Goal: Task Accomplishment & Management: Manage account settings

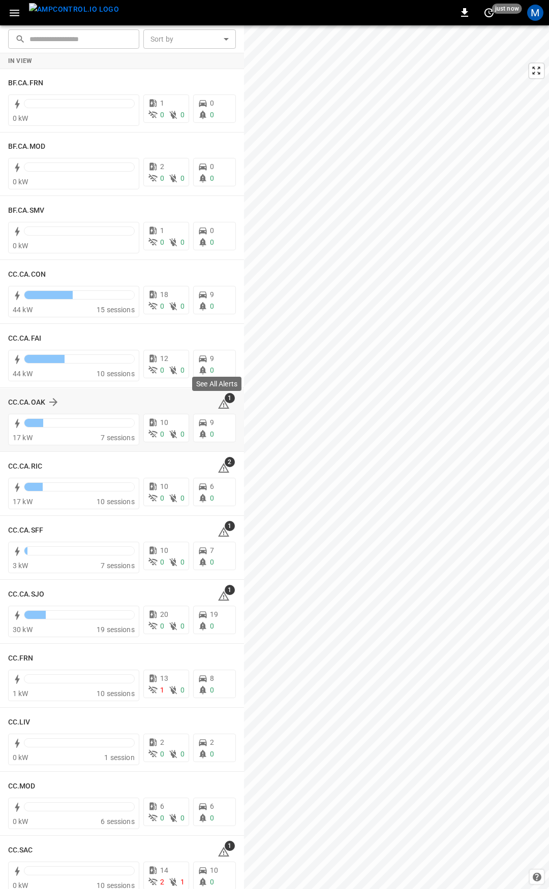
click at [217, 403] on icon at bounding box center [223, 404] width 12 height 12
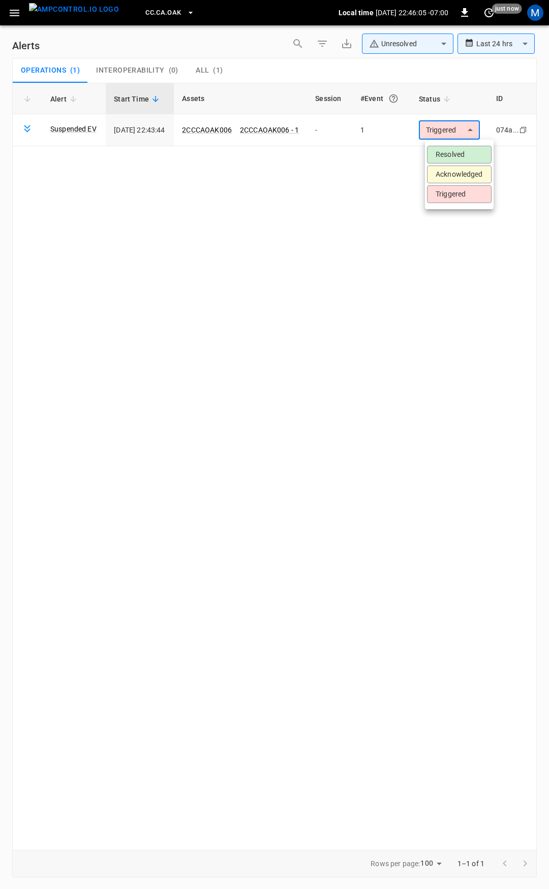
click at [458, 123] on body "**********" at bounding box center [274, 443] width 549 height 886
click at [227, 249] on div at bounding box center [274, 444] width 549 height 889
click at [458, 128] on body "**********" at bounding box center [274, 443] width 549 height 886
click at [451, 162] on li "Resolved" at bounding box center [459, 155] width 65 height 18
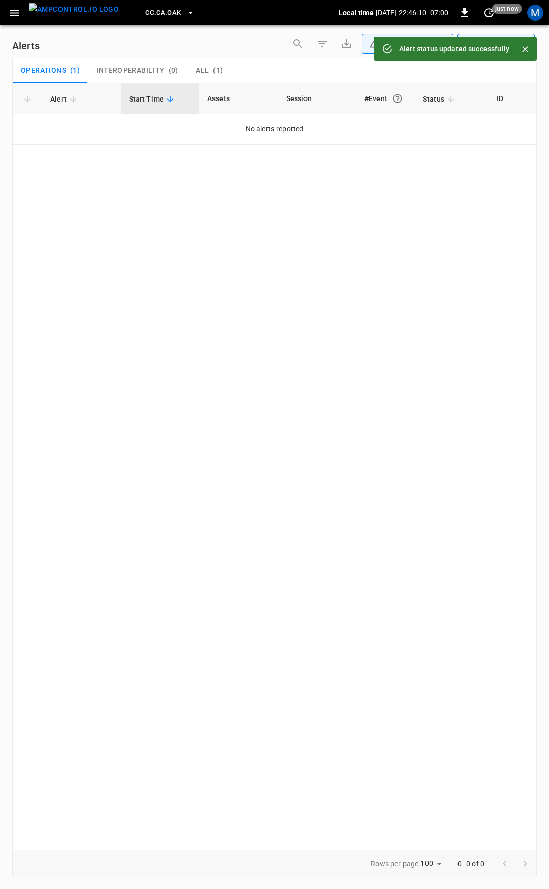
click at [22, 15] on button "button" at bounding box center [14, 13] width 21 height 19
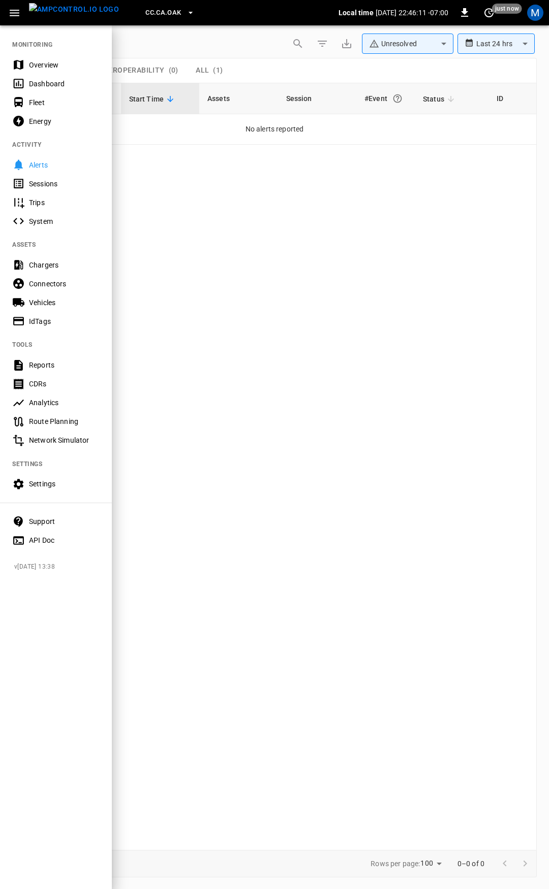
drag, startPoint x: 50, startPoint y: 63, endPoint x: 144, endPoint y: 136, distance: 118.5
click at [50, 63] on div "Overview" at bounding box center [64, 65] width 71 height 10
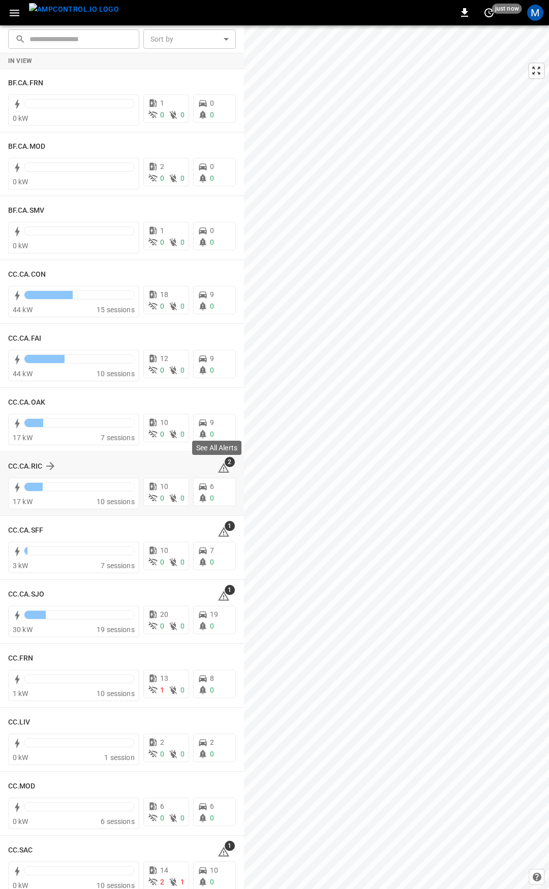
click at [221, 469] on icon at bounding box center [223, 468] width 12 height 12
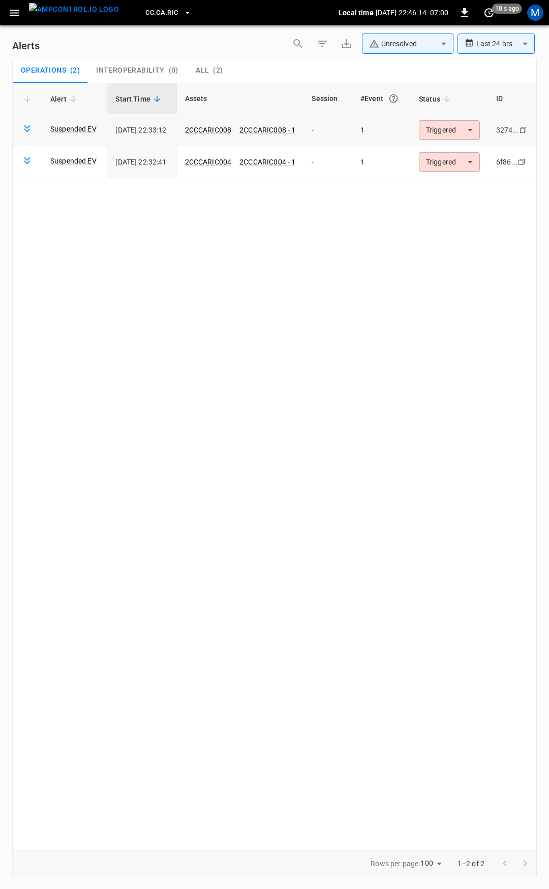
click at [447, 129] on body "**********" at bounding box center [274, 443] width 549 height 886
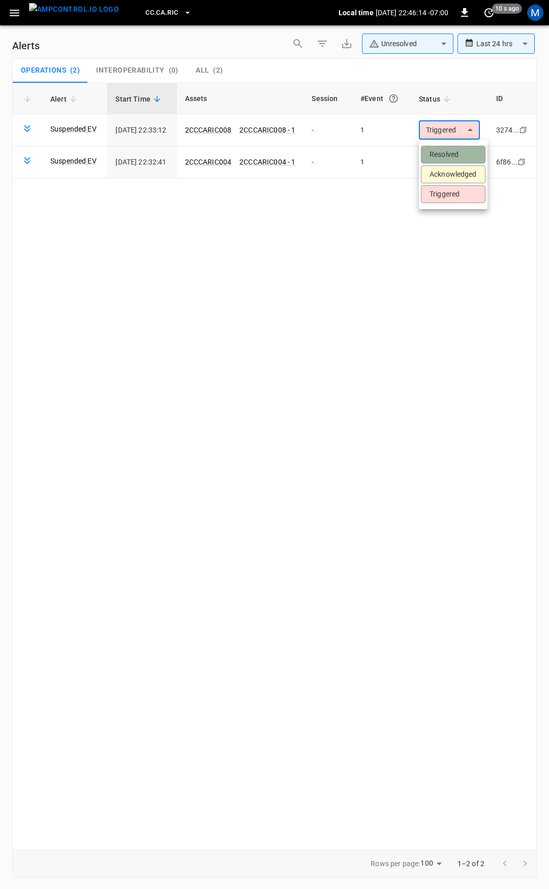
click at [452, 154] on li "Resolved" at bounding box center [453, 155] width 65 height 18
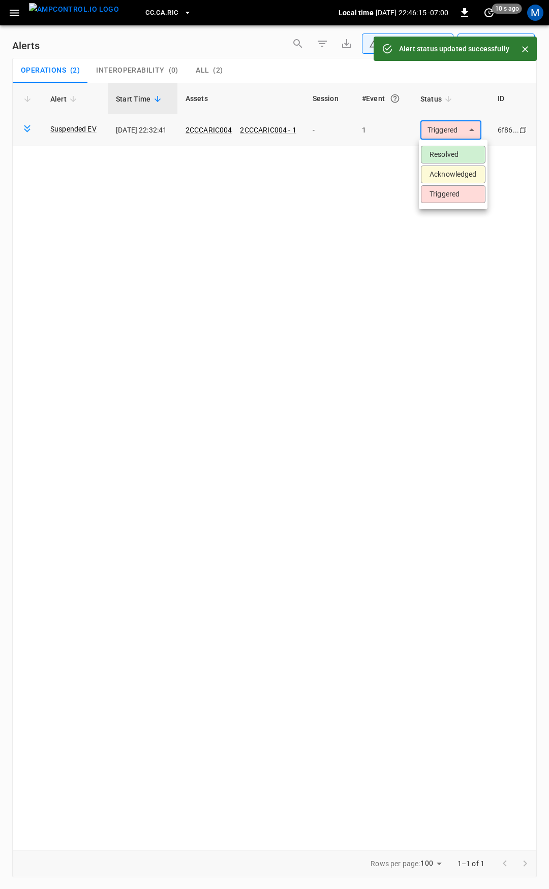
click at [453, 136] on body "**********" at bounding box center [274, 443] width 549 height 886
click at [450, 155] on li "Resolved" at bounding box center [453, 155] width 65 height 18
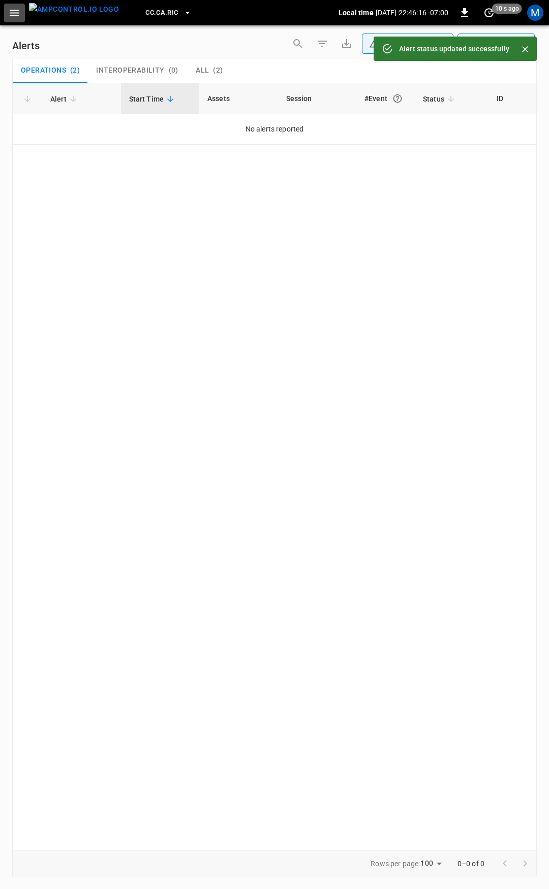
click at [11, 12] on icon "button" at bounding box center [15, 13] width 10 height 7
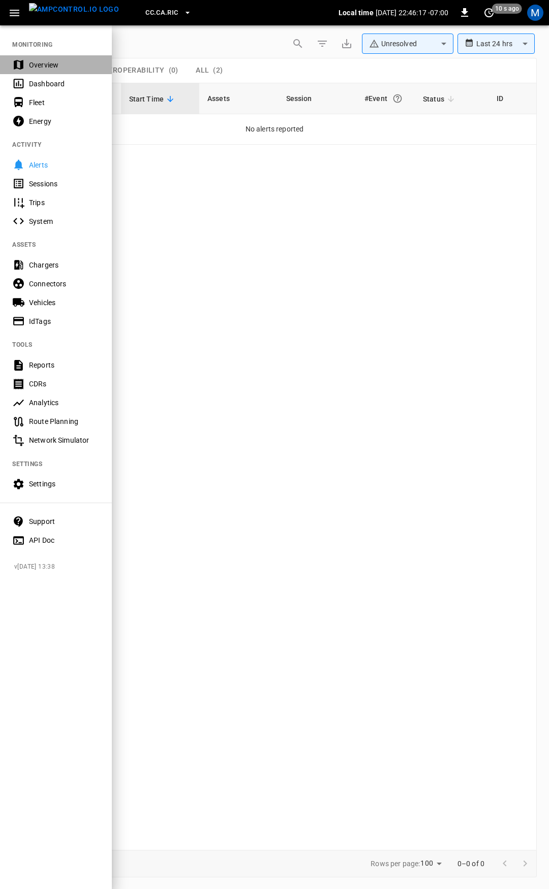
click at [43, 69] on div "Overview" at bounding box center [64, 65] width 71 height 10
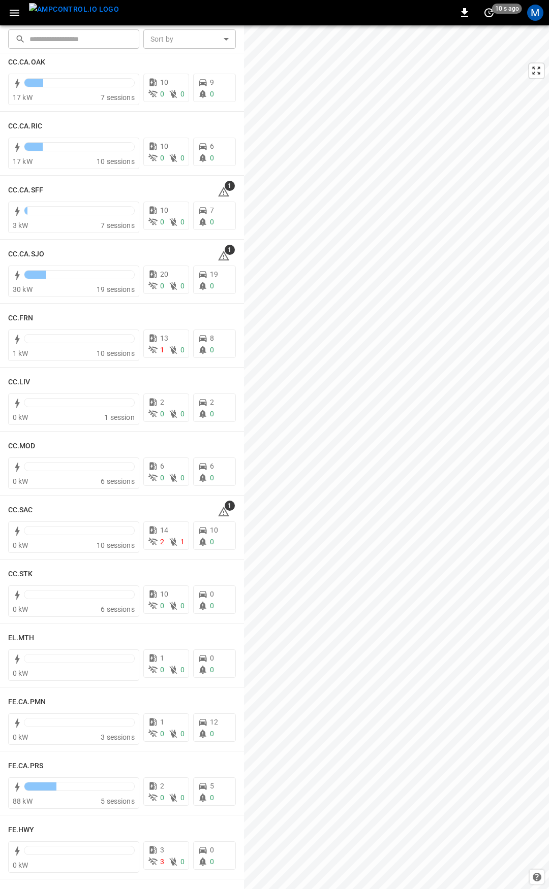
scroll to position [350, 0]
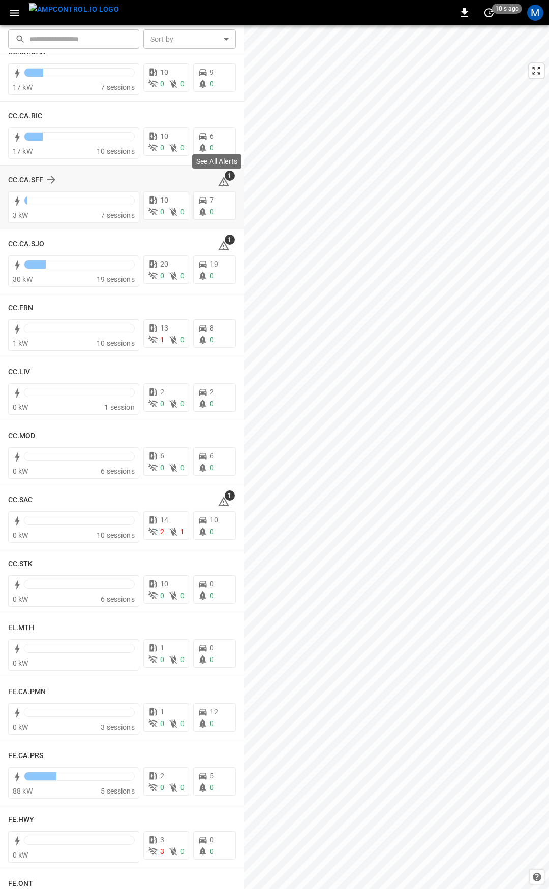
click at [219, 182] on icon at bounding box center [223, 182] width 12 height 12
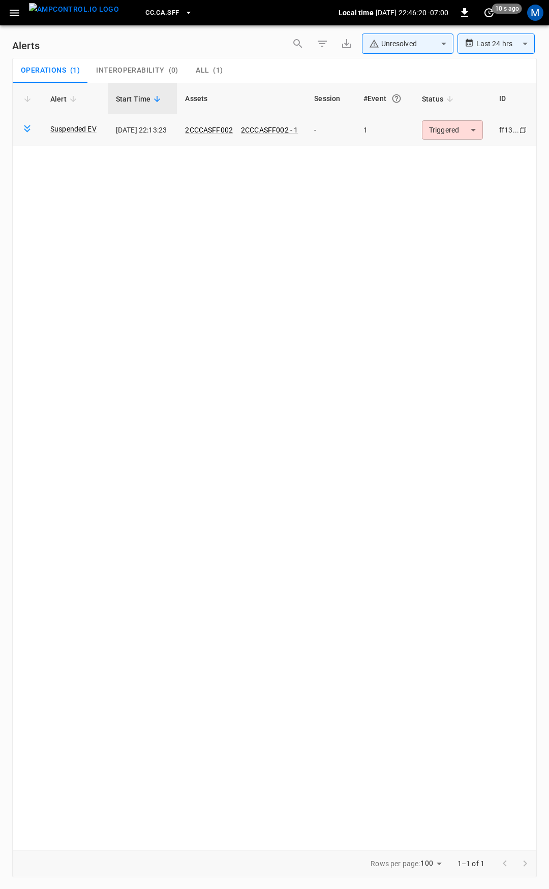
click at [446, 125] on body "**********" at bounding box center [274, 443] width 549 height 886
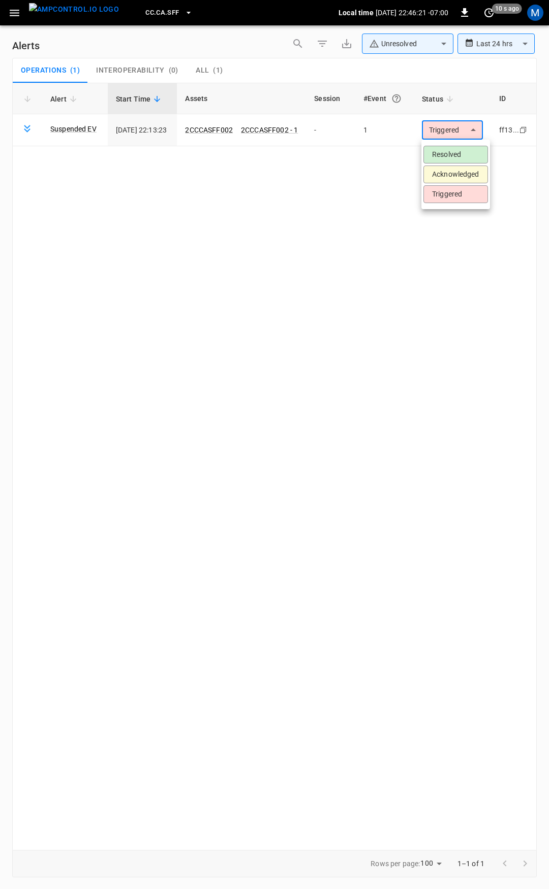
click at [450, 152] on li "Resolved" at bounding box center [455, 155] width 65 height 18
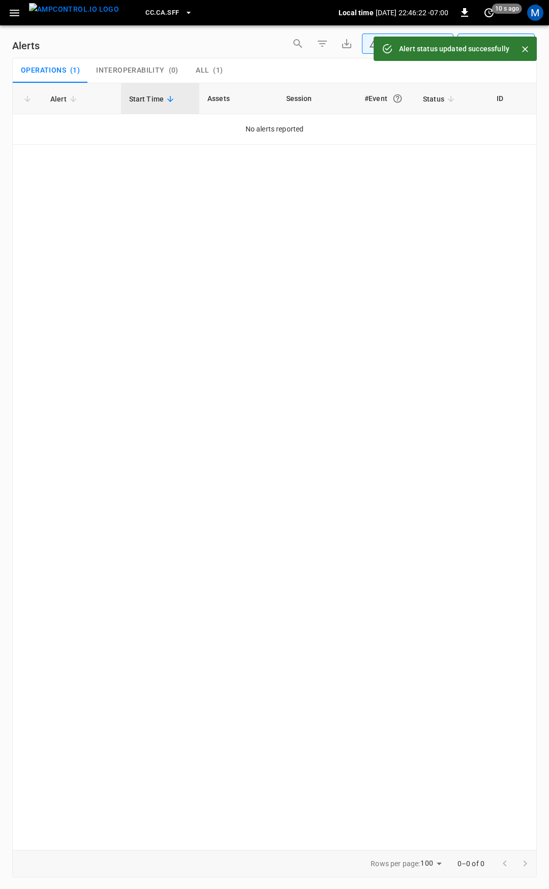
click at [12, 12] on icon "button" at bounding box center [15, 13] width 10 height 7
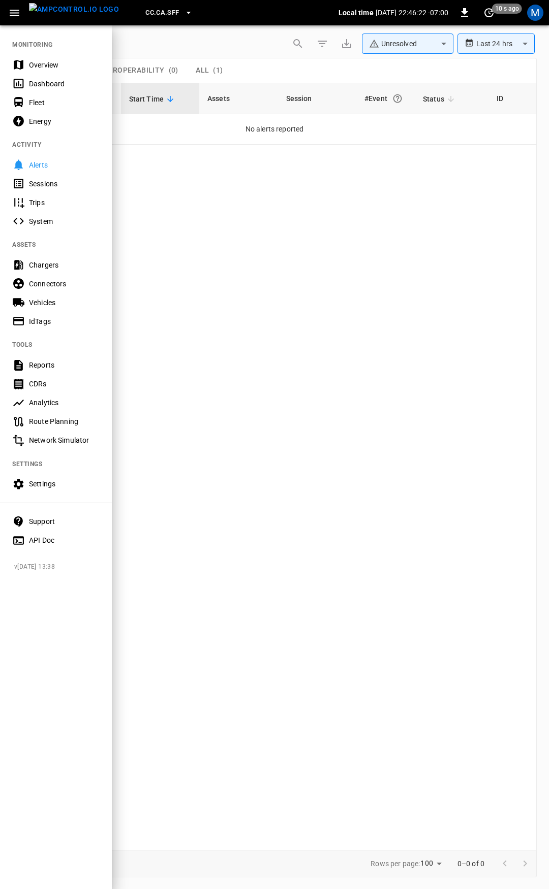
click at [48, 64] on div "Overview" at bounding box center [64, 65] width 71 height 10
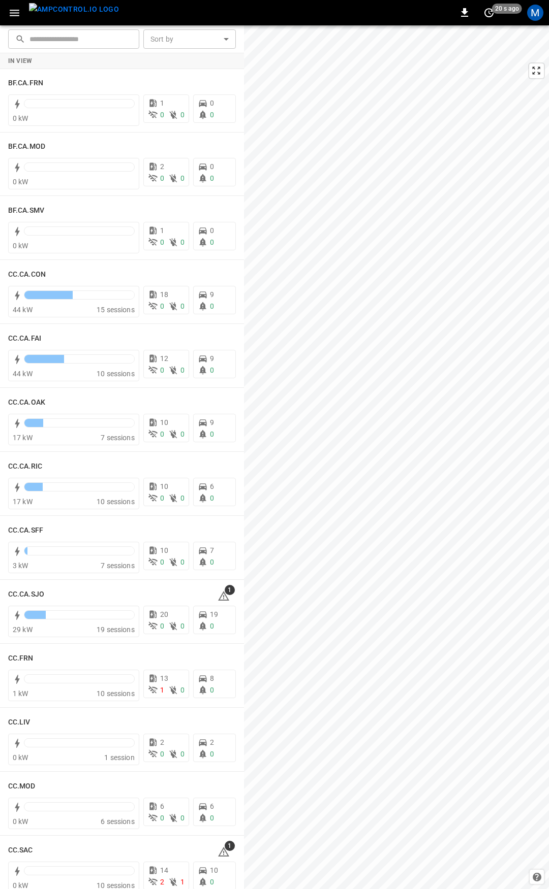
scroll to position [252, 0]
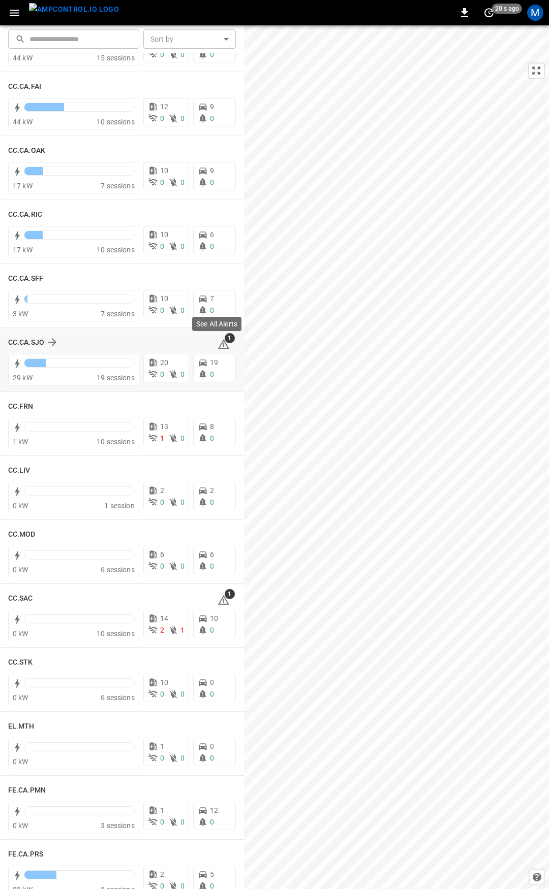
click at [217, 341] on icon at bounding box center [223, 344] width 12 height 12
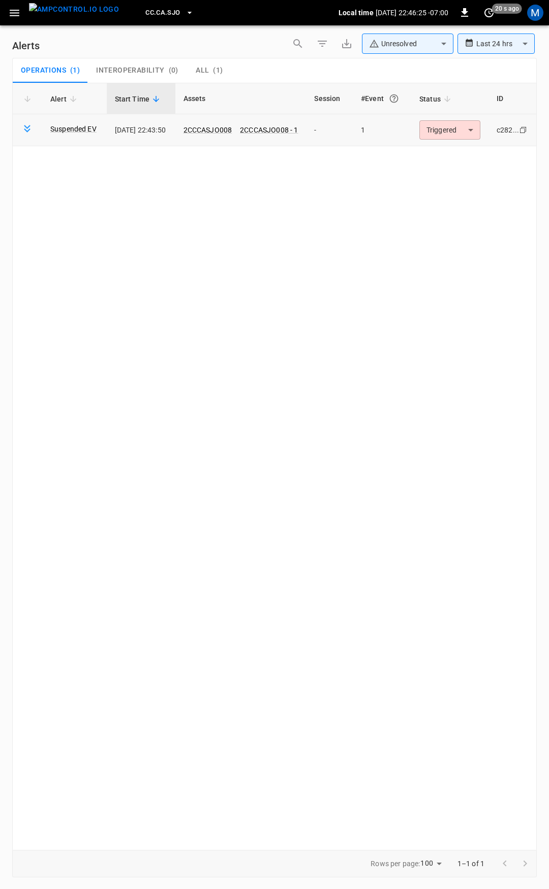
click at [442, 135] on body "**********" at bounding box center [274, 443] width 549 height 886
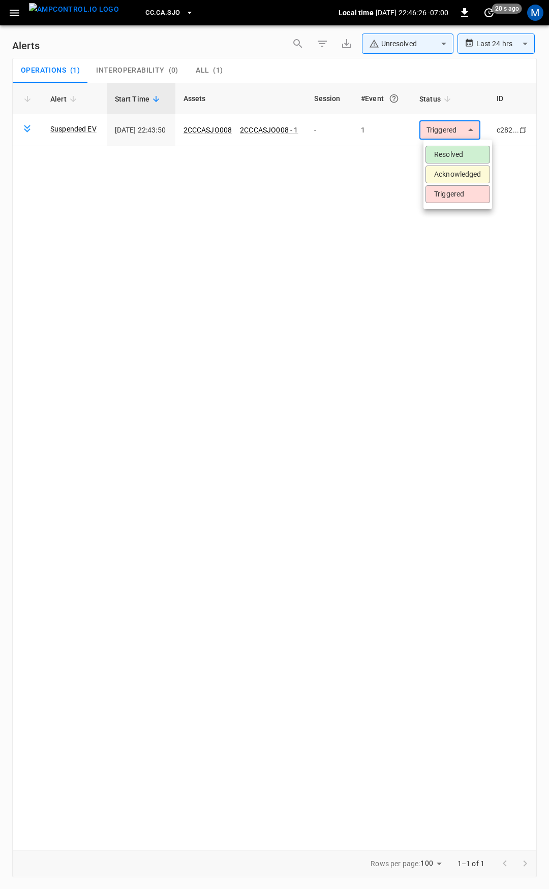
drag, startPoint x: 443, startPoint y: 161, endPoint x: 430, endPoint y: 159, distance: 13.3
click at [443, 161] on li "Resolved" at bounding box center [457, 155] width 65 height 18
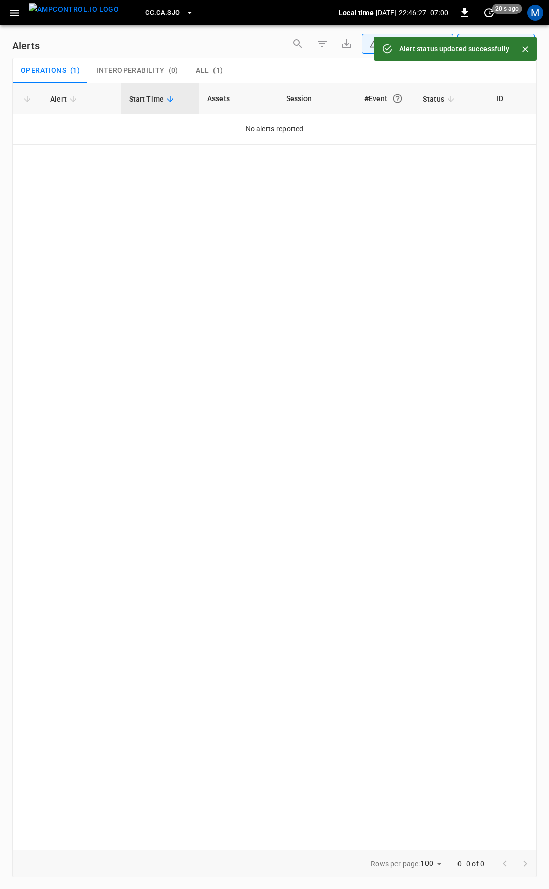
click at [15, 19] on icon "button" at bounding box center [14, 13] width 13 height 13
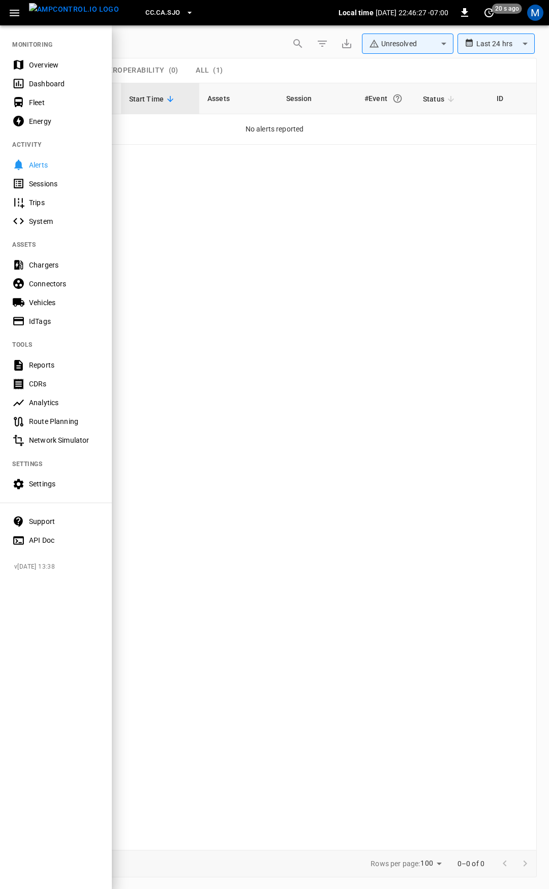
click at [30, 68] on div "Overview" at bounding box center [64, 65] width 71 height 10
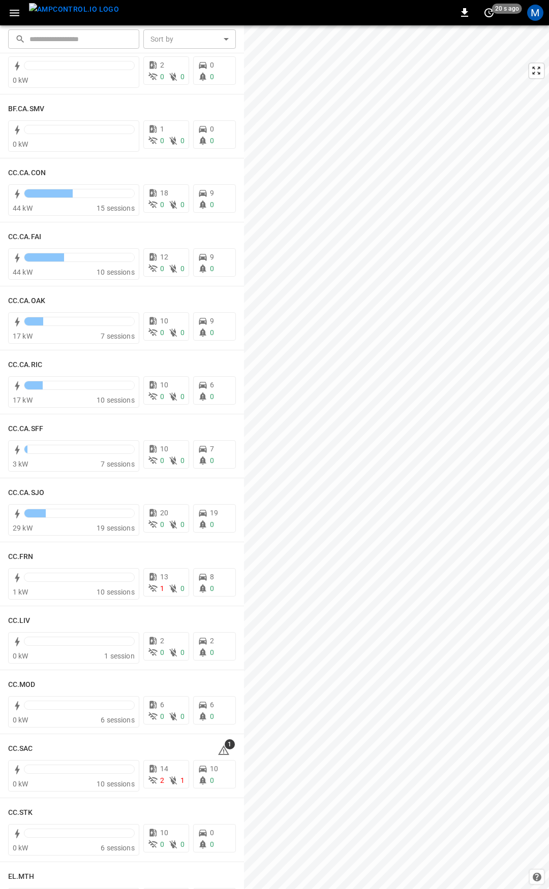
scroll to position [152, 0]
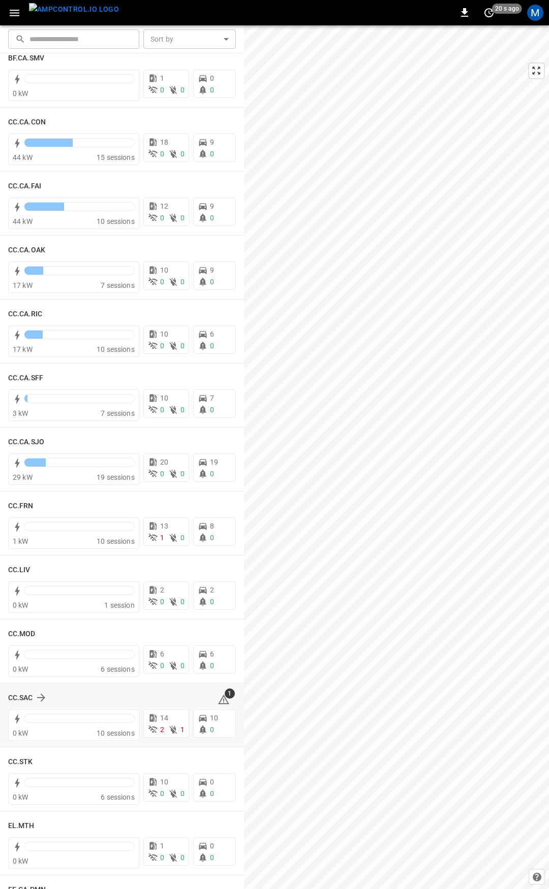
click at [223, 699] on icon at bounding box center [223, 701] width 1 height 4
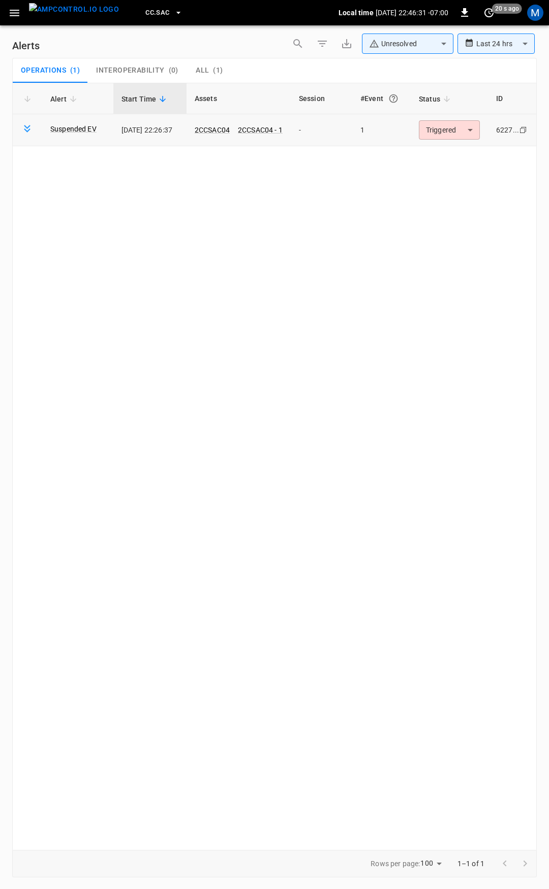
click at [456, 133] on body "**********" at bounding box center [274, 443] width 549 height 886
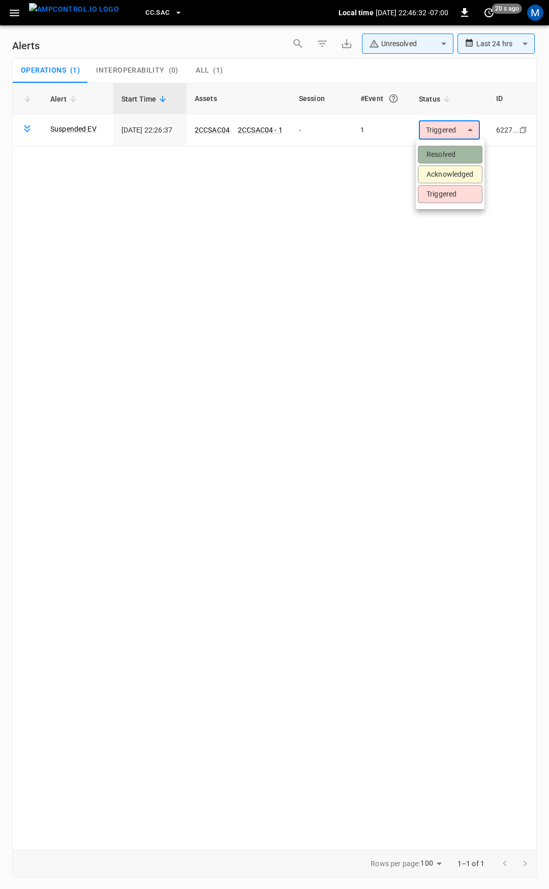
click at [462, 159] on li "Resolved" at bounding box center [450, 155] width 65 height 18
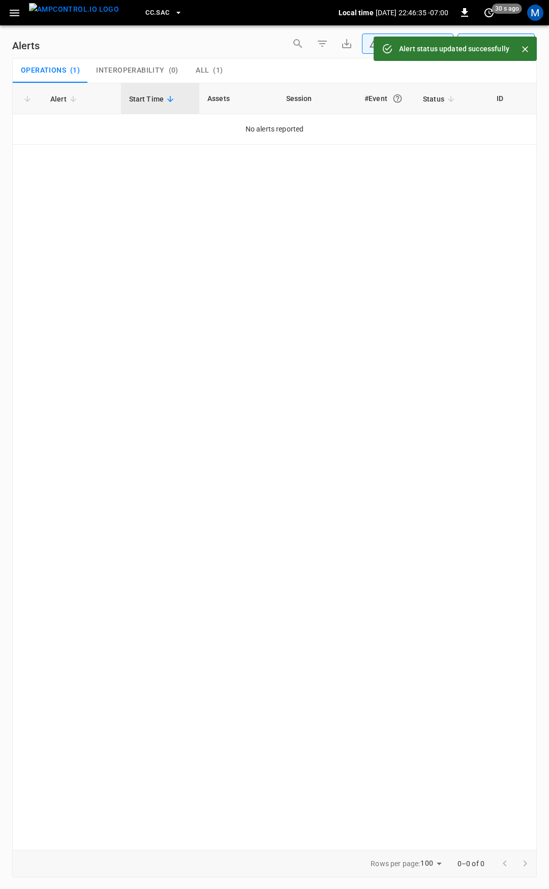
click at [7, 11] on button "button" at bounding box center [14, 13] width 21 height 19
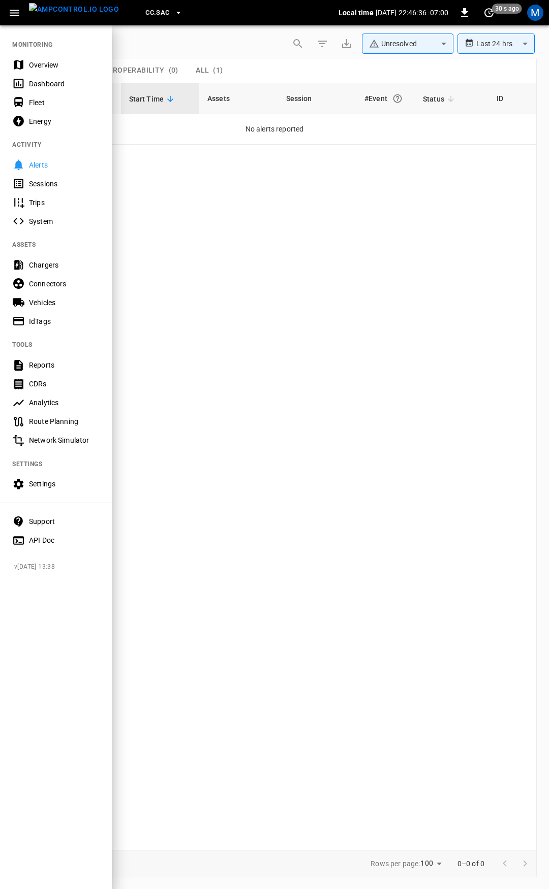
drag, startPoint x: 50, startPoint y: 59, endPoint x: 110, endPoint y: 99, distance: 71.6
click at [51, 60] on div "Overview" at bounding box center [64, 65] width 71 height 10
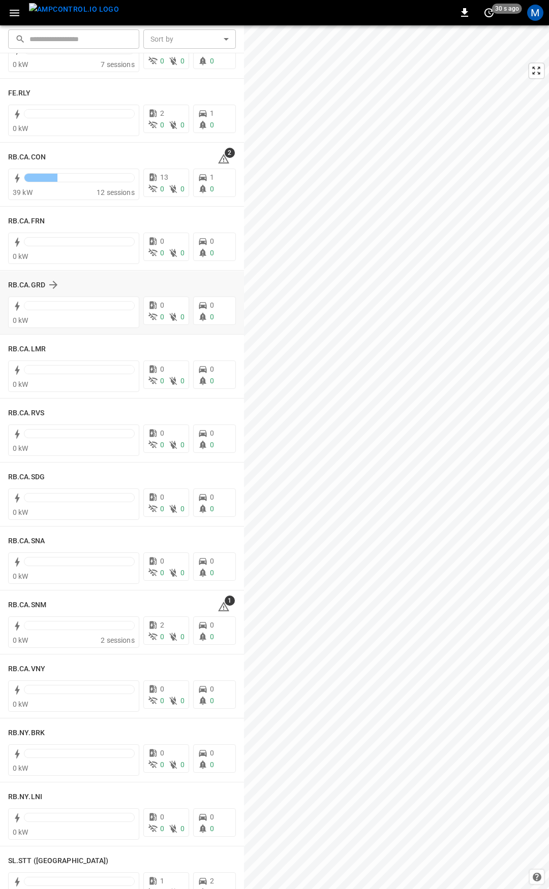
scroll to position [1265, 0]
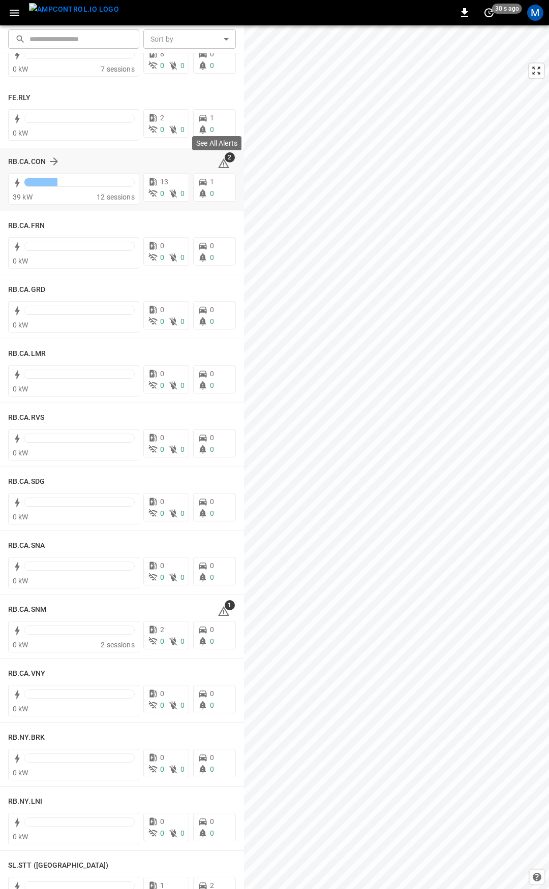
click at [219, 166] on icon at bounding box center [223, 163] width 12 height 12
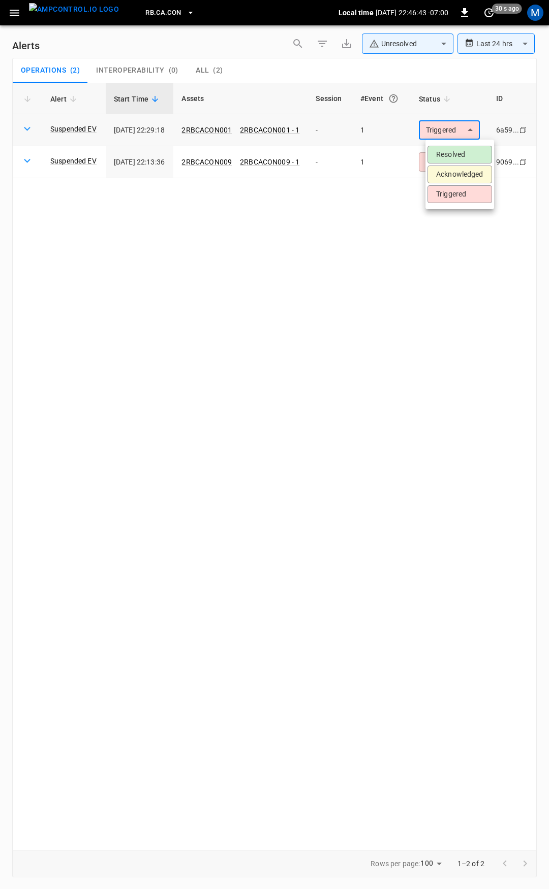
click at [452, 135] on body "**********" at bounding box center [274, 443] width 549 height 886
click at [452, 148] on li "Resolved" at bounding box center [459, 155] width 65 height 18
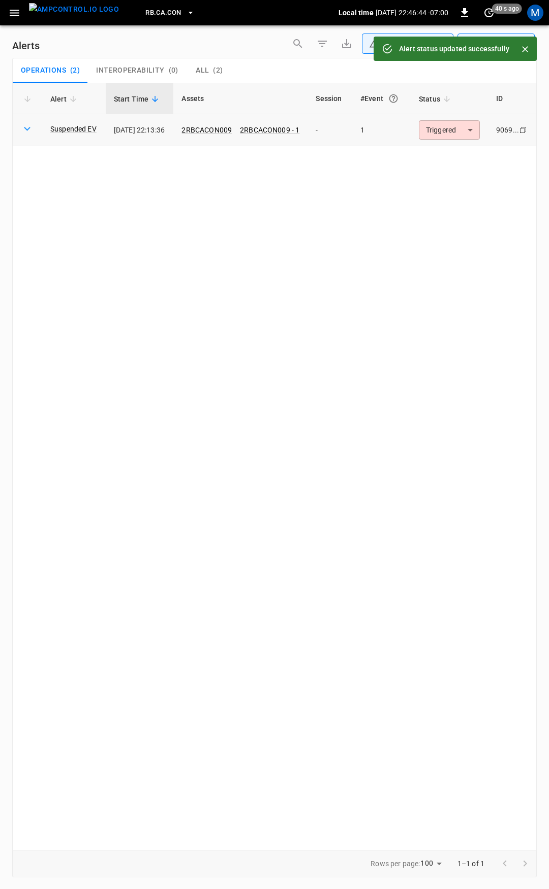
click at [450, 131] on body "**********" at bounding box center [274, 443] width 549 height 886
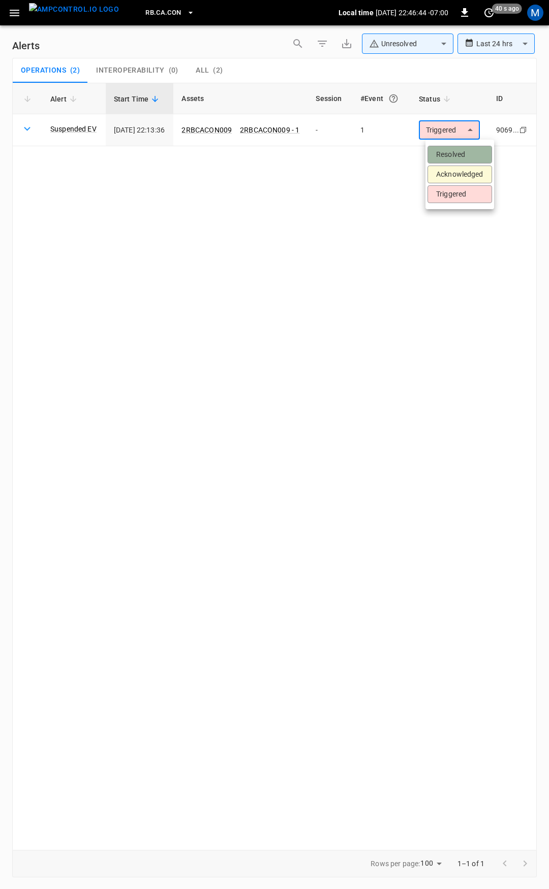
click at [454, 147] on li "Resolved" at bounding box center [459, 155] width 65 height 18
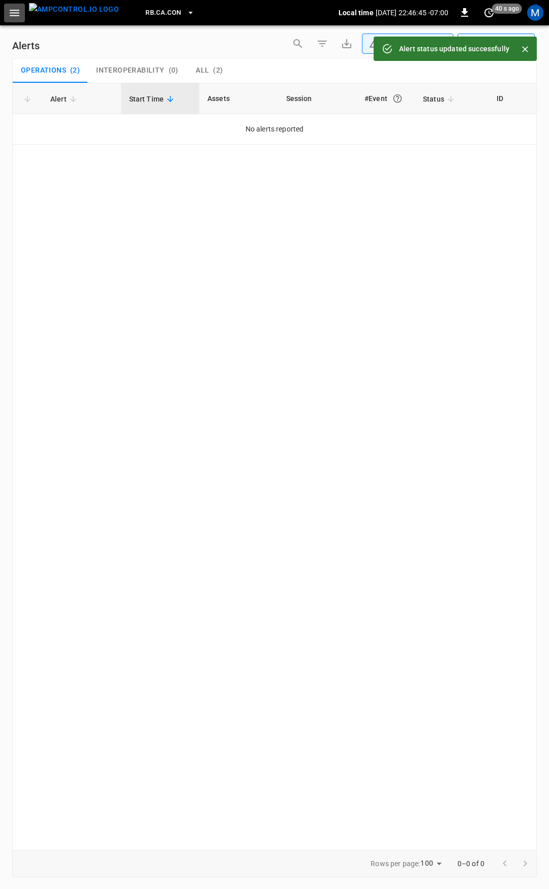
click at [16, 21] on button "button" at bounding box center [14, 13] width 21 height 19
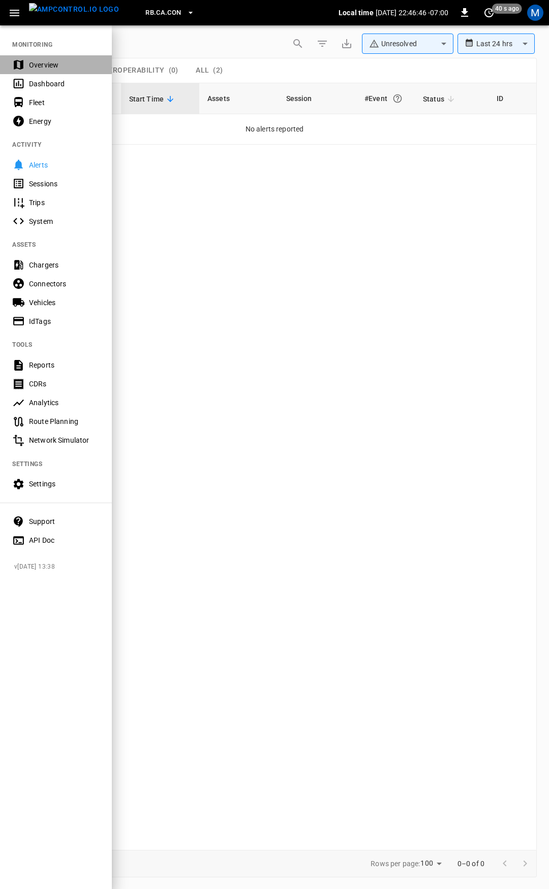
click at [49, 68] on div "Overview" at bounding box center [64, 65] width 71 height 10
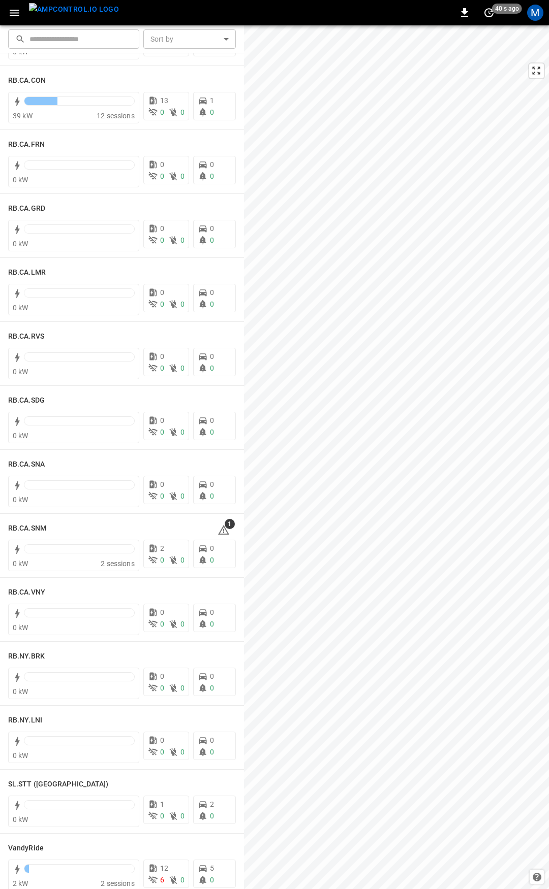
scroll to position [1583, 0]
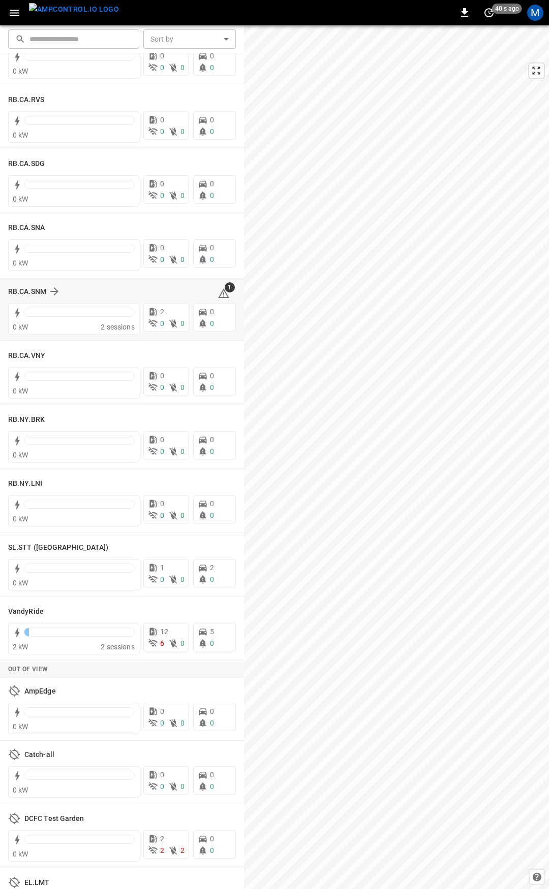
click at [222, 297] on icon at bounding box center [223, 293] width 12 height 12
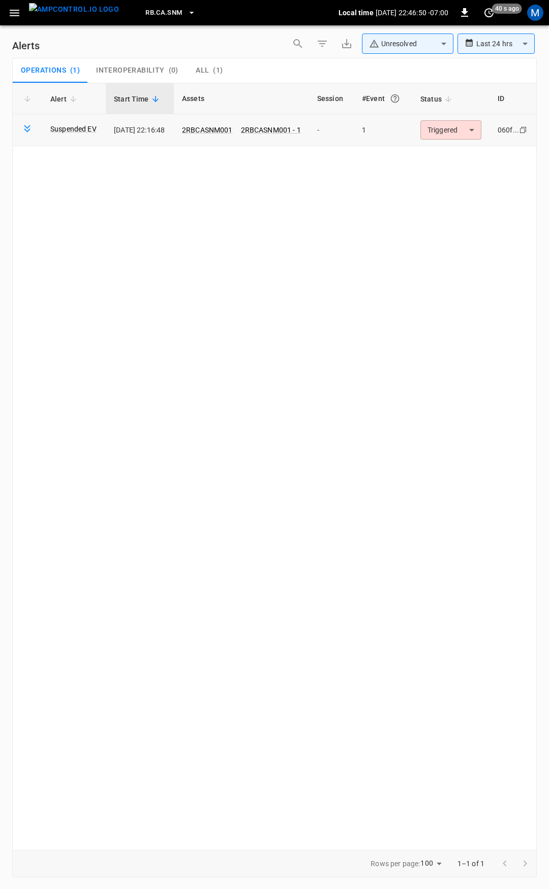
click at [440, 128] on body "**********" at bounding box center [274, 443] width 549 height 886
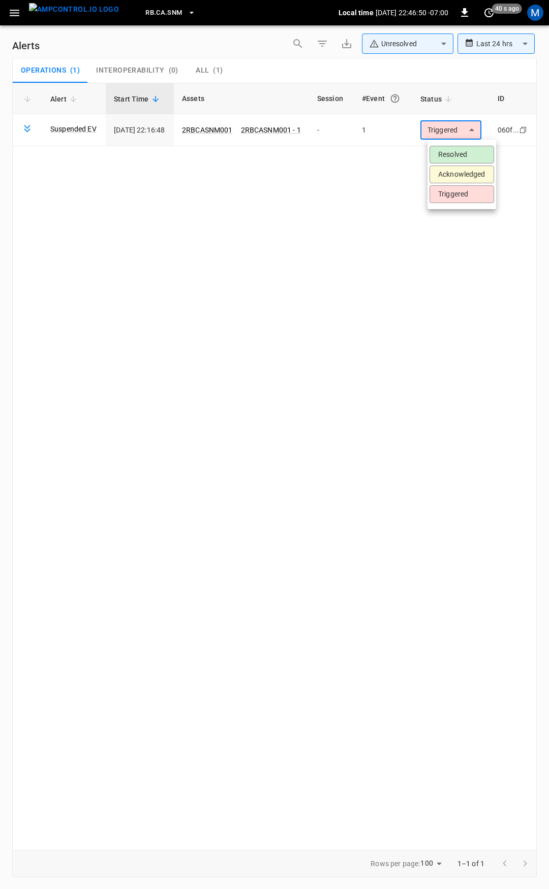
click at [463, 152] on li "Resolved" at bounding box center [461, 155] width 65 height 18
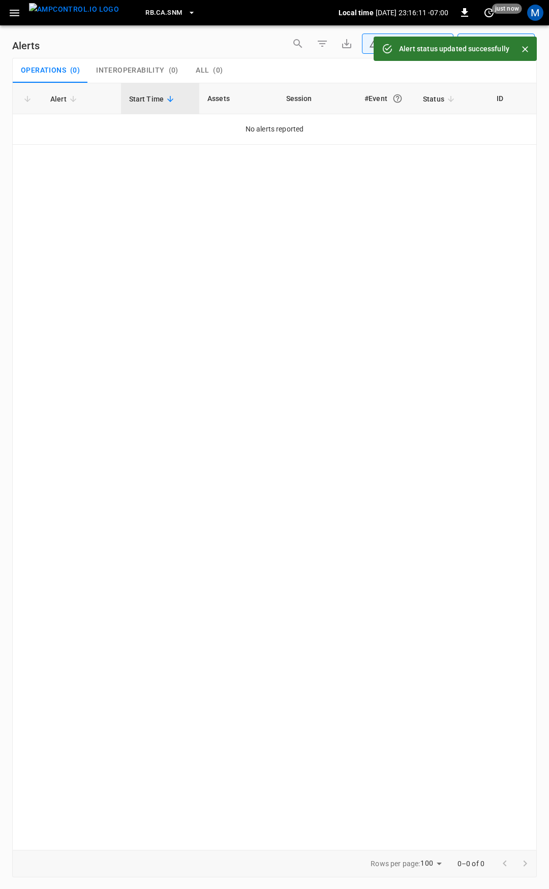
click at [16, 23] on div "RB.CA.SNM Local time 2025-08-14 23:16:11 -07:00 0 just now M" at bounding box center [274, 12] width 549 height 25
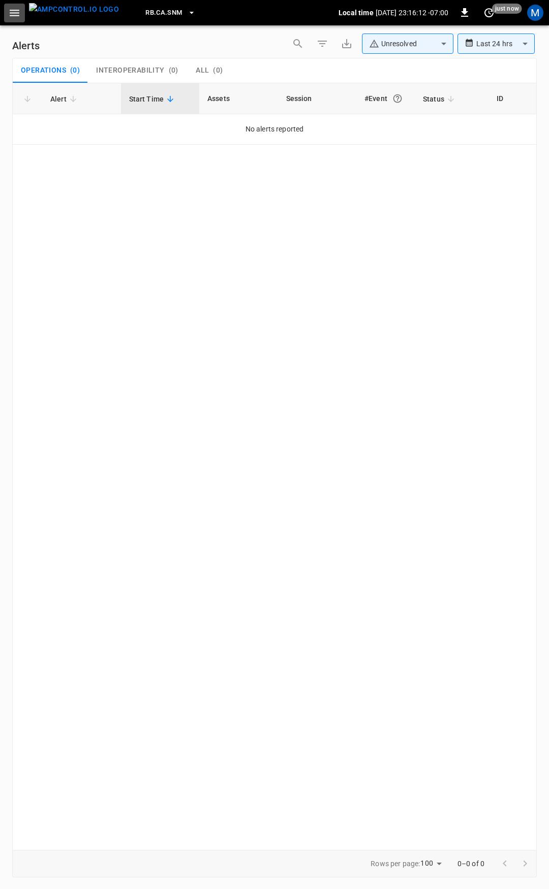
click at [19, 8] on icon "button" at bounding box center [14, 13] width 13 height 13
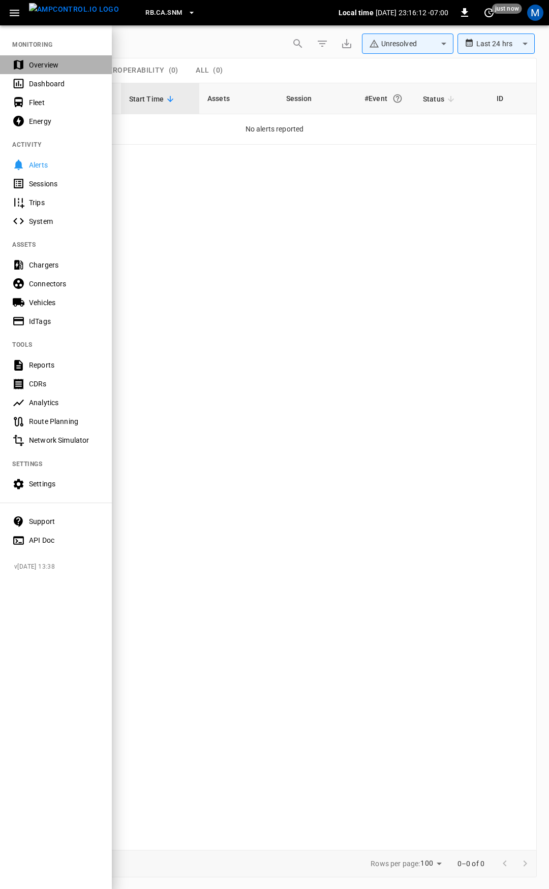
click at [58, 62] on div "Overview" at bounding box center [64, 65] width 71 height 10
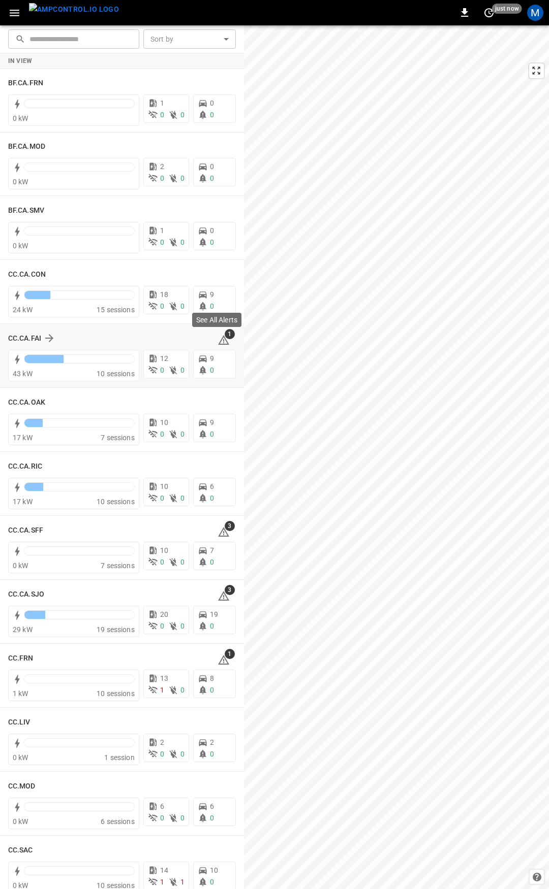
click at [223, 341] on icon at bounding box center [223, 341] width 1 height 4
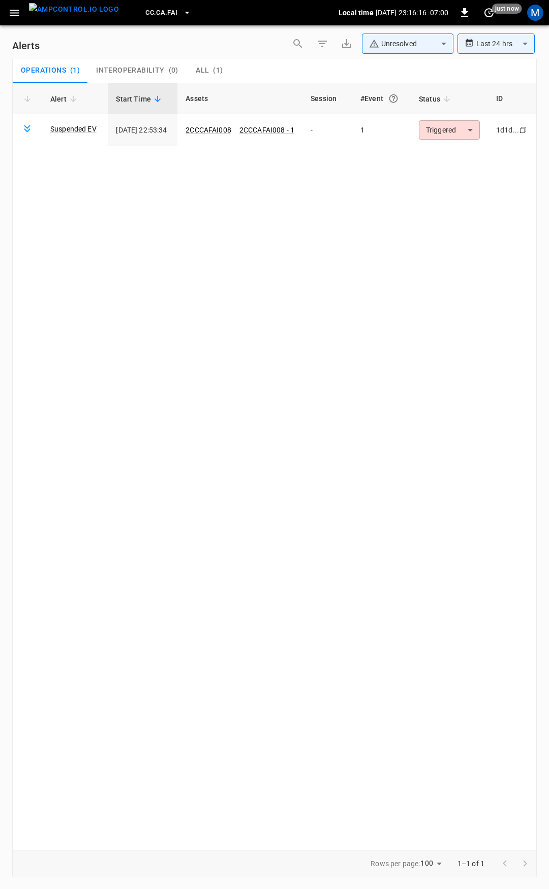
click at [141, 6] on button "CC.CA.FAI" at bounding box center [167, 13] width 53 height 20
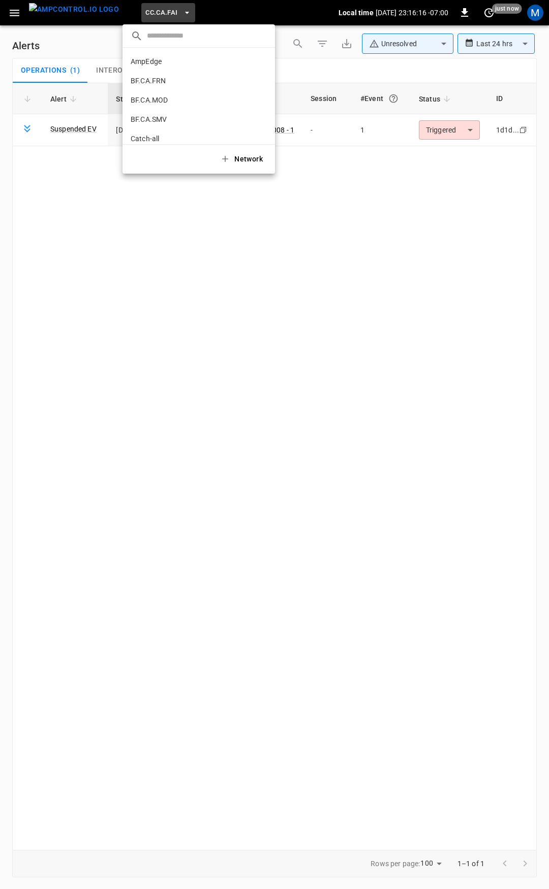
click at [143, 15] on div at bounding box center [274, 444] width 549 height 889
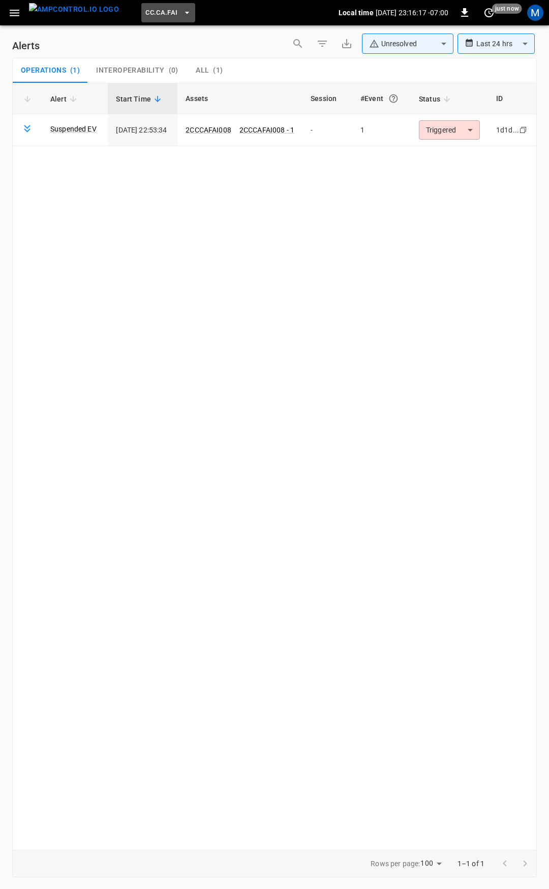
click at [145, 13] on span "CC.CA.FAI" at bounding box center [161, 13] width 32 height 12
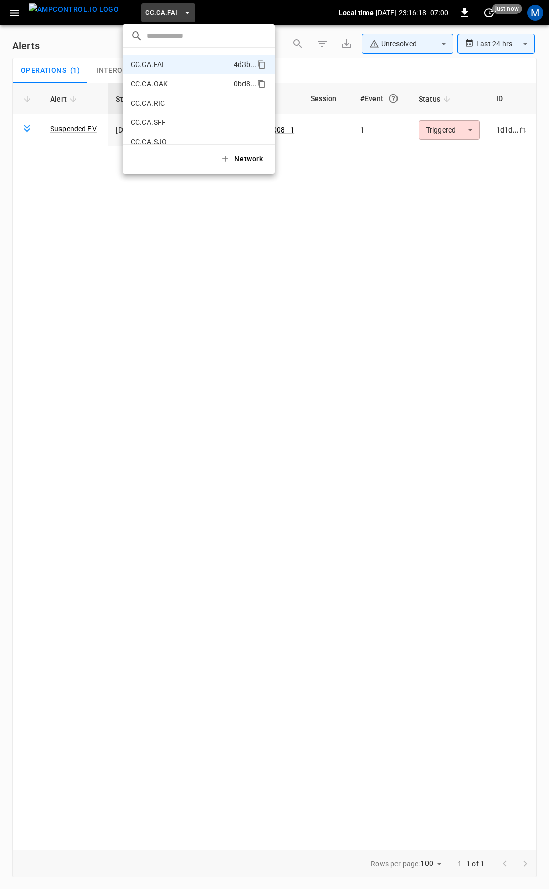
scroll to position [62, 0]
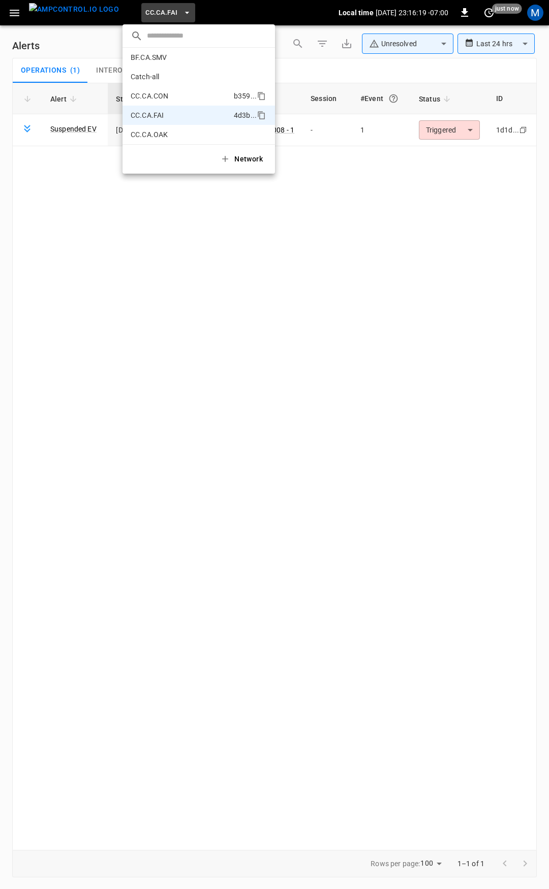
click at [168, 97] on li "CC.CA.CON b359 ..." at bounding box center [198, 95] width 152 height 19
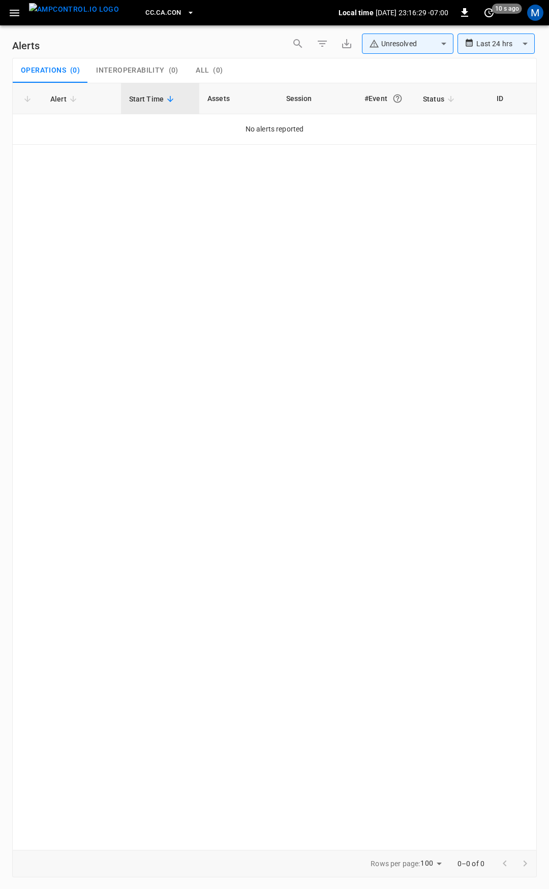
click at [11, 7] on icon "button" at bounding box center [14, 13] width 13 height 13
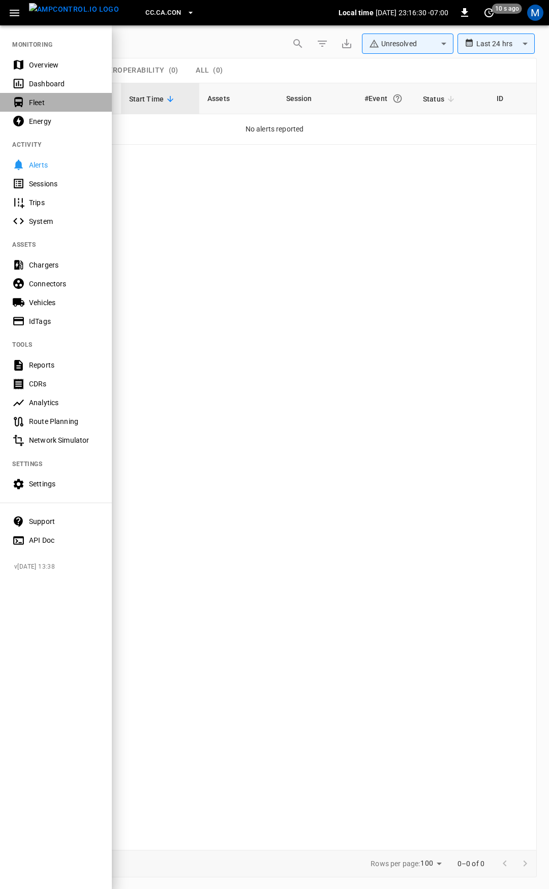
click at [36, 105] on div "Fleet" at bounding box center [64, 103] width 71 height 10
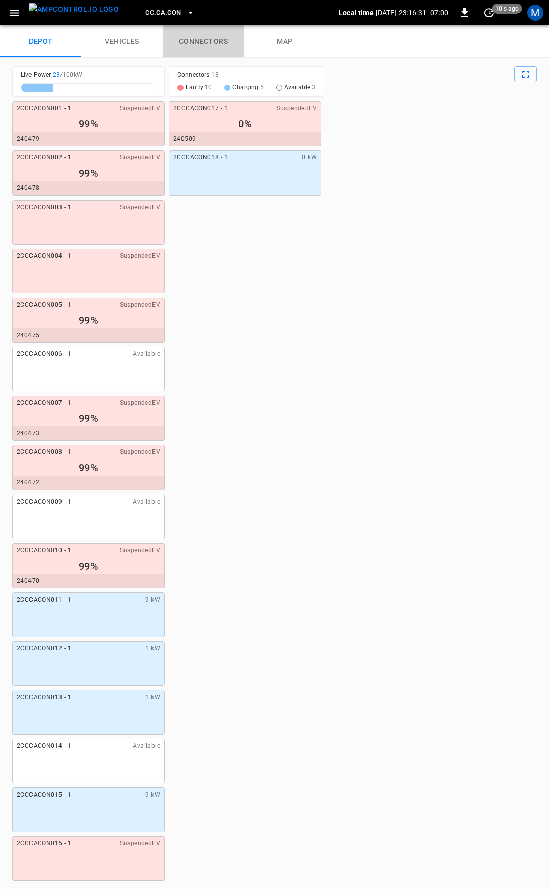
click at [208, 45] on link "connectors" at bounding box center [203, 41] width 81 height 33
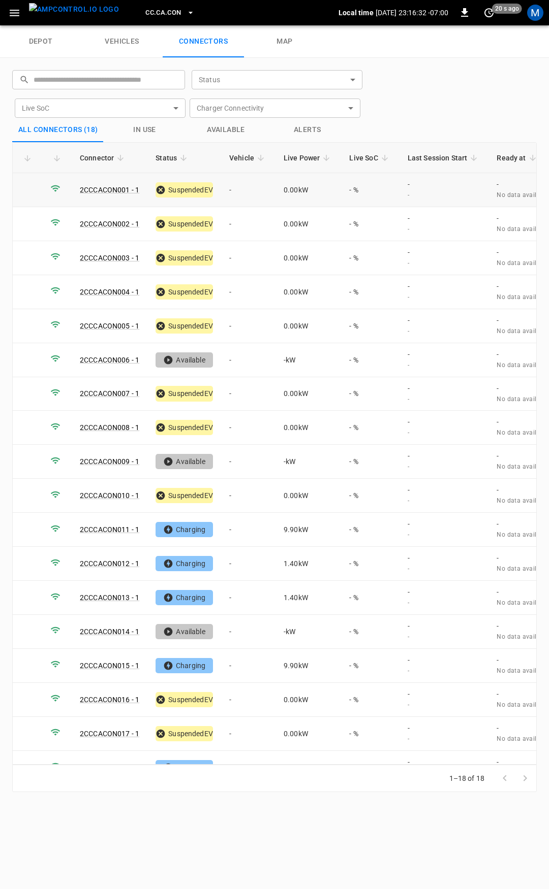
click at [241, 183] on td "-" at bounding box center [248, 190] width 54 height 34
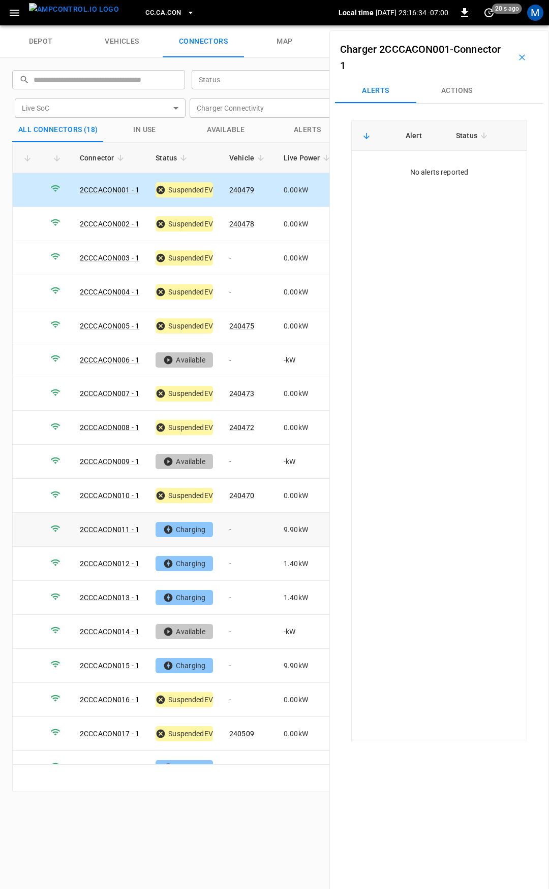
click at [253, 529] on td "-" at bounding box center [248, 530] width 54 height 34
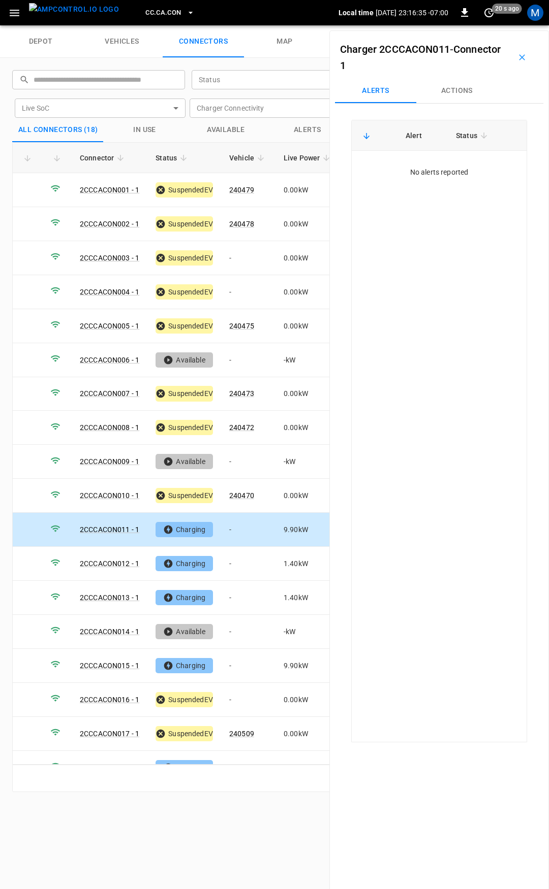
click at [448, 96] on button "Actions" at bounding box center [456, 91] width 81 height 24
click at [432, 172] on input "Vehicle Name" at bounding box center [442, 168] width 81 height 13
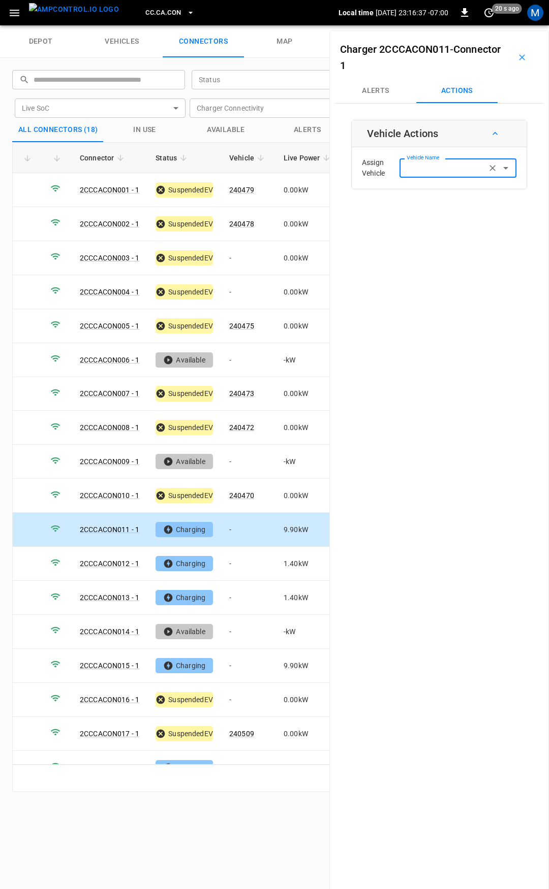
click at [438, 163] on input "Vehicle Name" at bounding box center [442, 168] width 81 height 13
click at [426, 213] on span "240469" at bounding box center [452, 209] width 100 height 11
type input "******"
click at [489, 204] on button "Save" at bounding box center [500, 209] width 34 height 19
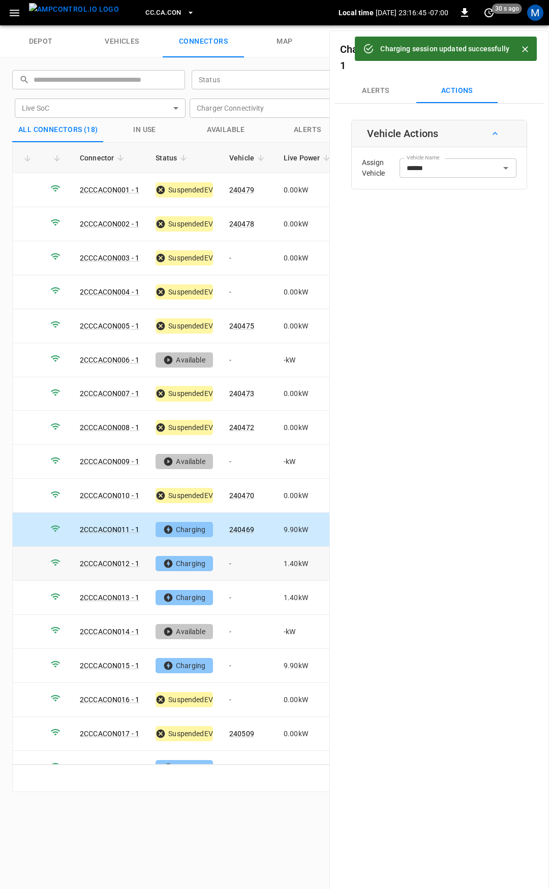
click at [237, 556] on td "-" at bounding box center [248, 564] width 54 height 34
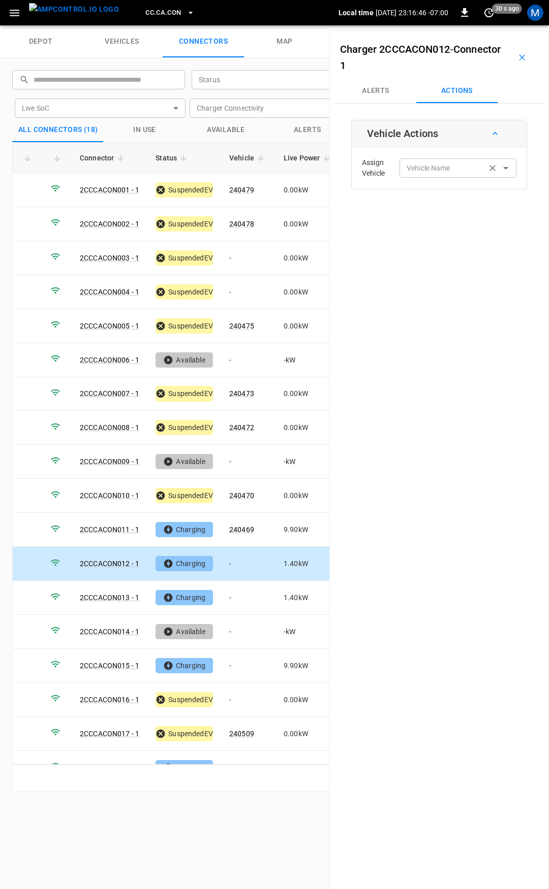
click at [424, 171] on input "Vehicle Name" at bounding box center [442, 168] width 81 height 13
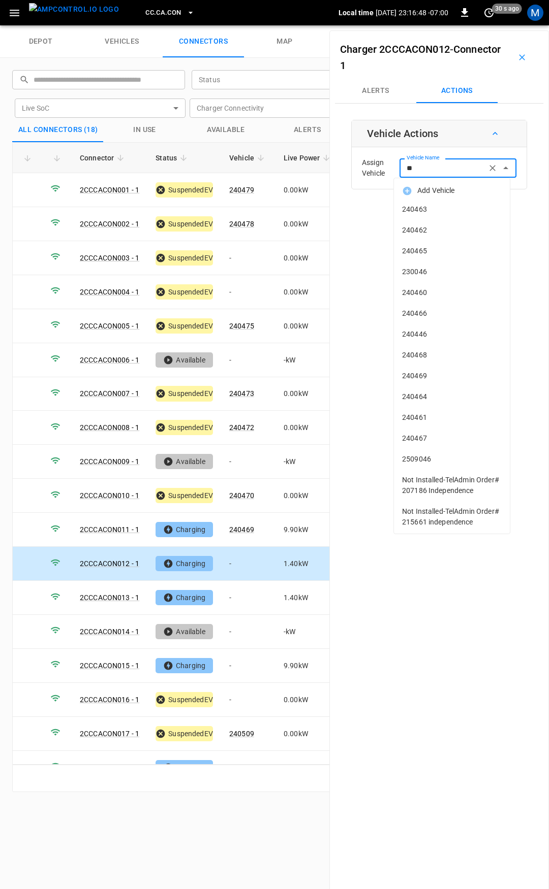
type input "***"
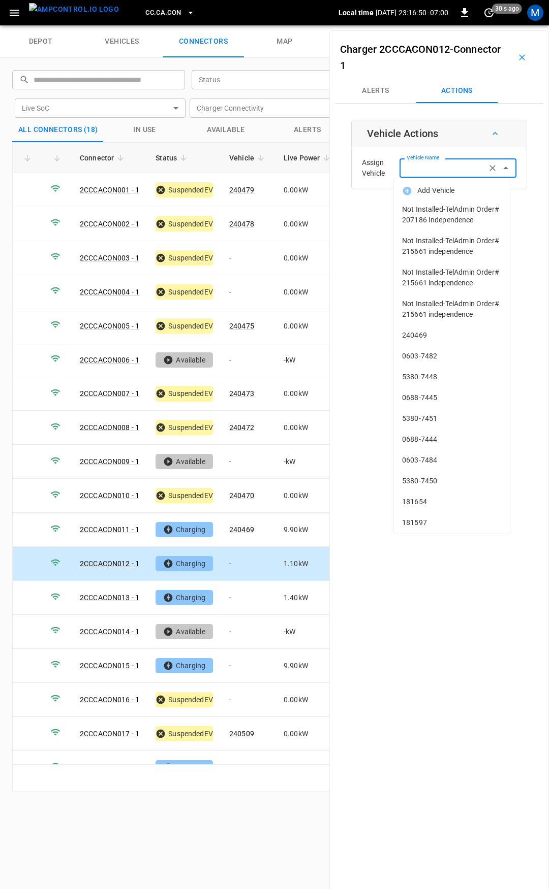
drag, startPoint x: 435, startPoint y: 183, endPoint x: 429, endPoint y: 179, distance: 7.2
click at [429, 179] on ul "Add Vehicle Not Installed-TelAdmin Order# 207186 Independence Not Installed-Tel…" at bounding box center [452, 356] width 116 height 356
click at [430, 172] on input "Vehicle Name" at bounding box center [442, 168] width 81 height 13
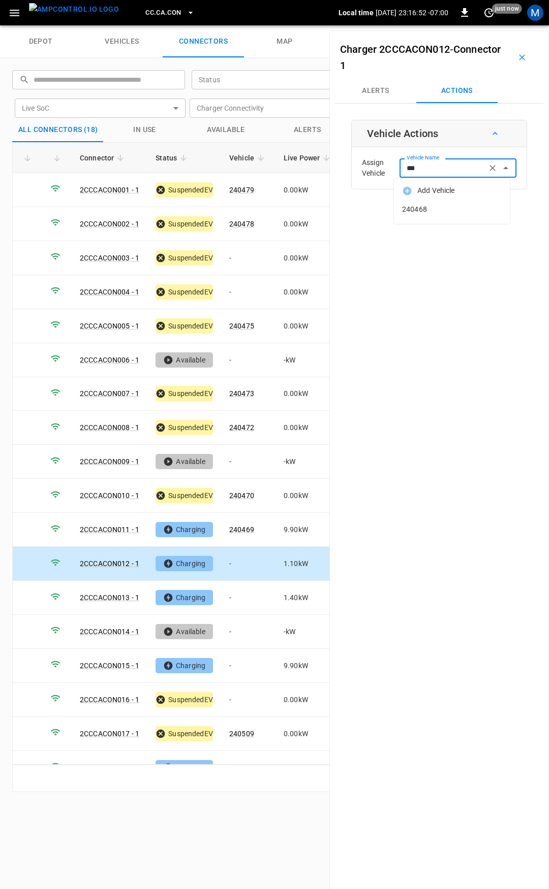
click at [423, 214] on span "240468" at bounding box center [452, 209] width 100 height 11
type input "******"
click at [499, 212] on button "Save" at bounding box center [500, 209] width 34 height 19
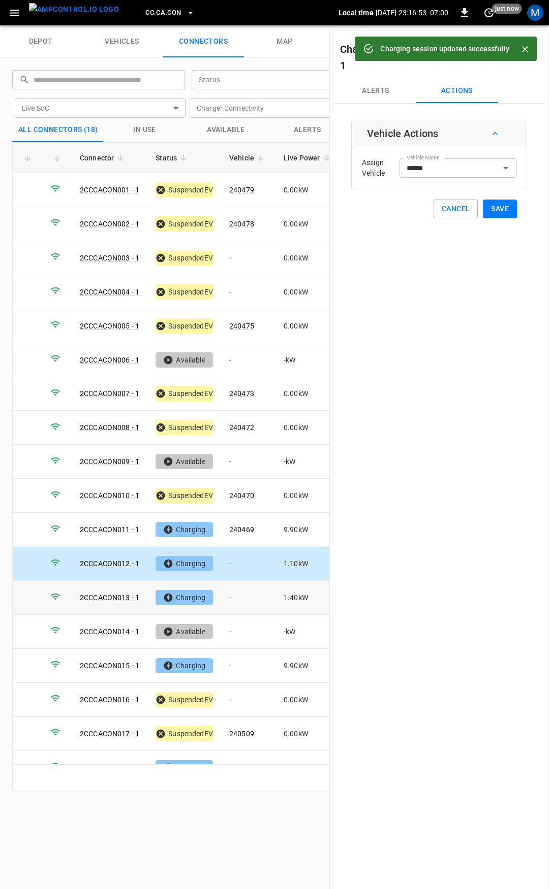
click at [239, 591] on td "-" at bounding box center [248, 598] width 54 height 34
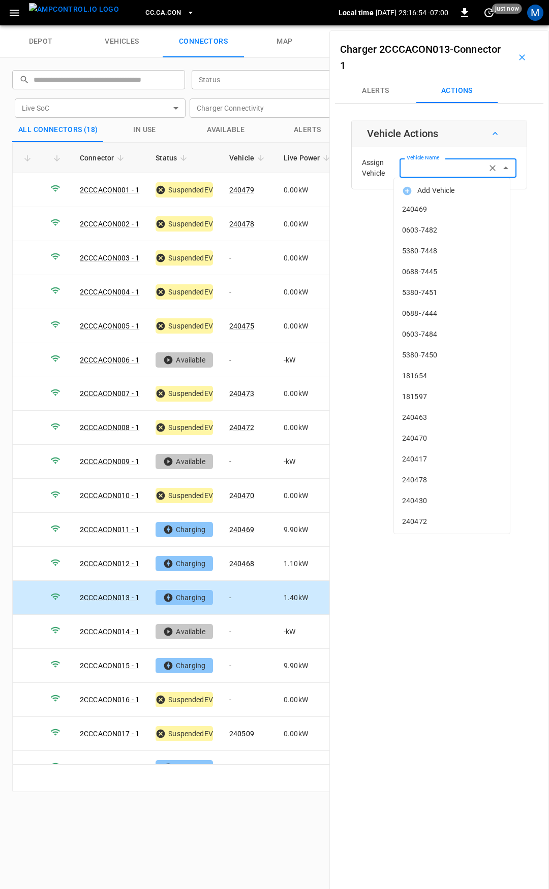
click at [411, 166] on div "Vehicle Name Vehicle Name" at bounding box center [457, 167] width 117 height 19
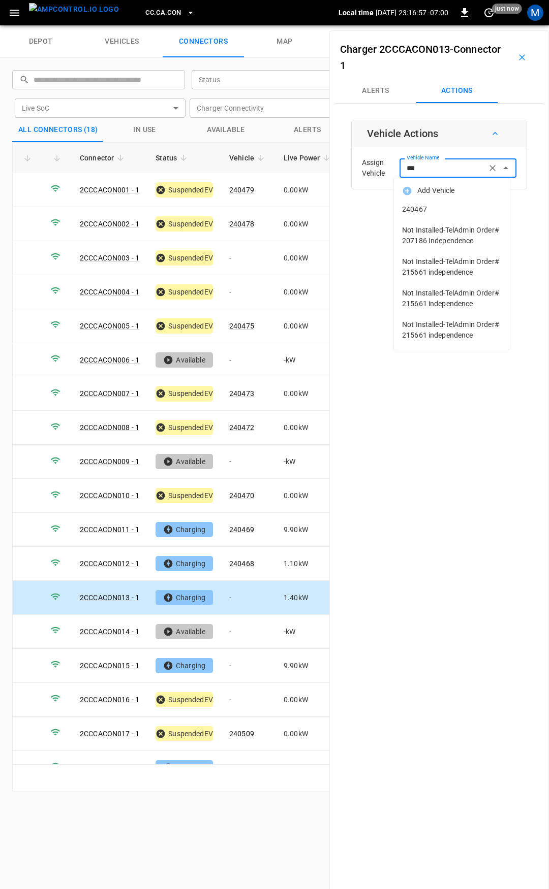
click at [416, 198] on li "Add Vehicle" at bounding box center [452, 190] width 116 height 17
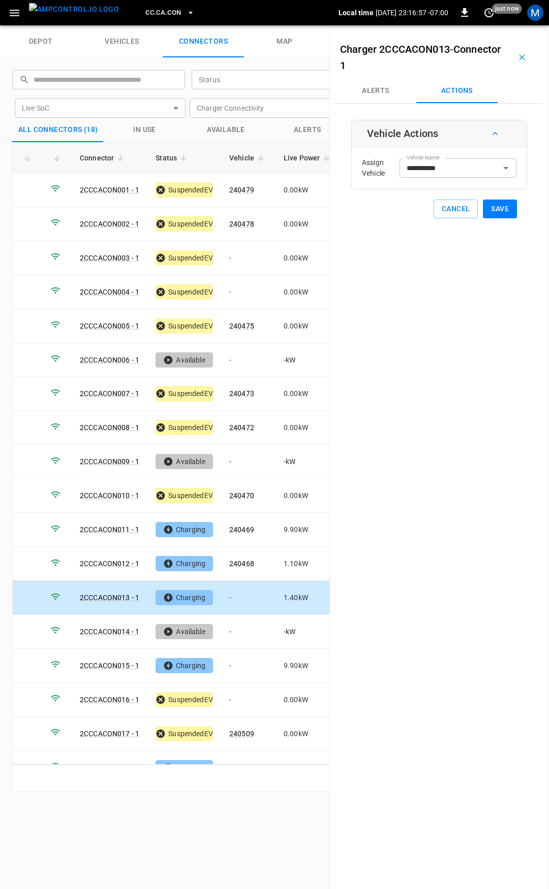
click at [417, 199] on div "**********" at bounding box center [439, 169] width 176 height 99
click at [432, 161] on label "Vehicle Name" at bounding box center [422, 158] width 33 height 8
click at [432, 162] on input "**********" at bounding box center [442, 168] width 81 height 13
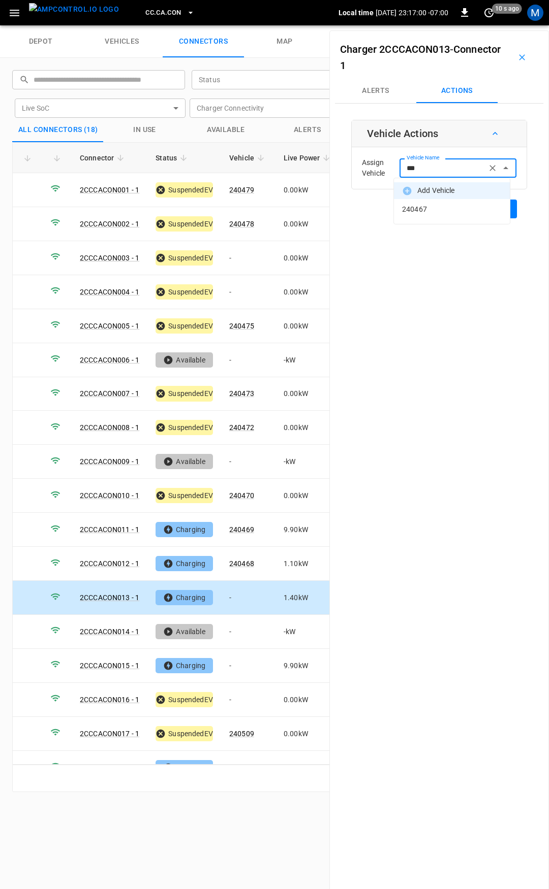
click at [436, 211] on span "240467" at bounding box center [452, 209] width 100 height 11
type input "******"
click at [489, 210] on button "Save" at bounding box center [500, 209] width 34 height 19
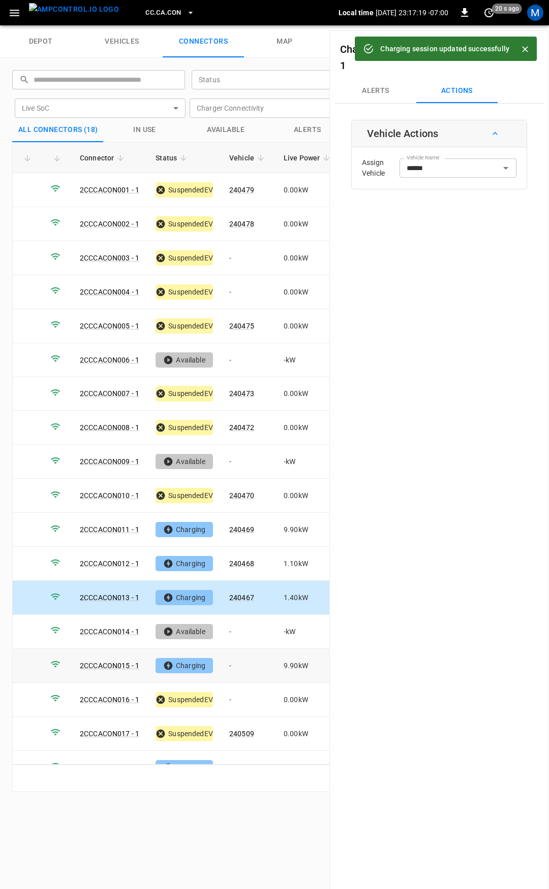
click at [264, 663] on td "-" at bounding box center [248, 666] width 54 height 34
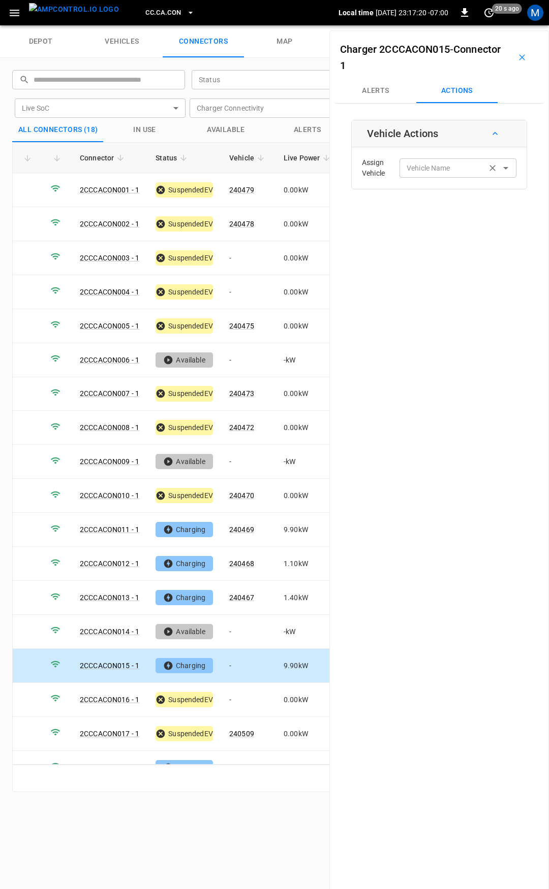
click at [419, 174] on input "Vehicle Name" at bounding box center [442, 168] width 81 height 13
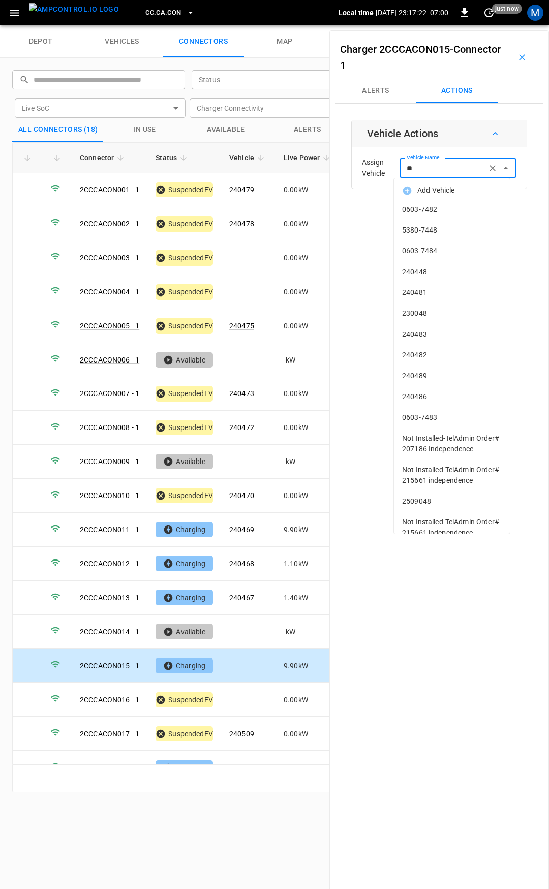
type input "***"
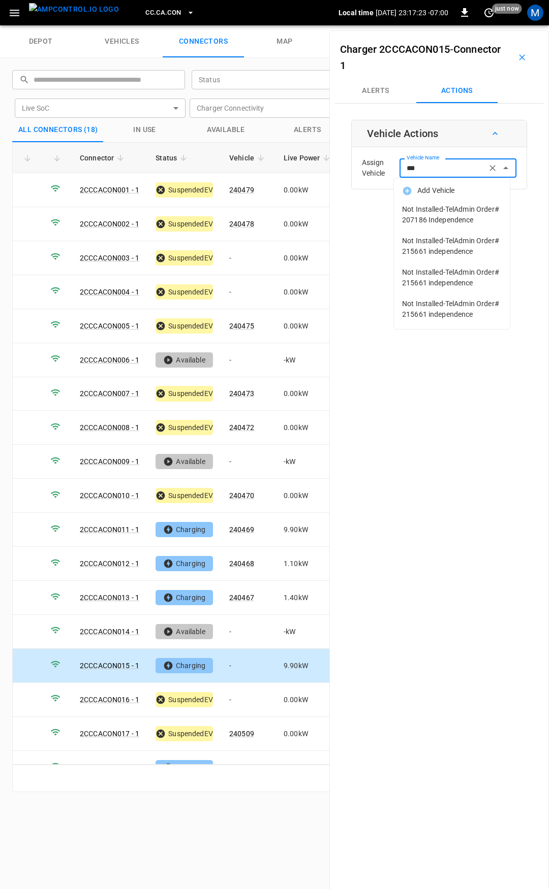
drag, startPoint x: 426, startPoint y: 170, endPoint x: 381, endPoint y: 174, distance: 44.9
click at [382, 174] on div "Assign Vehicle Vehicle Name *** Vehicle Name" at bounding box center [439, 168] width 170 height 37
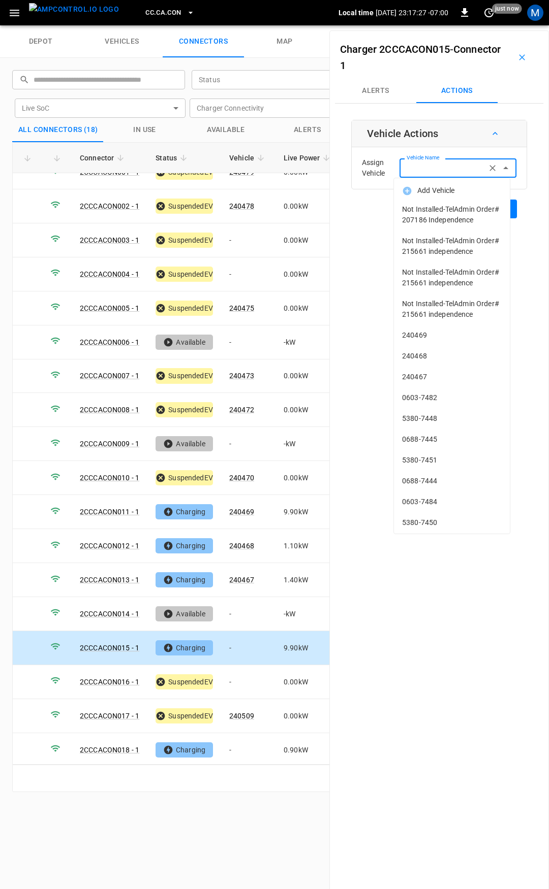
click at [146, 16] on span "CC.CA.CON" at bounding box center [163, 13] width 36 height 12
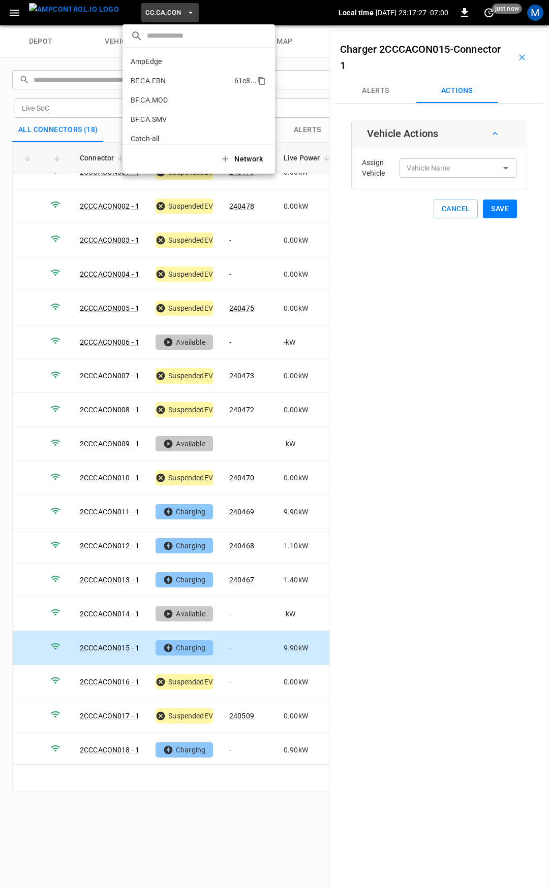
scroll to position [93, 0]
click at [161, 80] on p "CC.CA.FAI" at bounding box center [147, 84] width 33 height 10
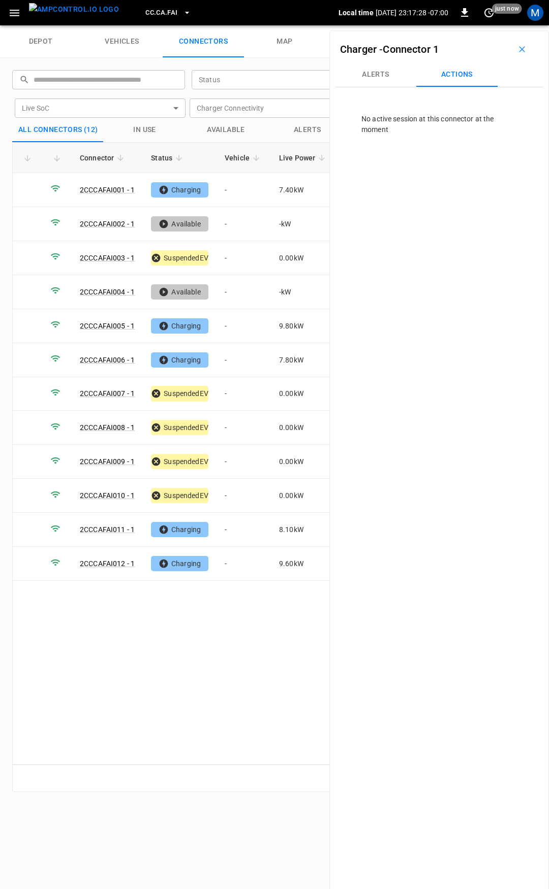
scroll to position [0, 0]
click at [239, 192] on td "-" at bounding box center [243, 190] width 54 height 34
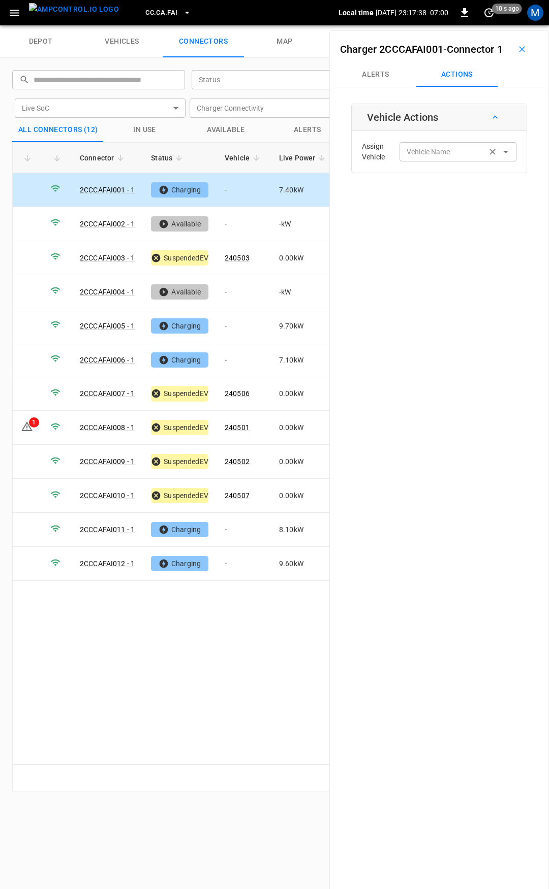
click at [425, 161] on div "Vehicle Name" at bounding box center [457, 151] width 117 height 19
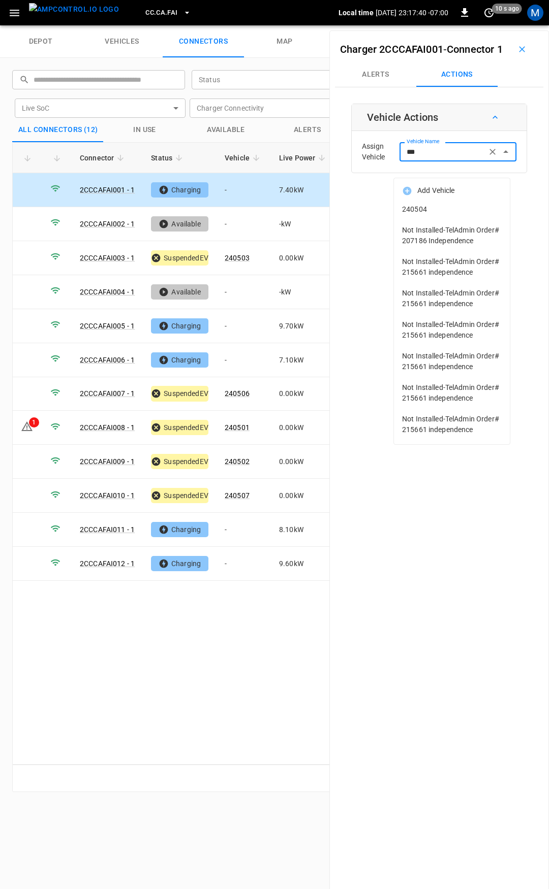
click at [430, 211] on span "240504" at bounding box center [452, 209] width 100 height 11
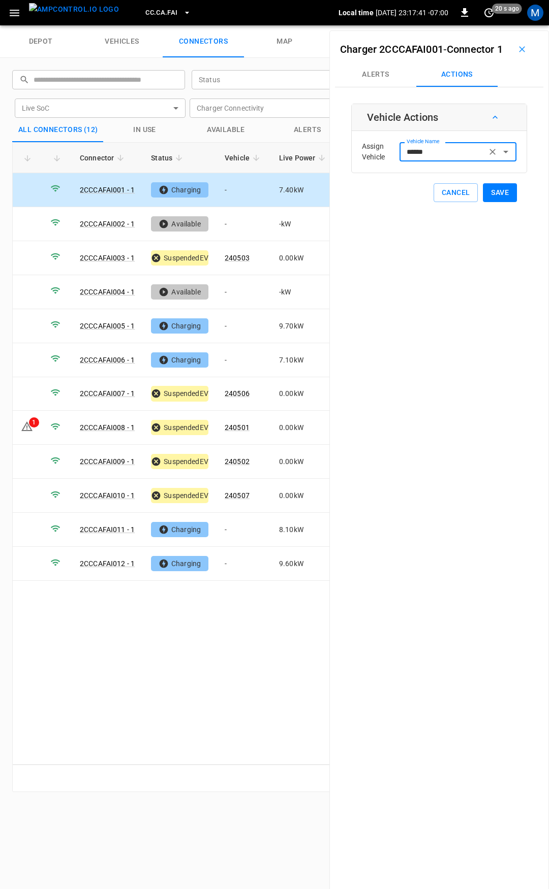
type input "******"
click at [486, 202] on button "Save" at bounding box center [500, 192] width 34 height 19
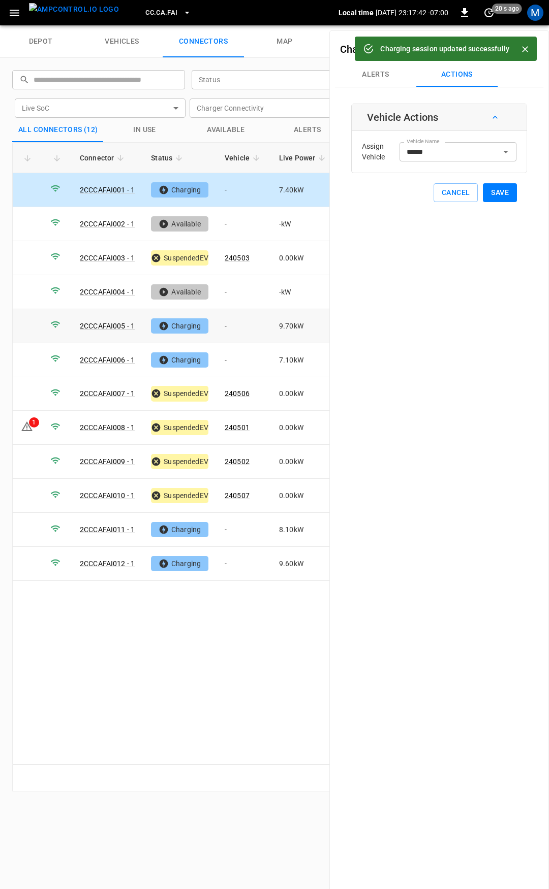
click at [241, 328] on td "-" at bounding box center [243, 326] width 54 height 34
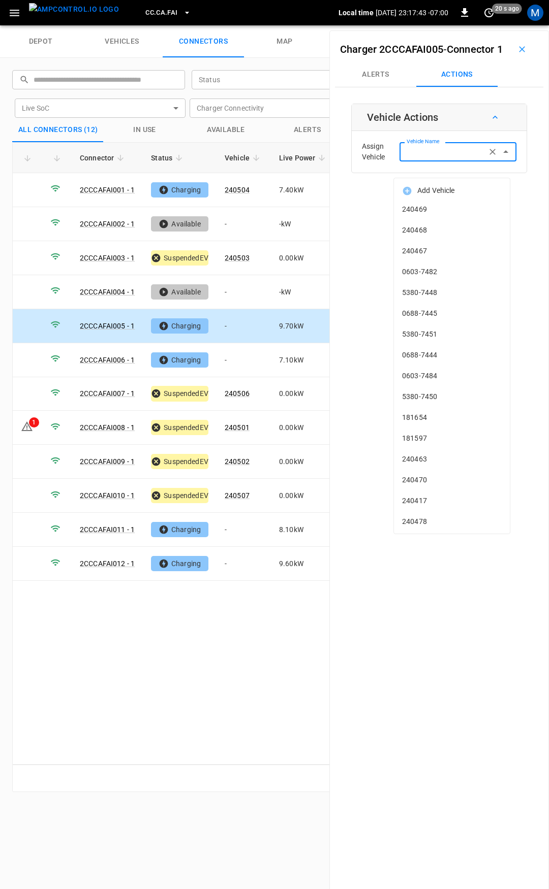
click at [456, 158] on input "Vehicle Name" at bounding box center [442, 151] width 81 height 13
type input "*"
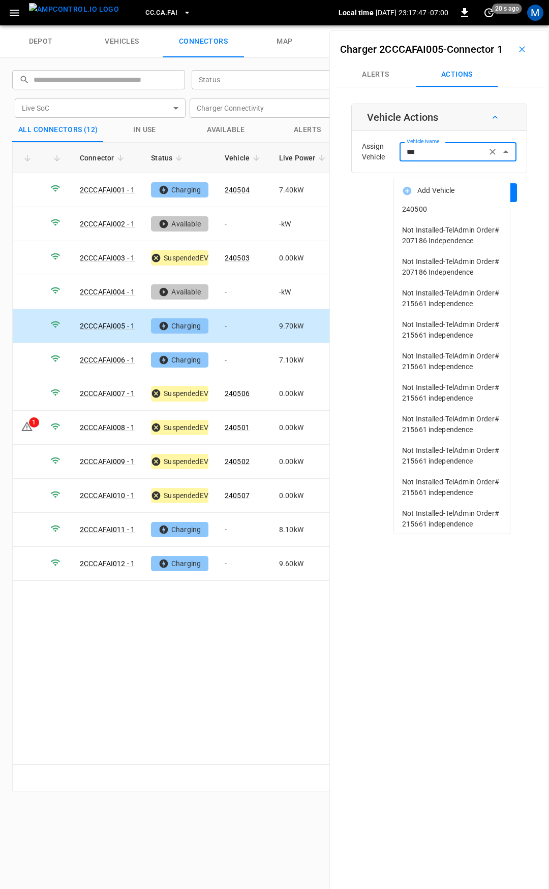
click at [449, 214] on span "240500" at bounding box center [452, 209] width 100 height 11
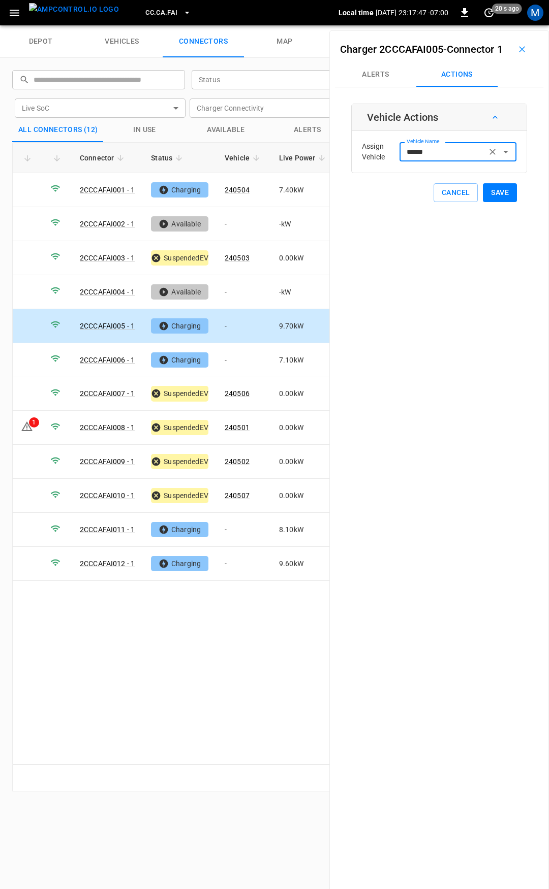
type input "******"
click at [492, 202] on button "Save" at bounding box center [500, 192] width 34 height 19
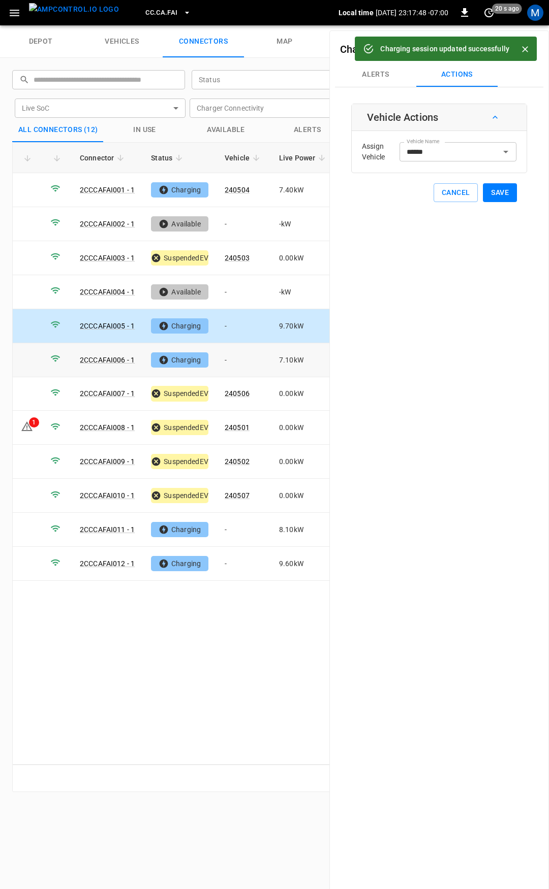
click at [237, 357] on td "-" at bounding box center [243, 360] width 54 height 34
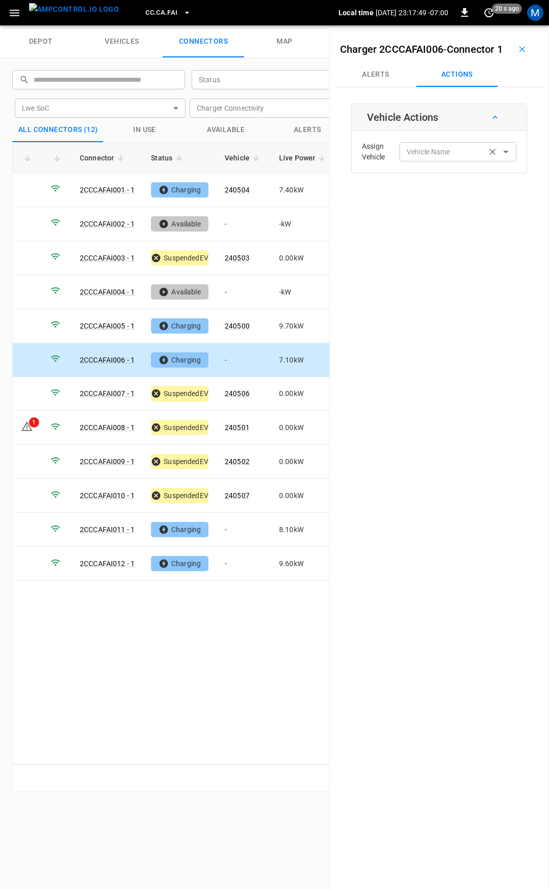
click at [419, 161] on div "Vehicle Name Vehicle Name" at bounding box center [457, 151] width 117 height 19
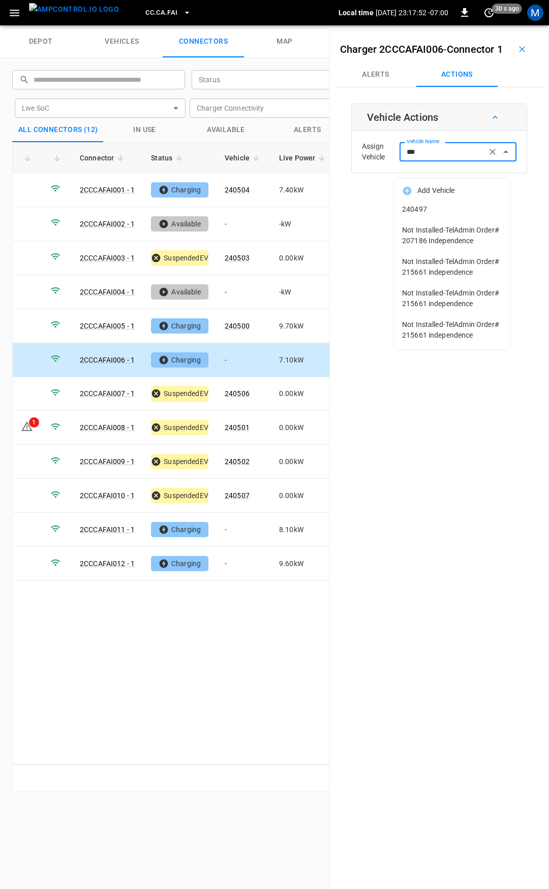
click at [438, 210] on span "240497" at bounding box center [452, 209] width 100 height 11
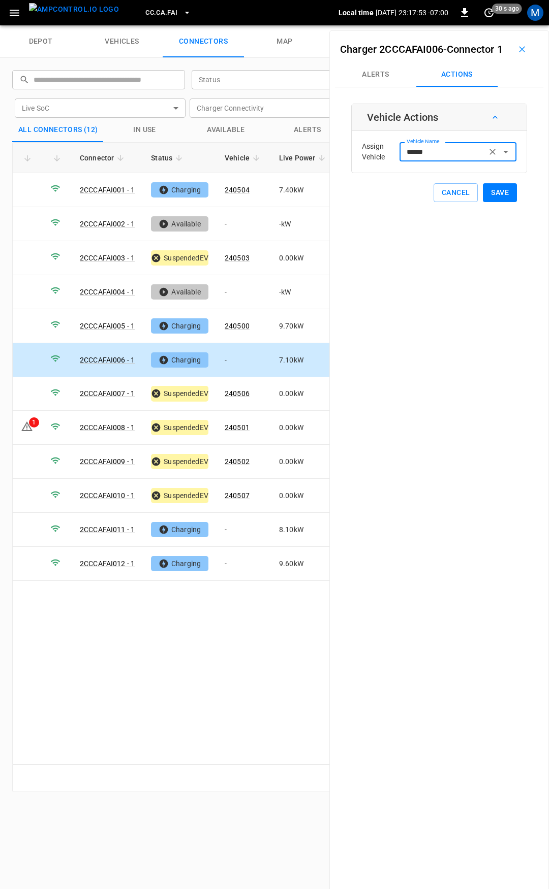
type input "******"
click at [490, 202] on button "Save" at bounding box center [500, 192] width 34 height 19
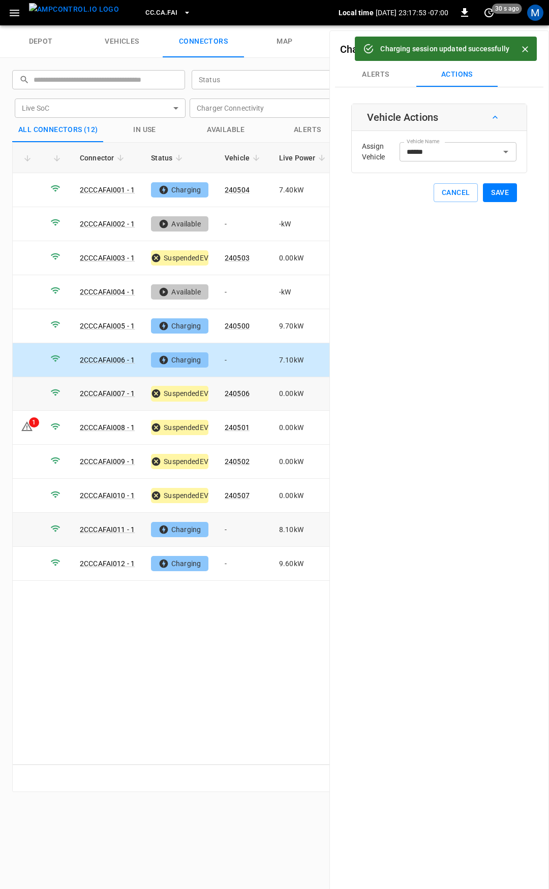
drag, startPoint x: 236, startPoint y: 532, endPoint x: 302, endPoint y: 392, distance: 155.0
click at [236, 531] on td "-" at bounding box center [243, 530] width 54 height 34
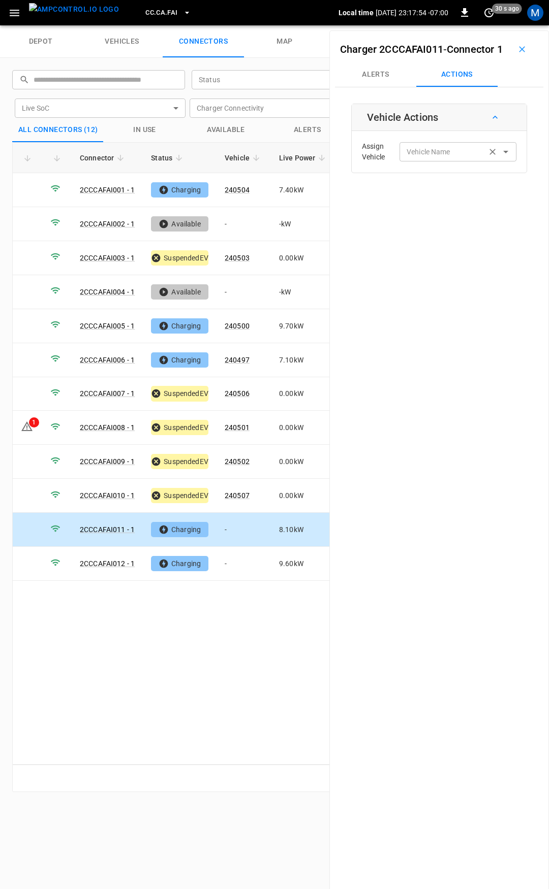
click at [412, 158] on input "Vehicle Name" at bounding box center [442, 151] width 81 height 13
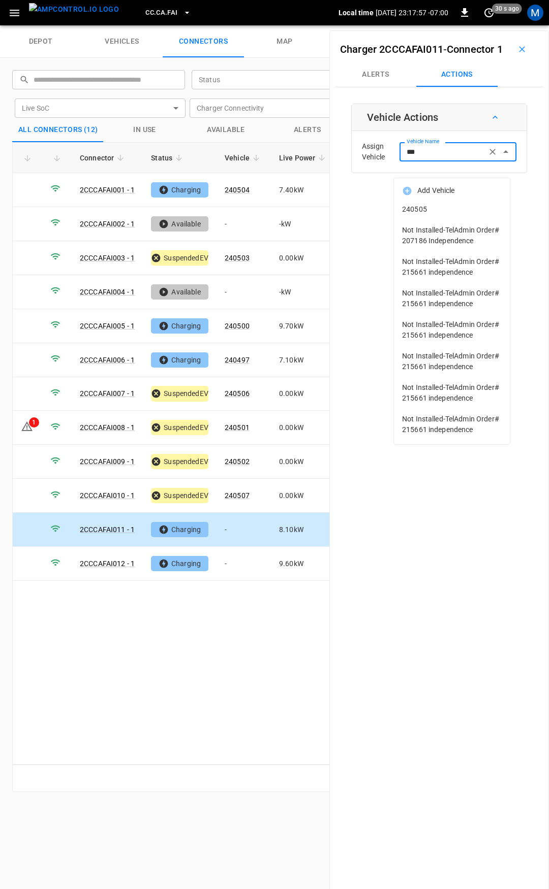
click at [422, 213] on span "240505" at bounding box center [452, 209] width 100 height 11
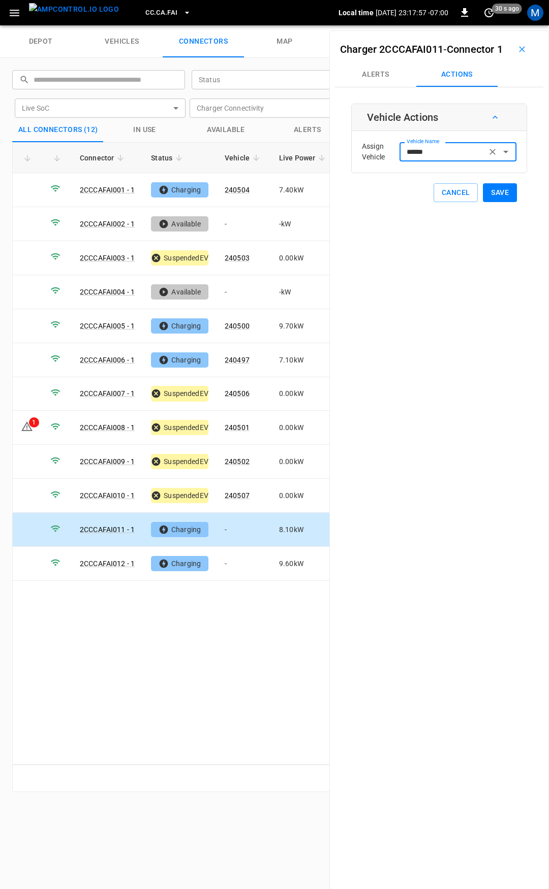
type input "******"
click at [493, 202] on button "Save" at bounding box center [500, 192] width 34 height 19
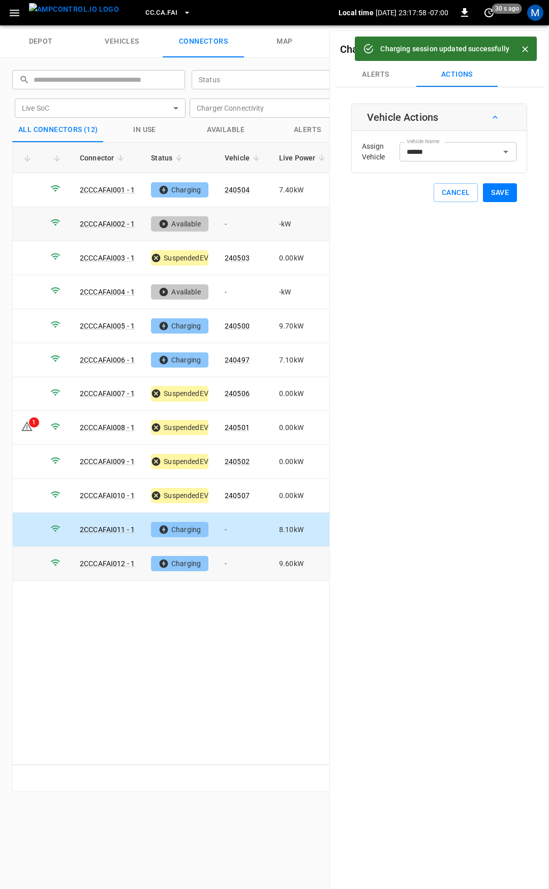
click at [243, 556] on td "-" at bounding box center [243, 564] width 54 height 34
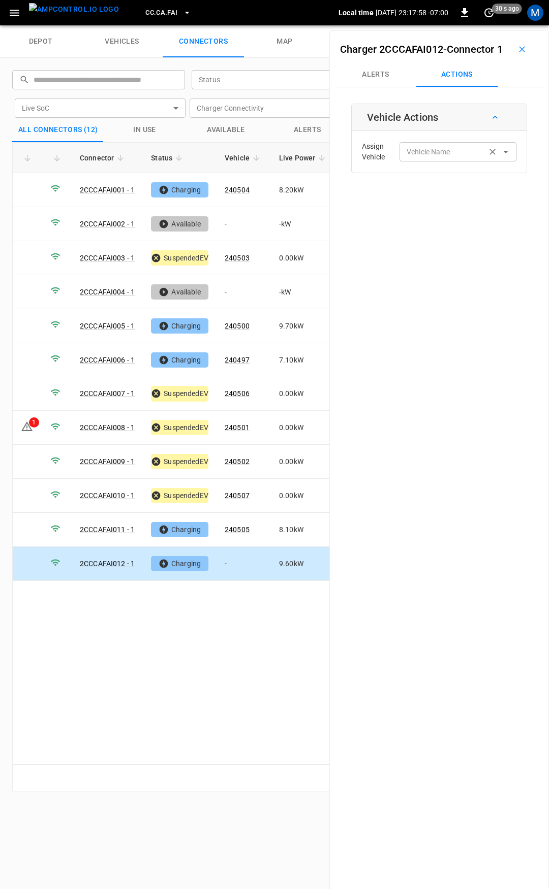
click at [423, 158] on input "Vehicle Name" at bounding box center [442, 151] width 81 height 13
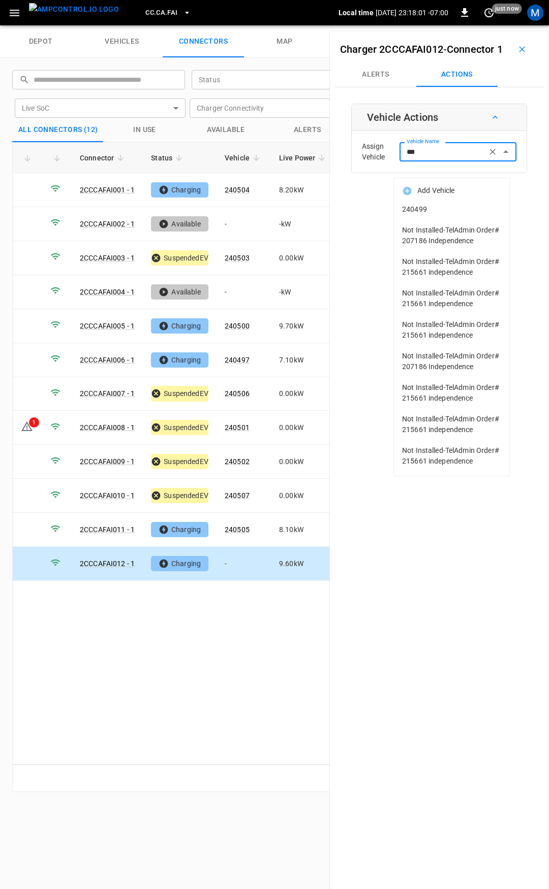
click at [442, 204] on li "240499" at bounding box center [452, 209] width 116 height 21
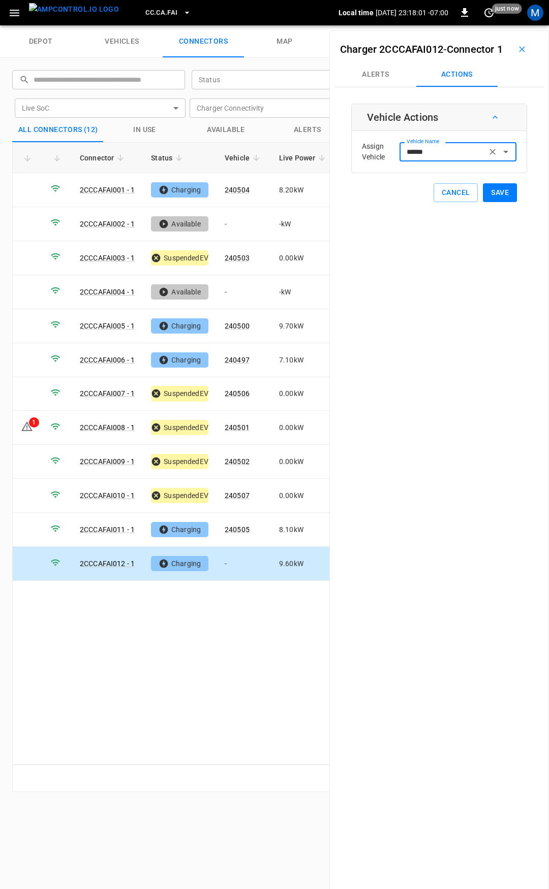
type input "******"
click at [483, 202] on button "Save" at bounding box center [500, 192] width 34 height 19
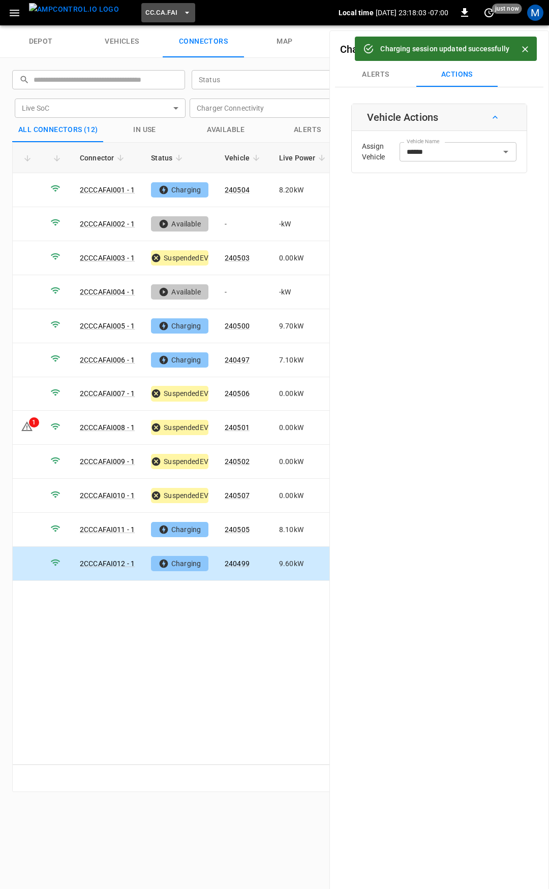
click at [145, 11] on span "CC.CA.FAI" at bounding box center [161, 13] width 32 height 12
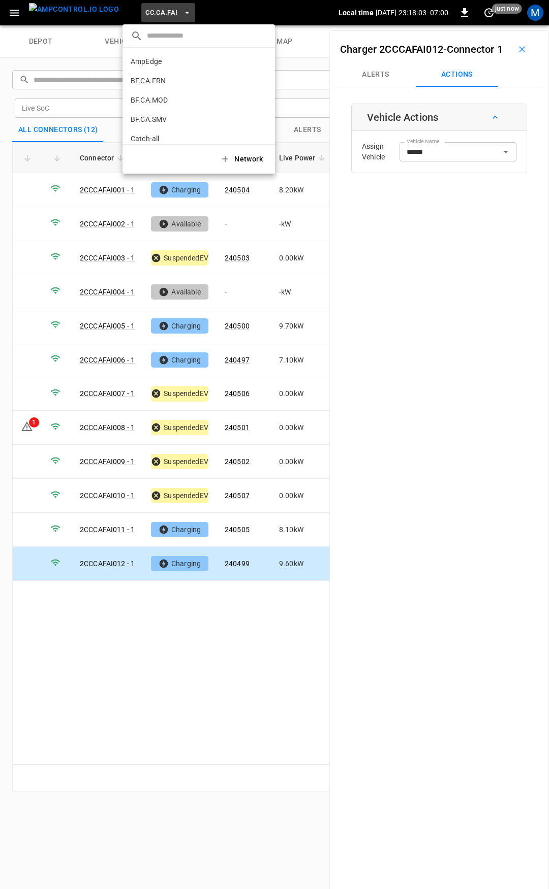
scroll to position [113, 0]
click at [238, 423] on div at bounding box center [274, 444] width 549 height 889
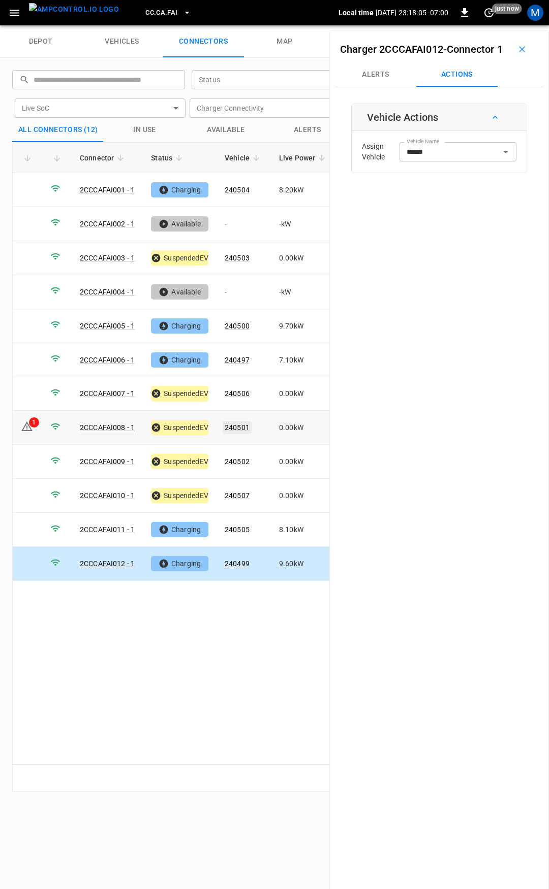
click at [239, 422] on link "240501" at bounding box center [236, 428] width 29 height 12
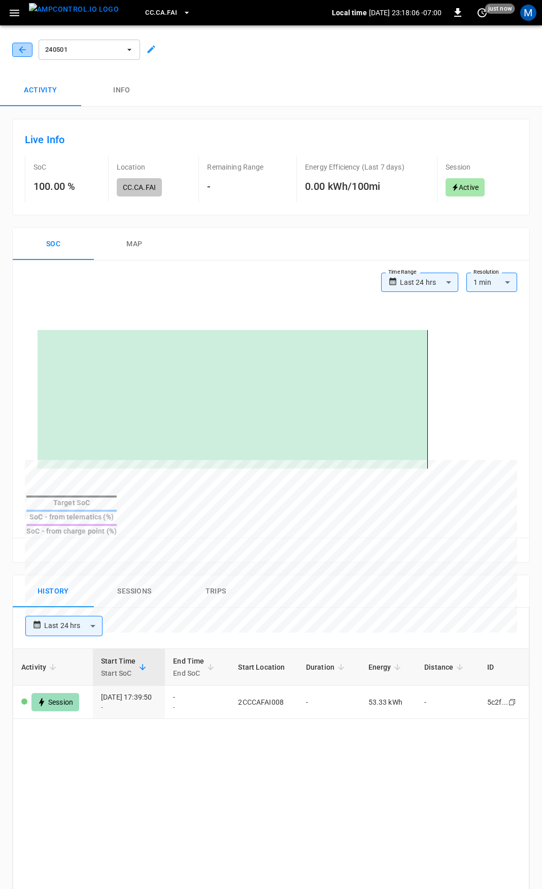
click at [19, 48] on icon "button" at bounding box center [22, 50] width 10 height 10
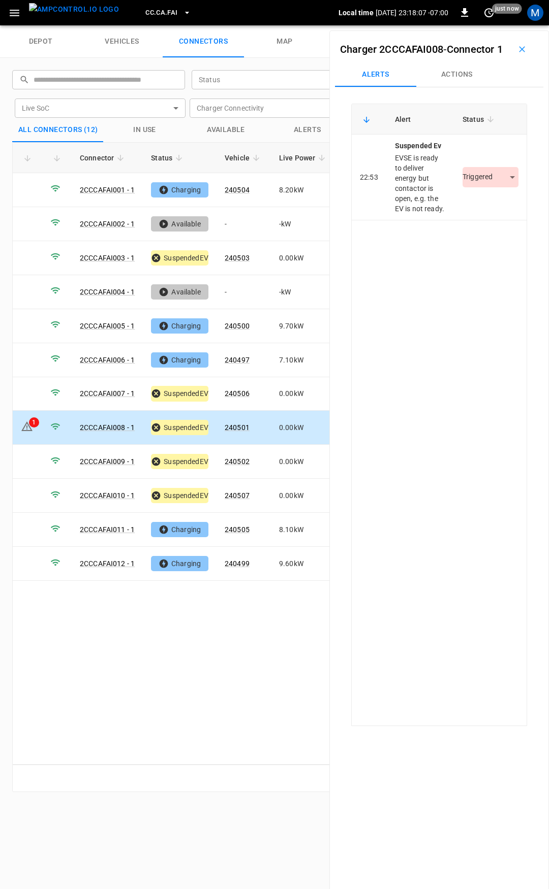
click at [466, 81] on button "Actions" at bounding box center [456, 74] width 81 height 24
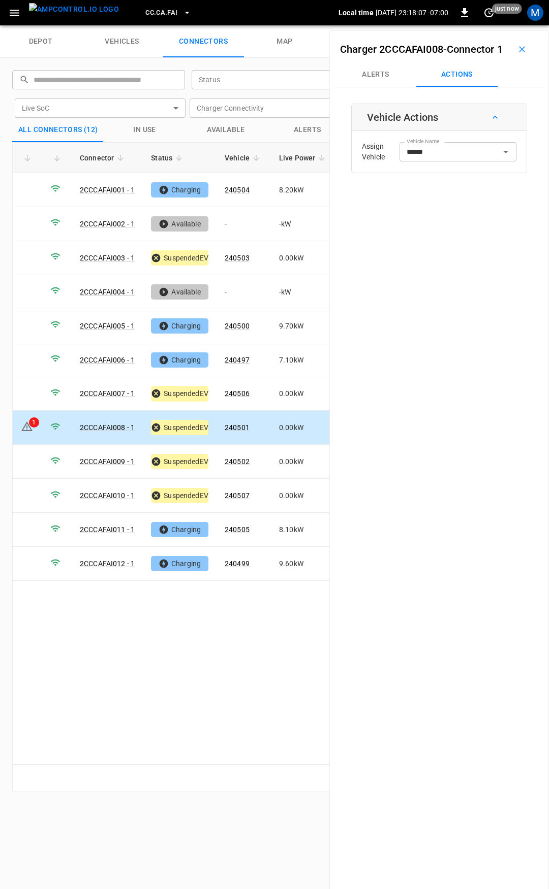
drag, startPoint x: 381, startPoint y: 90, endPoint x: 387, endPoint y: 97, distance: 9.0
click at [381, 87] on button "Alerts" at bounding box center [375, 74] width 81 height 24
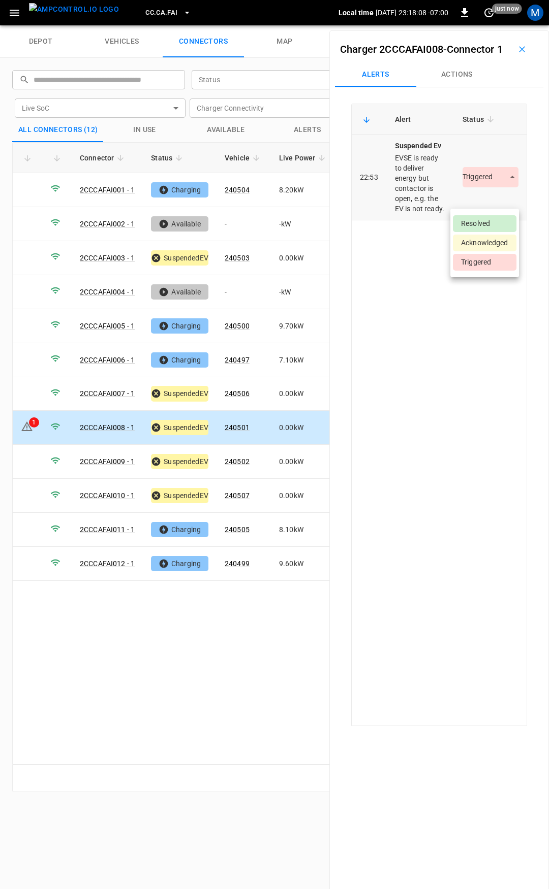
click at [495, 25] on body "CC.CA.FAI Local time 2025-08-14 23:18:08 -07:00 0 just now M depot vehicles con…" at bounding box center [274, 12] width 549 height 25
click at [482, 222] on li "Resolved" at bounding box center [484, 223] width 63 height 17
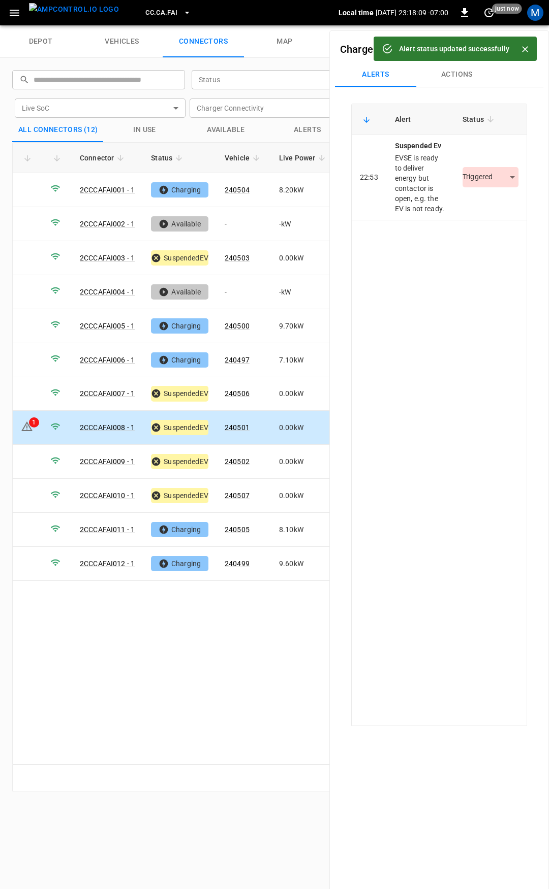
click at [145, 12] on span "CC.CA.FAI" at bounding box center [161, 13] width 32 height 12
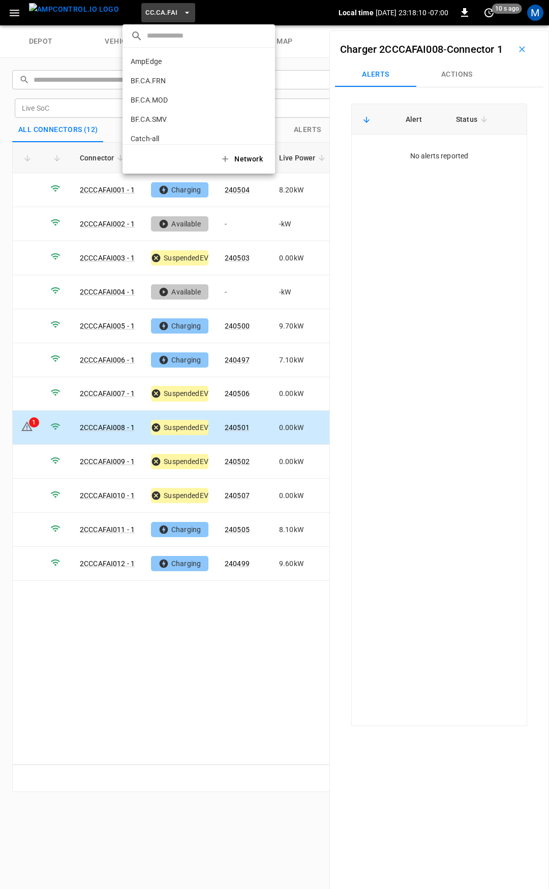
scroll to position [113, 0]
click at [169, 84] on li "CC.CA.OAK 0bd8 ..." at bounding box center [198, 83] width 152 height 19
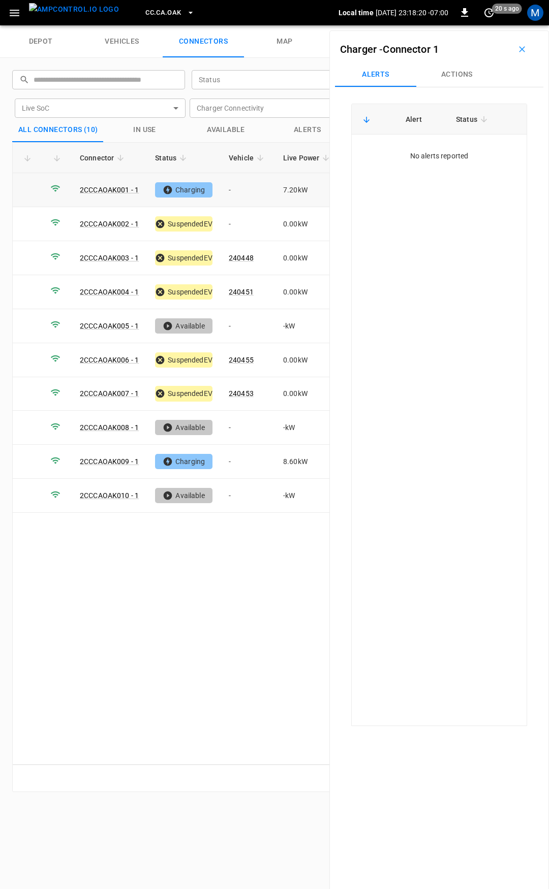
drag, startPoint x: 238, startPoint y: 183, endPoint x: 250, endPoint y: 177, distance: 13.4
click at [238, 183] on td "-" at bounding box center [247, 190] width 54 height 34
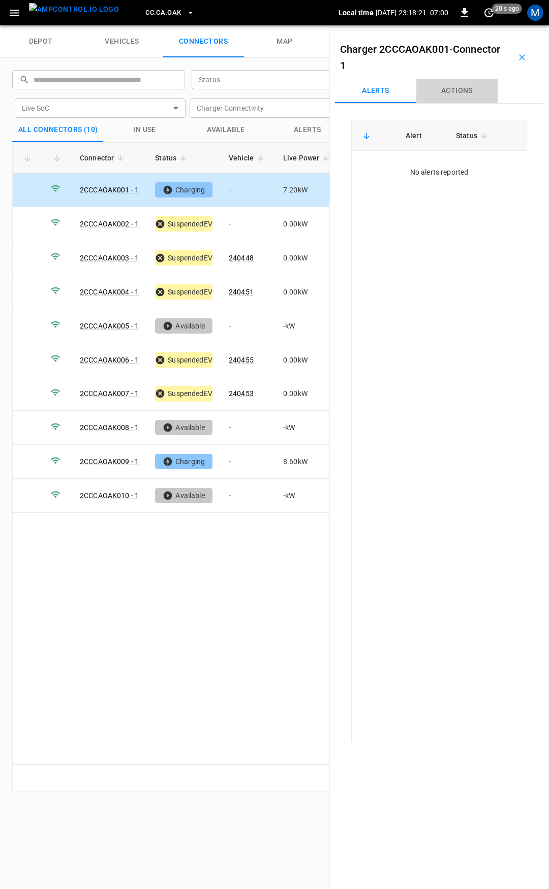
click at [469, 85] on button "Actions" at bounding box center [456, 91] width 81 height 24
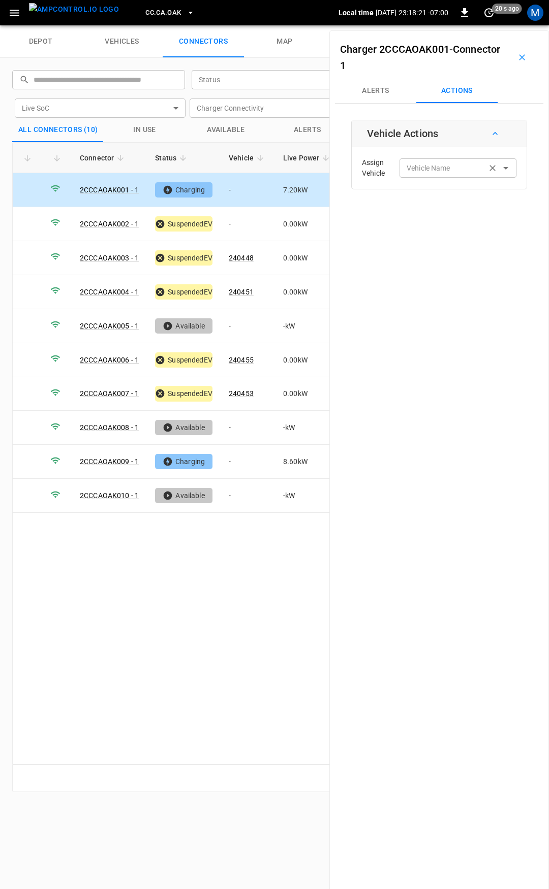
click at [443, 162] on input "Vehicle Name" at bounding box center [442, 168] width 81 height 13
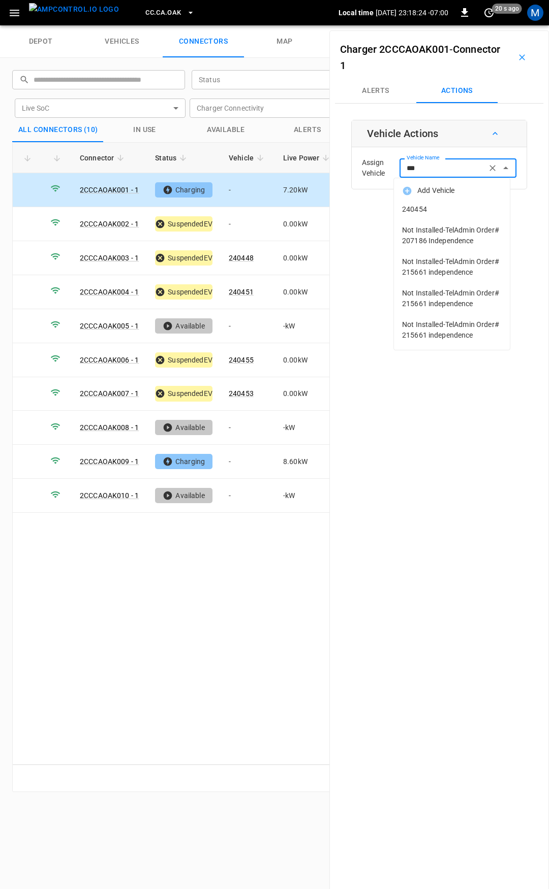
click at [429, 201] on li "240454" at bounding box center [452, 209] width 116 height 21
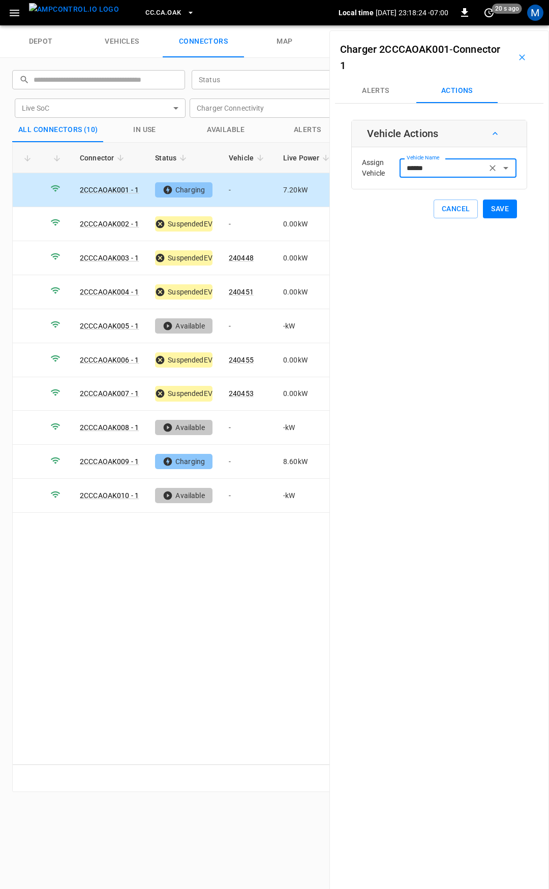
type input "******"
drag, startPoint x: 488, startPoint y: 211, endPoint x: 457, endPoint y: 214, distance: 31.6
click at [488, 211] on button "Save" at bounding box center [500, 209] width 34 height 19
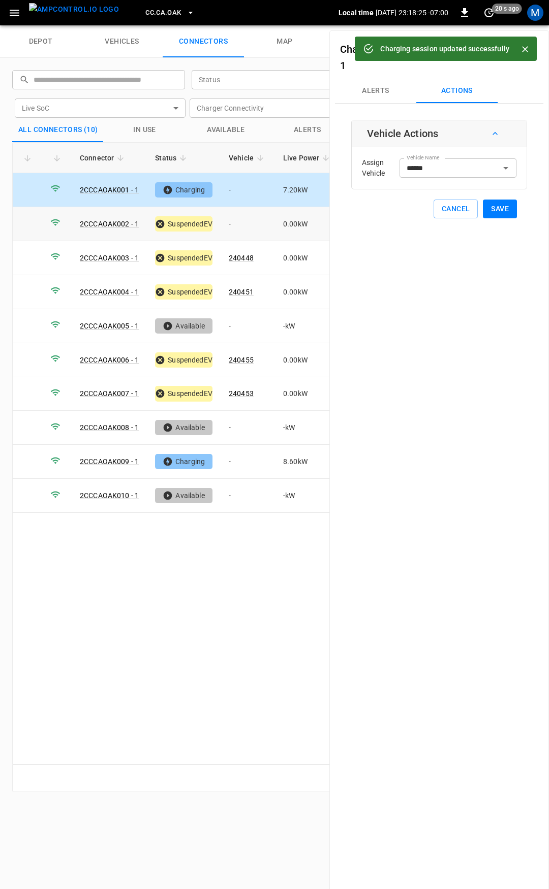
click at [238, 223] on td "-" at bounding box center [247, 224] width 54 height 34
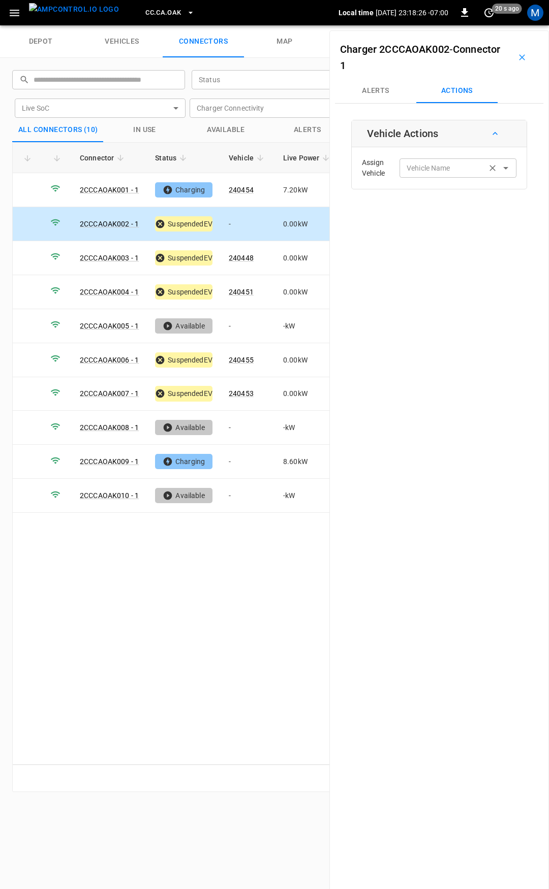
click at [423, 162] on div "Vehicle Name Vehicle Name" at bounding box center [457, 167] width 117 height 19
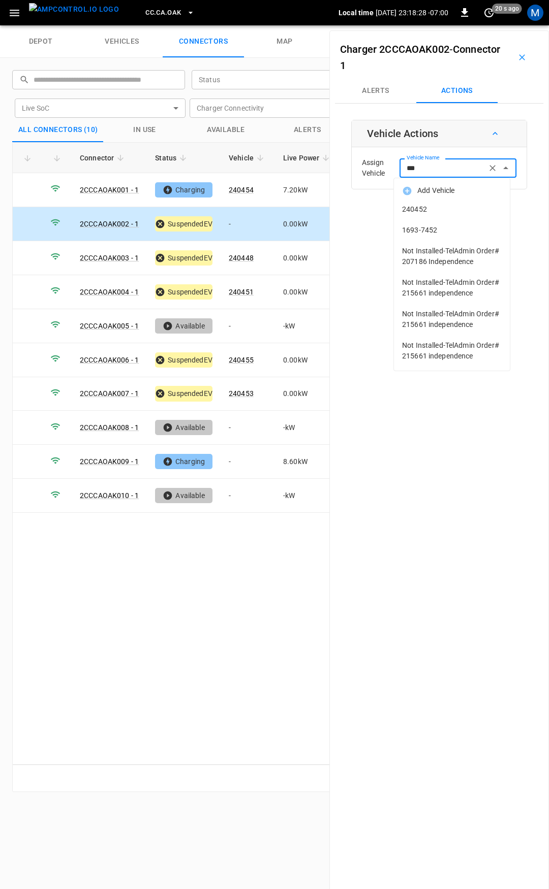
click at [429, 207] on span "240452" at bounding box center [452, 209] width 100 height 11
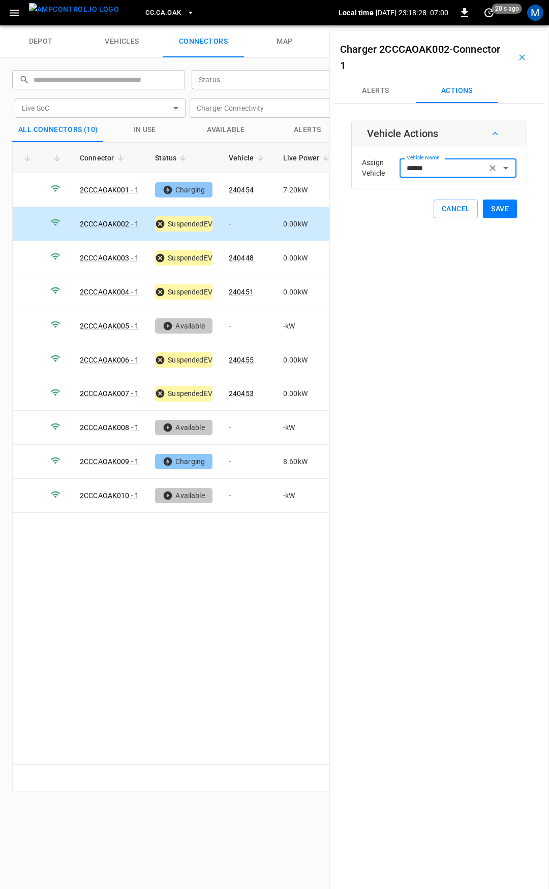
type input "******"
click at [497, 209] on button "Save" at bounding box center [500, 209] width 34 height 19
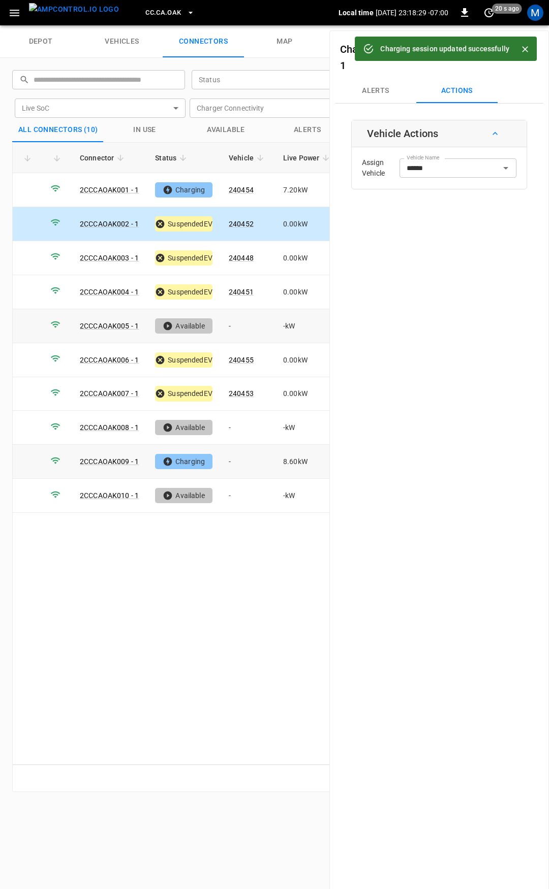
drag, startPoint x: 245, startPoint y: 458, endPoint x: 311, endPoint y: 334, distance: 140.2
click at [245, 458] on td "-" at bounding box center [247, 462] width 54 height 34
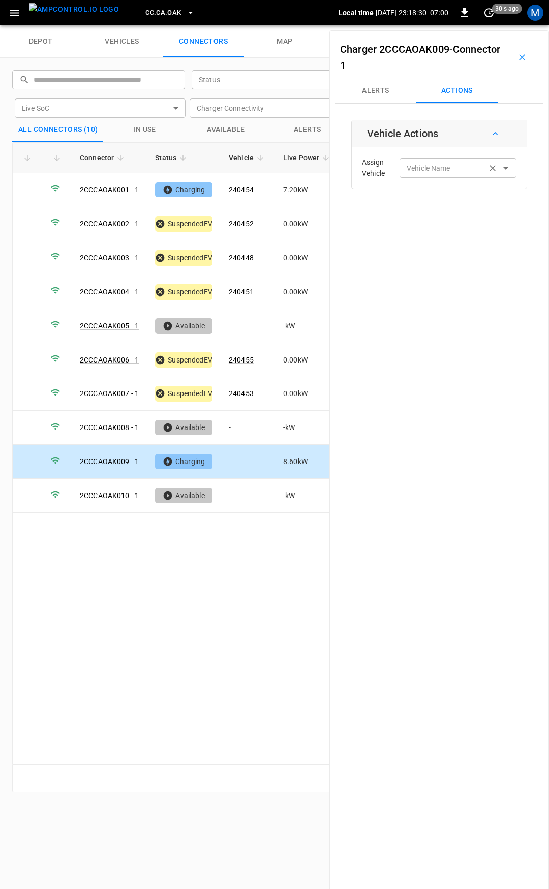
click at [418, 170] on input "Vehicle Name" at bounding box center [442, 168] width 81 height 13
click at [421, 174] on input "Vehicle Name" at bounding box center [442, 168] width 81 height 13
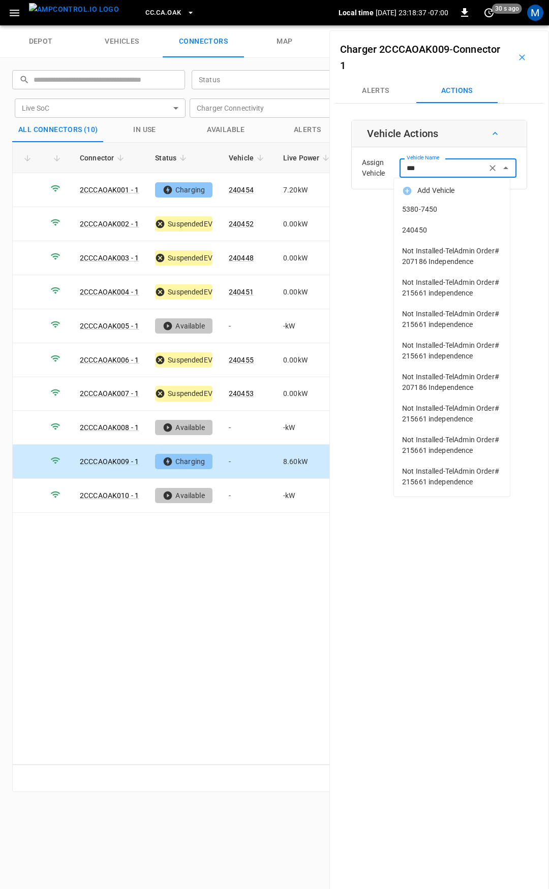
click at [432, 233] on span "240450" at bounding box center [452, 230] width 100 height 11
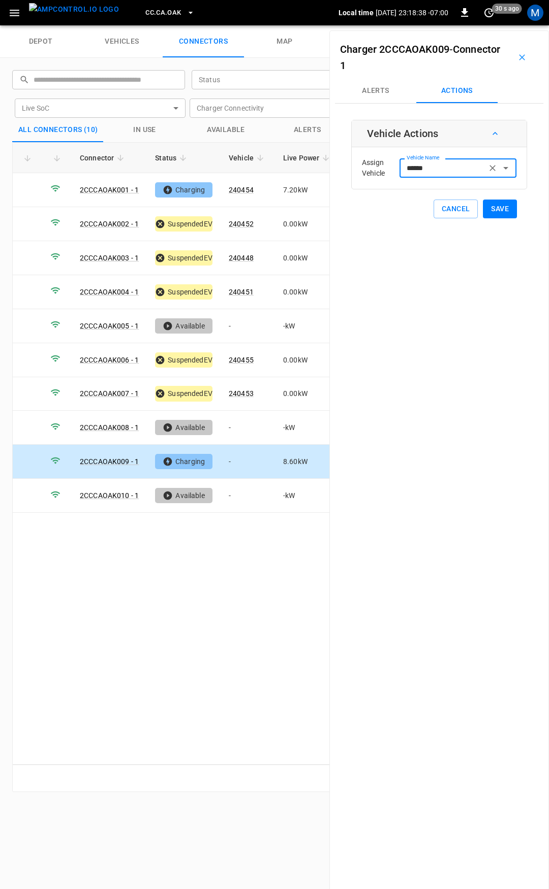
type input "******"
click at [493, 208] on button "Save" at bounding box center [500, 209] width 34 height 19
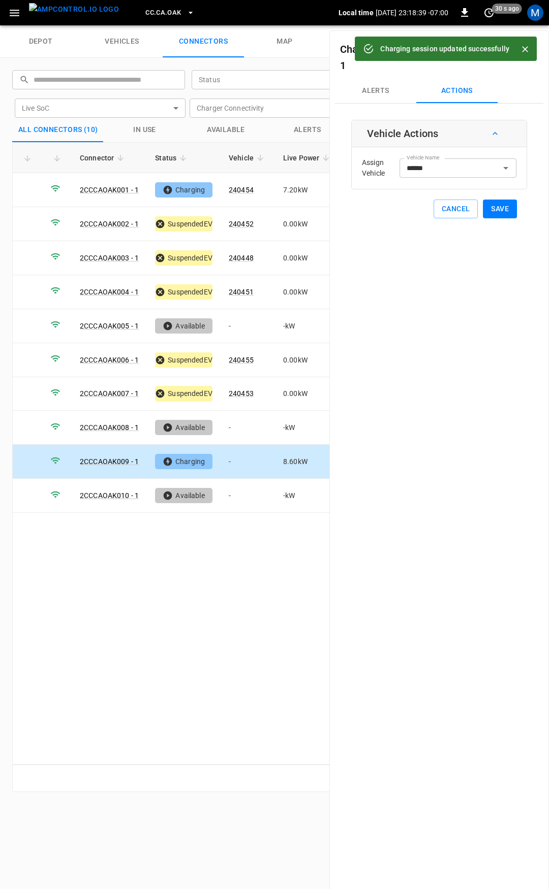
click at [146, 11] on span "CC.CA.OAK" at bounding box center [163, 13] width 36 height 12
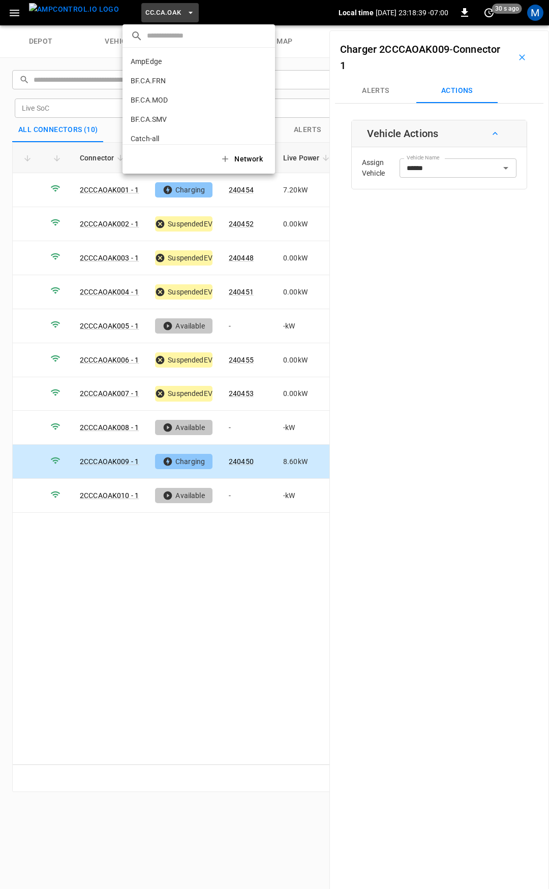
scroll to position [132, 0]
click at [162, 76] on li "CC.CA.RIC 998c ..." at bounding box center [198, 83] width 152 height 19
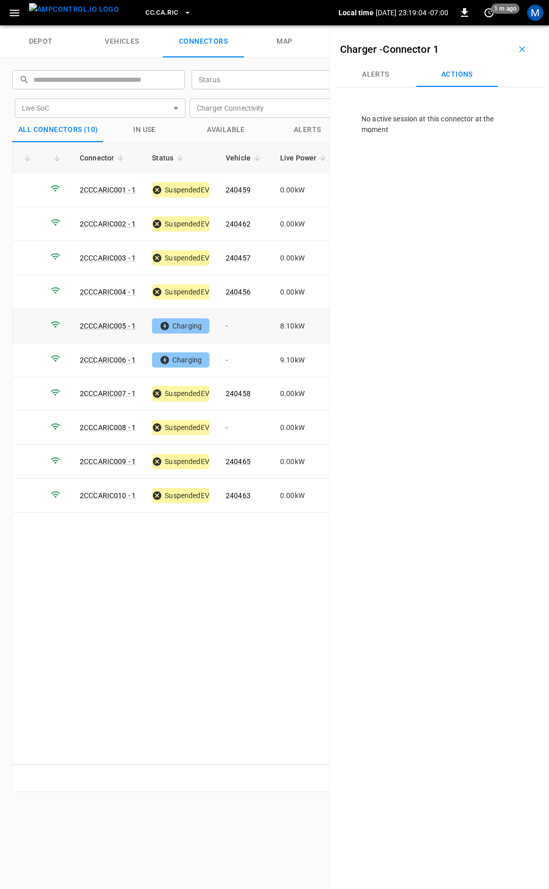
click at [252, 322] on td "-" at bounding box center [244, 326] width 54 height 34
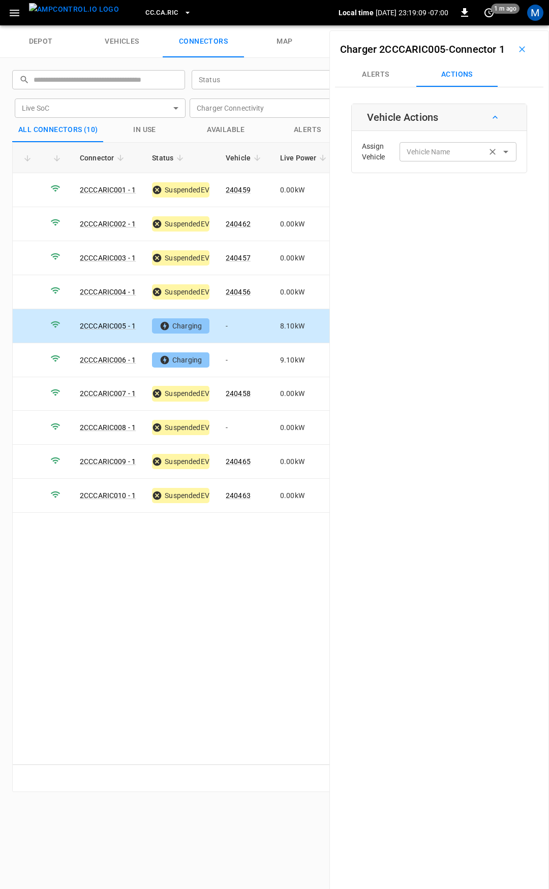
click at [439, 161] on div "Vehicle Name Vehicle Name" at bounding box center [457, 151] width 117 height 19
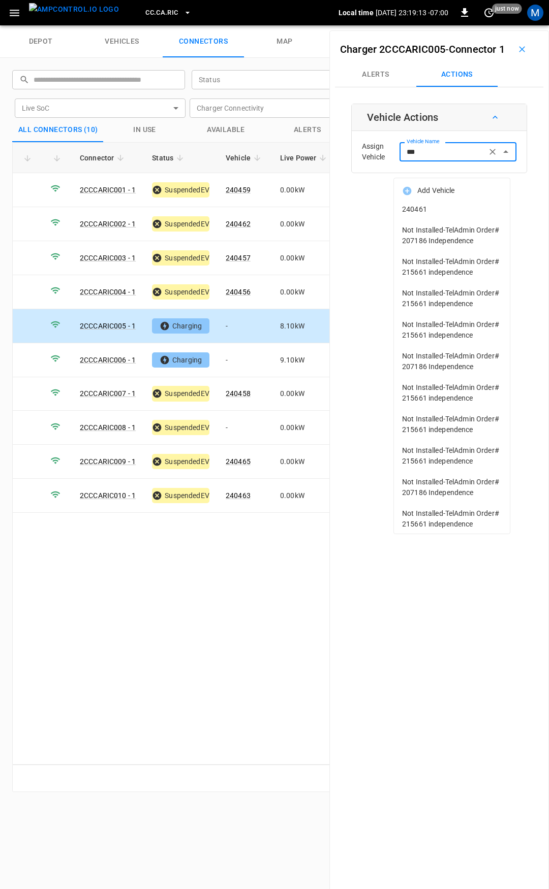
drag, startPoint x: 467, startPoint y: 162, endPoint x: 467, endPoint y: 177, distance: 14.7
drag, startPoint x: 467, startPoint y: 177, endPoint x: 477, endPoint y: 207, distance: 31.6
click at [477, 207] on span "240461" at bounding box center [452, 209] width 100 height 11
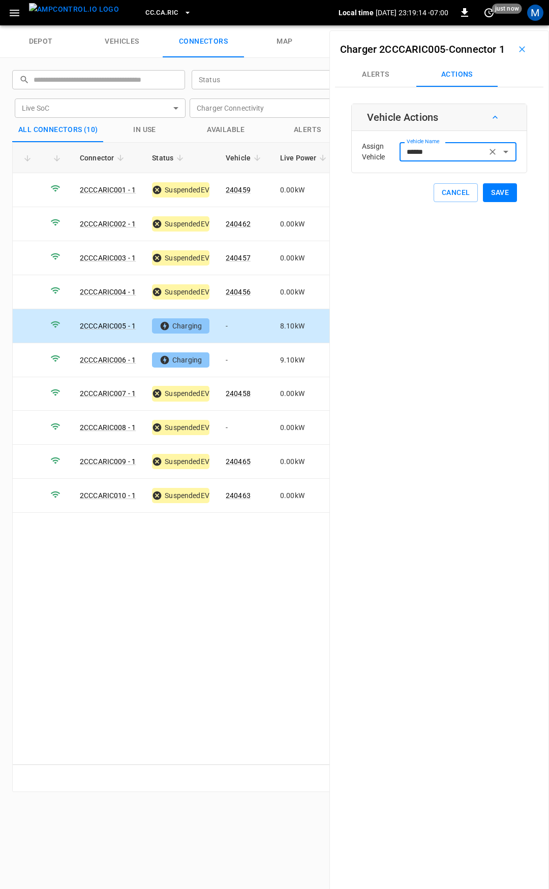
type input "******"
click at [500, 202] on button "Save" at bounding box center [500, 192] width 34 height 19
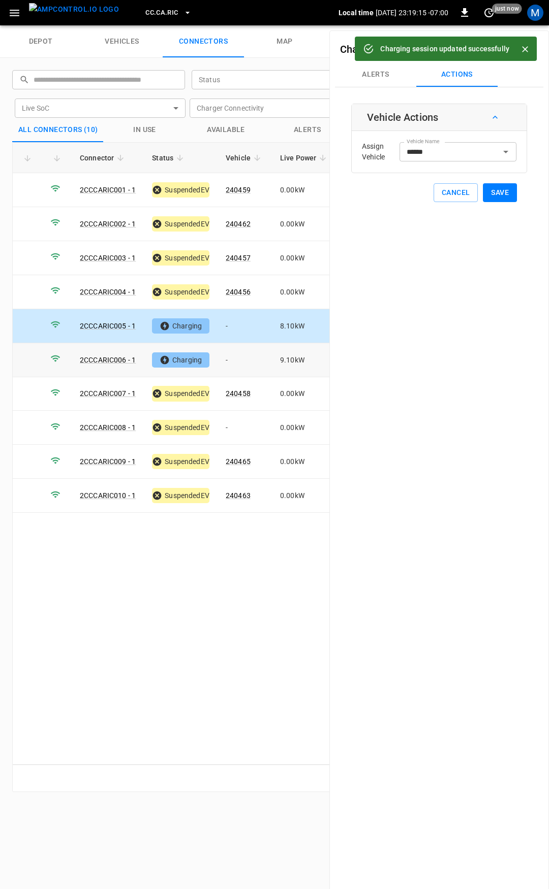
click at [231, 366] on td "-" at bounding box center [244, 360] width 54 height 34
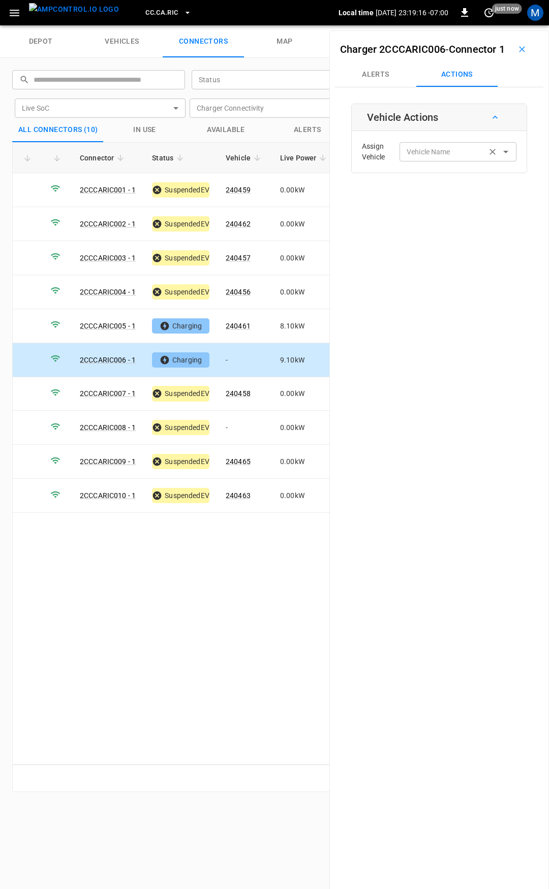
click at [454, 158] on input "Vehicle Name" at bounding box center [442, 151] width 81 height 13
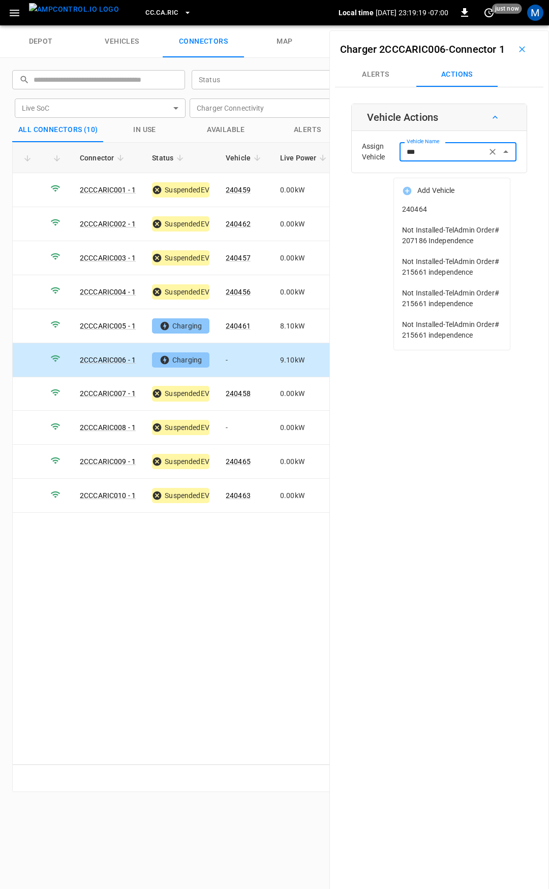
click at [437, 211] on span "240464" at bounding box center [452, 209] width 100 height 11
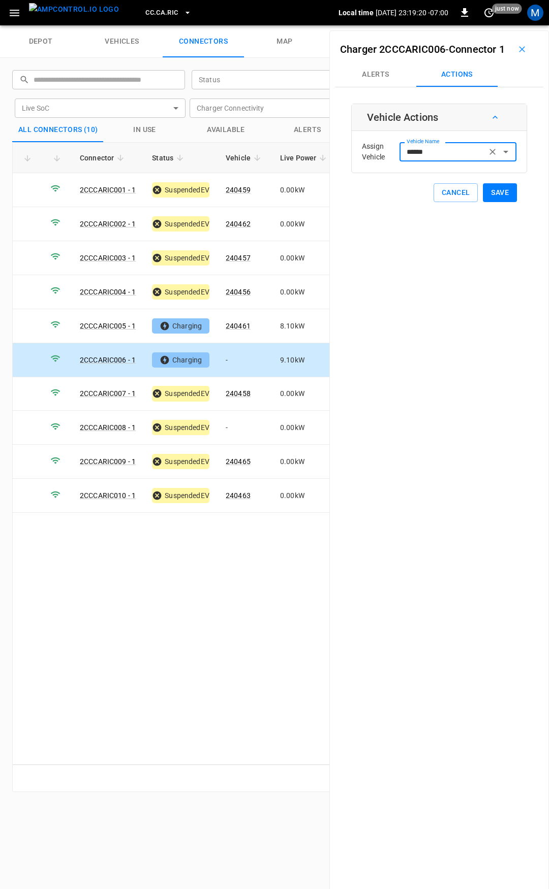
type input "******"
click at [491, 202] on button "Save" at bounding box center [500, 192] width 34 height 19
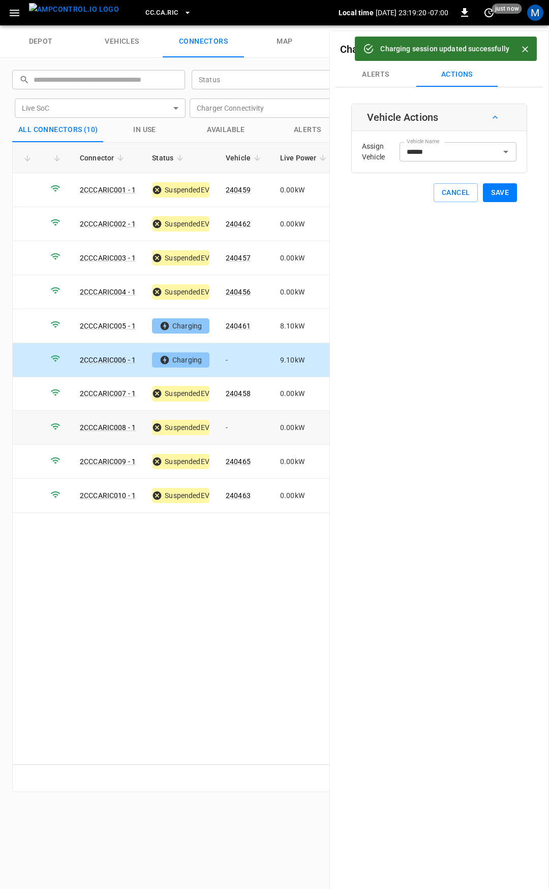
click at [248, 425] on td "-" at bounding box center [244, 428] width 54 height 34
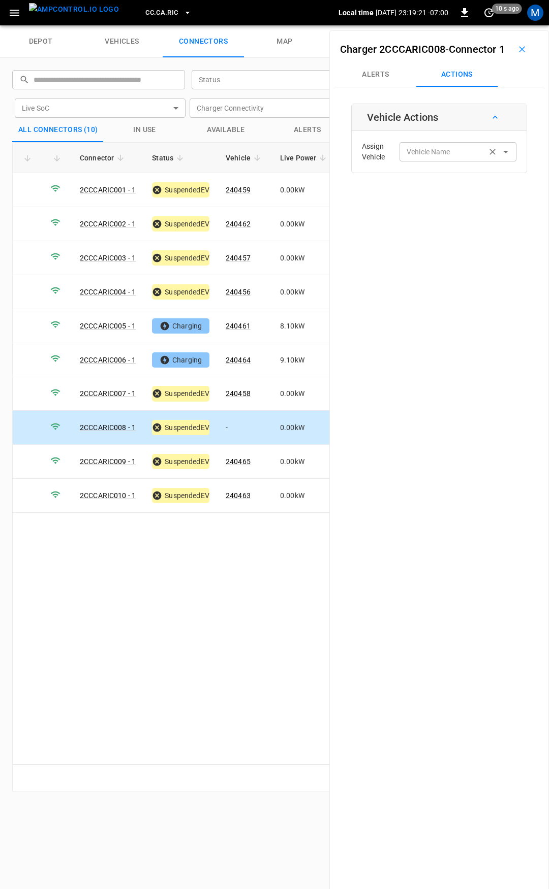
click at [415, 158] on input "Vehicle Name" at bounding box center [442, 151] width 81 height 13
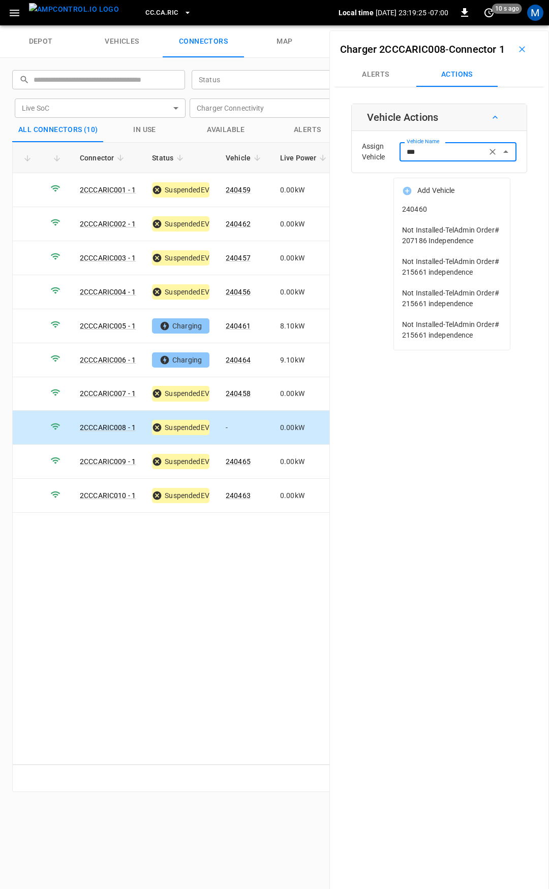
click at [434, 214] on span "240460" at bounding box center [452, 209] width 100 height 11
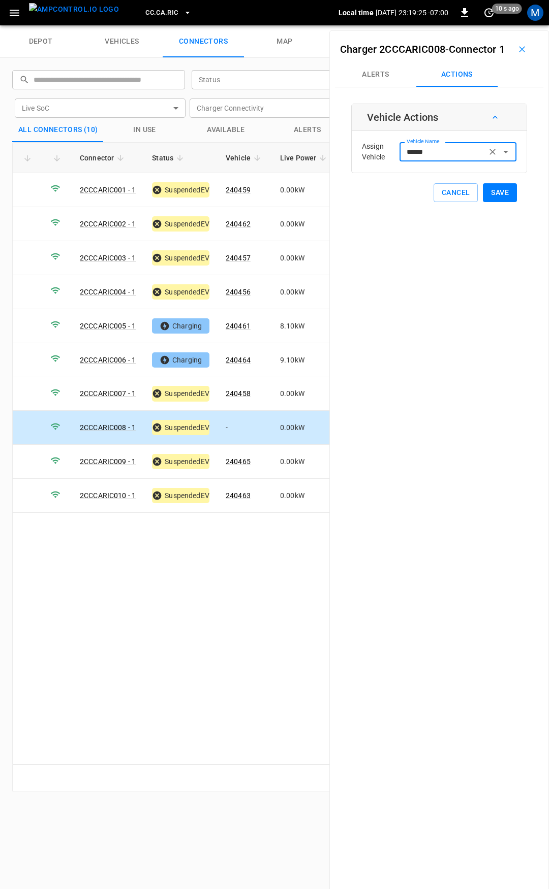
type input "******"
click at [490, 202] on button "Save" at bounding box center [500, 192] width 34 height 19
click at [145, 14] on span "CC.CA.RIC" at bounding box center [161, 13] width 33 height 12
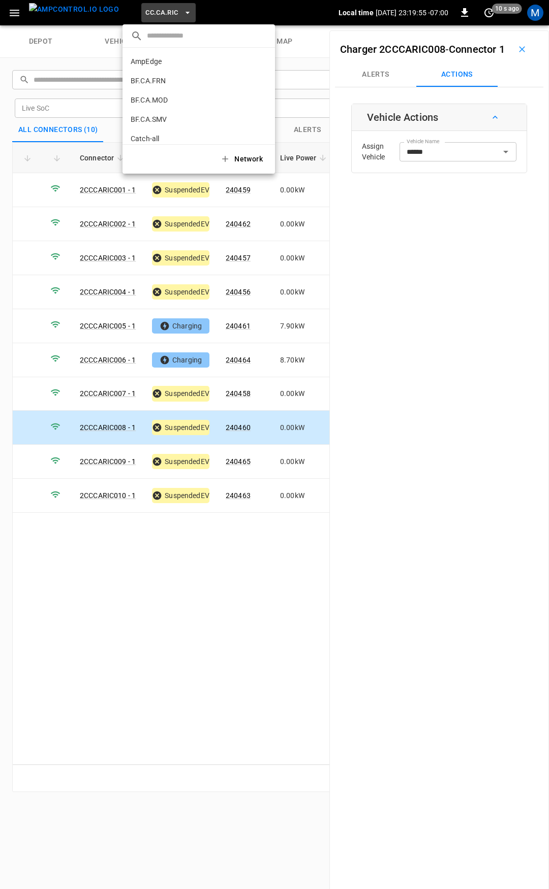
scroll to position [151, 0]
click at [153, 80] on p "CC.CA.SFF" at bounding box center [148, 84] width 35 height 10
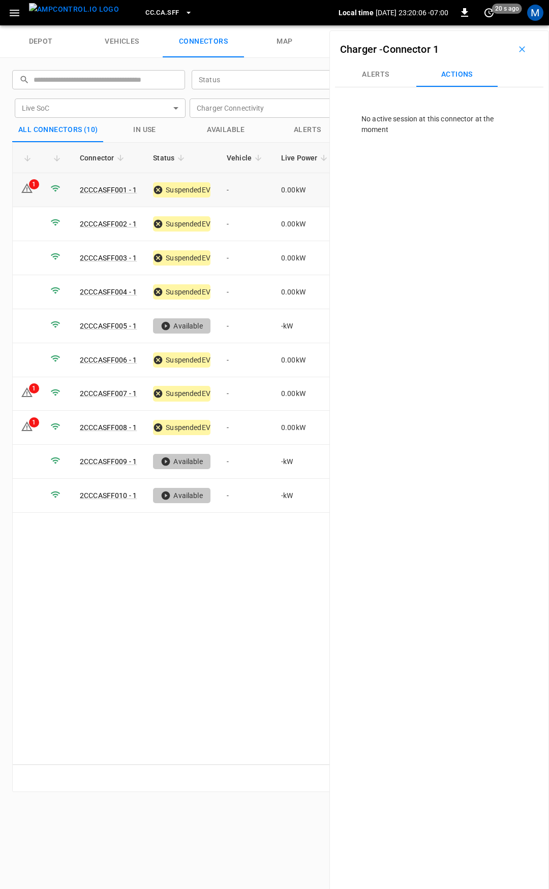
click at [238, 192] on td "-" at bounding box center [245, 190] width 54 height 34
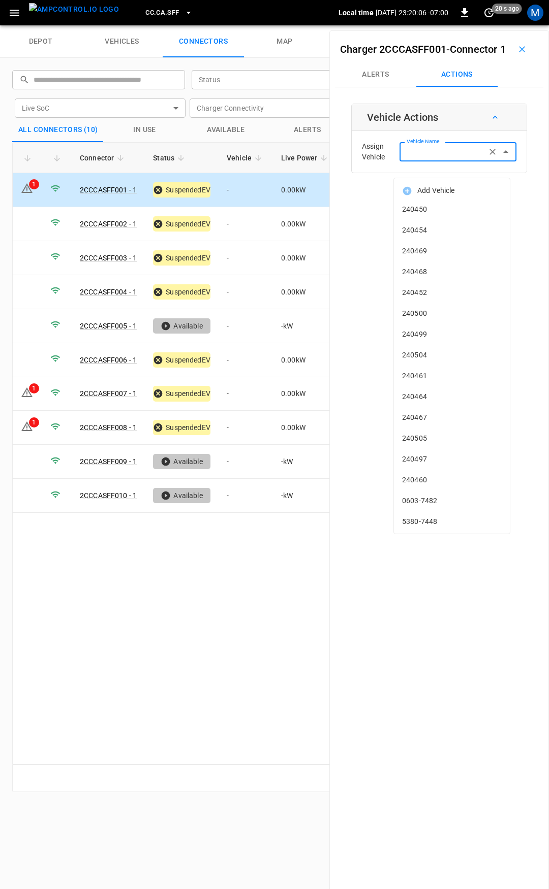
click at [447, 158] on input "Vehicle Name" at bounding box center [442, 151] width 81 height 13
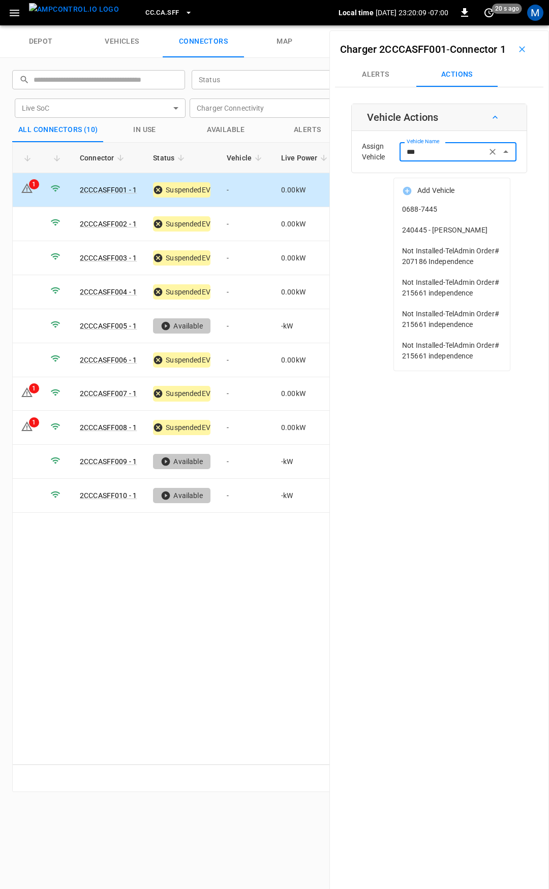
click at [447, 230] on span "240445 - LAWRENCE P BAULA" at bounding box center [452, 230] width 100 height 11
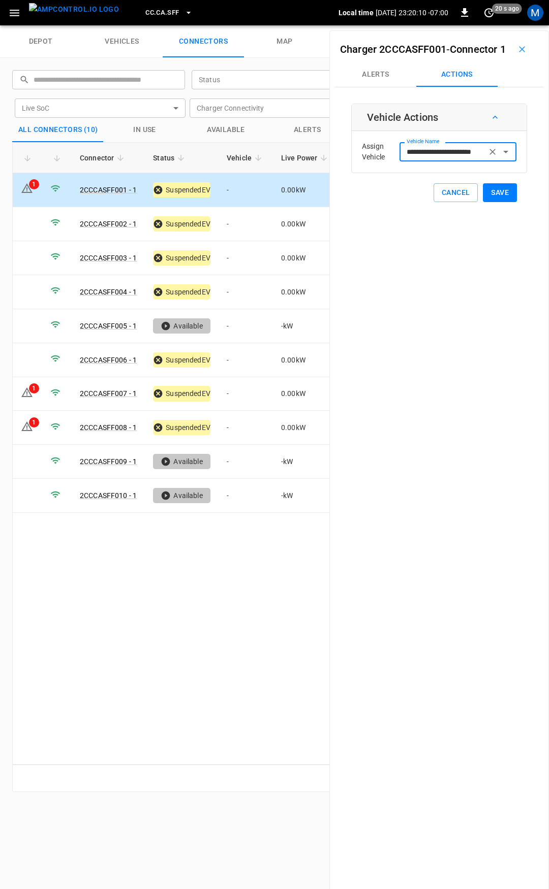
type input "**********"
click at [497, 202] on button "Save" at bounding box center [500, 192] width 34 height 19
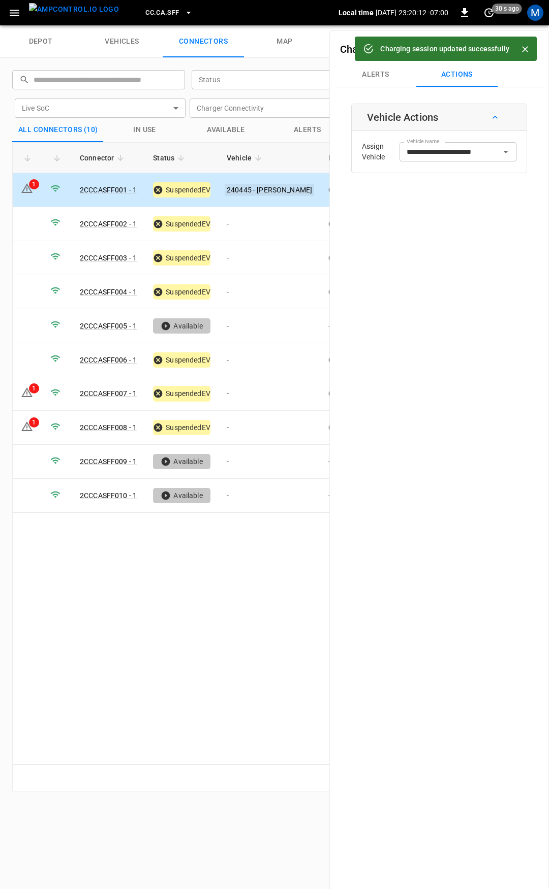
click at [243, 188] on link "240445 - LAWRENCE P BAULA" at bounding box center [268, 190] width 89 height 12
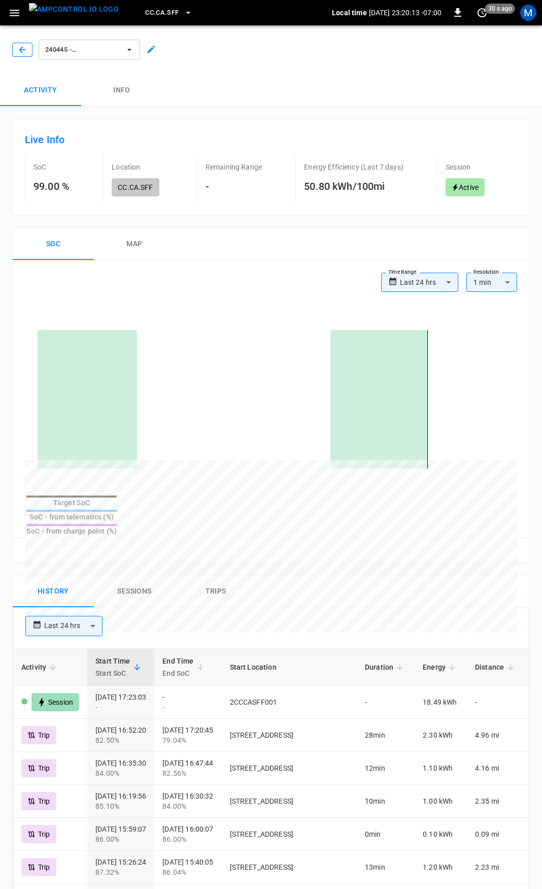
click at [22, 49] on icon "button" at bounding box center [22, 50] width 10 height 10
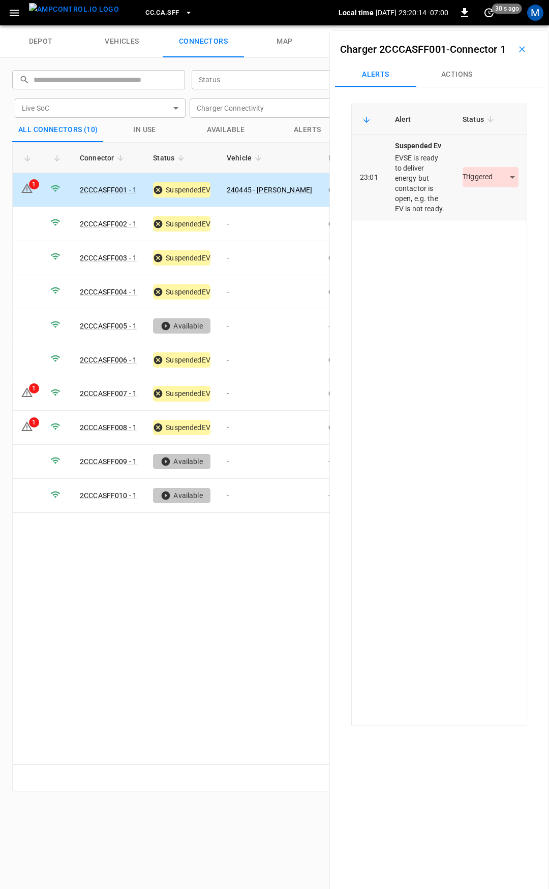
click at [479, 25] on body "CC.CA.SFF Local time 2025-08-14 23:20:14 -07:00 0 30 s ago M depot vehicles con…" at bounding box center [274, 12] width 549 height 25
click at [484, 224] on li "Resolved" at bounding box center [484, 223] width 63 height 17
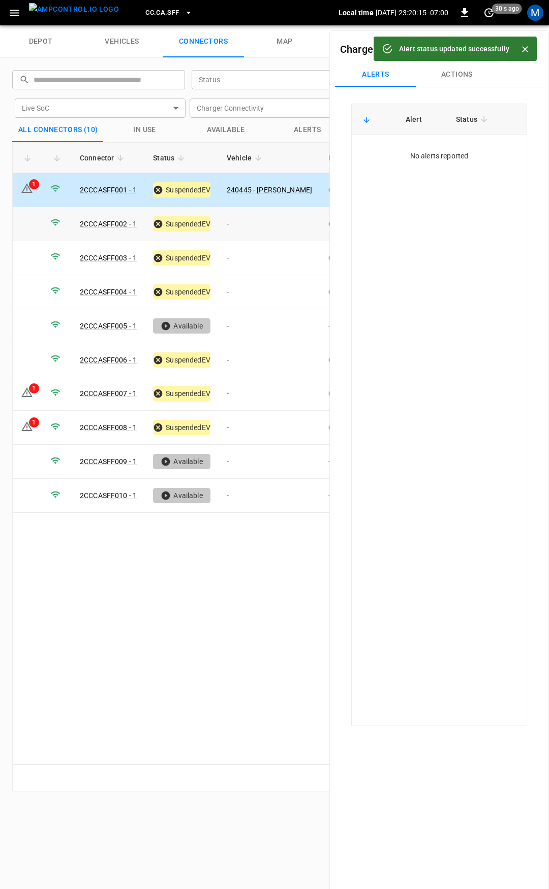
click at [266, 224] on td "-" at bounding box center [269, 224] width 102 height 34
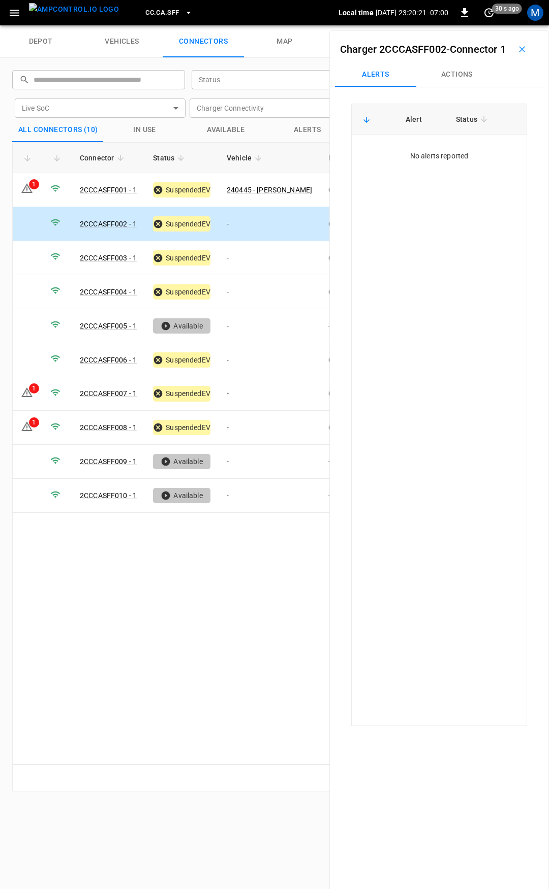
click at [439, 87] on button "Actions" at bounding box center [456, 74] width 81 height 24
click at [443, 158] on input "Vehicle Name" at bounding box center [442, 151] width 81 height 13
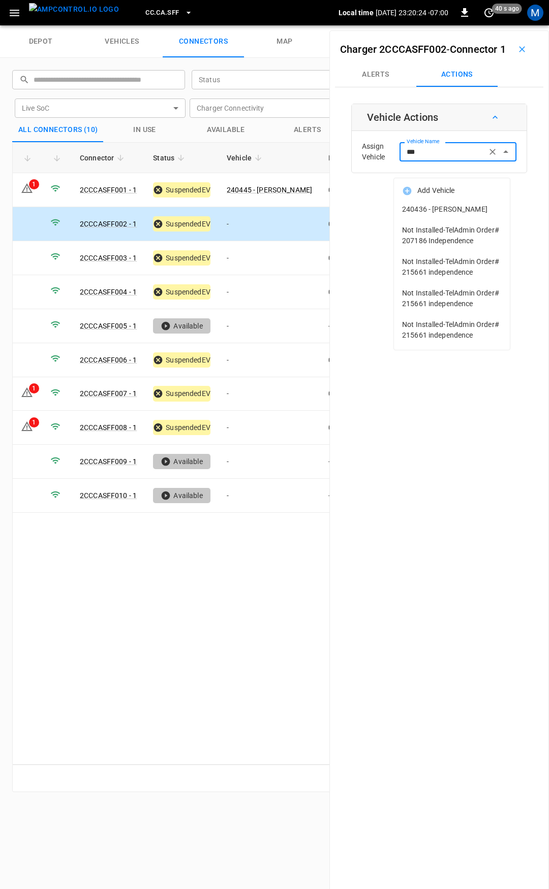
drag, startPoint x: 482, startPoint y: 166, endPoint x: 480, endPoint y: 189, distance: 22.9
click at [486, 25] on body "CC.CA.SFF Local time 2025-08-14 23:20:24 -07:00 0 40 s ago M depot vehicles con…" at bounding box center [274, 12] width 549 height 25
click at [468, 209] on span "240436 - NEIL C NOGUERA" at bounding box center [452, 209] width 100 height 11
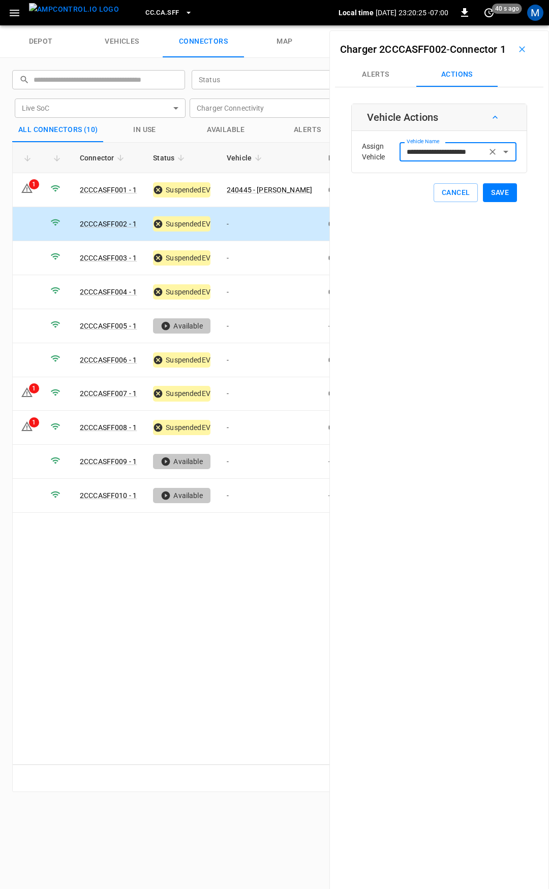
type input "**********"
click at [490, 202] on button "Save" at bounding box center [500, 192] width 34 height 19
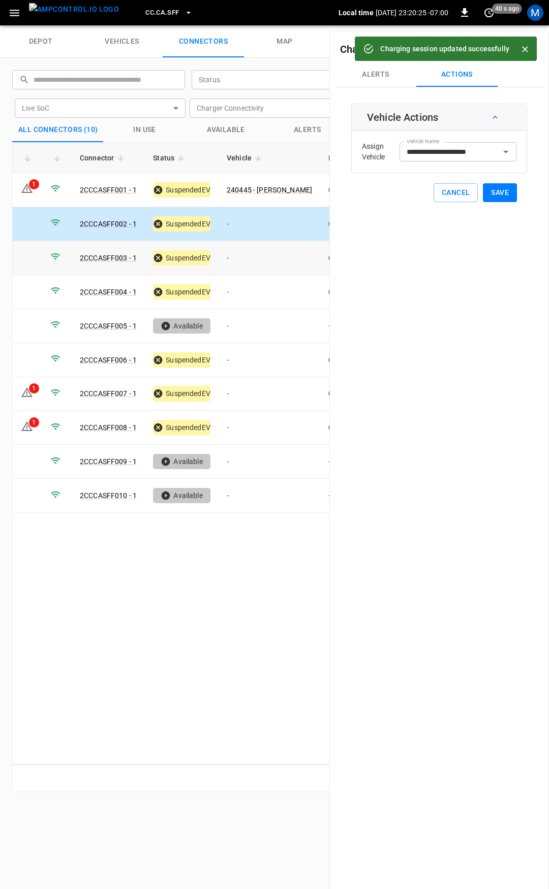
click at [244, 251] on td "-" at bounding box center [269, 258] width 102 height 34
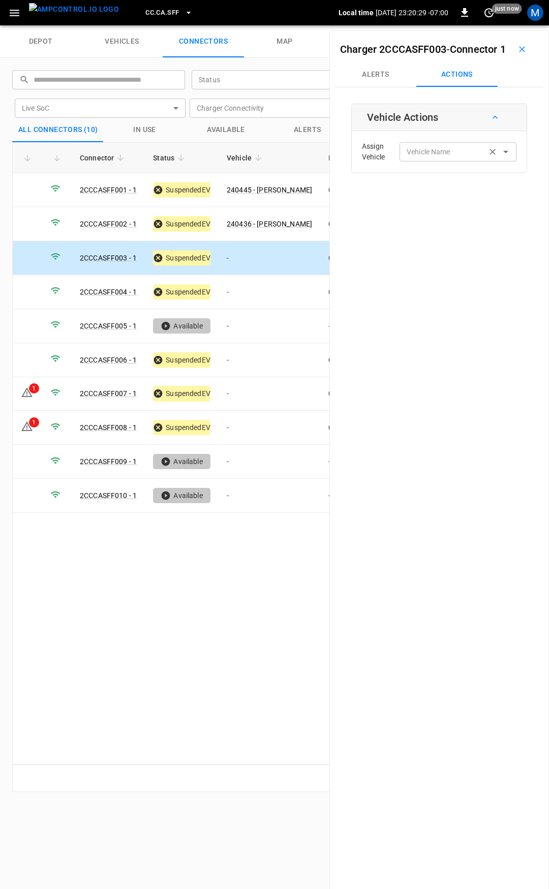
click at [415, 161] on div "Vehicle Name" at bounding box center [457, 151] width 117 height 19
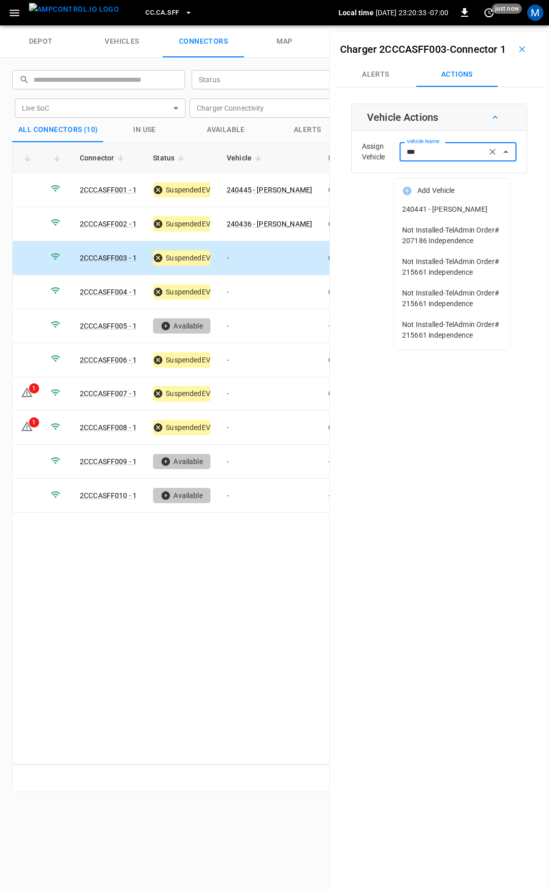
click at [453, 210] on span "240441 - RANDELL B HIPOLITO" at bounding box center [452, 209] width 100 height 11
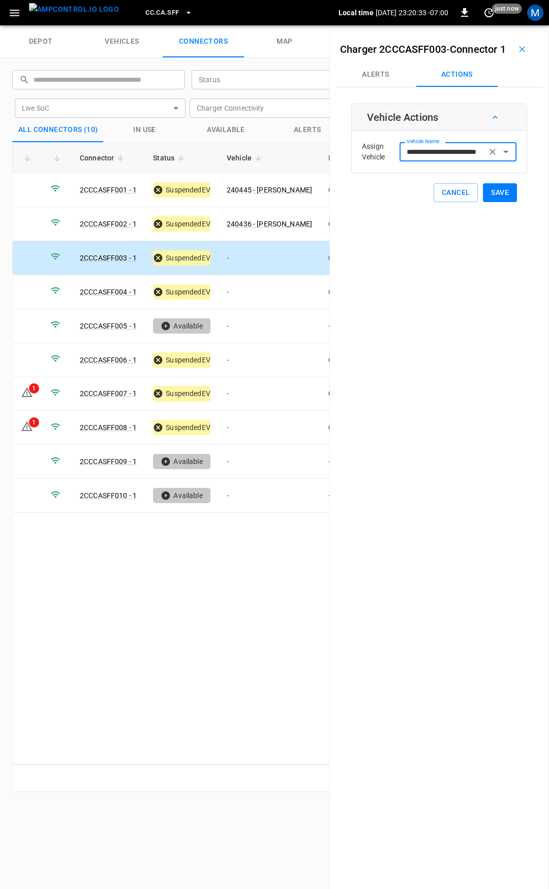
type input "**********"
click at [503, 202] on button "Save" at bounding box center [500, 192] width 34 height 19
click at [483, 202] on button "Save" at bounding box center [500, 192] width 34 height 19
click at [237, 292] on td "-" at bounding box center [269, 292] width 102 height 34
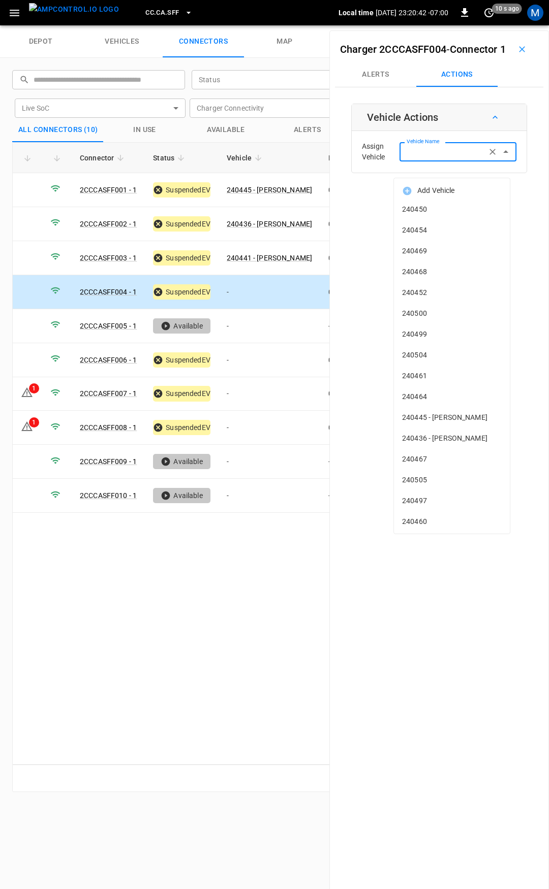
click at [418, 158] on input "Vehicle Name" at bounding box center [442, 151] width 81 height 13
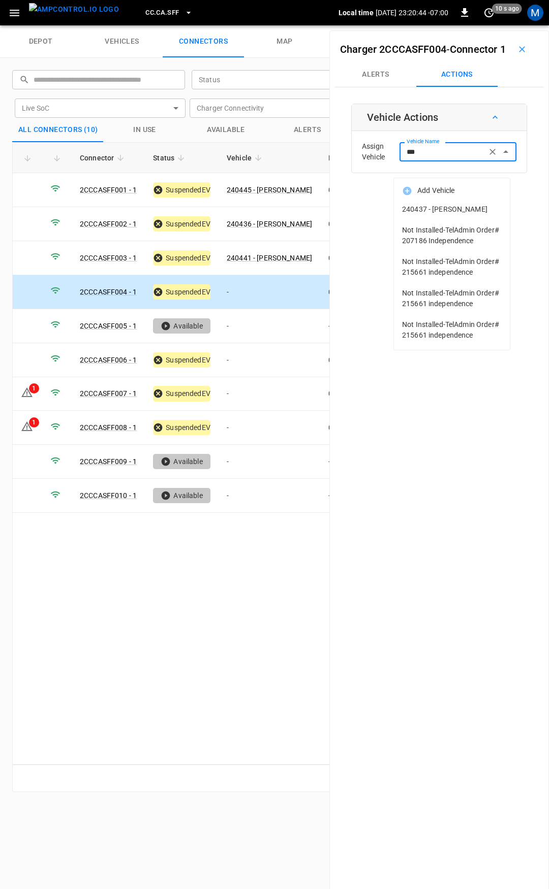
click at [434, 209] on span "240437 - ALI Y AKBAR" at bounding box center [452, 209] width 100 height 11
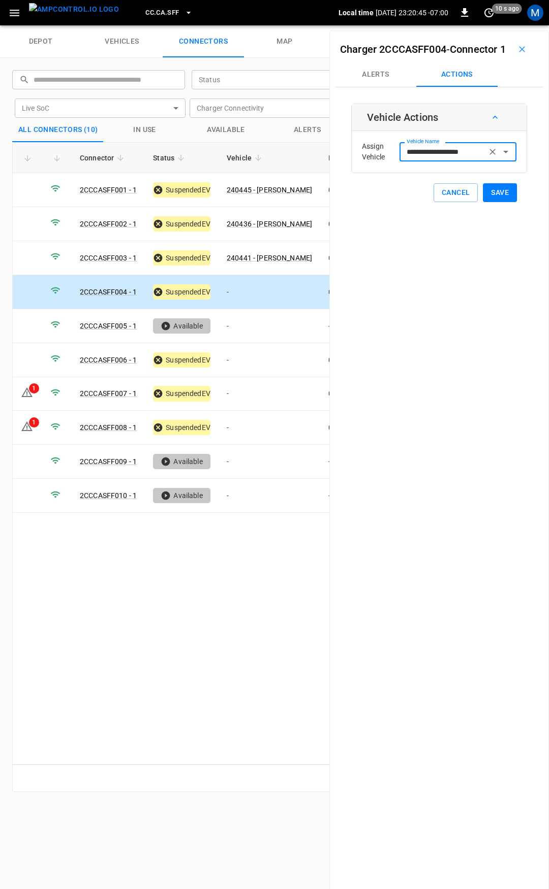
type input "**********"
click at [496, 202] on button "Save" at bounding box center [500, 192] width 34 height 19
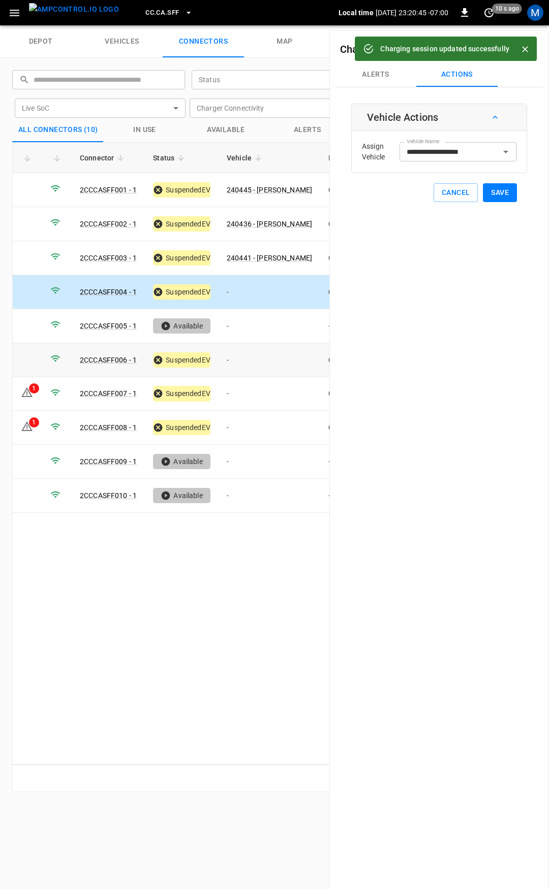
click at [247, 357] on td "-" at bounding box center [269, 360] width 102 height 34
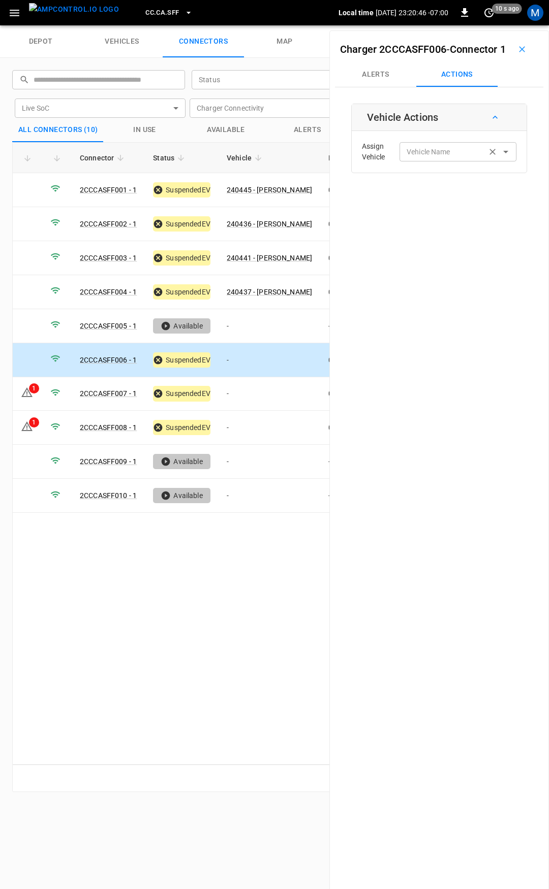
click at [441, 158] on input "Vehicle Name" at bounding box center [442, 151] width 81 height 13
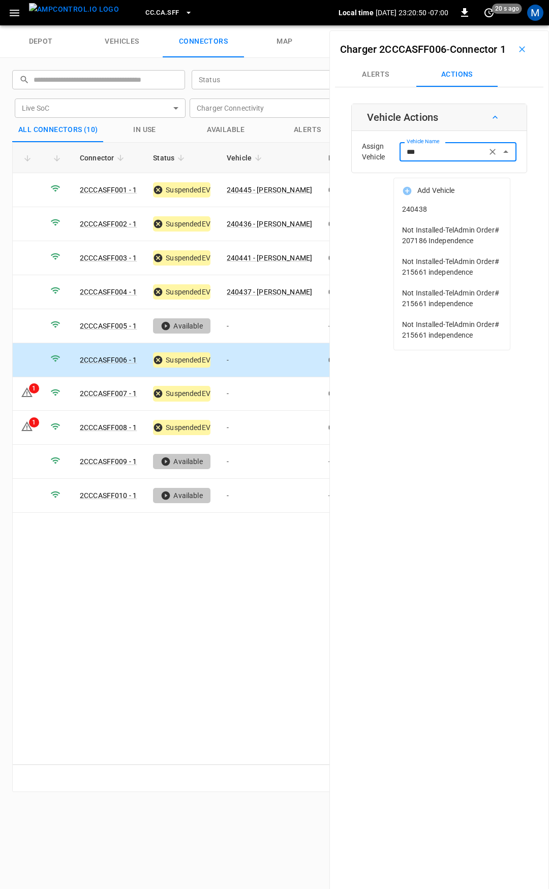
click at [450, 214] on span "240438" at bounding box center [452, 209] width 100 height 11
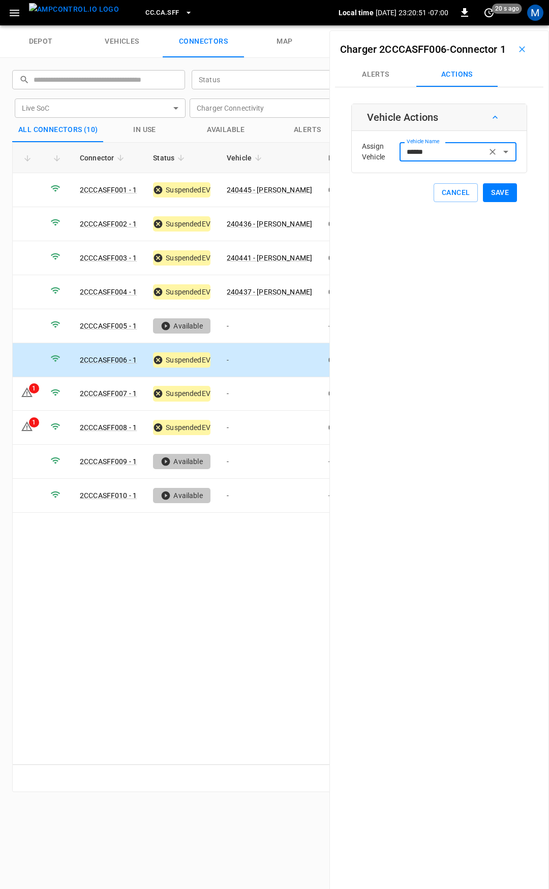
type input "******"
click at [488, 202] on button "Save" at bounding box center [500, 192] width 34 height 19
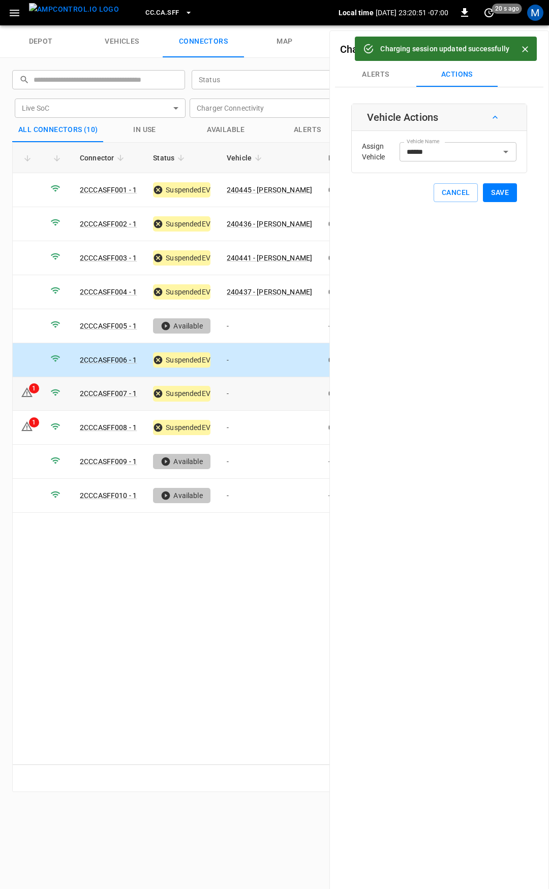
click at [258, 389] on td "-" at bounding box center [269, 394] width 102 height 34
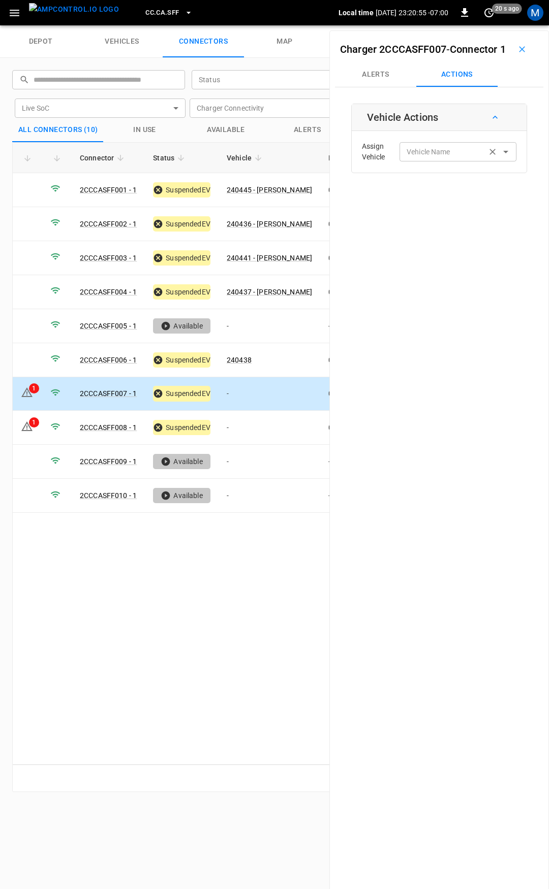
click at [438, 161] on div "Vehicle Name Vehicle Name" at bounding box center [457, 151] width 117 height 19
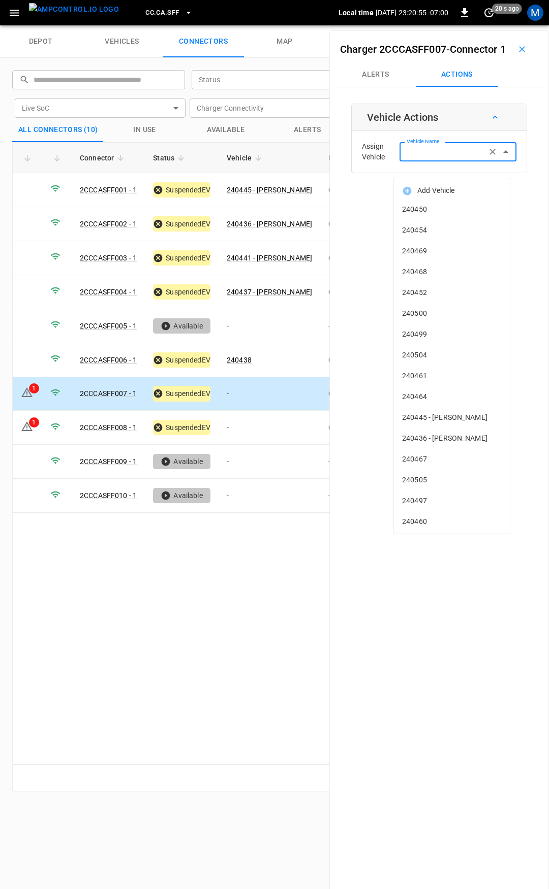
type input "*"
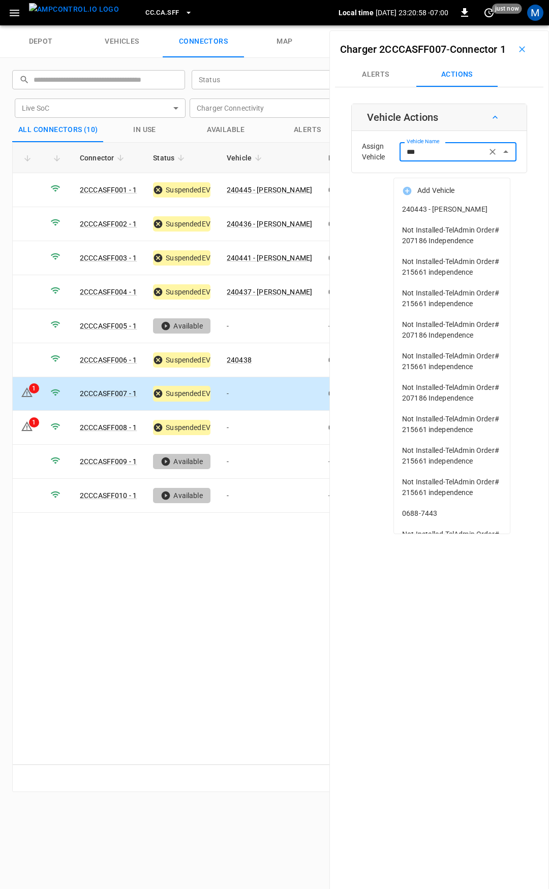
click at [443, 217] on li "240443 - BOSCO C LAI" at bounding box center [452, 209] width 116 height 21
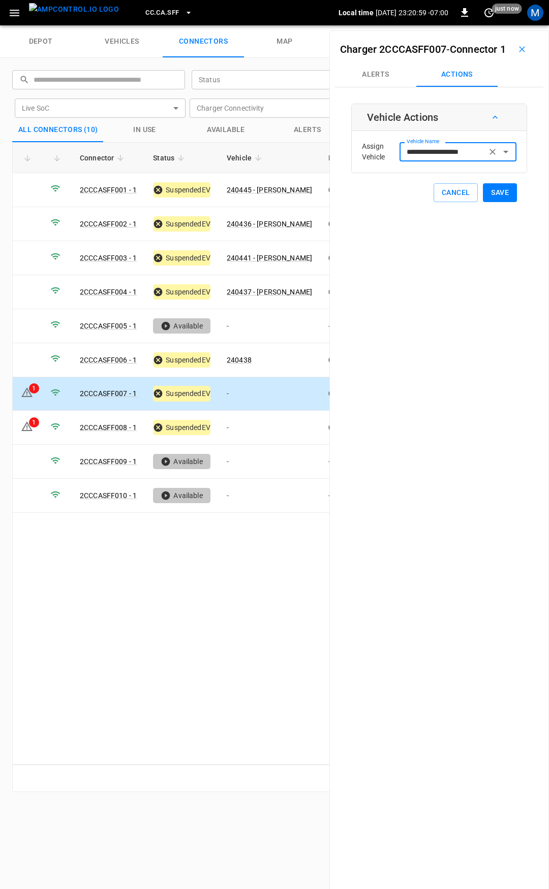
type input "**********"
click at [485, 202] on button "Save" at bounding box center [500, 192] width 34 height 19
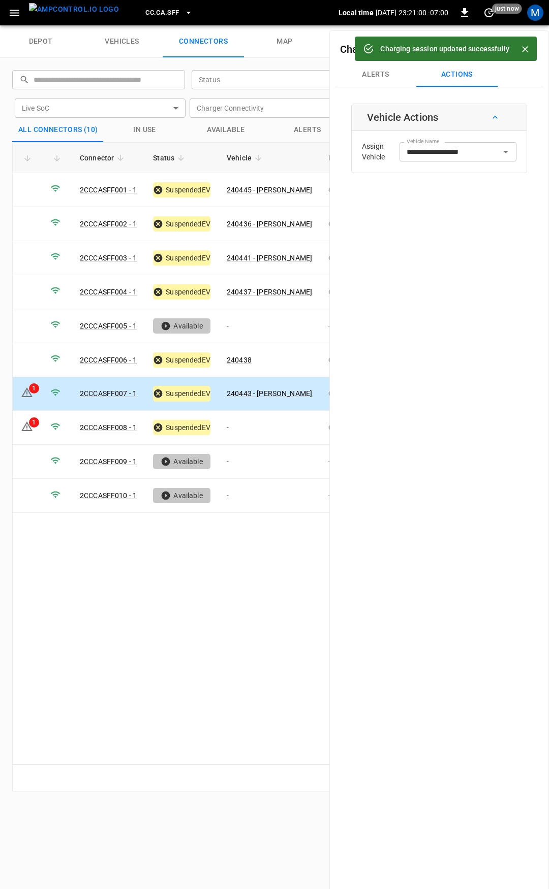
click at [246, 390] on link "240443 - BOSCO C LAI" at bounding box center [269, 394] width 85 height 8
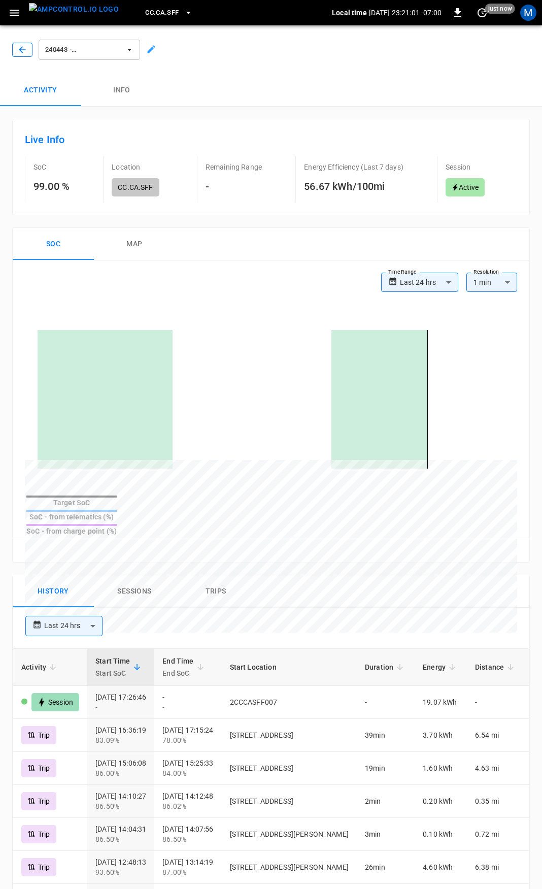
click at [23, 49] on icon "button" at bounding box center [22, 50] width 10 height 10
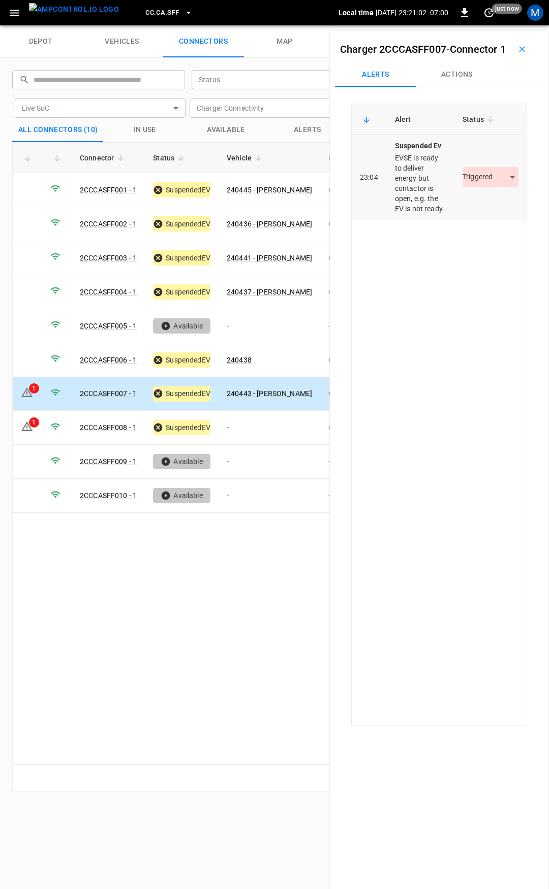
click at [479, 25] on body "CC.CA.SFF Local time 2025-08-14 23:21:02 -07:00 0 just now M depot vehicles con…" at bounding box center [274, 12] width 549 height 25
drag, startPoint x: 486, startPoint y: 219, endPoint x: 400, endPoint y: 297, distance: 116.2
click at [486, 218] on li "Resolved" at bounding box center [484, 223] width 63 height 17
click at [238, 420] on td "-" at bounding box center [269, 428] width 102 height 34
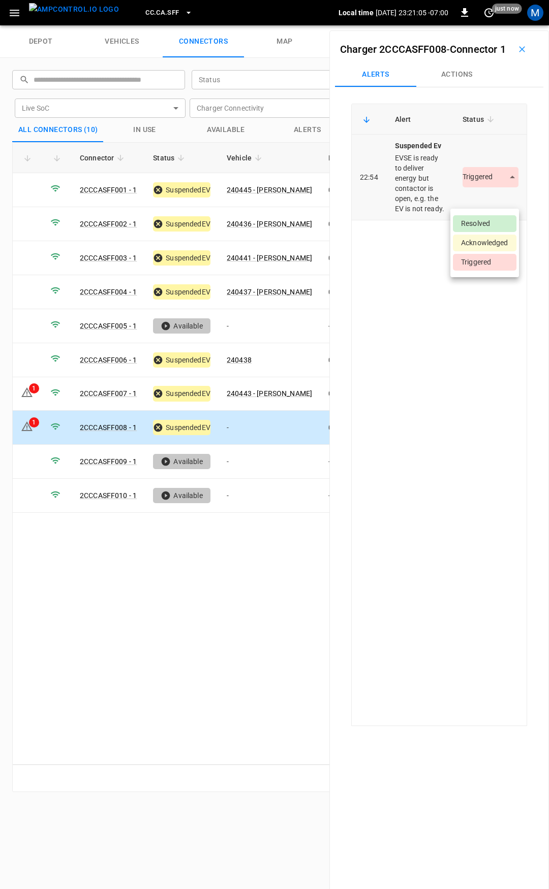
click at [479, 25] on body "CC.CA.SFF Local time 2025-08-14 23:21:05 -07:00 0 just now M depot vehicles con…" at bounding box center [274, 12] width 549 height 25
click at [478, 225] on li "Resolved" at bounding box center [484, 223] width 63 height 17
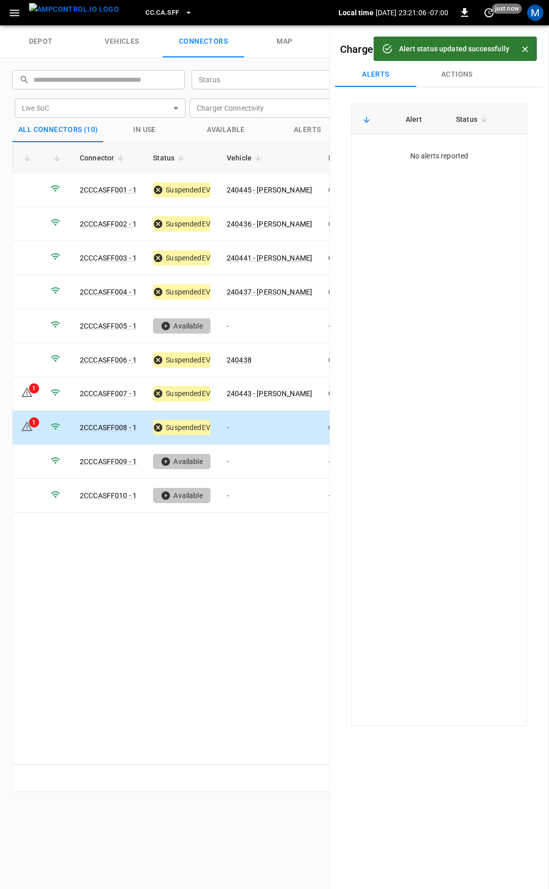
click at [247, 424] on td "-" at bounding box center [269, 428] width 102 height 34
click at [461, 83] on button "Actions" at bounding box center [456, 74] width 81 height 24
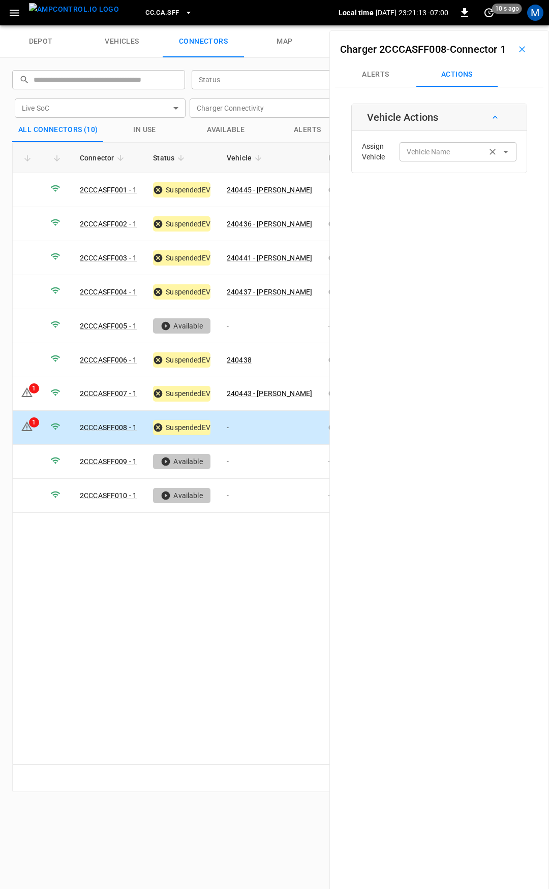
click at [429, 161] on div "Vehicle Name Vehicle Name" at bounding box center [457, 151] width 117 height 19
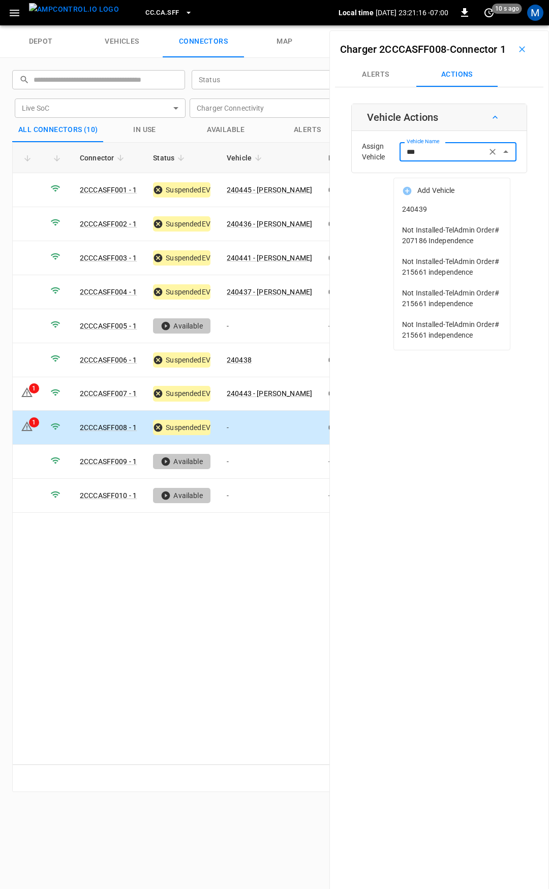
click at [432, 205] on span "240439" at bounding box center [452, 209] width 100 height 11
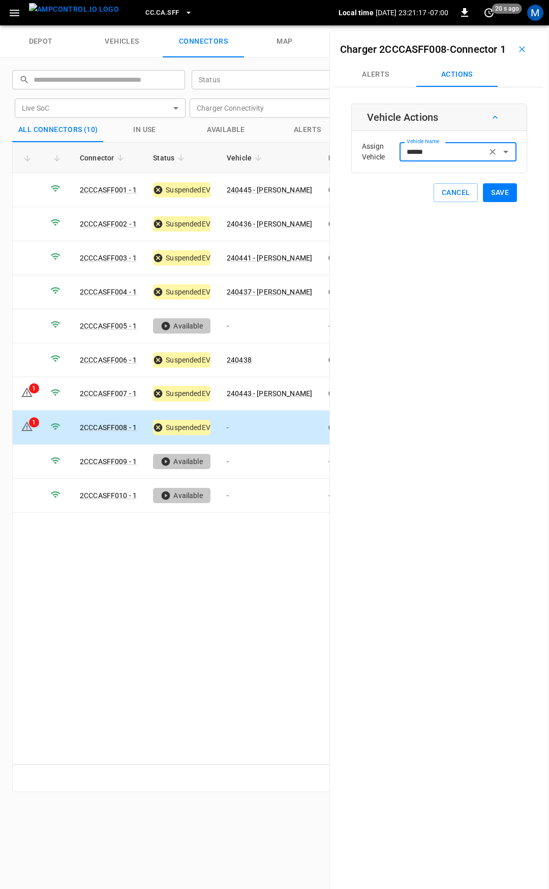
type input "******"
click at [504, 202] on button "Save" at bounding box center [500, 192] width 34 height 19
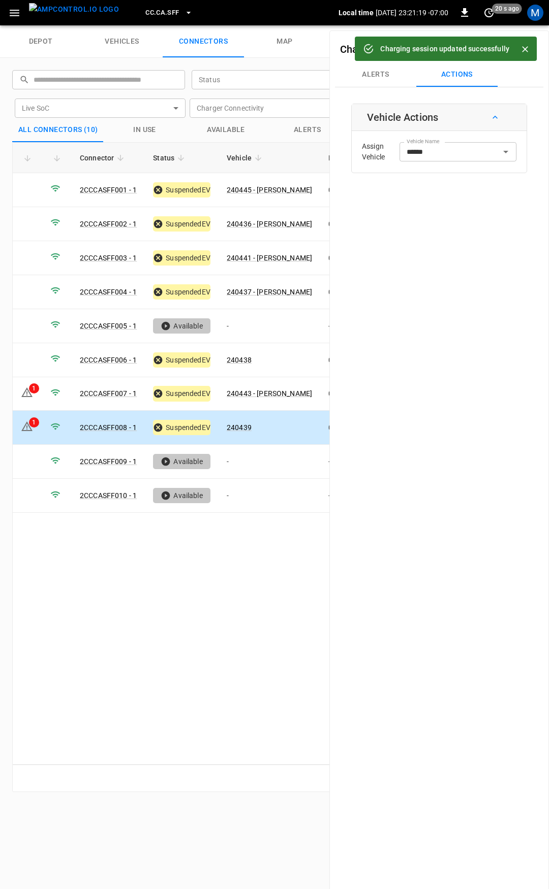
click at [145, 18] on span "CC.CA.SFF" at bounding box center [162, 13] width 34 height 12
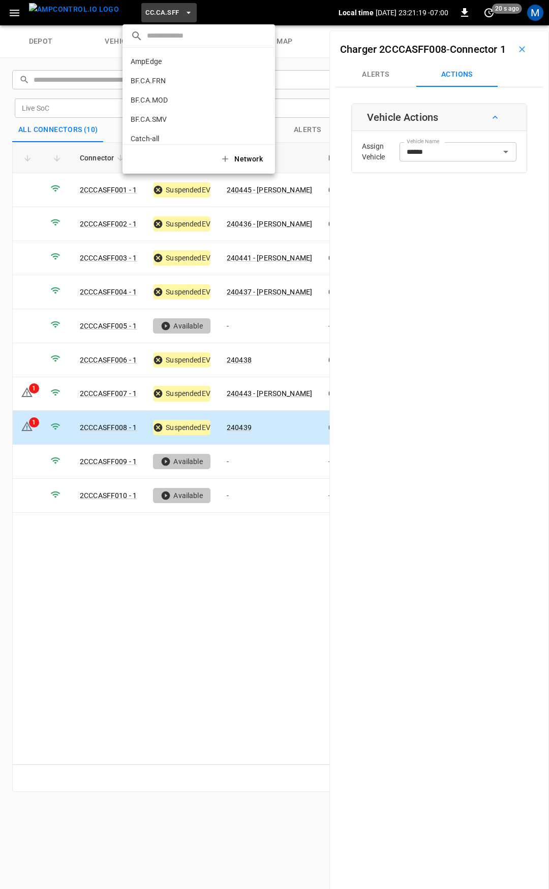
scroll to position [171, 0]
click at [156, 90] on li "CC.CA.SJO 7dd7 ..." at bounding box center [198, 83] width 152 height 19
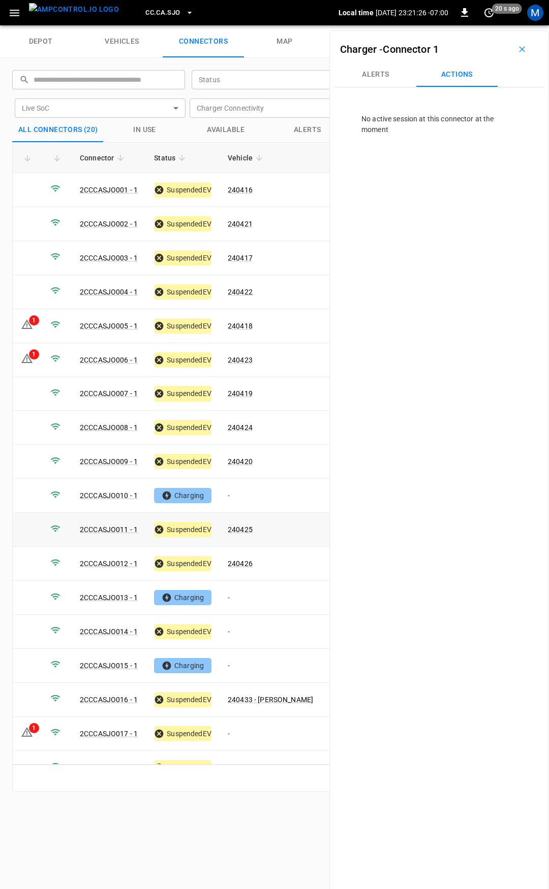
click at [245, 498] on td "-" at bounding box center [270, 496] width 102 height 34
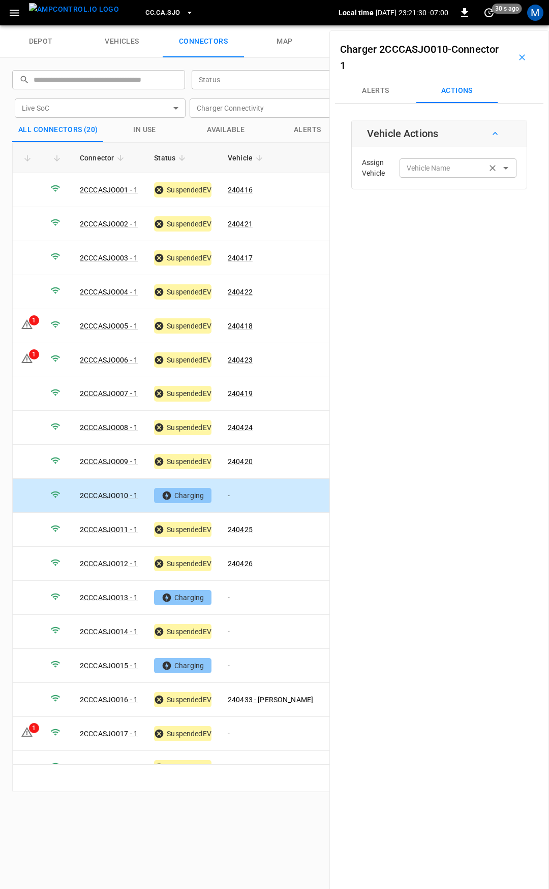
click at [460, 169] on input "Vehicle Name" at bounding box center [442, 168] width 81 height 13
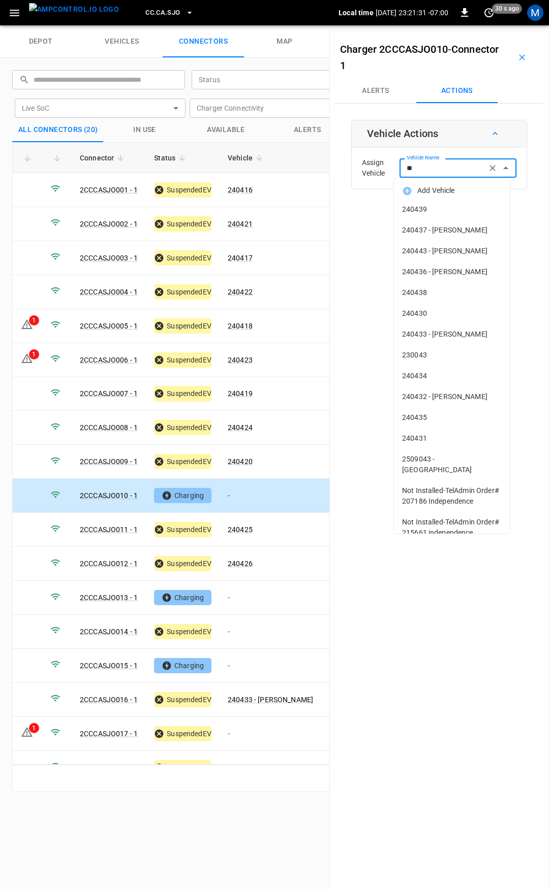
type input "***"
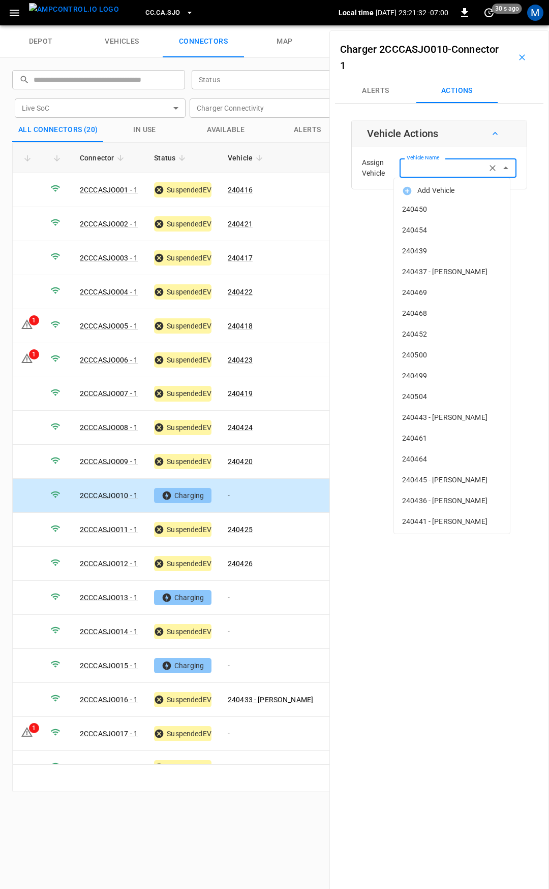
click at [431, 168] on input "Vehicle Name" at bounding box center [442, 168] width 81 height 13
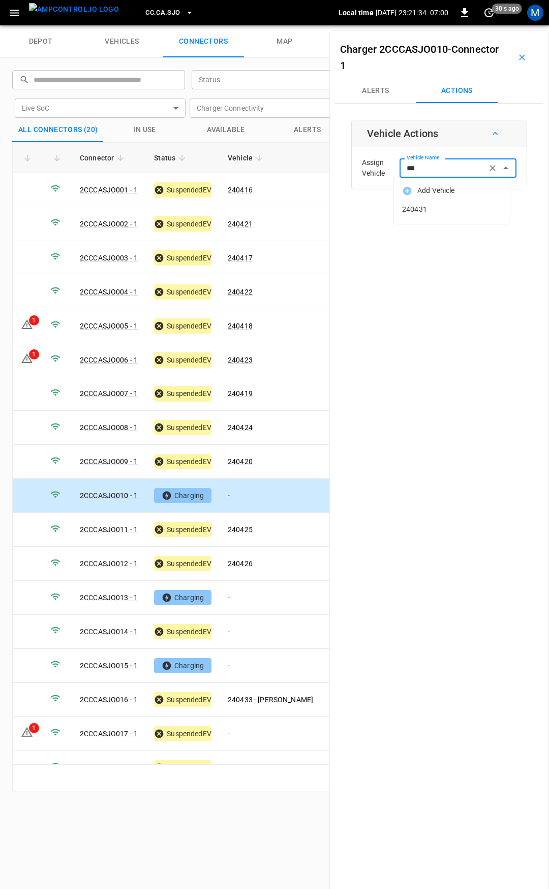
click at [440, 208] on span "240431" at bounding box center [452, 209] width 100 height 11
type input "******"
click at [494, 211] on button "Save" at bounding box center [500, 209] width 34 height 19
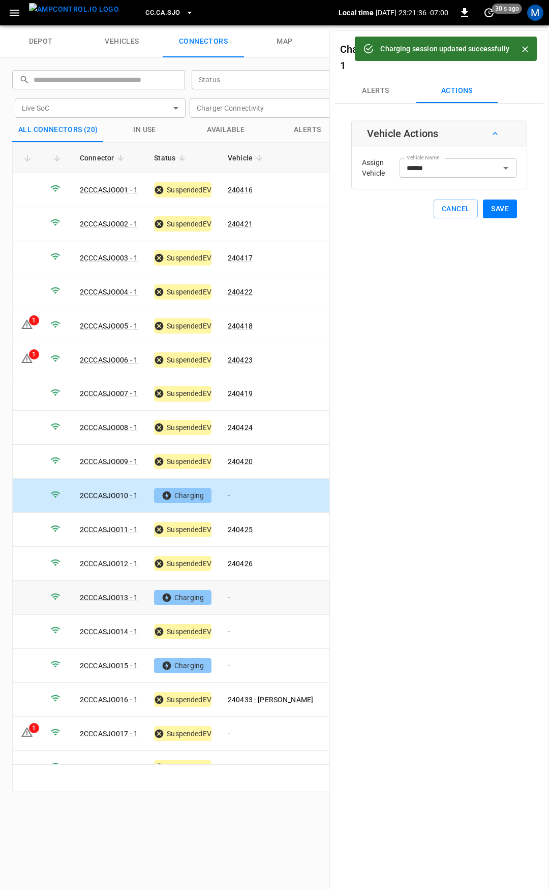
click at [242, 594] on td "-" at bounding box center [270, 598] width 102 height 34
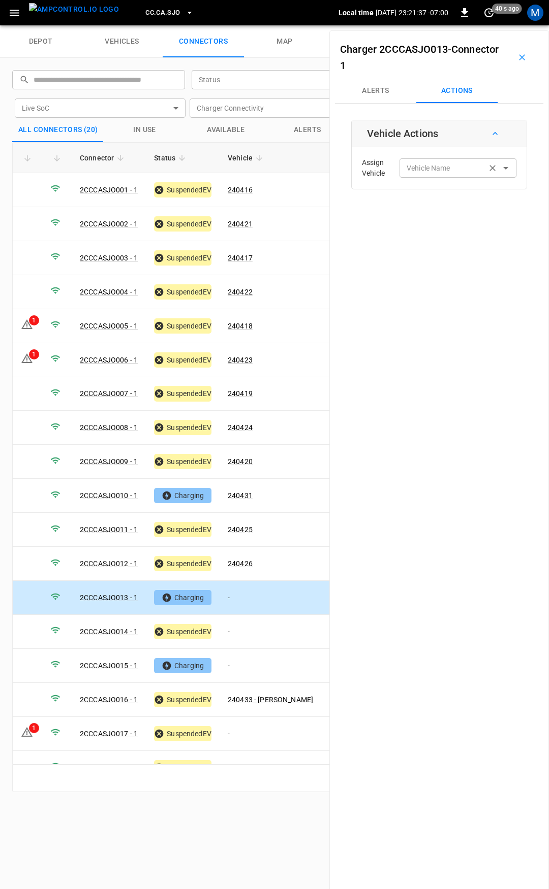
click at [431, 173] on input "Vehicle Name" at bounding box center [442, 168] width 81 height 13
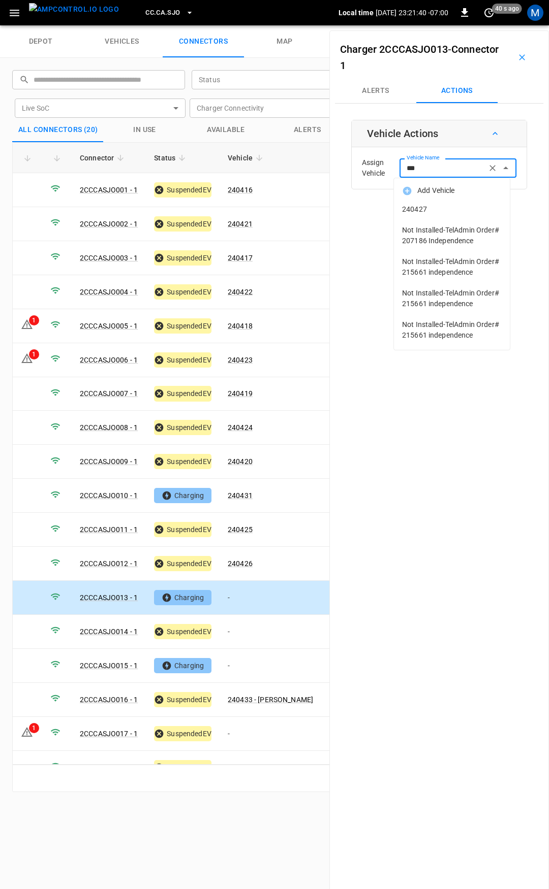
click at [431, 210] on span "240427" at bounding box center [452, 209] width 100 height 11
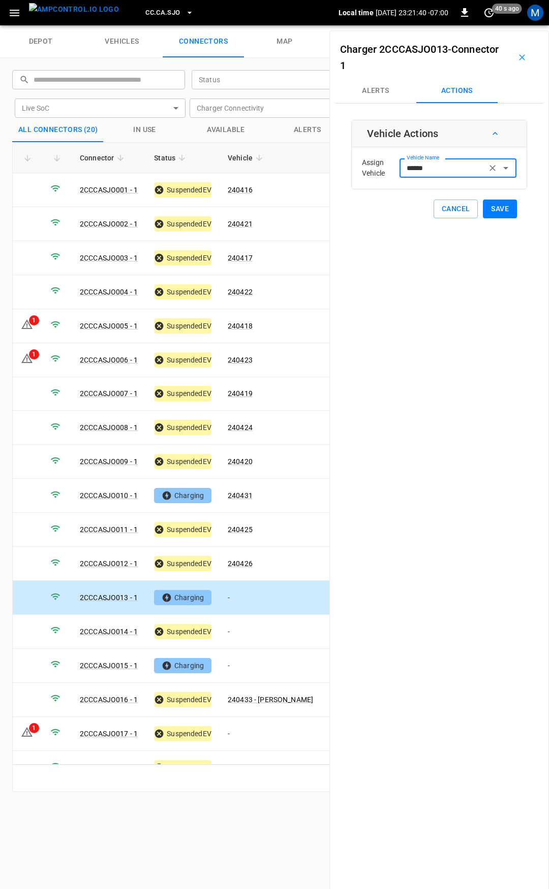
type input "******"
drag, startPoint x: 490, startPoint y: 209, endPoint x: 487, endPoint y: 213, distance: 5.2
click at [490, 209] on button "Save" at bounding box center [500, 209] width 34 height 19
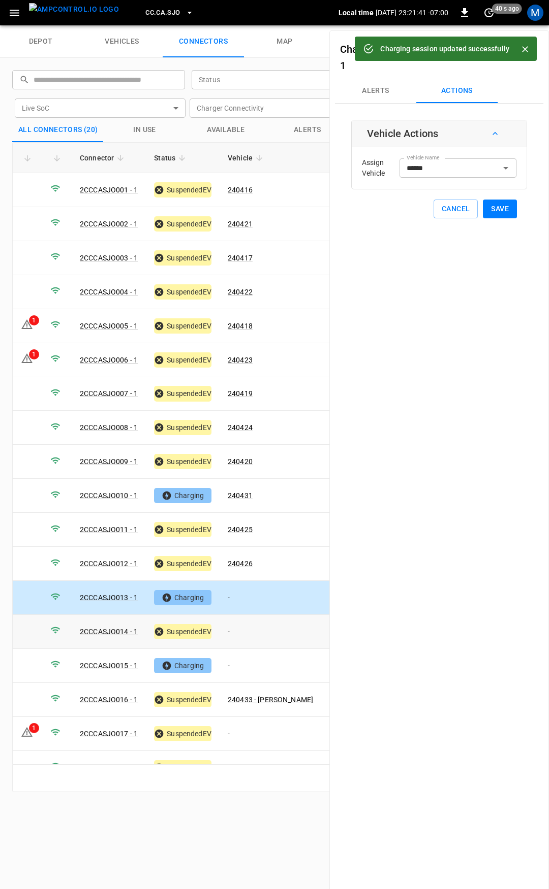
click at [239, 629] on td "-" at bounding box center [270, 632] width 102 height 34
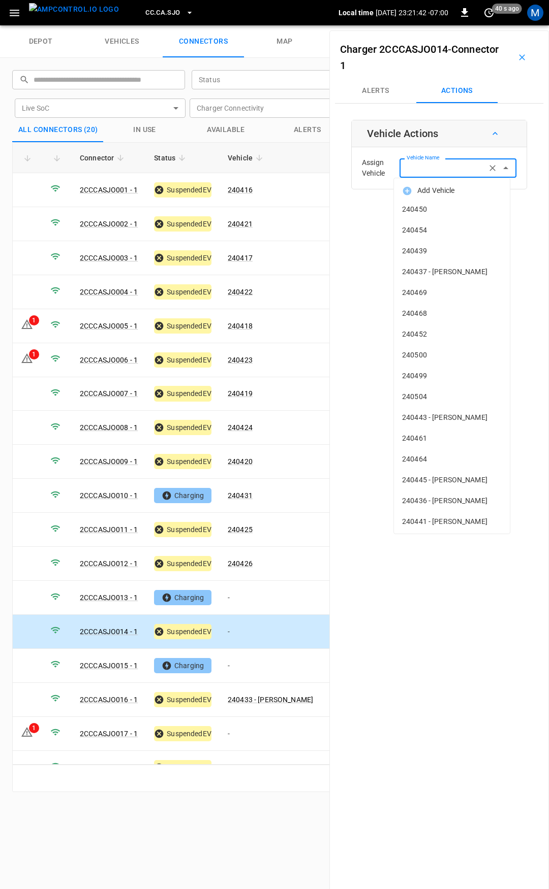
click at [415, 169] on input "Vehicle Name" at bounding box center [442, 168] width 81 height 13
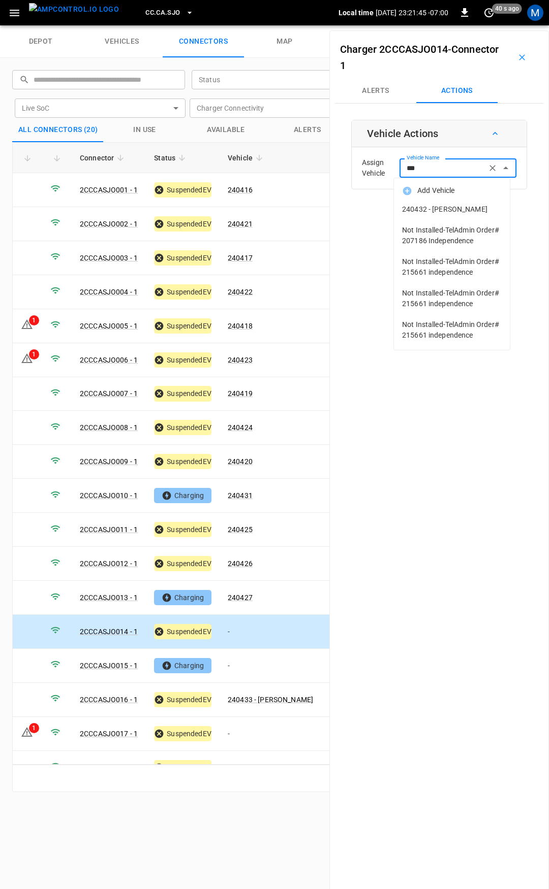
click at [446, 211] on span "240432 - JUAN C ACEVEDO" at bounding box center [452, 209] width 100 height 11
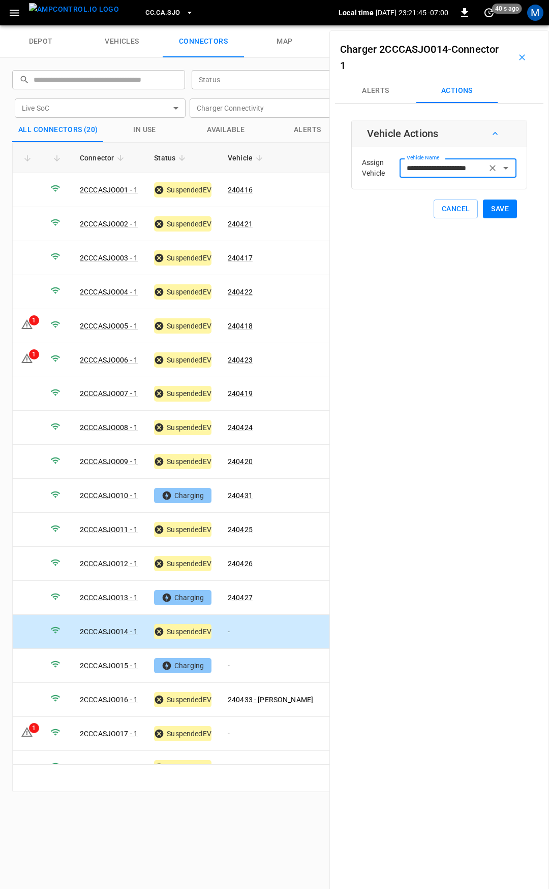
type input "**********"
click at [495, 211] on button "Save" at bounding box center [500, 209] width 34 height 19
click at [248, 322] on link "240418" at bounding box center [240, 326] width 29 height 12
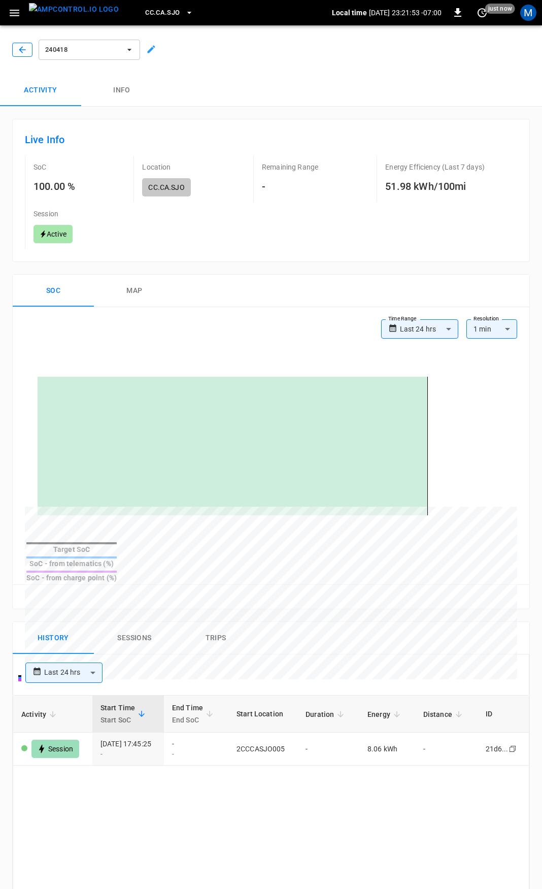
click at [26, 46] on icon "button" at bounding box center [22, 50] width 10 height 10
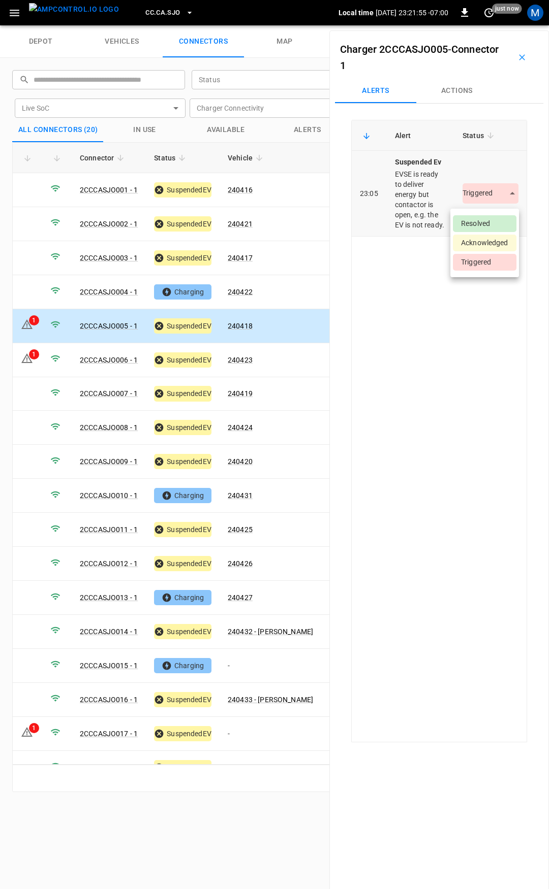
click at [477, 25] on body "CC.CA.SJO Local time 2025-08-14 23:21:55 -07:00 0 just now M depot vehicles con…" at bounding box center [274, 12] width 549 height 25
click at [484, 220] on li "Resolved" at bounding box center [484, 223] width 63 height 17
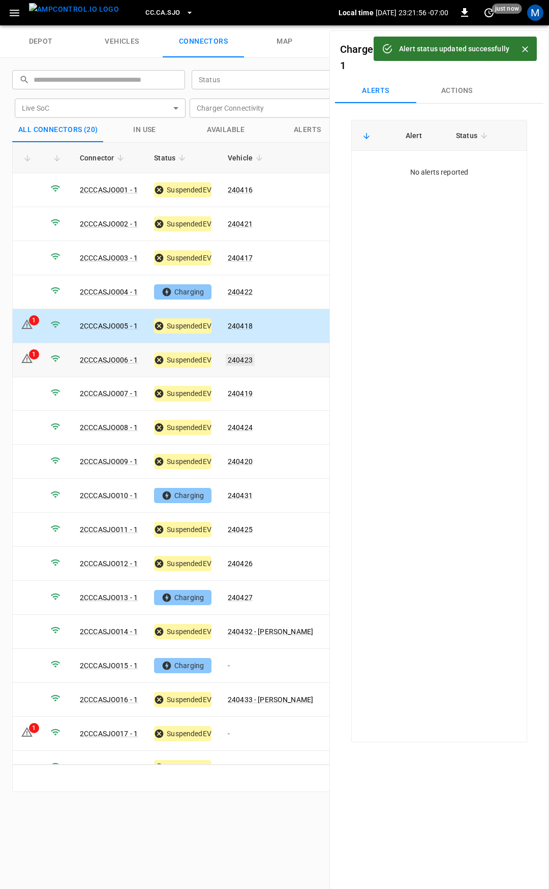
click at [245, 356] on link "240423" at bounding box center [240, 360] width 29 height 12
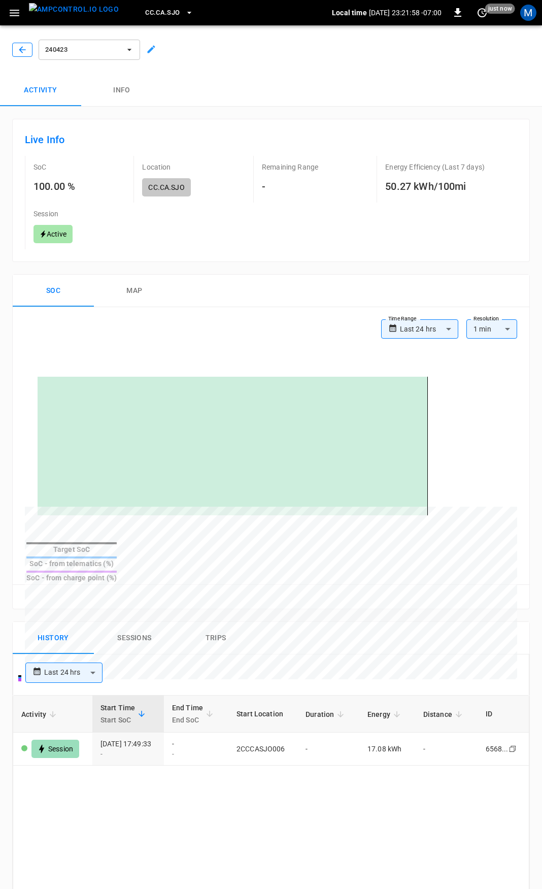
click at [26, 50] on icon "button" at bounding box center [22, 50] width 10 height 10
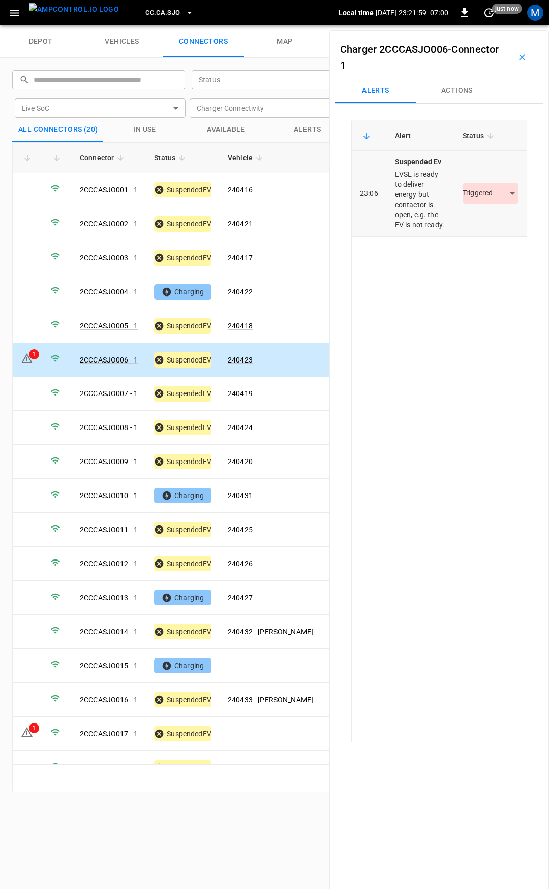
click at [483, 25] on body "CC.CA.SJO Local time 2025-08-14 23:21:59 -07:00 0 just now M depot vehicles con…" at bounding box center [274, 12] width 549 height 25
click at [485, 227] on li "Resolved" at bounding box center [484, 223] width 63 height 17
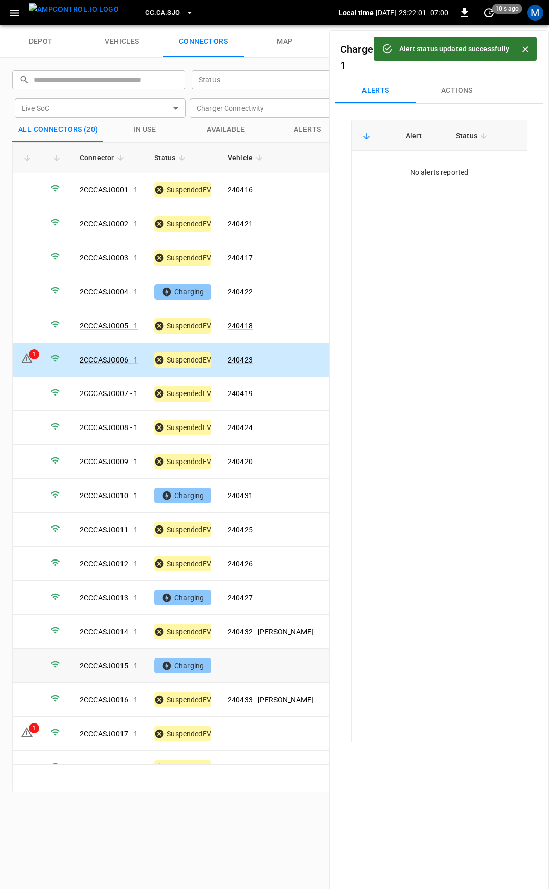
click at [258, 660] on td "-" at bounding box center [270, 666] width 102 height 34
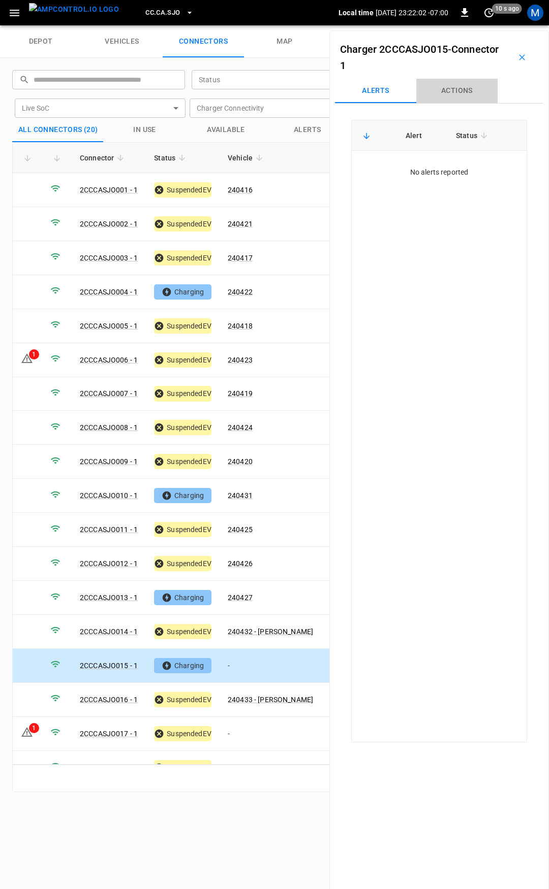
click at [451, 90] on button "Actions" at bounding box center [456, 91] width 81 height 24
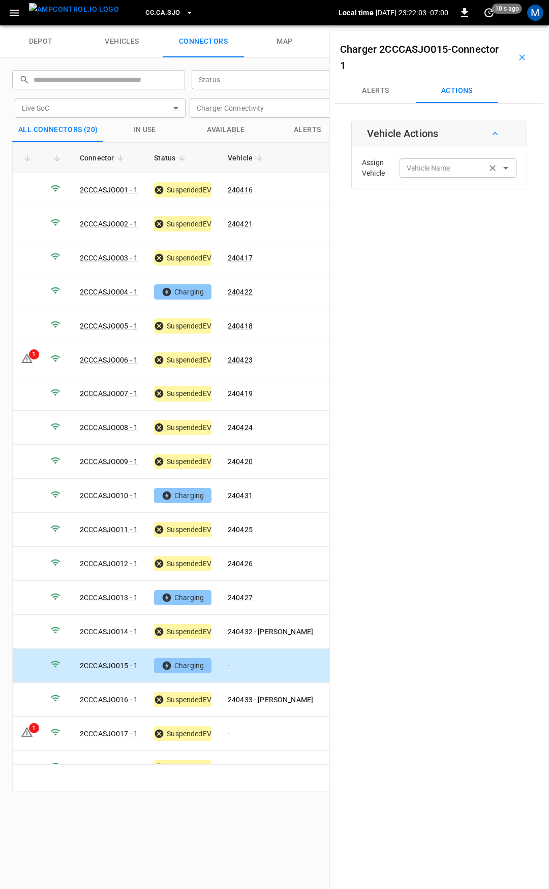
click at [447, 175] on div "Vehicle Name" at bounding box center [457, 167] width 117 height 19
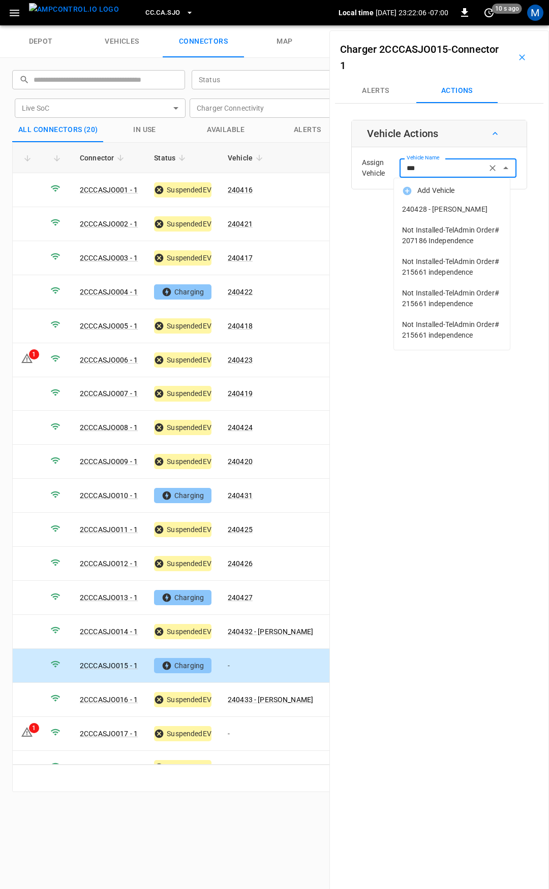
click at [440, 209] on span "240428 - HARRY T TRUONG" at bounding box center [452, 209] width 100 height 11
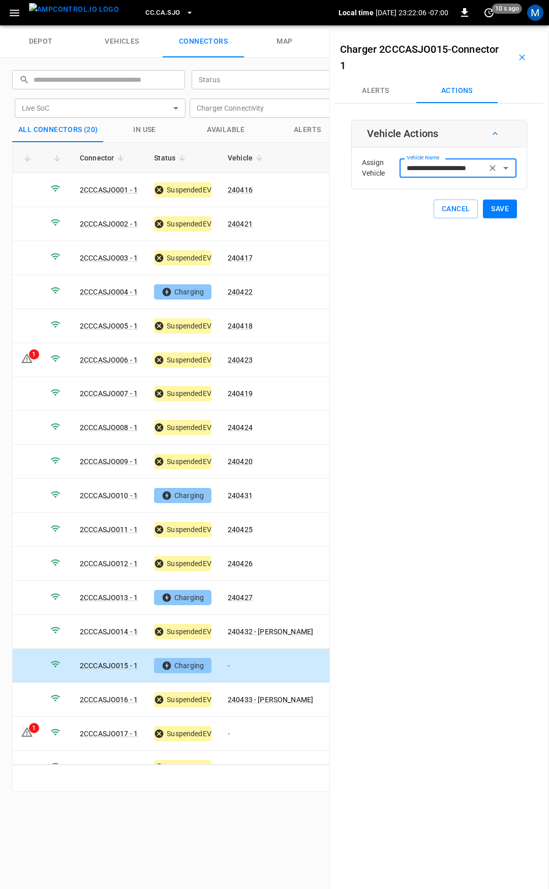
type input "**********"
click at [488, 209] on button "Save" at bounding box center [500, 209] width 34 height 19
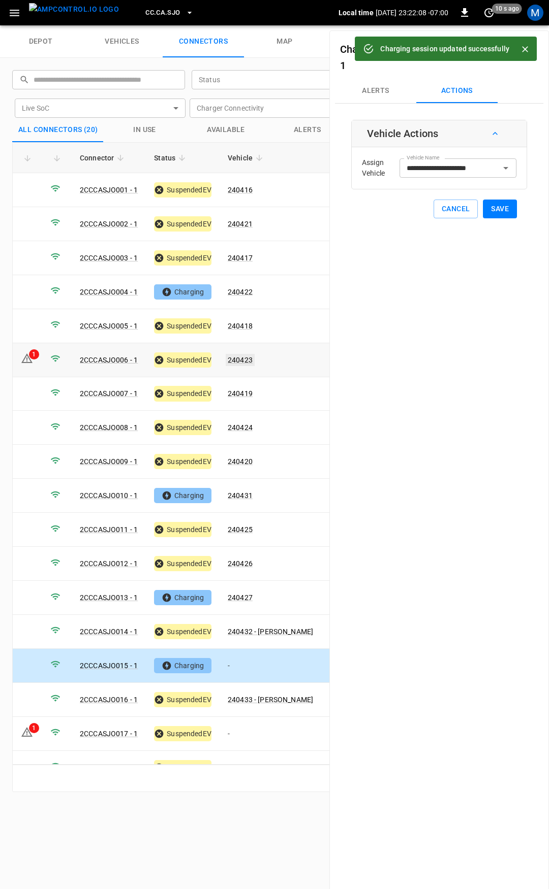
click at [234, 357] on link "240423" at bounding box center [240, 360] width 29 height 12
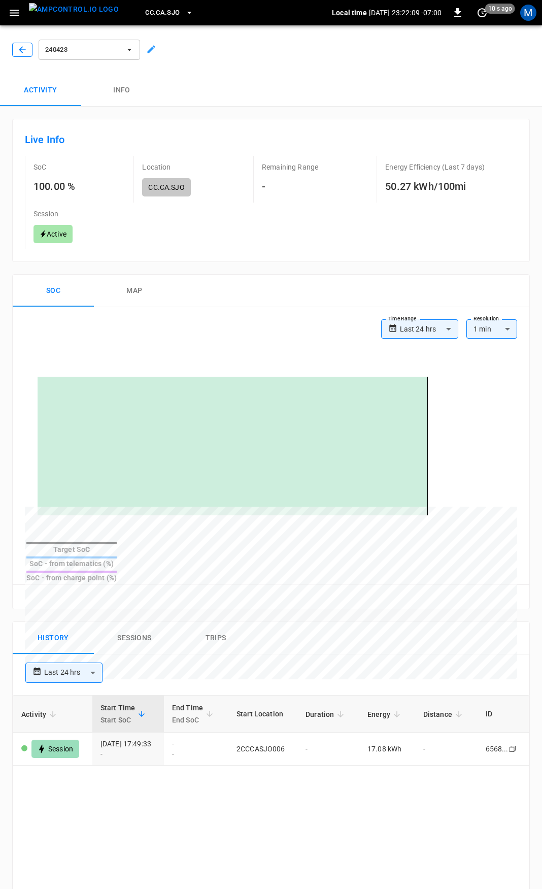
click at [22, 51] on icon "button" at bounding box center [22, 50] width 10 height 10
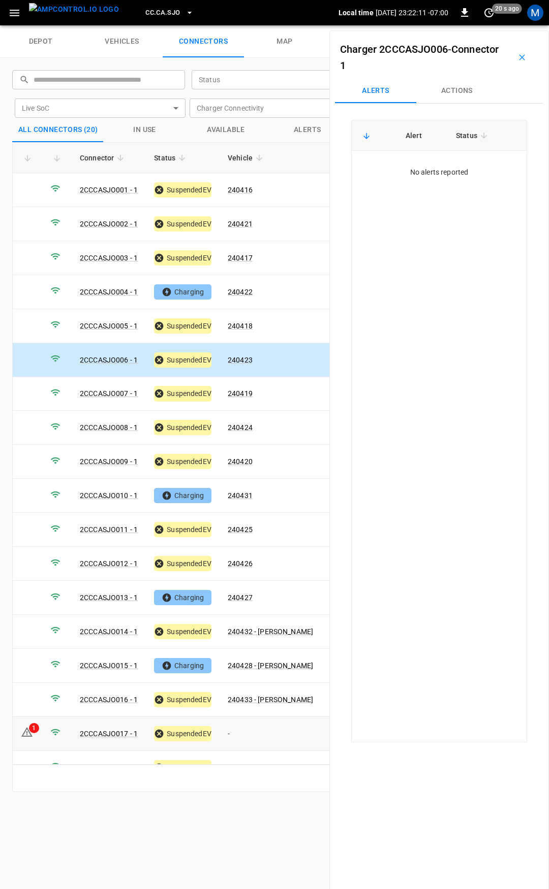
click at [251, 725] on td "-" at bounding box center [270, 734] width 102 height 34
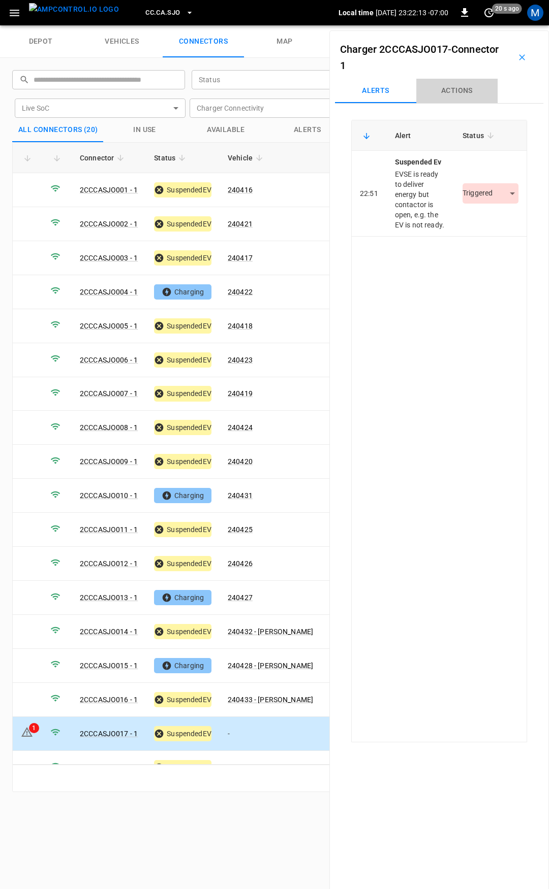
click at [469, 95] on button "Actions" at bounding box center [456, 91] width 81 height 24
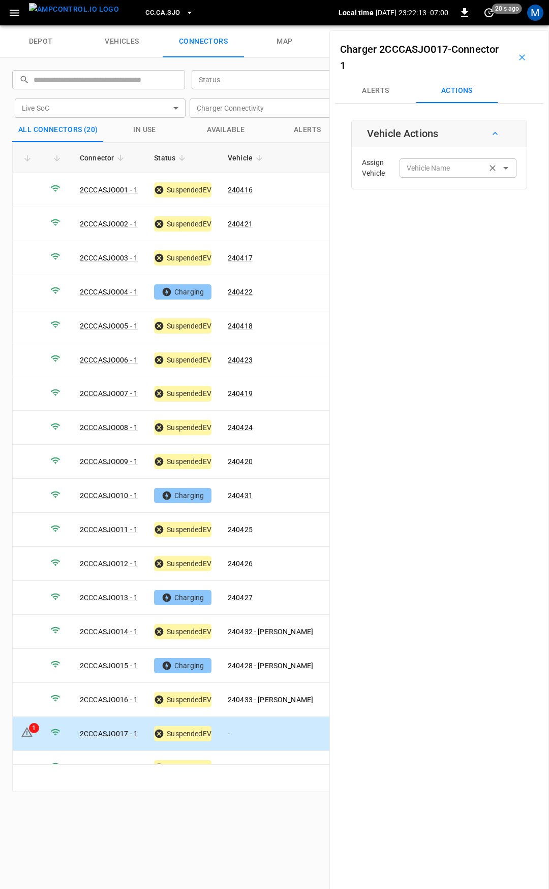
click at [448, 165] on input "Vehicle Name" at bounding box center [442, 168] width 81 height 13
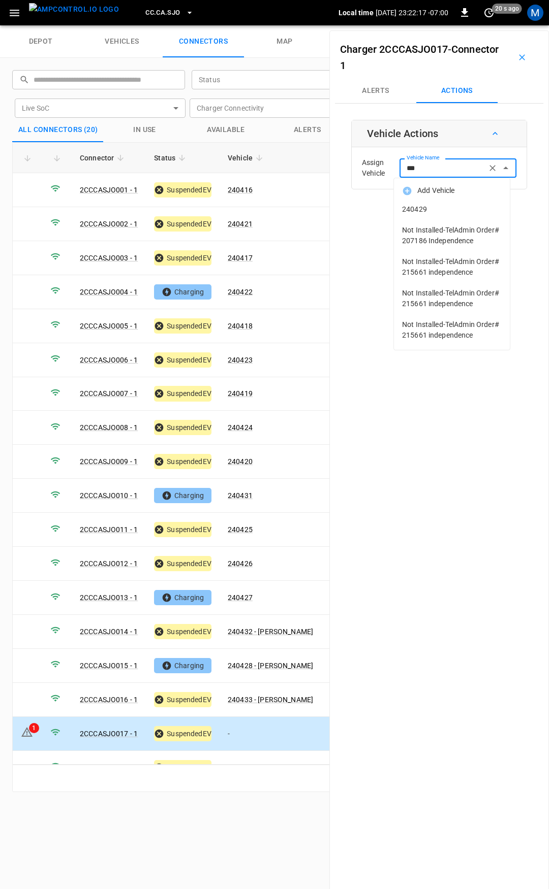
click at [444, 207] on span "240429" at bounding box center [452, 209] width 100 height 11
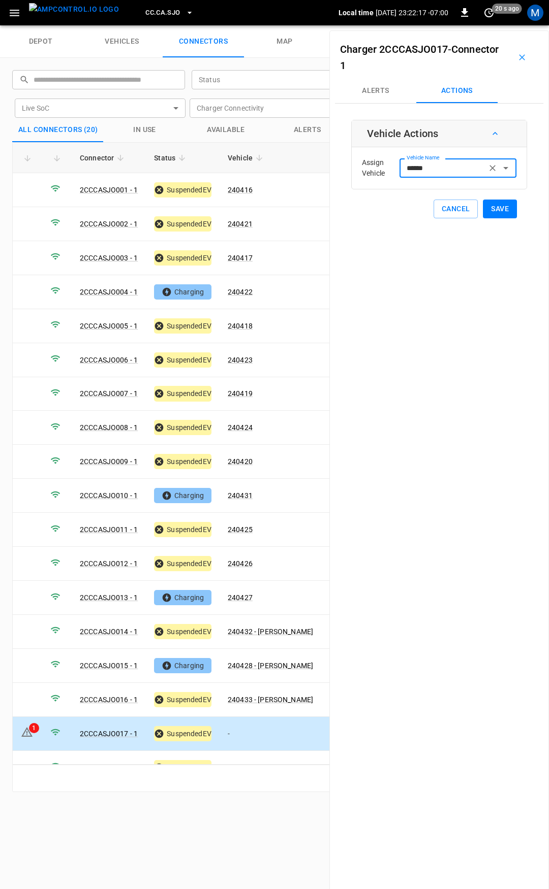
type input "******"
click at [492, 204] on button "Save" at bounding box center [500, 209] width 34 height 19
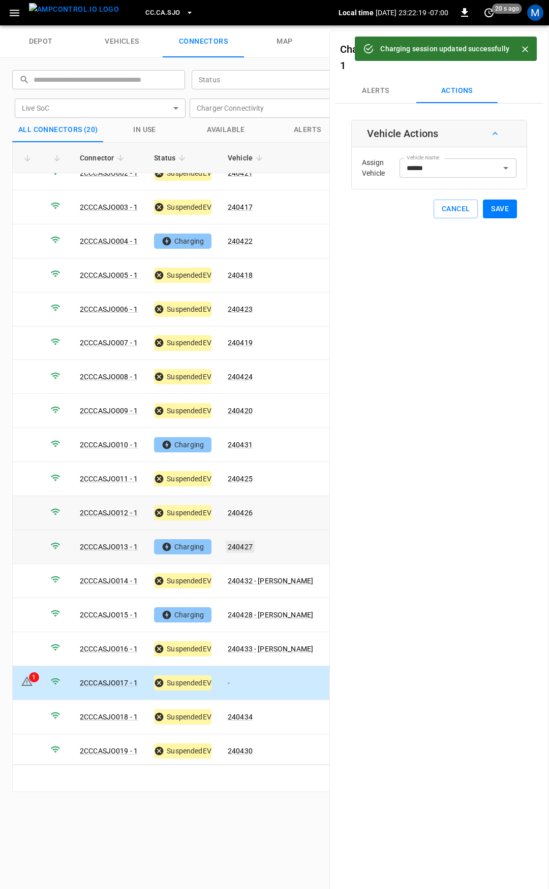
scroll to position [84, 0]
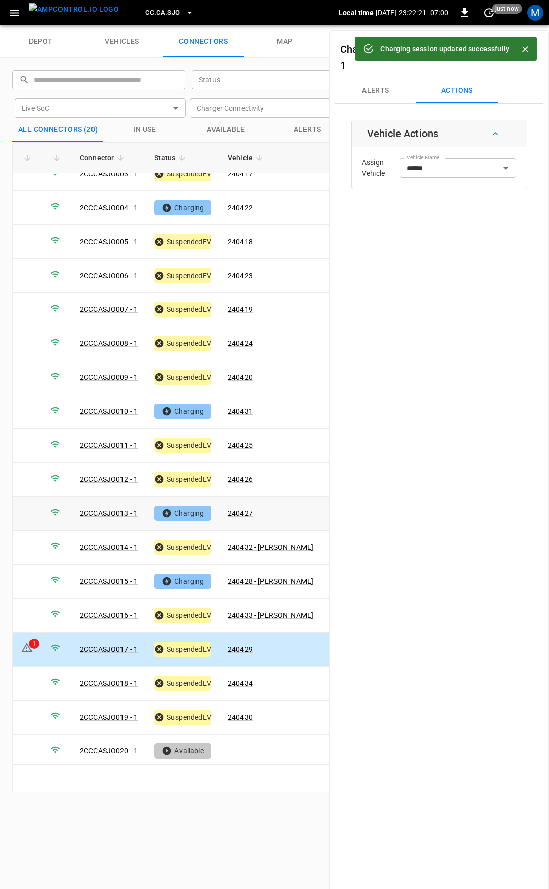
click at [370, 89] on button "Alerts" at bounding box center [375, 91] width 81 height 24
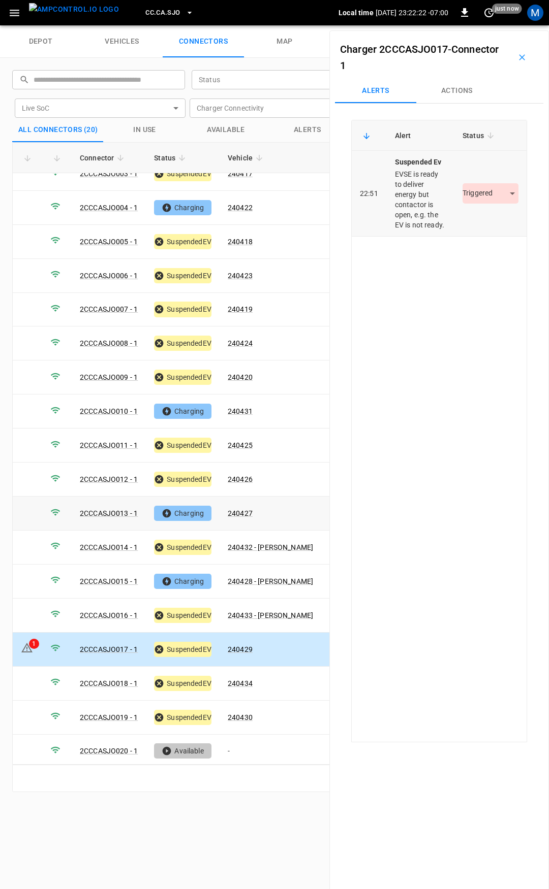
click at [486, 25] on body "CC.CA.SJO Local time 2025-08-14 23:22:22 -07:00 0 just now M depot vehicles con…" at bounding box center [274, 12] width 549 height 25
click at [475, 228] on li "Resolved" at bounding box center [484, 223] width 63 height 17
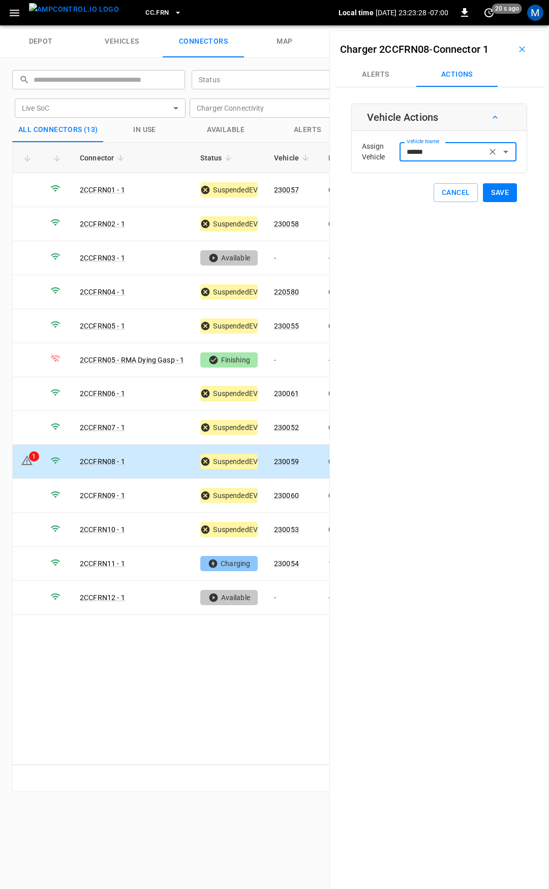
click at [491, 193] on button "Save" at bounding box center [500, 192] width 34 height 19
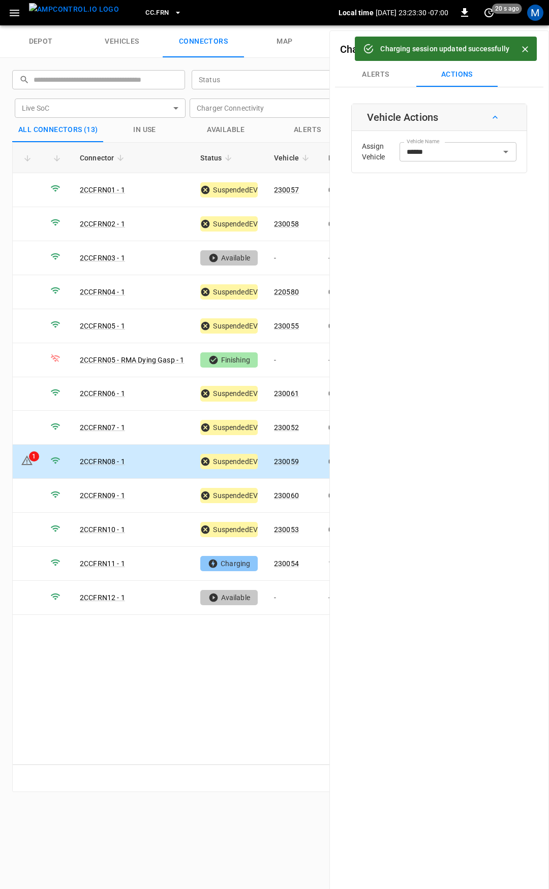
click at [288, 458] on link "230059" at bounding box center [286, 462] width 25 height 8
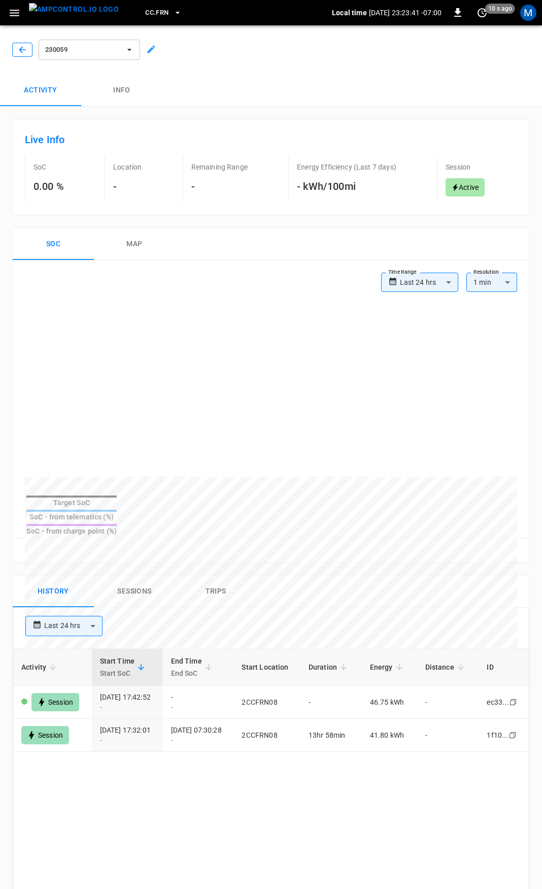
click at [23, 55] on button "button" at bounding box center [22, 50] width 20 height 14
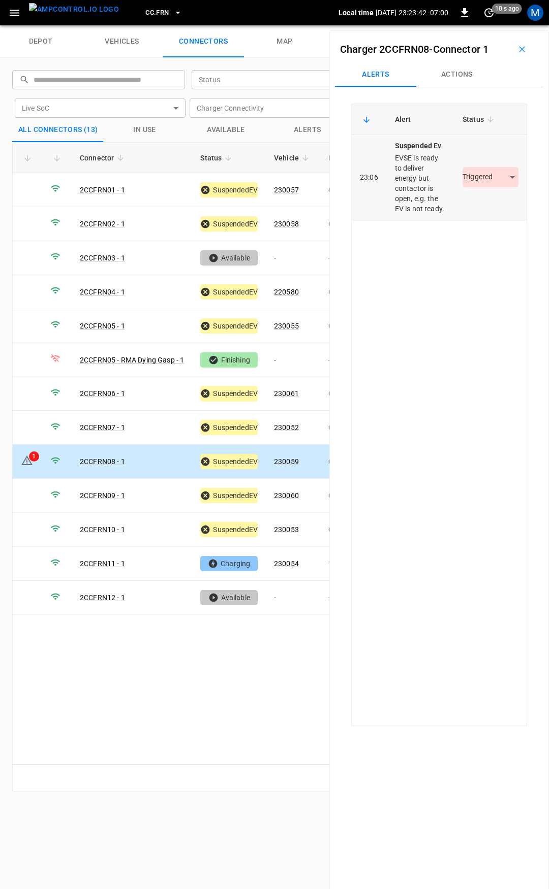
click at [482, 25] on body "CC.FRN Local time 2025-08-14 23:23:42 -07:00 0 10 s ago M depot vehicles connec…" at bounding box center [274, 12] width 549 height 25
click at [474, 207] on li "Resolved" at bounding box center [484, 207] width 63 height 17
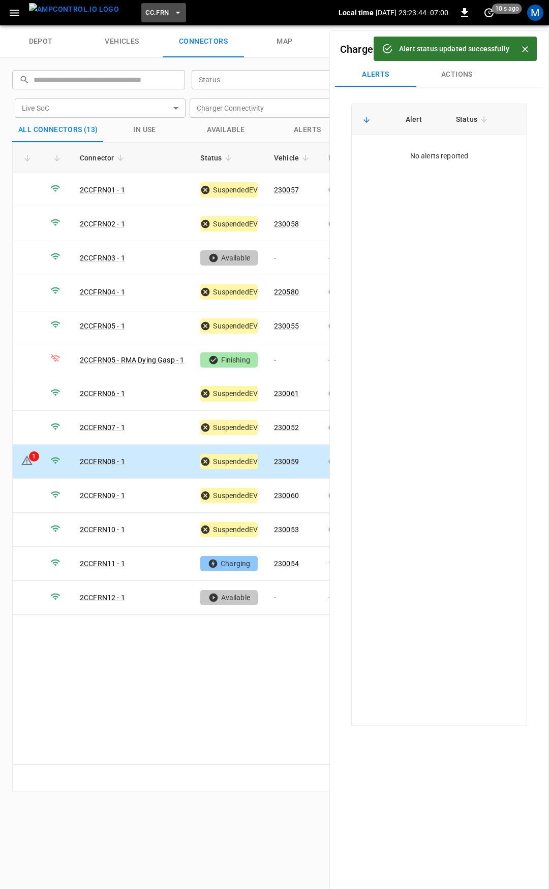
click at [145, 12] on span "CC.FRN" at bounding box center [156, 13] width 23 height 12
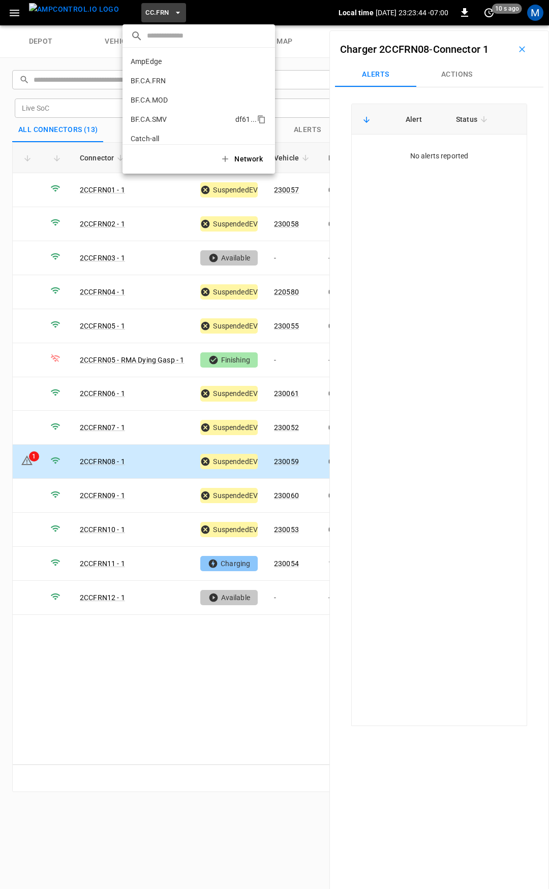
scroll to position [209, 0]
click at [169, 102] on li "CC.MOD b4ef ..." at bounding box center [198, 102] width 152 height 19
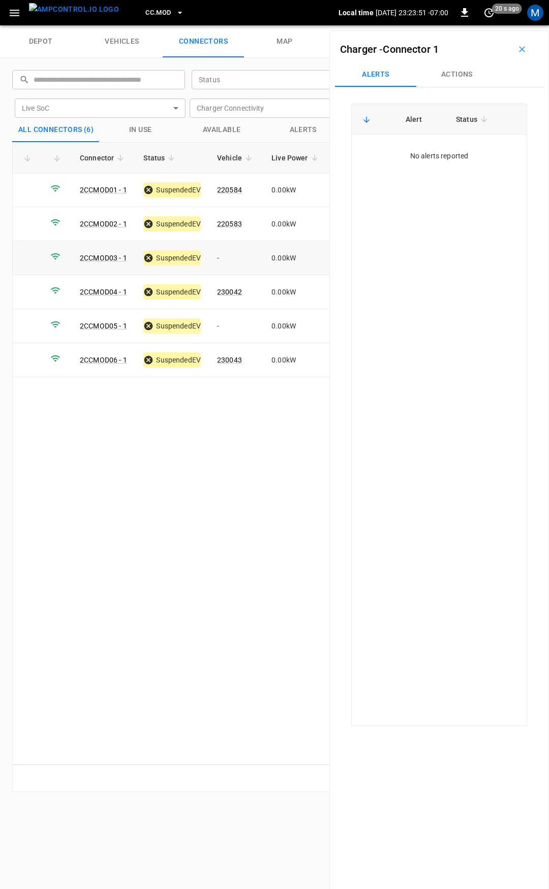
drag, startPoint x: 220, startPoint y: 263, endPoint x: 242, endPoint y: 250, distance: 25.5
click at [220, 263] on td "-" at bounding box center [236, 258] width 54 height 34
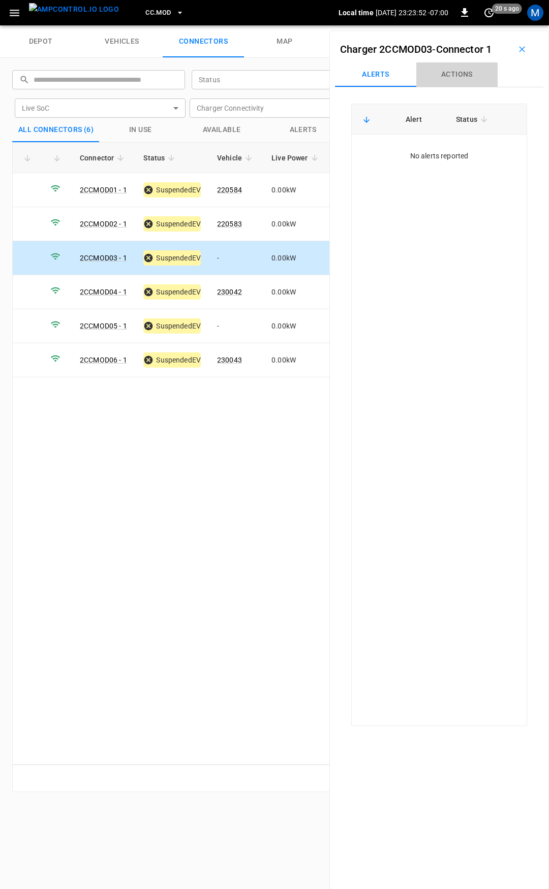
click at [469, 70] on button "Actions" at bounding box center [456, 74] width 81 height 24
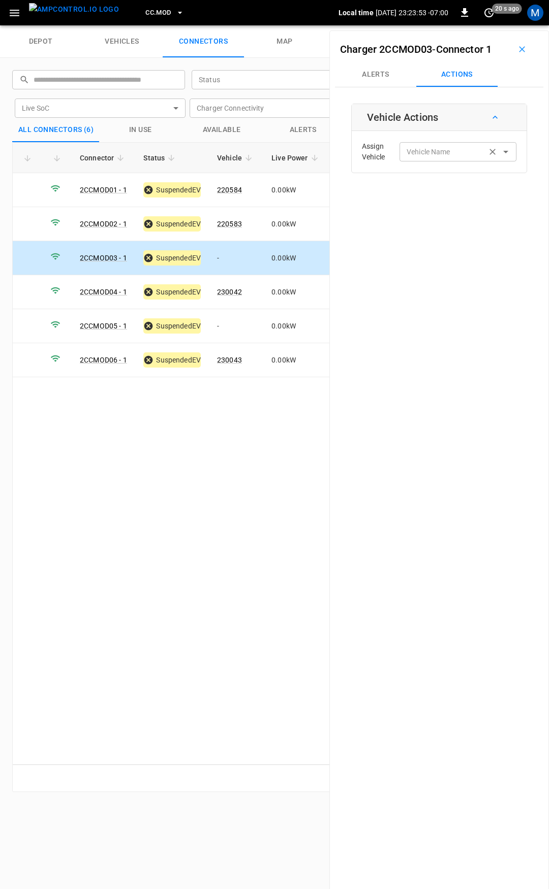
click at [429, 147] on div "Vehicle Name Vehicle Name" at bounding box center [457, 151] width 117 height 19
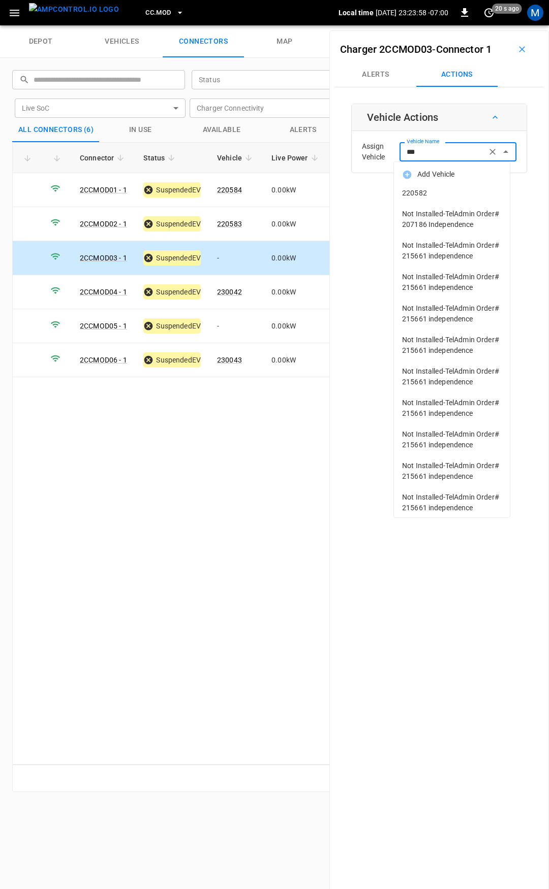
click at [425, 187] on li "220582" at bounding box center [452, 193] width 116 height 21
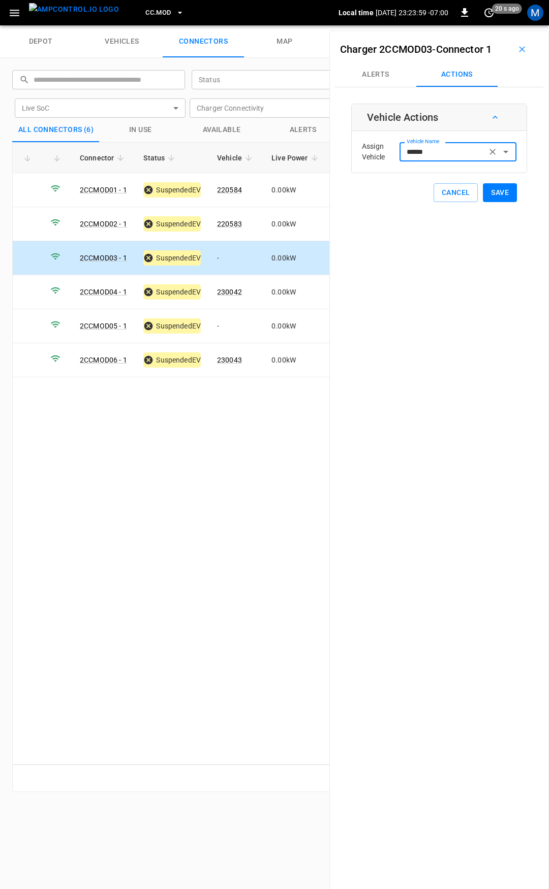
type input "******"
click at [496, 196] on button "Save" at bounding box center [500, 192] width 34 height 19
click at [223, 327] on td "-" at bounding box center [236, 326] width 54 height 34
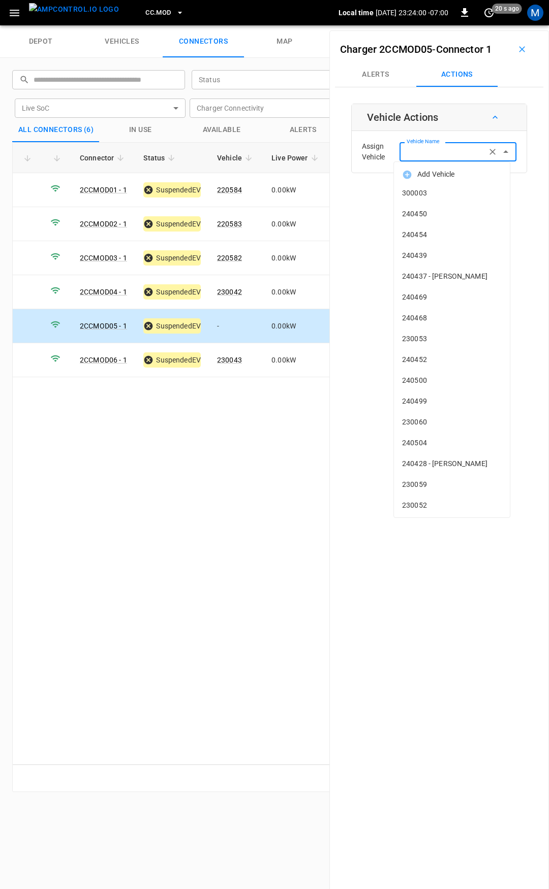
click at [418, 152] on input "Vehicle Name" at bounding box center [442, 151] width 81 height 13
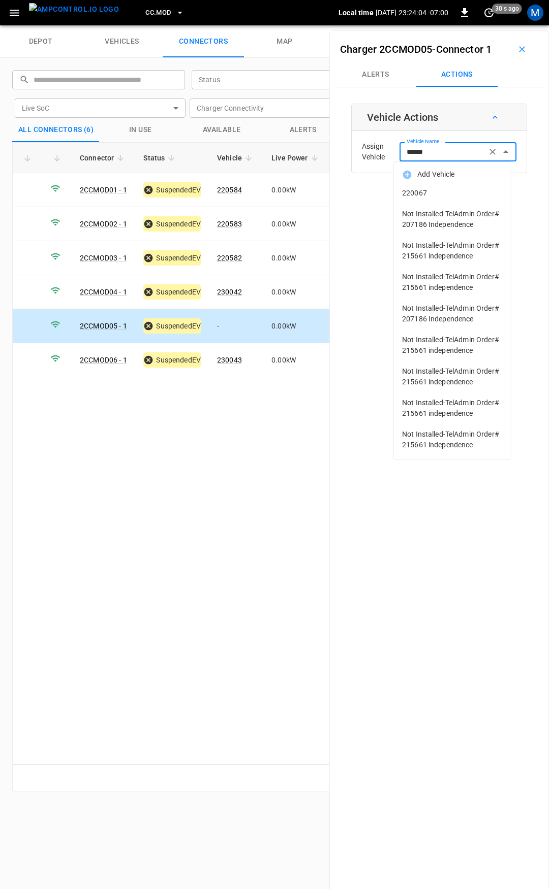
click at [424, 192] on span "220067" at bounding box center [452, 193] width 100 height 11
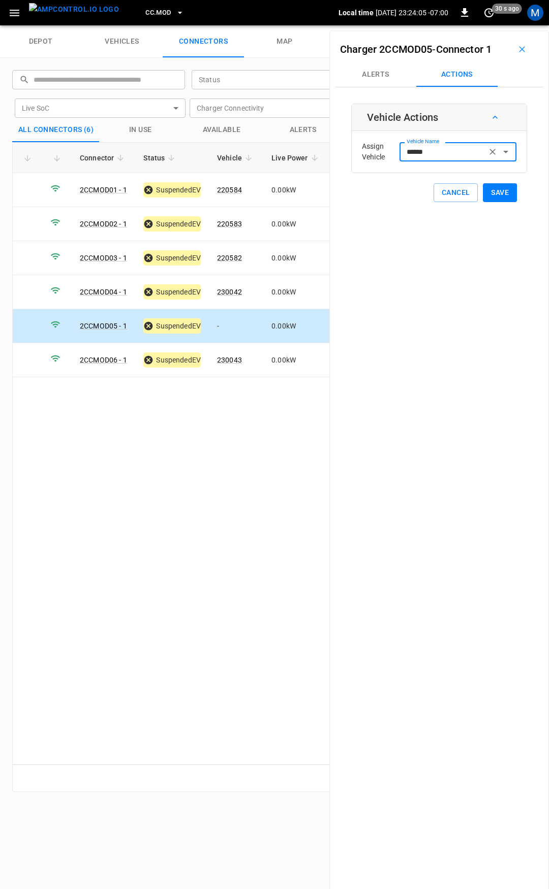
type input "******"
click at [491, 195] on button "Save" at bounding box center [500, 192] width 34 height 19
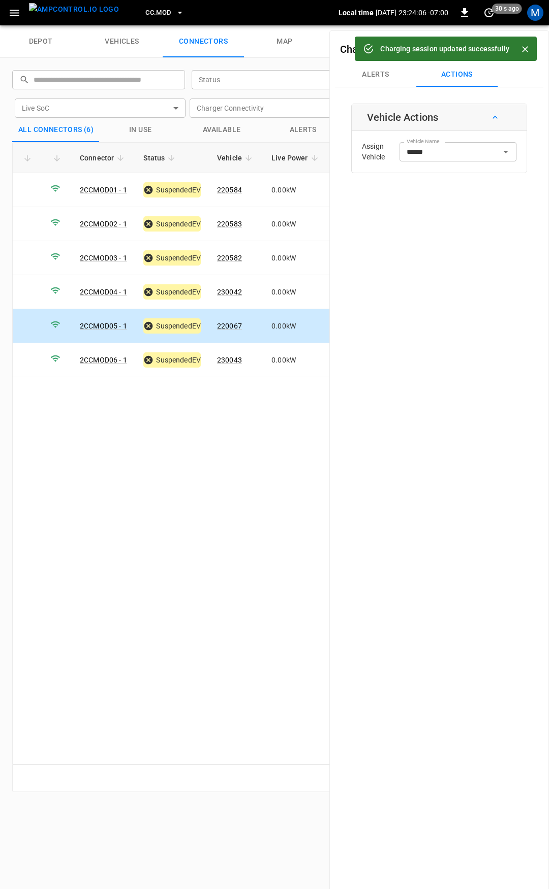
click at [146, 6] on button "CC.MOD" at bounding box center [164, 13] width 47 height 20
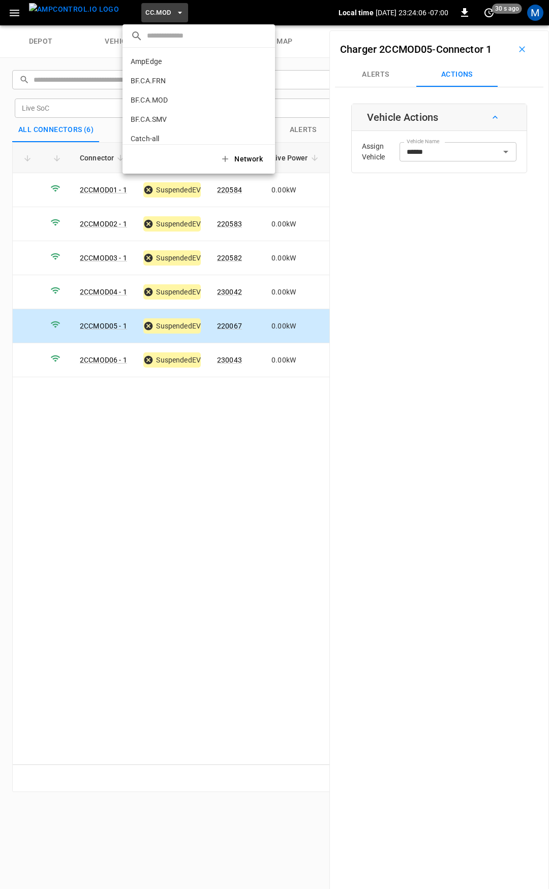
scroll to position [248, 0]
click at [151, 87] on p "CC.SAC" at bounding box center [143, 84] width 25 height 10
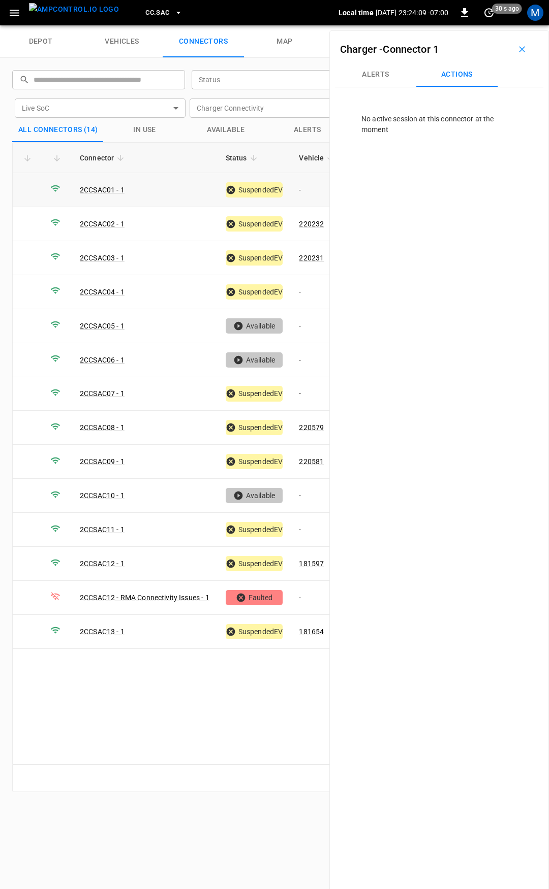
click at [308, 191] on td "-" at bounding box center [318, 190] width 54 height 34
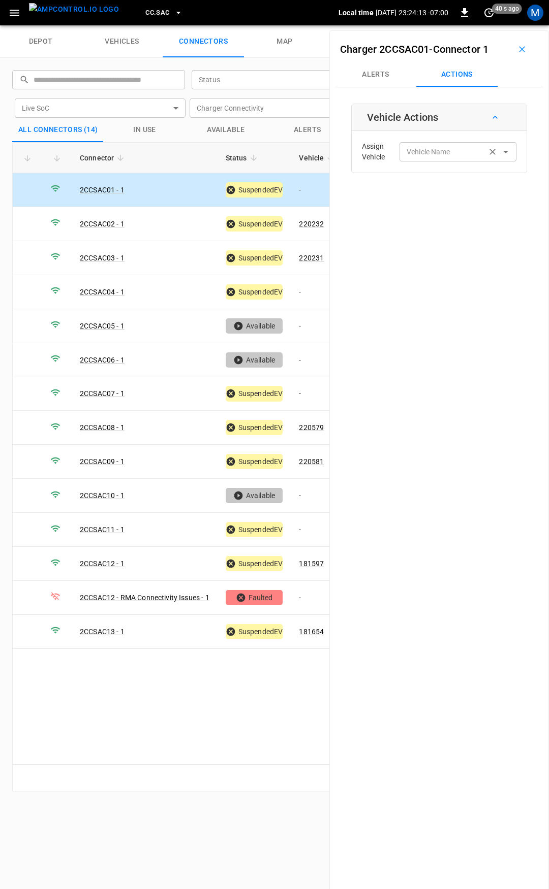
click at [426, 156] on div "Vehicle Name Vehicle Name" at bounding box center [457, 151] width 117 height 19
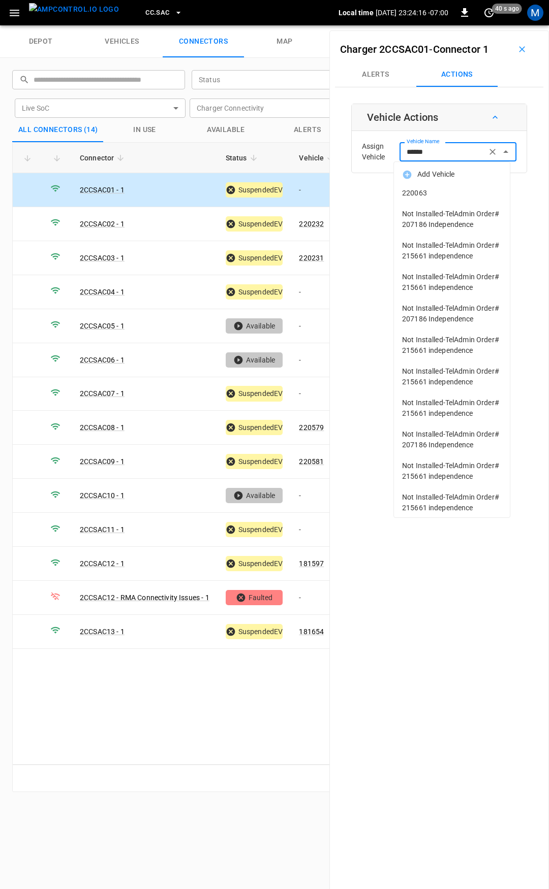
click at [453, 193] on span "220063" at bounding box center [452, 193] width 100 height 11
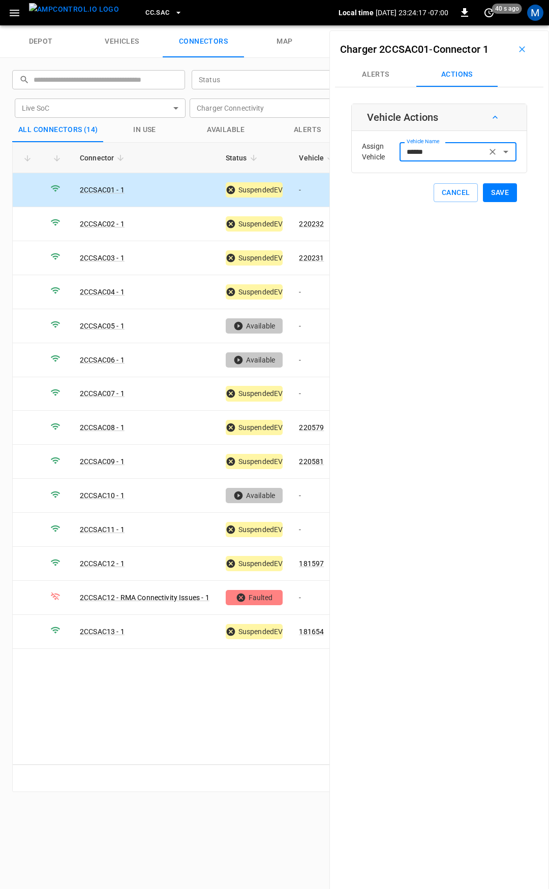
type input "******"
click at [495, 193] on button "Save" at bounding box center [500, 192] width 34 height 19
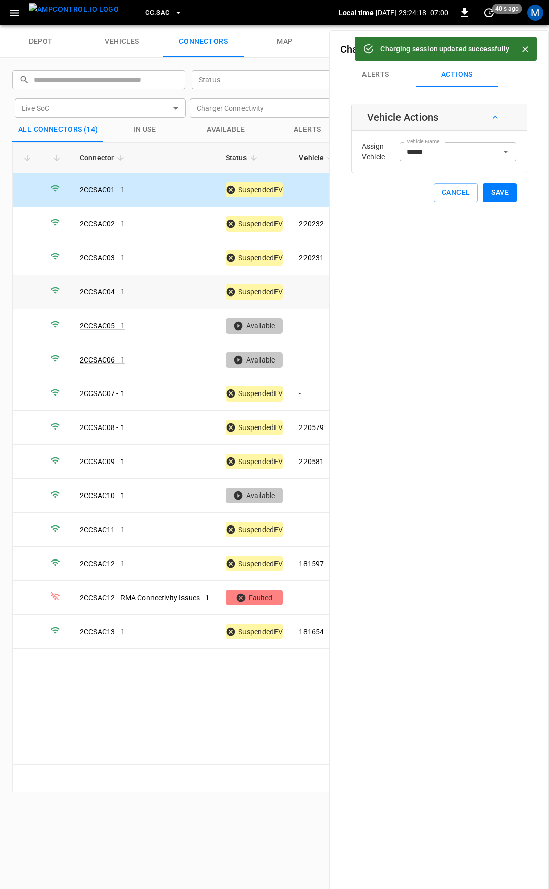
click at [307, 292] on td "-" at bounding box center [318, 292] width 54 height 34
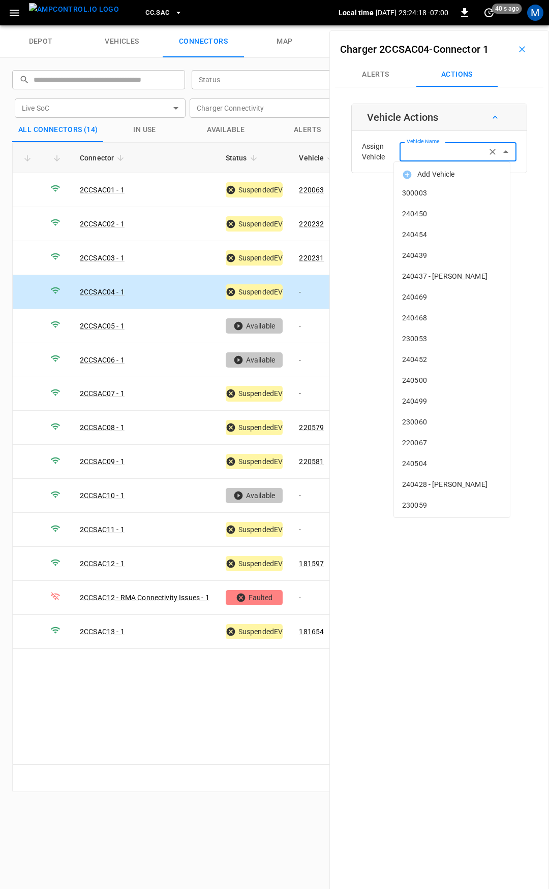
click at [435, 152] on input "Vehicle Name" at bounding box center [442, 151] width 81 height 13
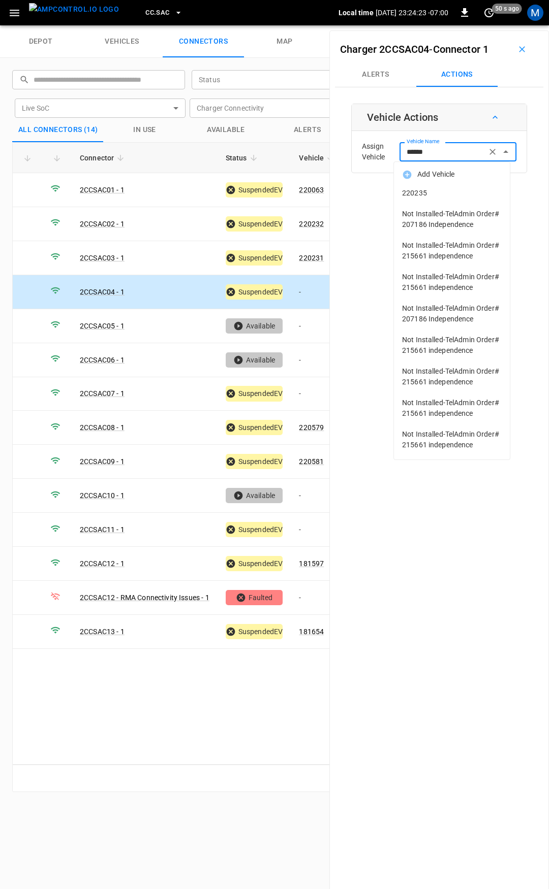
click at [443, 194] on span "220235" at bounding box center [452, 193] width 100 height 11
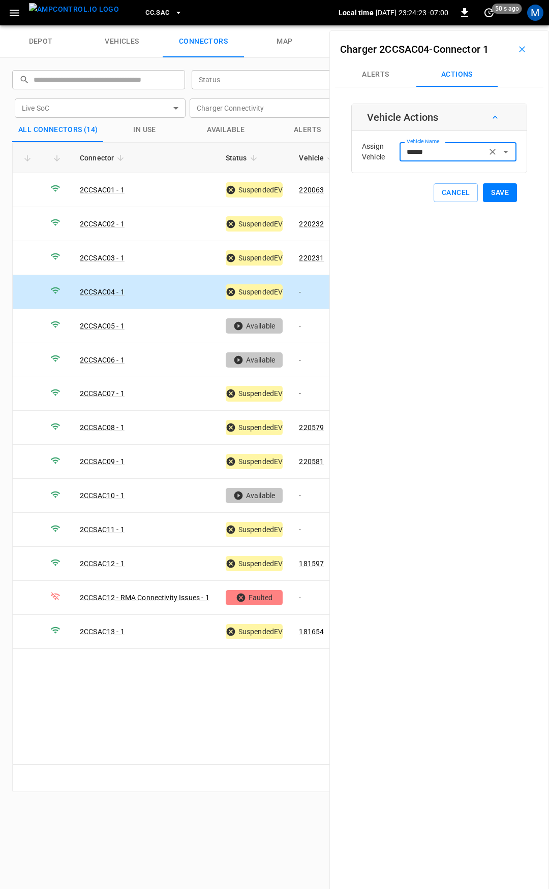
type input "******"
click at [490, 193] on button "Save" at bounding box center [500, 192] width 34 height 19
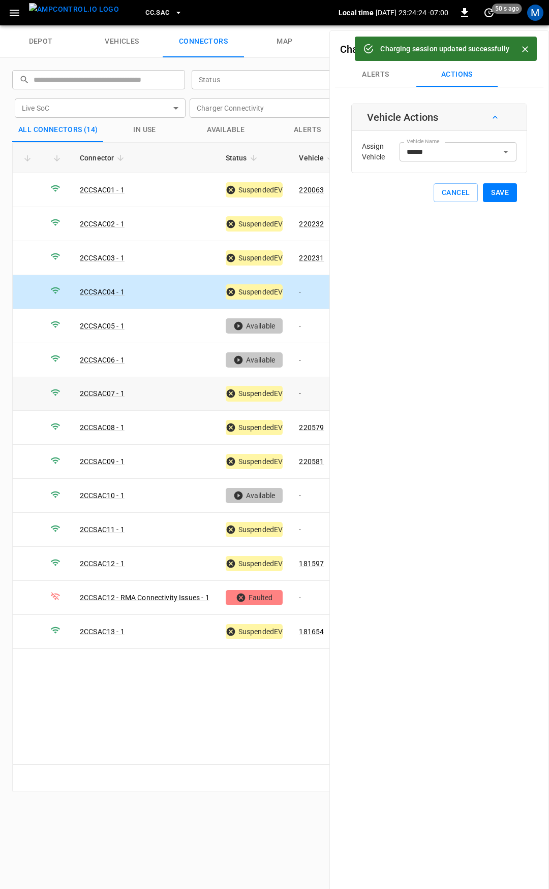
click at [312, 388] on td "-" at bounding box center [318, 394] width 54 height 34
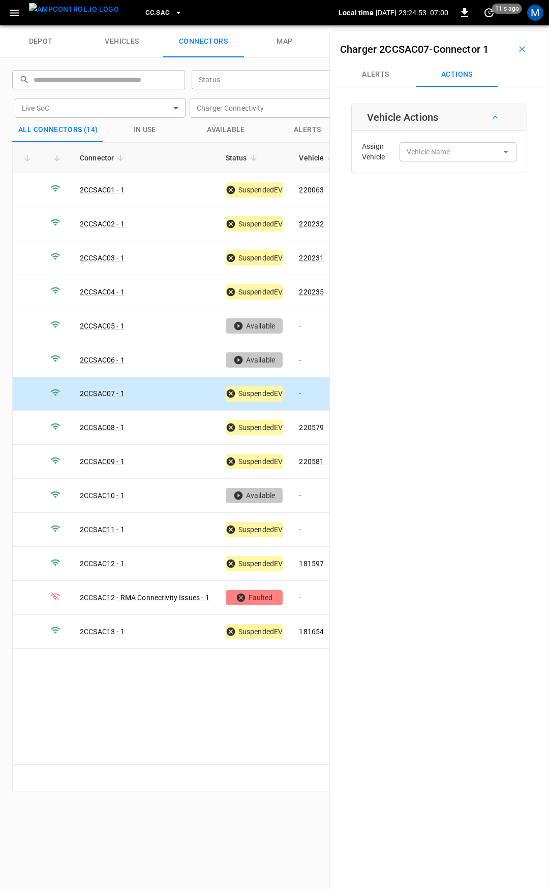
click at [308, 396] on td "-" at bounding box center [318, 394] width 54 height 34
click at [436, 149] on div "Vehicle Name Vehicle Name" at bounding box center [457, 151] width 117 height 19
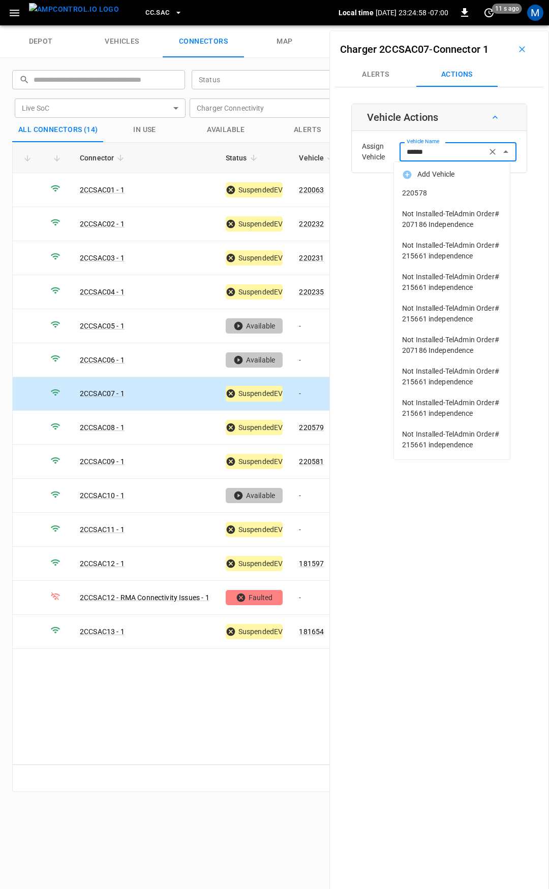
click at [446, 193] on span "220578" at bounding box center [452, 193] width 100 height 11
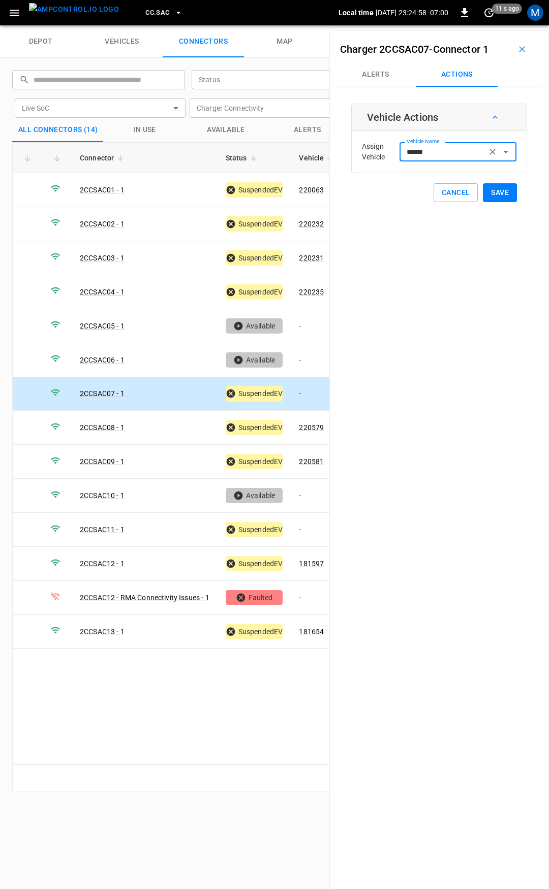
type input "******"
click at [494, 188] on button "Save" at bounding box center [500, 192] width 34 height 19
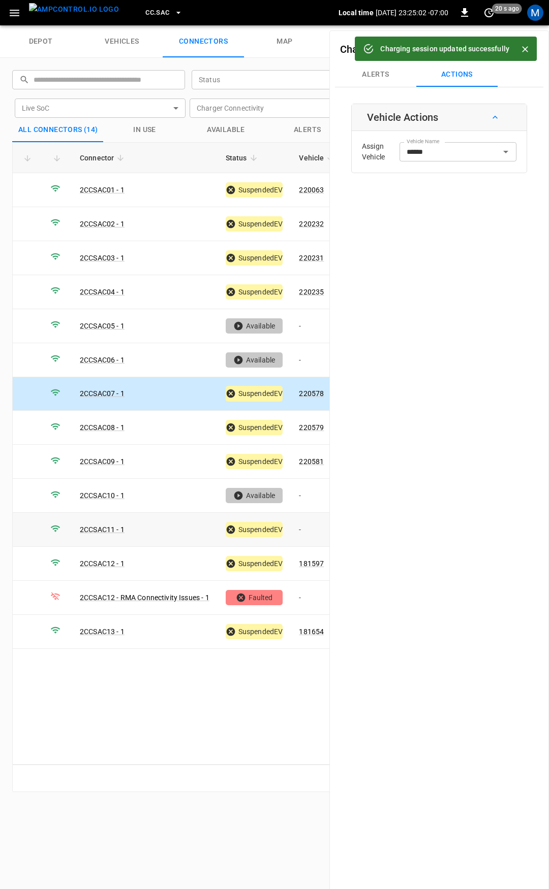
click at [312, 526] on td "-" at bounding box center [318, 530] width 54 height 34
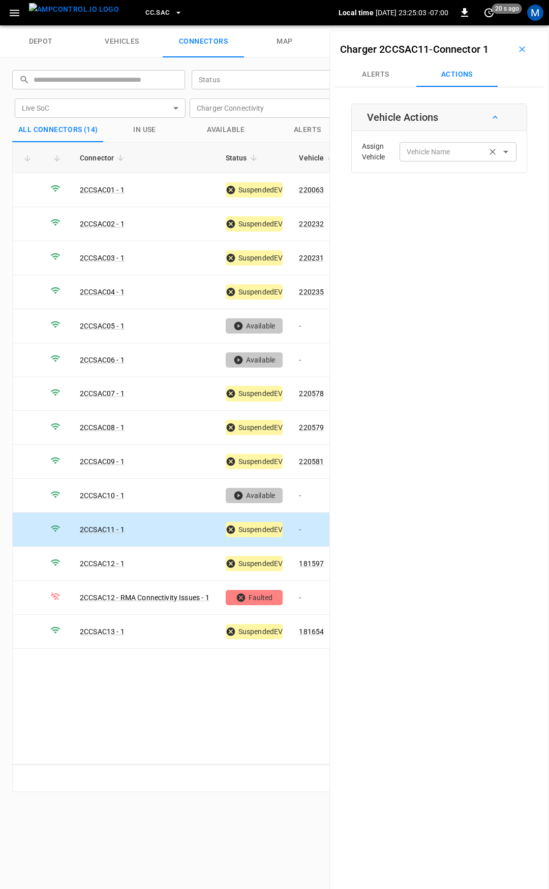
click at [430, 152] on div "Vehicle Name Vehicle Name" at bounding box center [457, 151] width 117 height 19
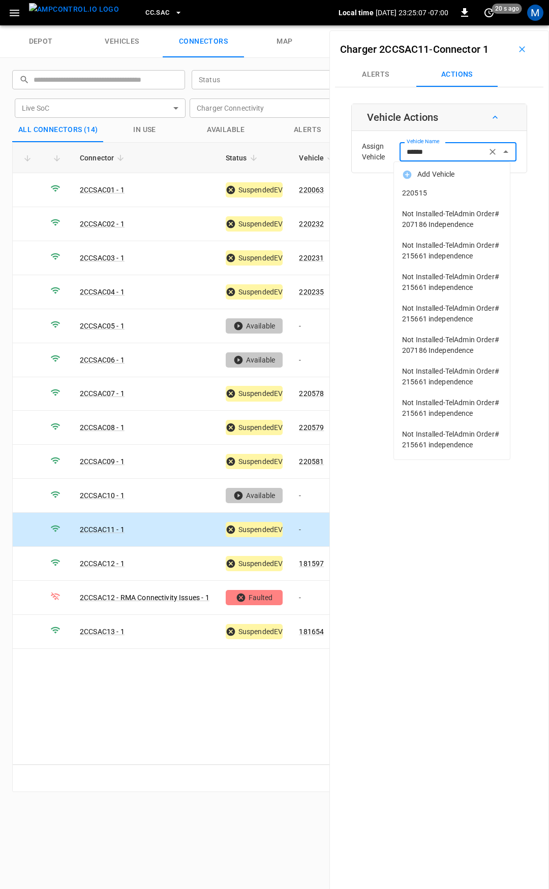
click at [448, 193] on span "220515" at bounding box center [452, 193] width 100 height 11
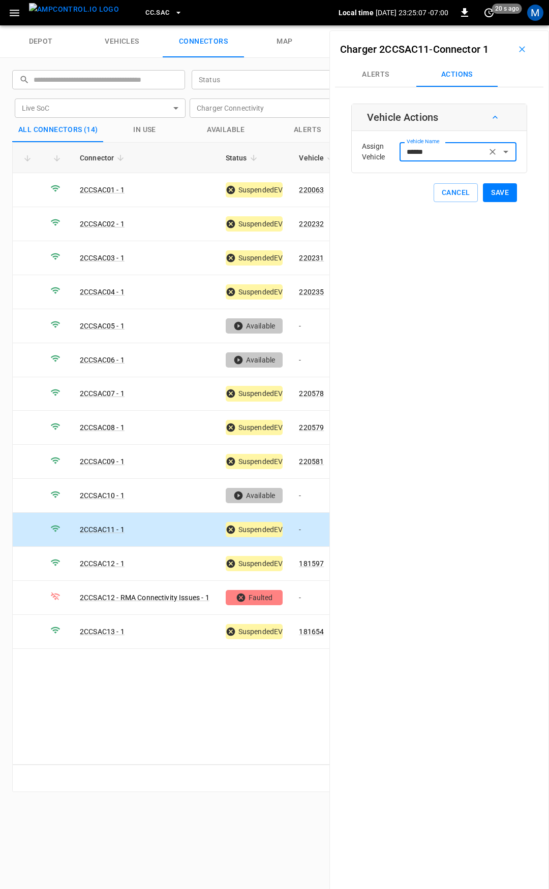
type input "******"
click at [489, 192] on button "Save" at bounding box center [500, 192] width 34 height 19
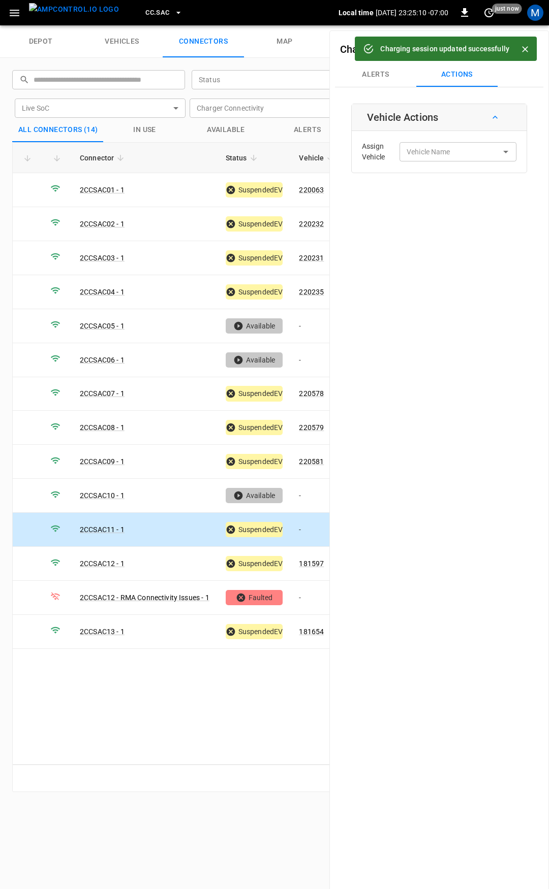
click at [145, 15] on span "CC.SAC" at bounding box center [157, 13] width 24 height 12
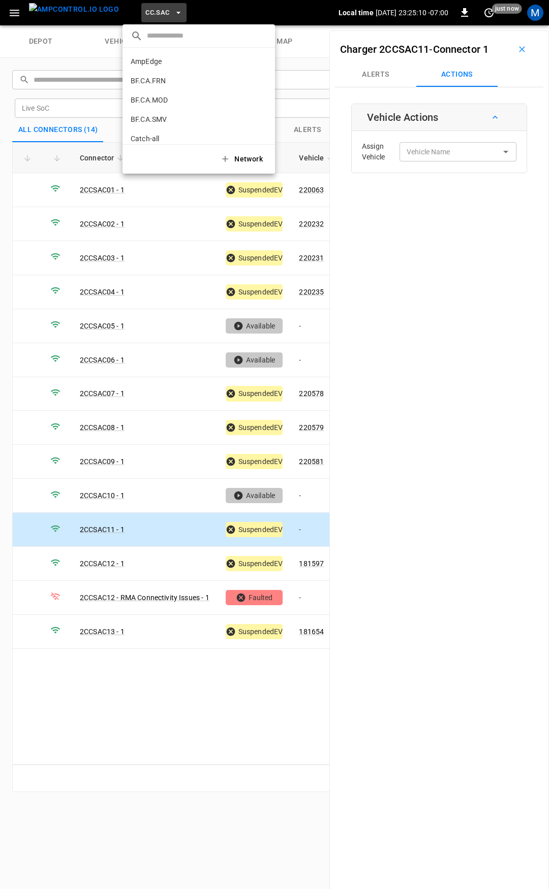
scroll to position [267, 0]
click at [154, 87] on p "CC.STK" at bounding box center [143, 84] width 24 height 10
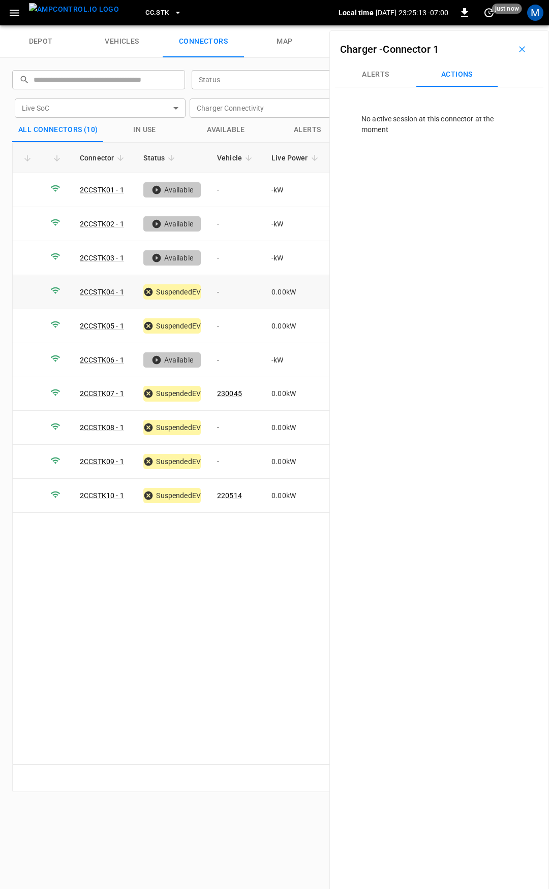
click at [235, 285] on td "-" at bounding box center [236, 292] width 54 height 34
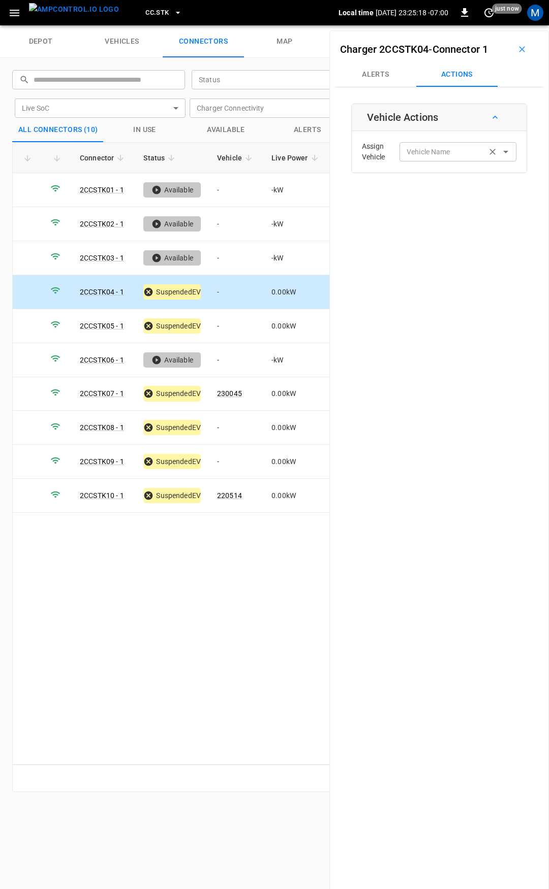
click at [437, 153] on div "Vehicle Name Vehicle Name" at bounding box center [457, 151] width 117 height 19
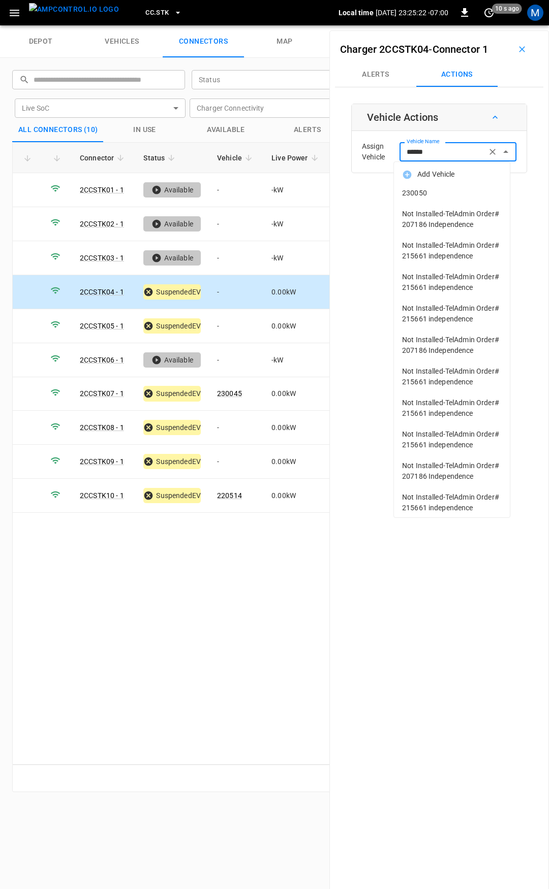
click at [445, 193] on span "230050" at bounding box center [452, 193] width 100 height 11
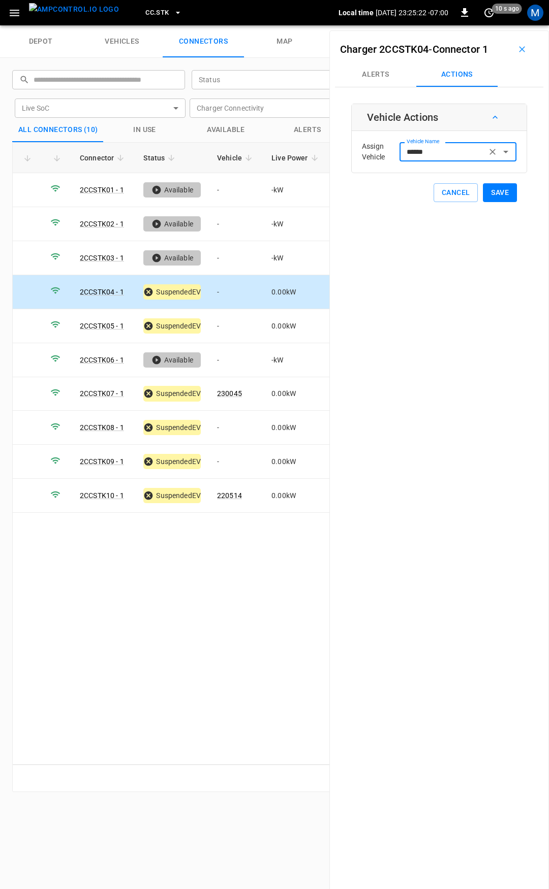
type input "******"
click at [486, 196] on button "Save" at bounding box center [500, 192] width 34 height 19
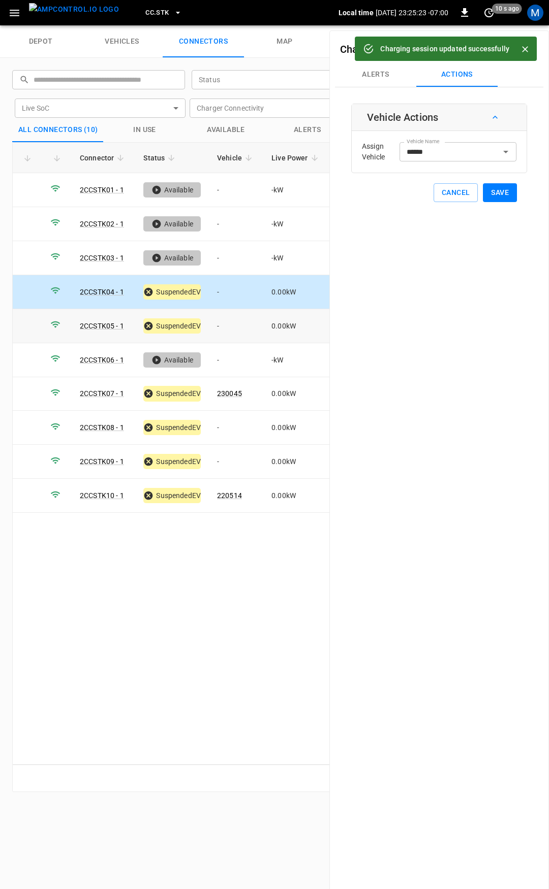
click at [231, 322] on td "-" at bounding box center [236, 326] width 54 height 34
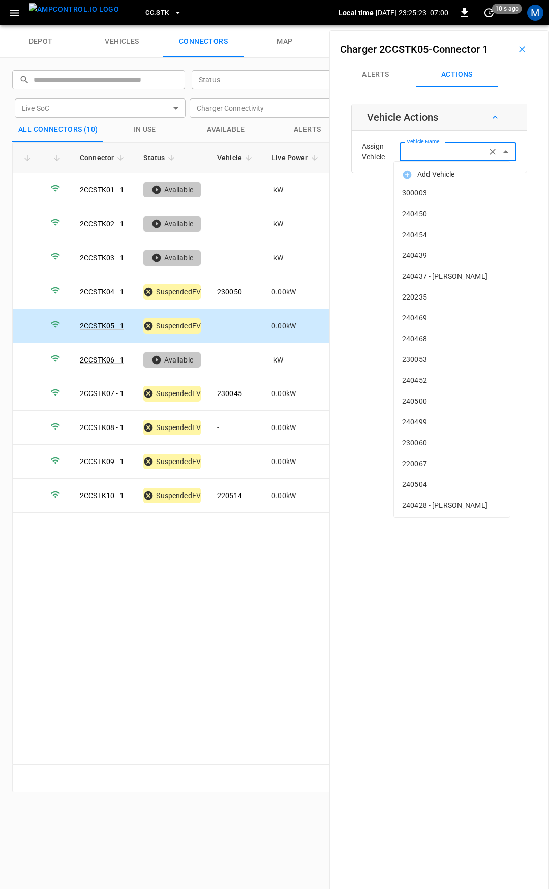
click at [429, 148] on div "Vehicle Name Vehicle Name" at bounding box center [457, 151] width 117 height 19
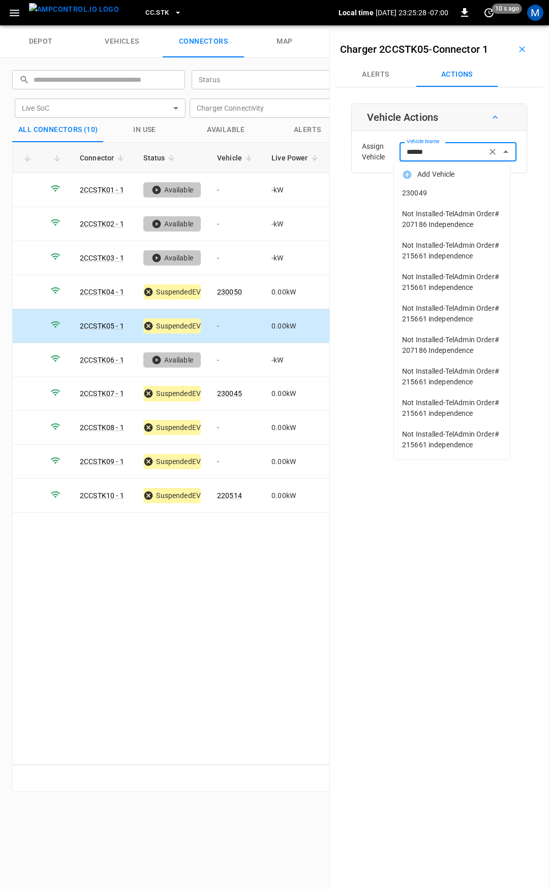
click at [446, 187] on li "230049" at bounding box center [452, 193] width 116 height 21
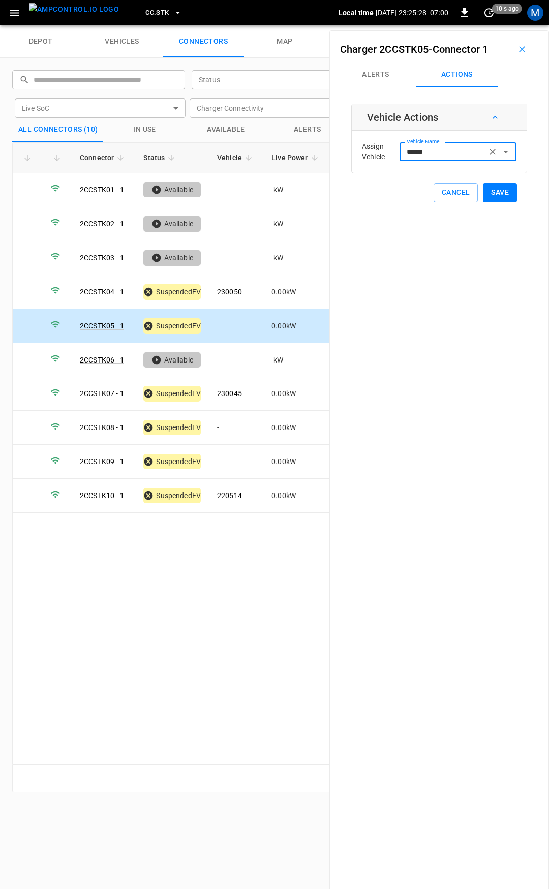
type input "******"
click at [496, 190] on button "Save" at bounding box center [500, 192] width 34 height 19
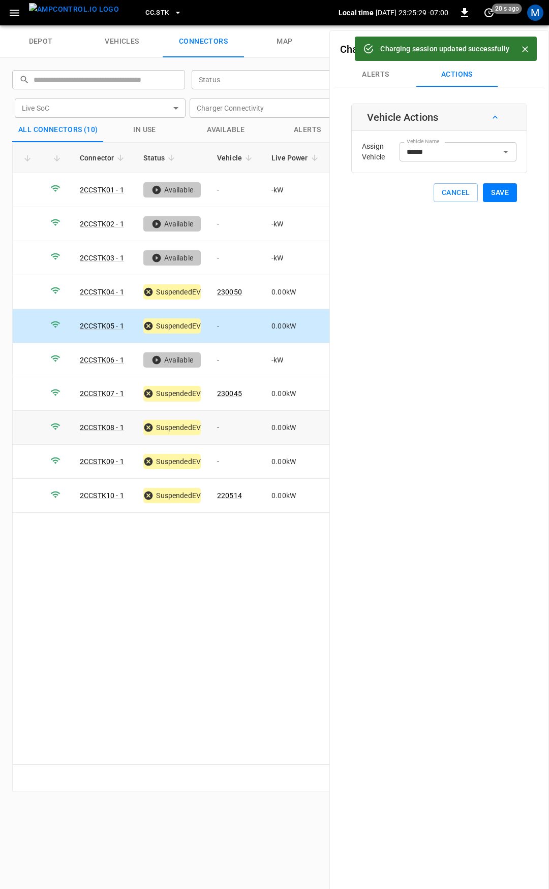
click at [240, 433] on td "-" at bounding box center [236, 428] width 54 height 34
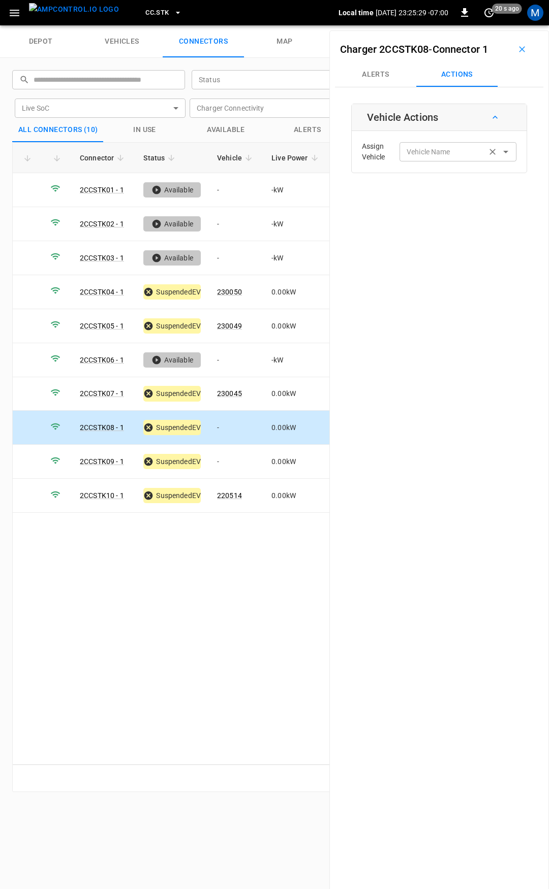
click at [443, 157] on input "Vehicle Name" at bounding box center [442, 151] width 81 height 13
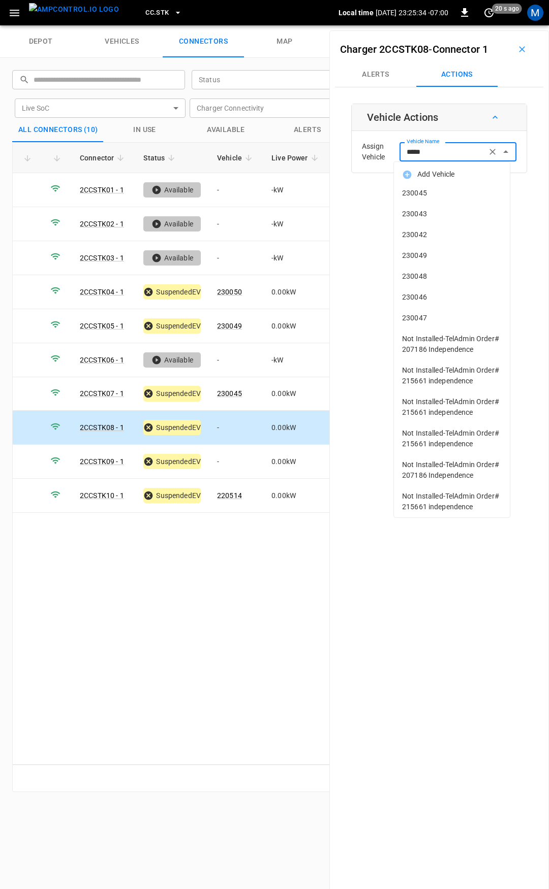
type input "******"
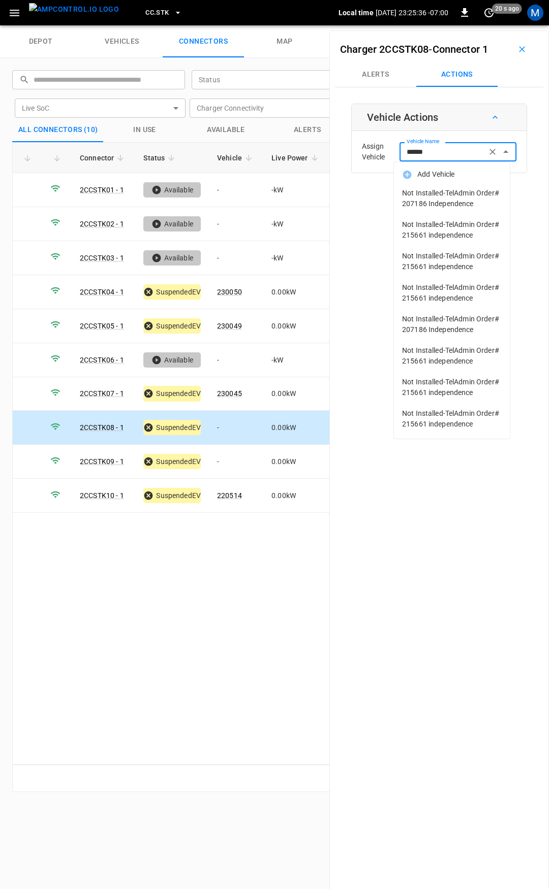
drag, startPoint x: 452, startPoint y: 151, endPoint x: 349, endPoint y: 147, distance: 102.7
click at [349, 147] on div "Charger 2CCSTK08 - Connector 1 Alerts Actions Vehicle Actions Assign Vehicle Ve…" at bounding box center [438, 474] width 219 height 889
type input "*"
type input "***"
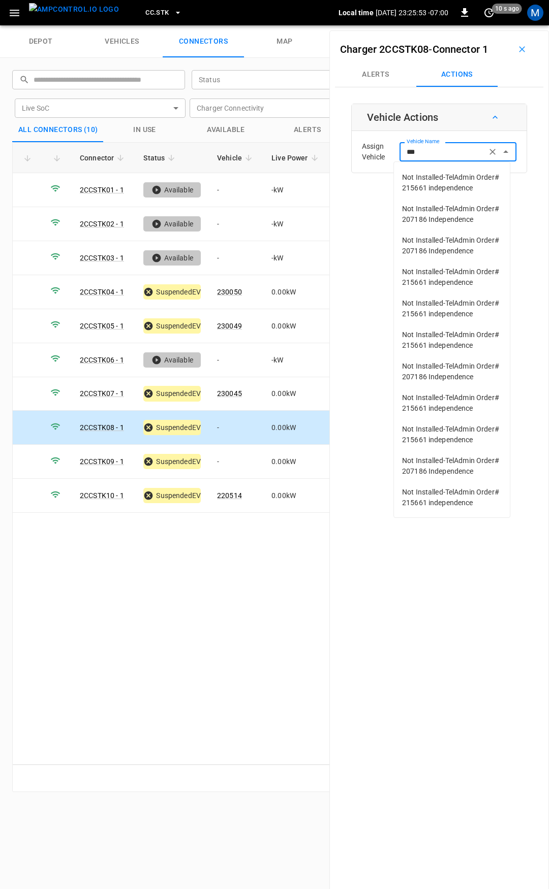
scroll to position [1111, 0]
type input "***"
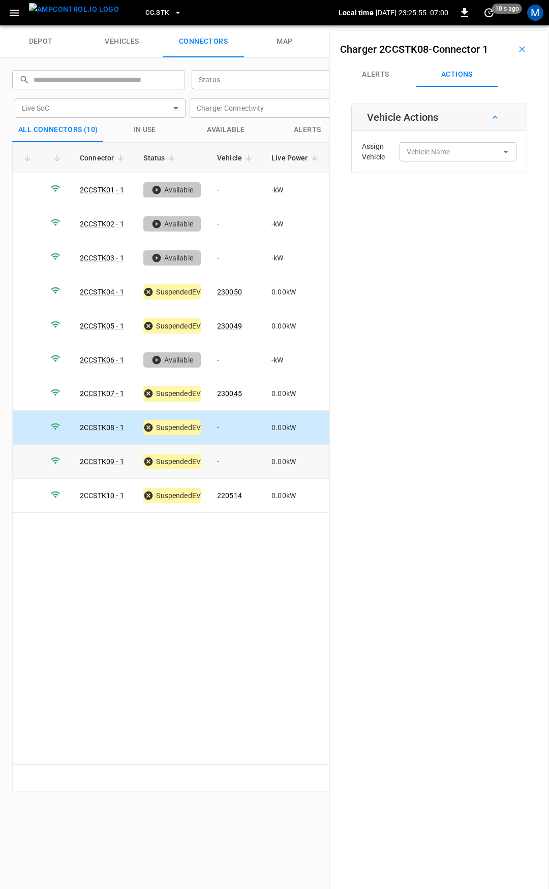
click at [230, 462] on td "-" at bounding box center [236, 462] width 54 height 34
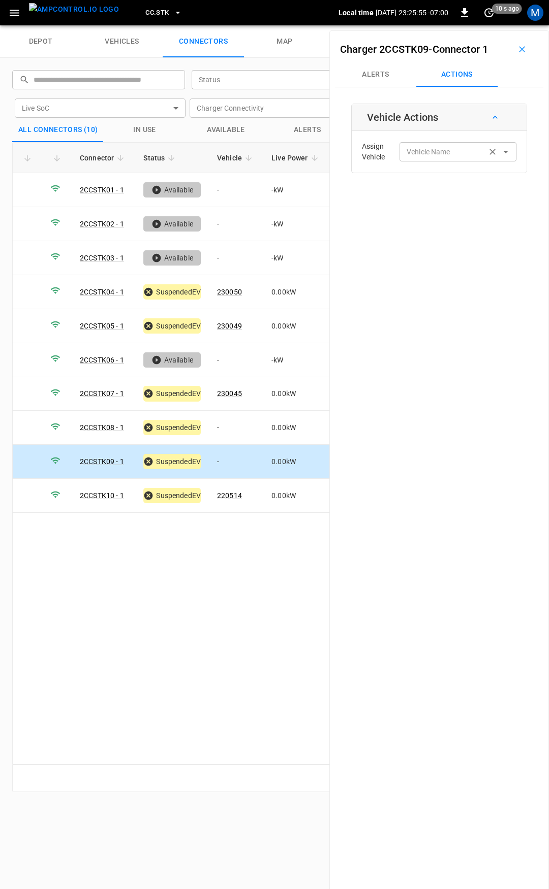
click at [440, 154] on input "Vehicle Name" at bounding box center [442, 151] width 81 height 13
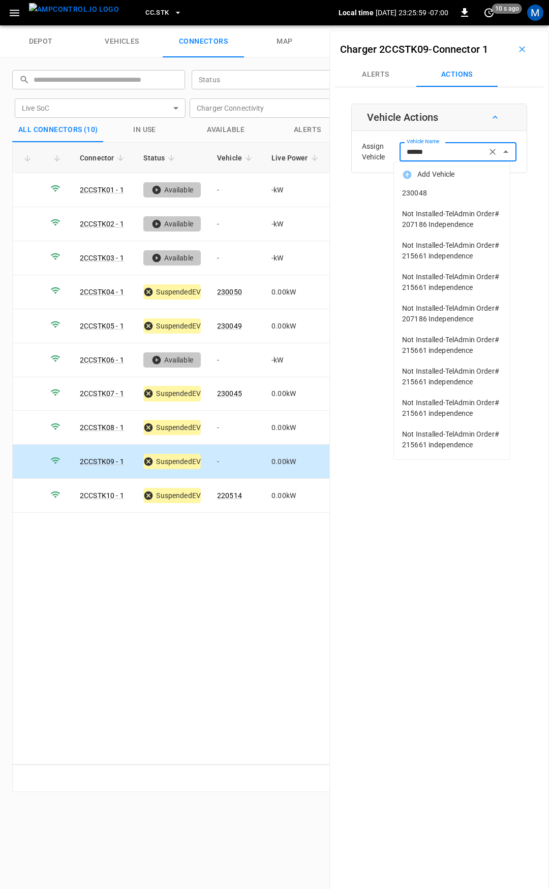
click at [444, 191] on span "230048" at bounding box center [452, 193] width 100 height 11
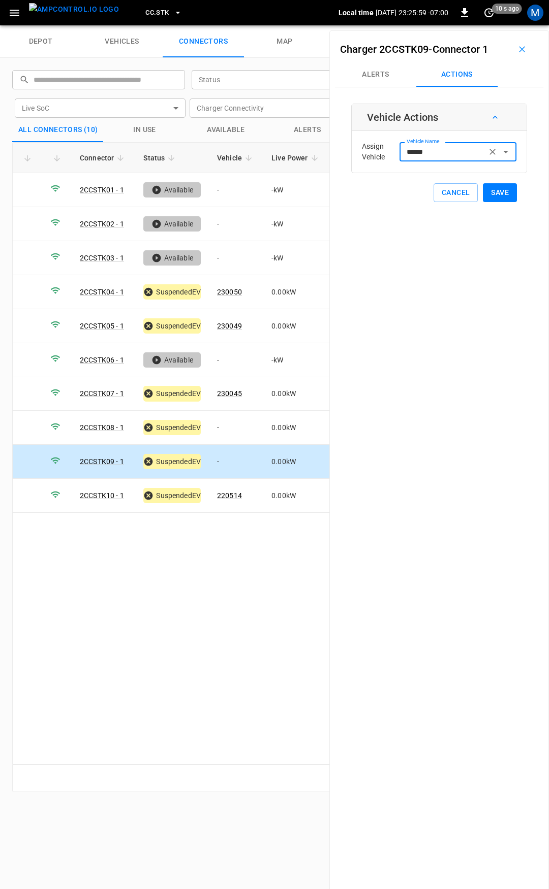
type input "******"
click at [496, 194] on button "Save" at bounding box center [500, 192] width 34 height 19
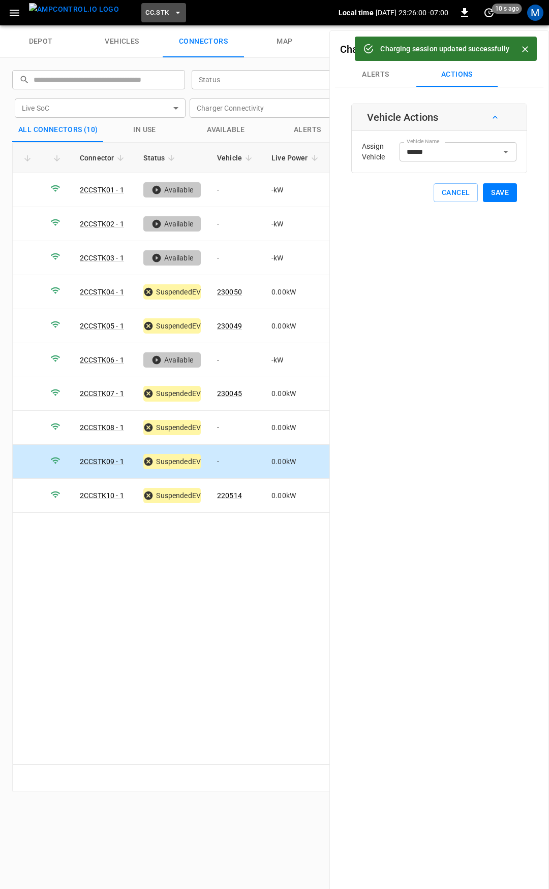
click at [145, 11] on span "CC.STK" at bounding box center [156, 13] width 23 height 12
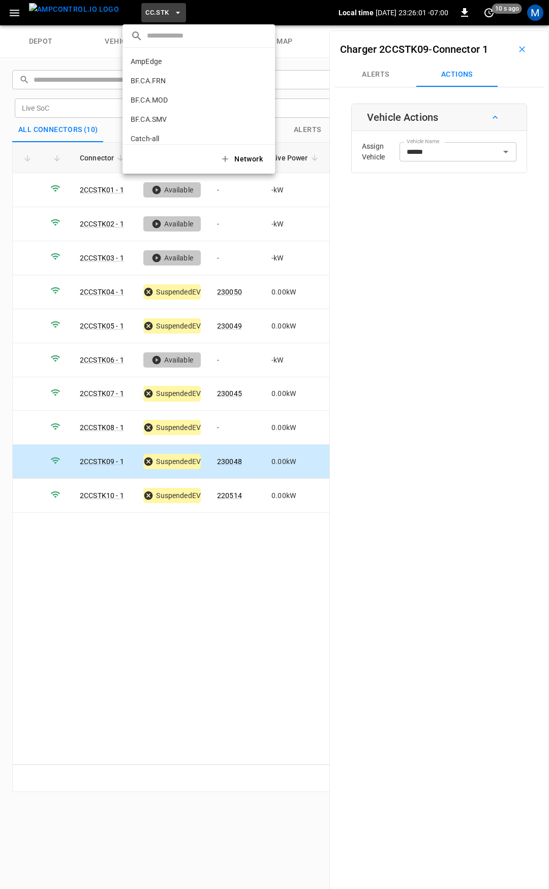
scroll to position [286, 0]
click at [15, 15] on div at bounding box center [274, 444] width 549 height 889
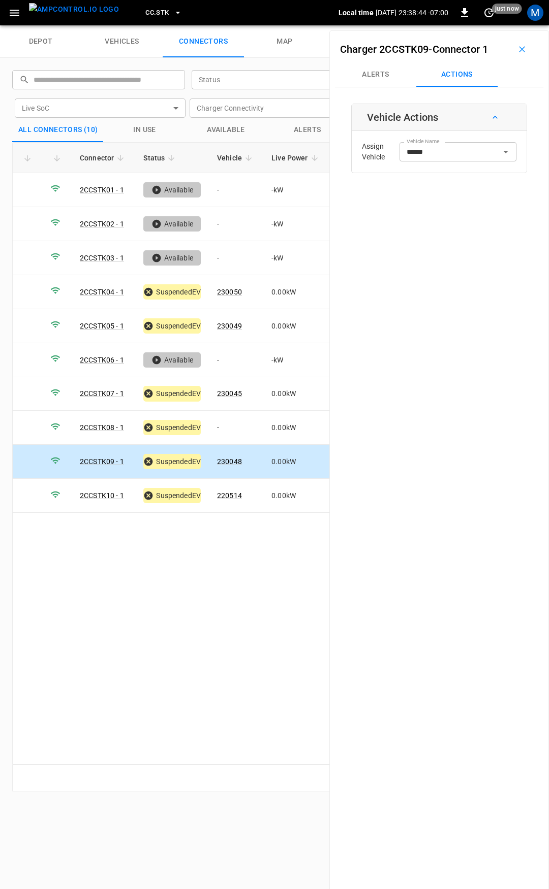
click at [17, 13] on icon "button" at bounding box center [15, 13] width 10 height 7
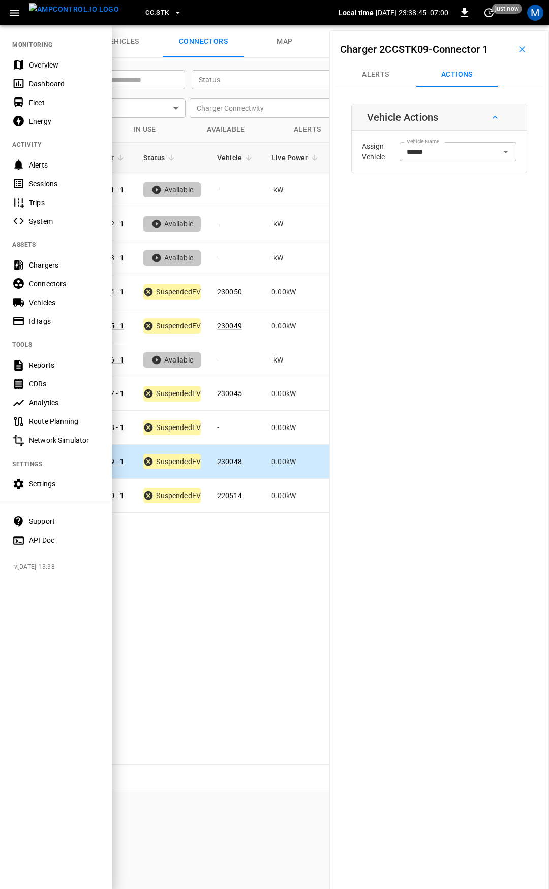
click at [38, 61] on div "Overview" at bounding box center [64, 65] width 71 height 10
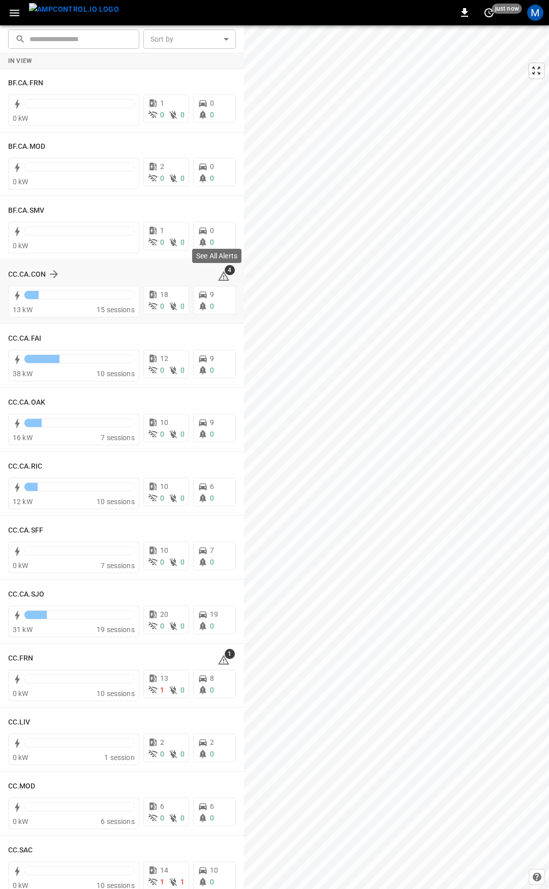
click at [220, 277] on icon at bounding box center [223, 276] width 11 height 10
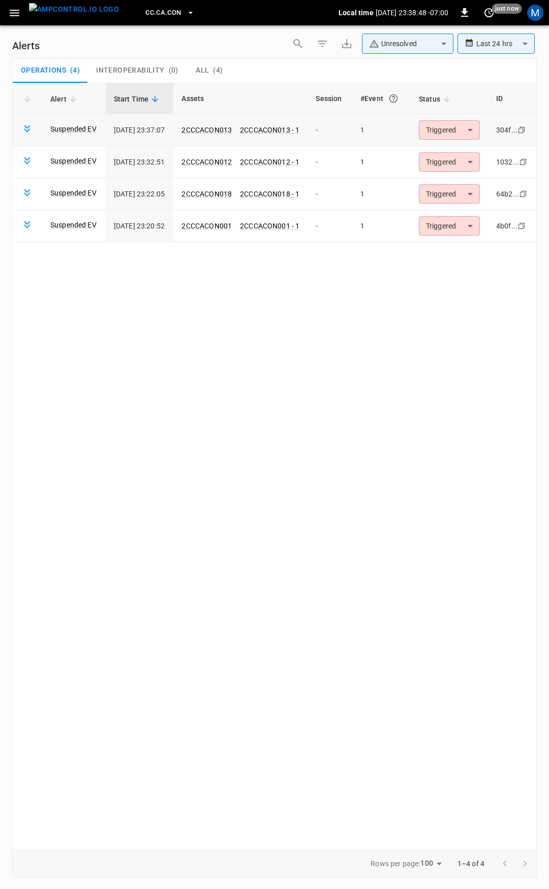
click at [465, 130] on body "**********" at bounding box center [274, 443] width 549 height 886
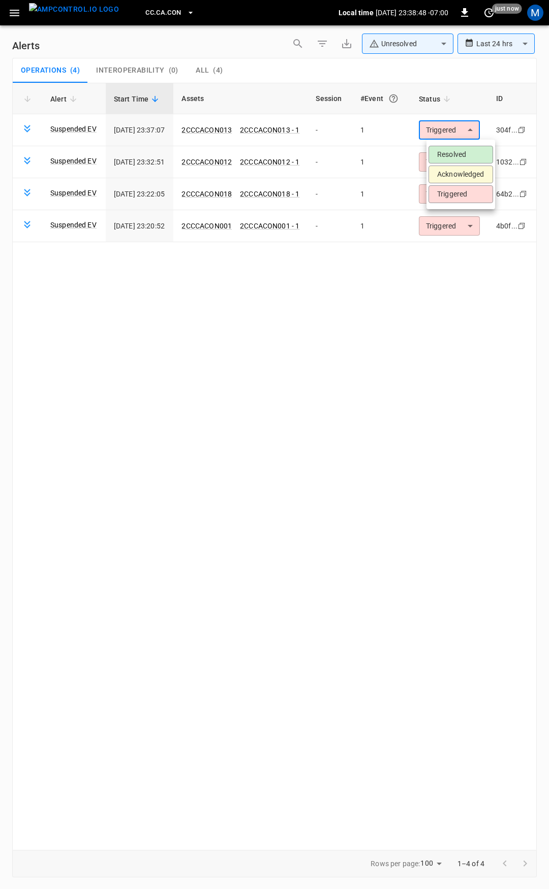
click at [463, 152] on li "Resolved" at bounding box center [460, 155] width 65 height 18
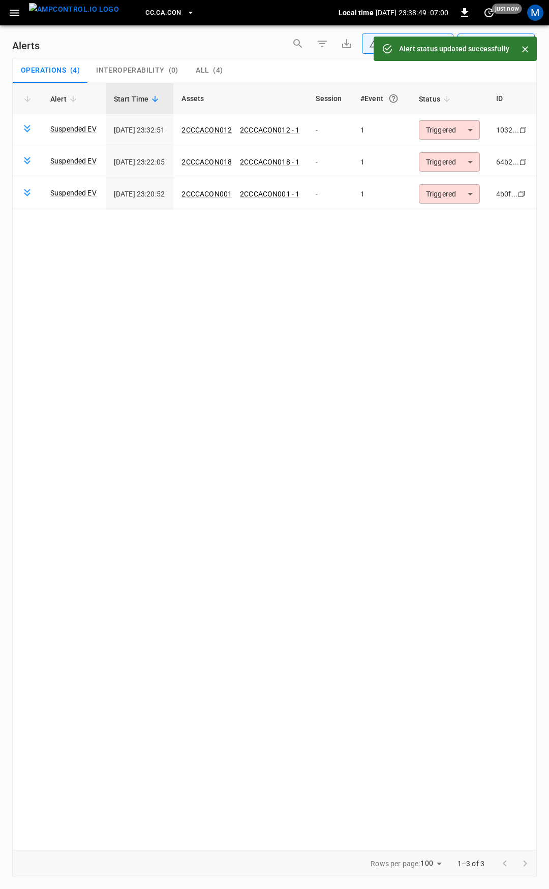
click at [460, 128] on body "**********" at bounding box center [274, 443] width 549 height 886
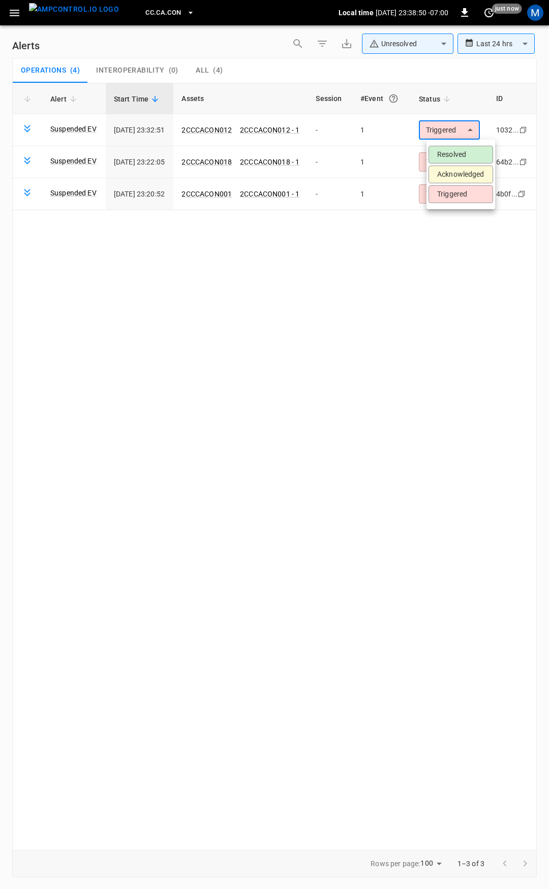
click at [463, 155] on li "Resolved" at bounding box center [460, 155] width 65 height 18
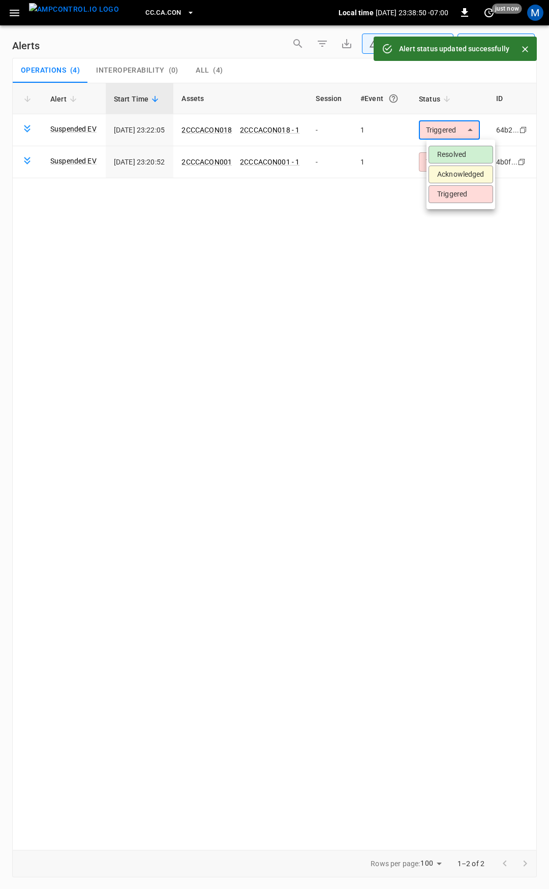
click at [455, 133] on body "**********" at bounding box center [274, 443] width 549 height 886
click at [456, 147] on li "Resolved" at bounding box center [460, 155] width 65 height 18
click at [455, 132] on body "**********" at bounding box center [274, 443] width 549 height 886
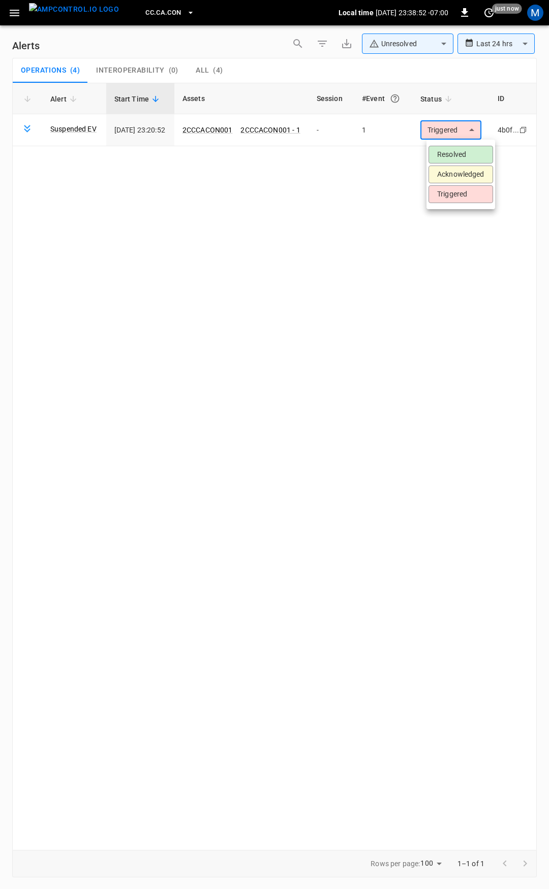
click at [457, 160] on li "Resolved" at bounding box center [460, 155] width 65 height 18
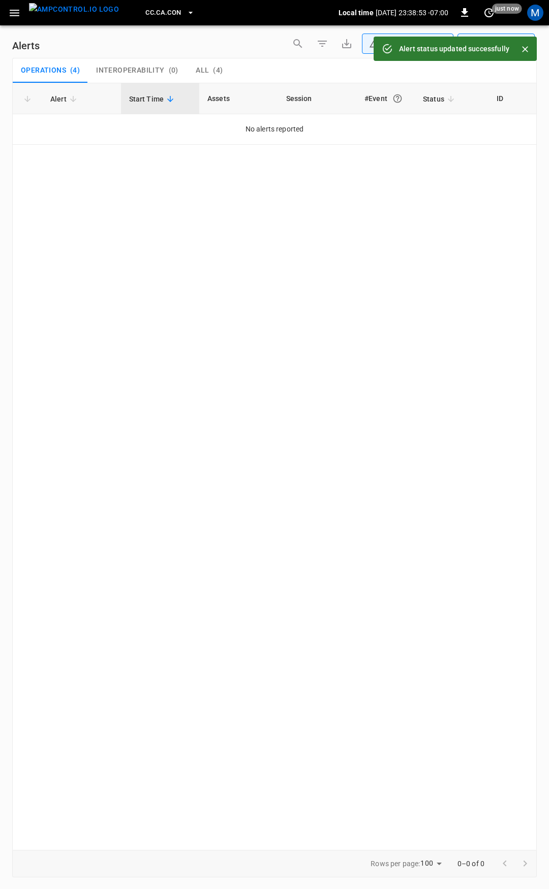
click at [14, 13] on icon "button" at bounding box center [15, 13] width 10 height 7
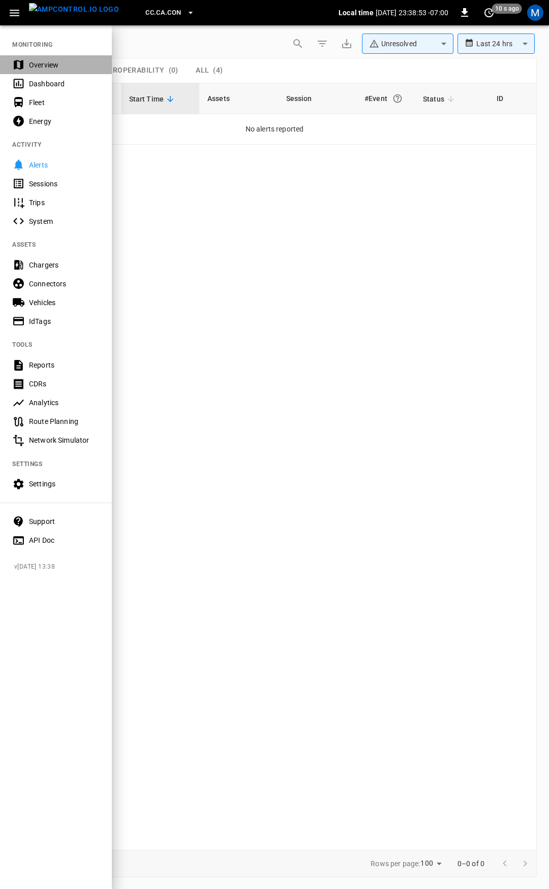
drag, startPoint x: 38, startPoint y: 56, endPoint x: 57, endPoint y: 82, distance: 31.9
click at [39, 57] on div "Overview" at bounding box center [56, 64] width 112 height 19
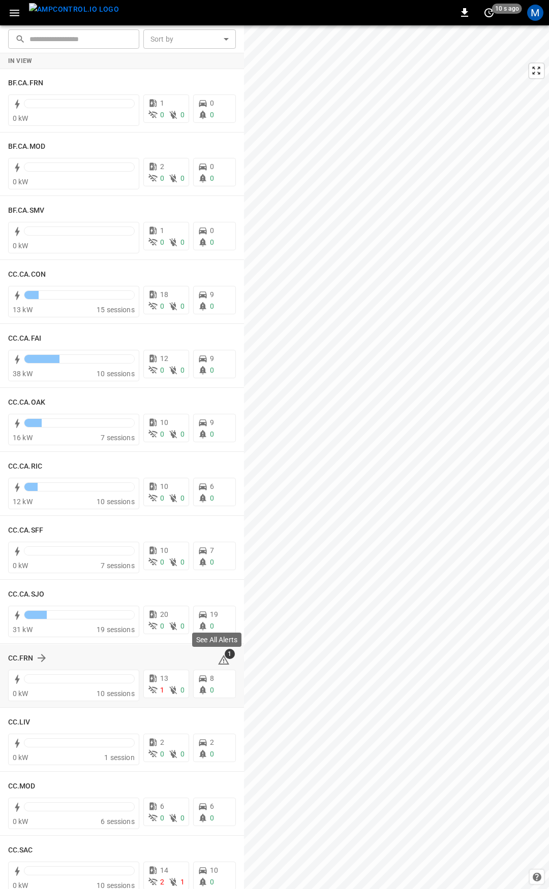
click at [224, 657] on span "1" at bounding box center [229, 654] width 10 height 10
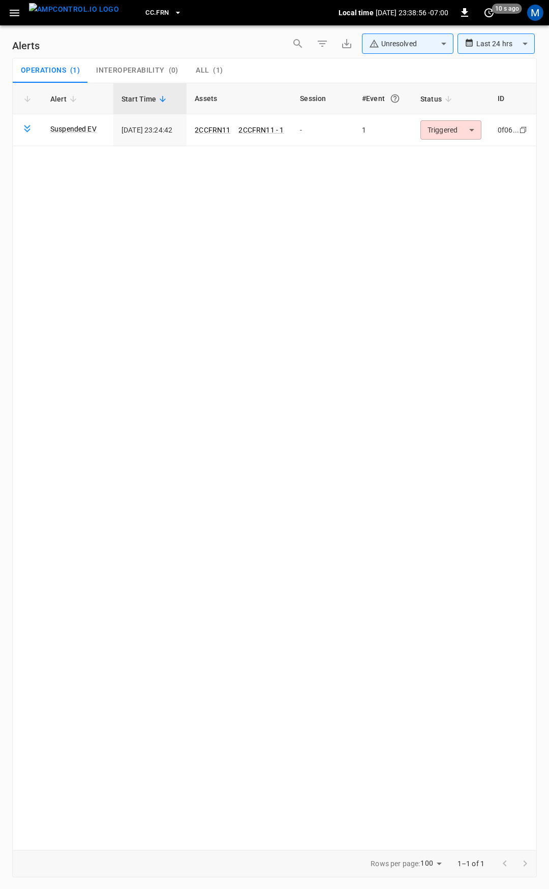
click at [459, 133] on body "**********" at bounding box center [274, 443] width 549 height 886
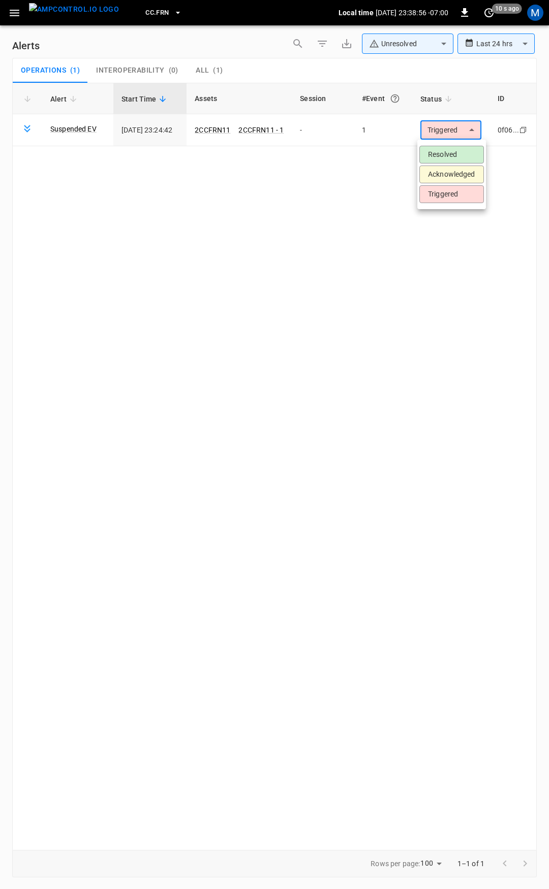
click at [453, 154] on li "Resolved" at bounding box center [451, 155] width 65 height 18
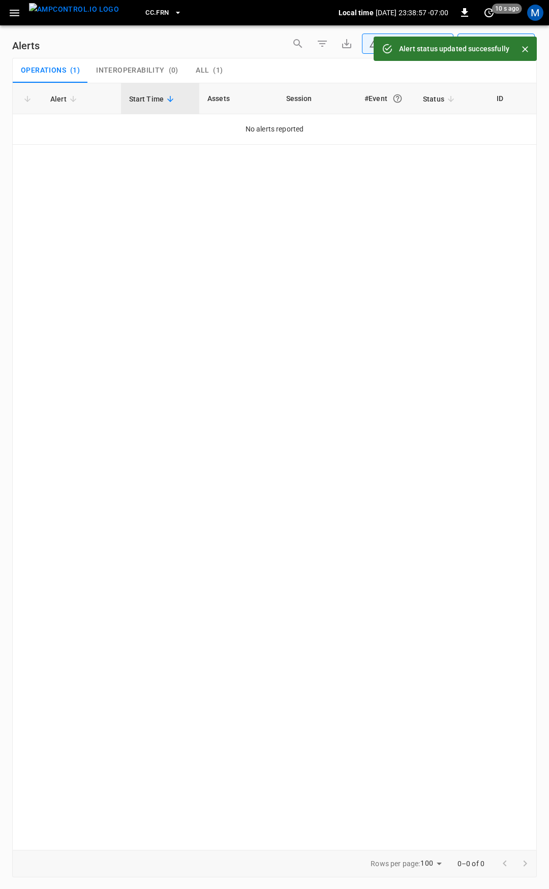
click at [14, 16] on icon "button" at bounding box center [14, 13] width 13 height 13
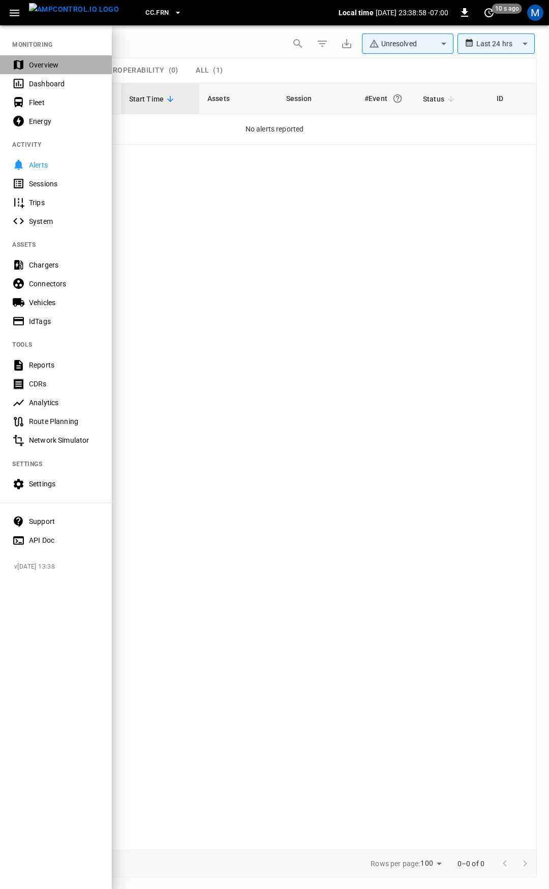
click at [35, 65] on div "Overview" at bounding box center [64, 65] width 71 height 10
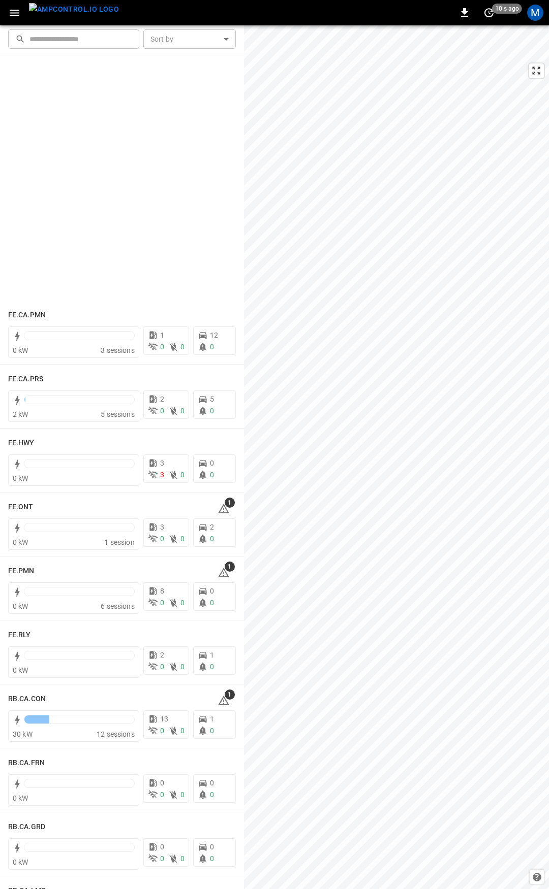
scroll to position [1064, 0]
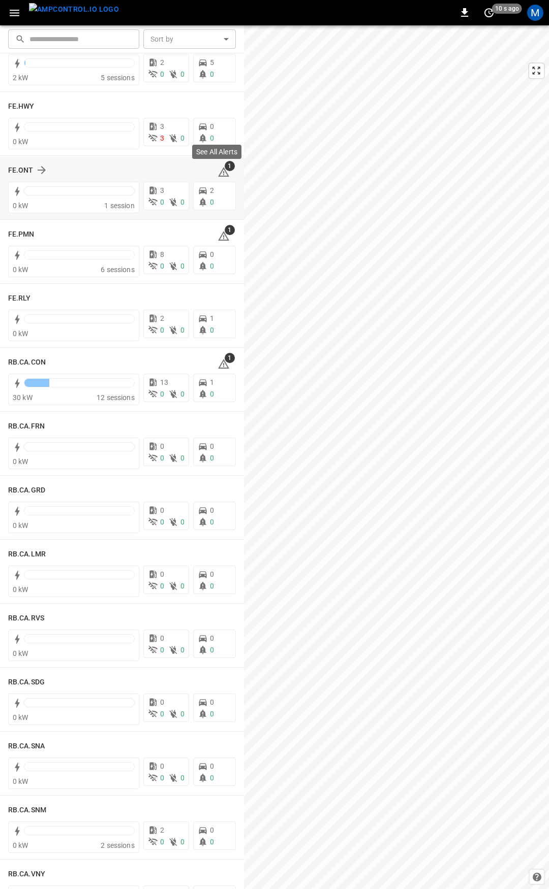
click at [223, 172] on icon at bounding box center [223, 173] width 1 height 4
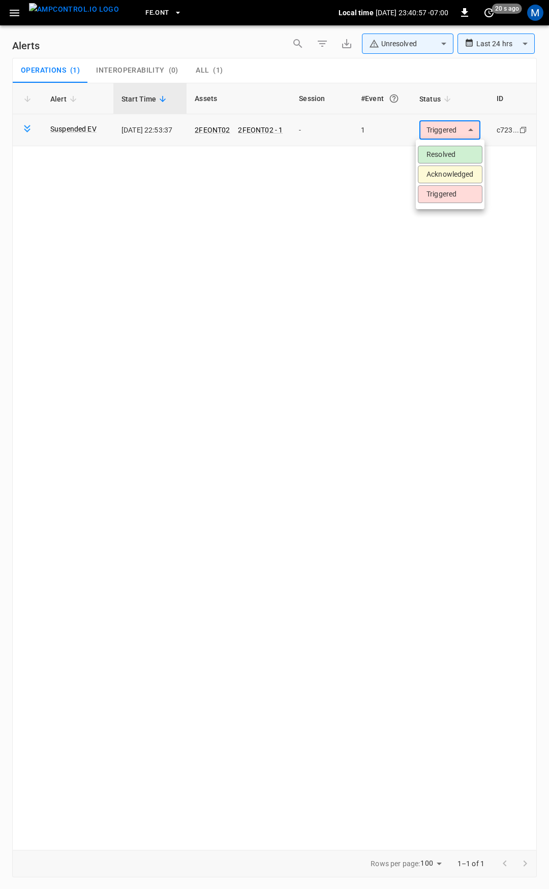
click at [448, 131] on body "**********" at bounding box center [274, 443] width 549 height 886
click at [441, 155] on li "Resolved" at bounding box center [450, 155] width 65 height 18
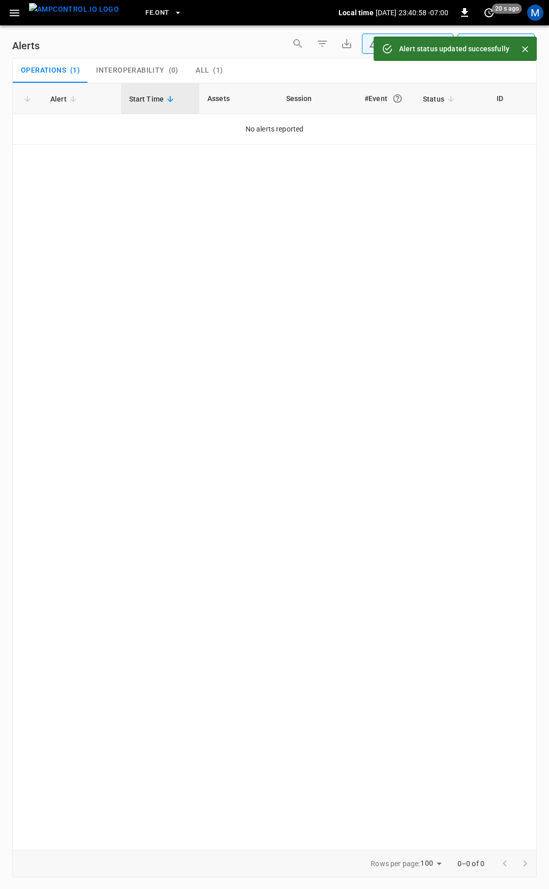
click at [20, 7] on icon "button" at bounding box center [14, 13] width 13 height 13
click at [15, 9] on icon "button" at bounding box center [14, 13] width 13 height 13
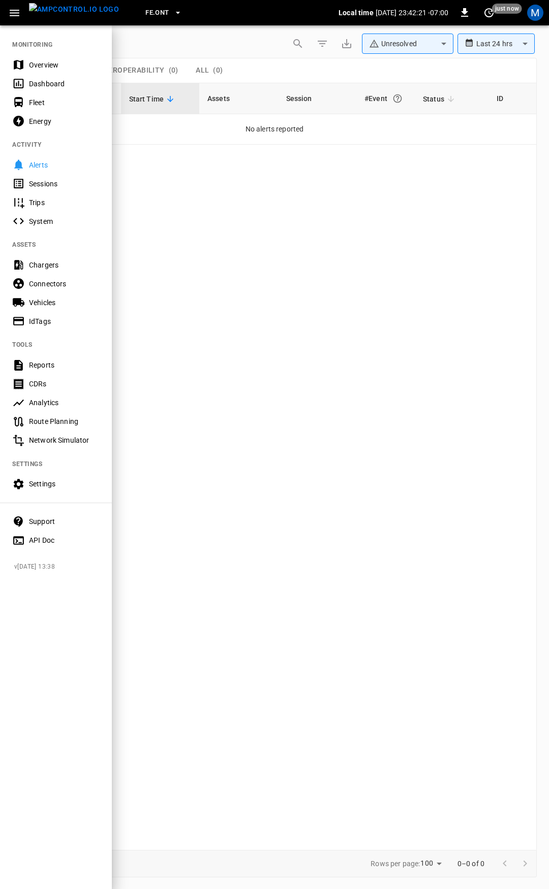
click at [44, 65] on div "Overview" at bounding box center [64, 65] width 71 height 10
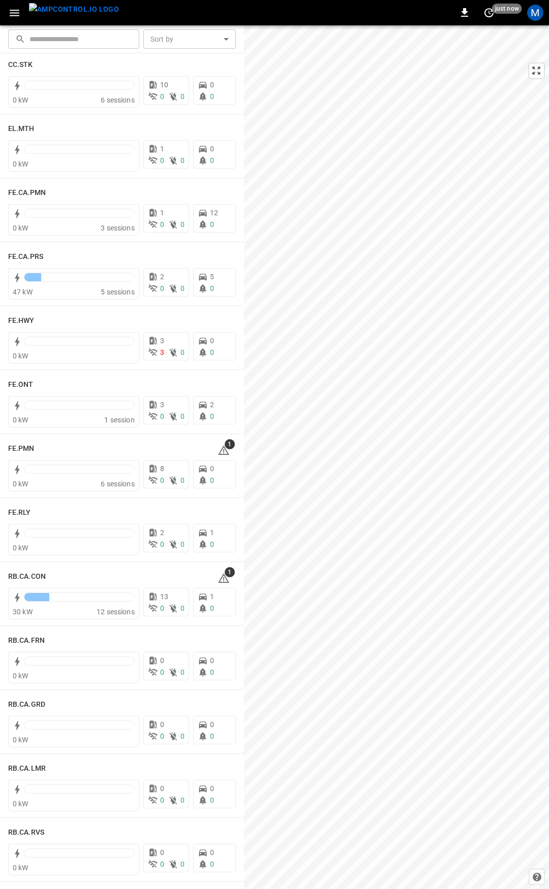
scroll to position [852, 0]
click at [219, 449] on icon at bounding box center [223, 448] width 12 height 12
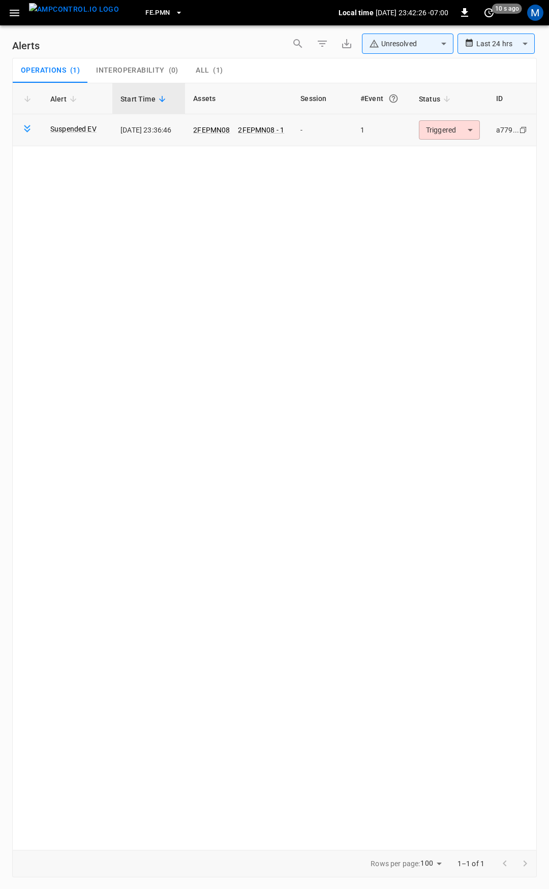
click at [458, 131] on body "**********" at bounding box center [274, 443] width 549 height 886
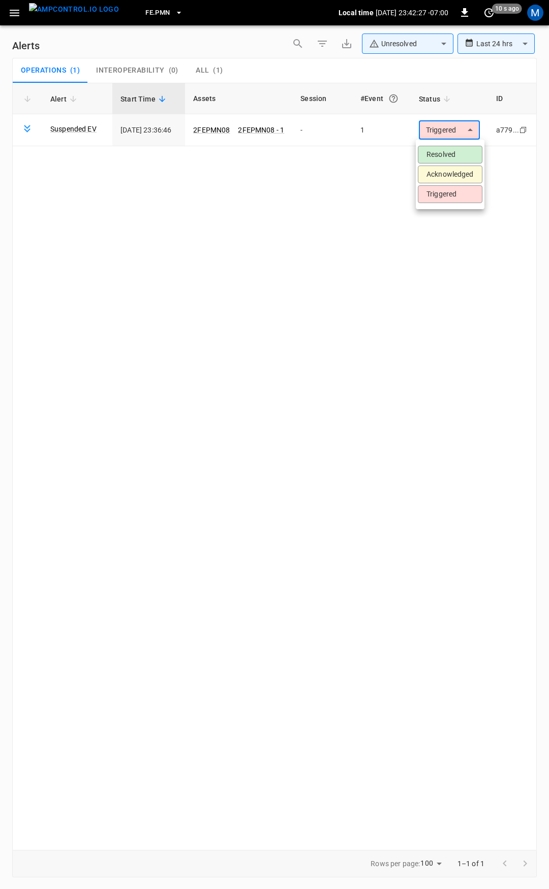
click at [454, 153] on li "Resolved" at bounding box center [450, 155] width 65 height 18
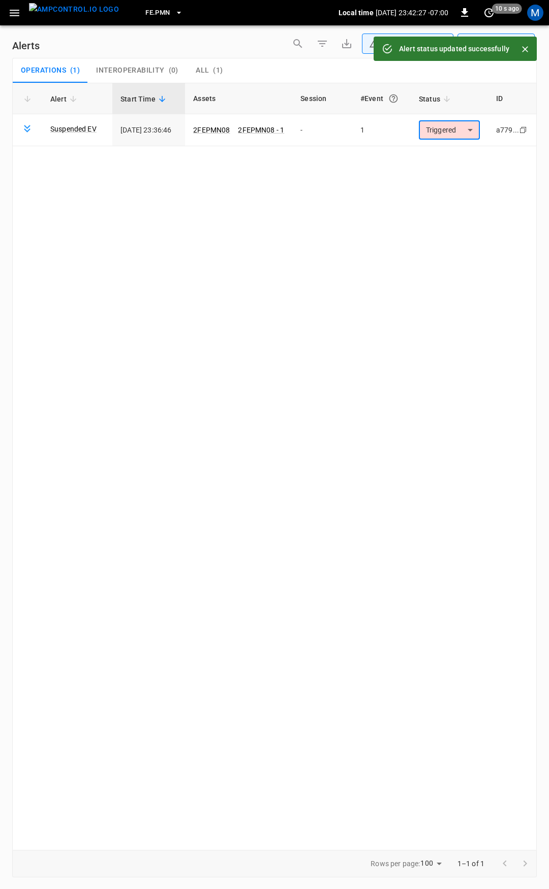
click at [9, 17] on icon "button" at bounding box center [14, 13] width 13 height 13
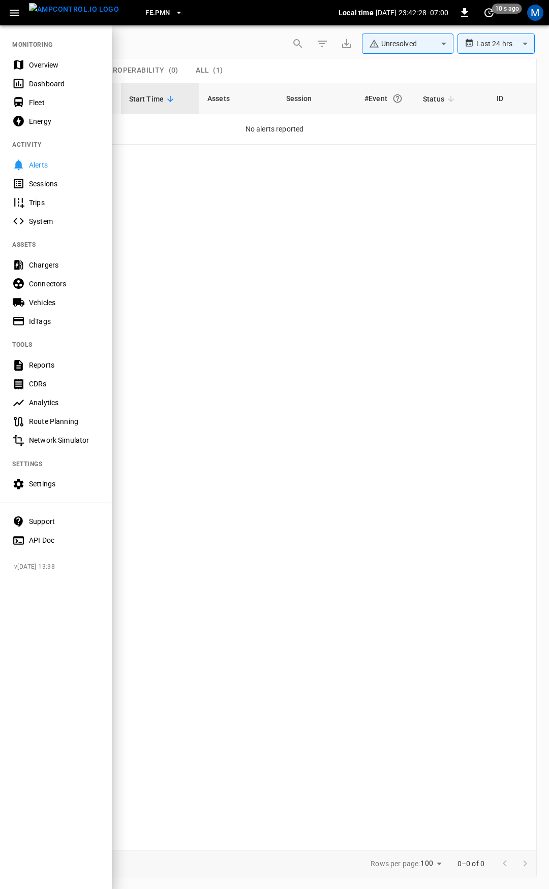
click at [56, 68] on div "Overview" at bounding box center [64, 65] width 71 height 10
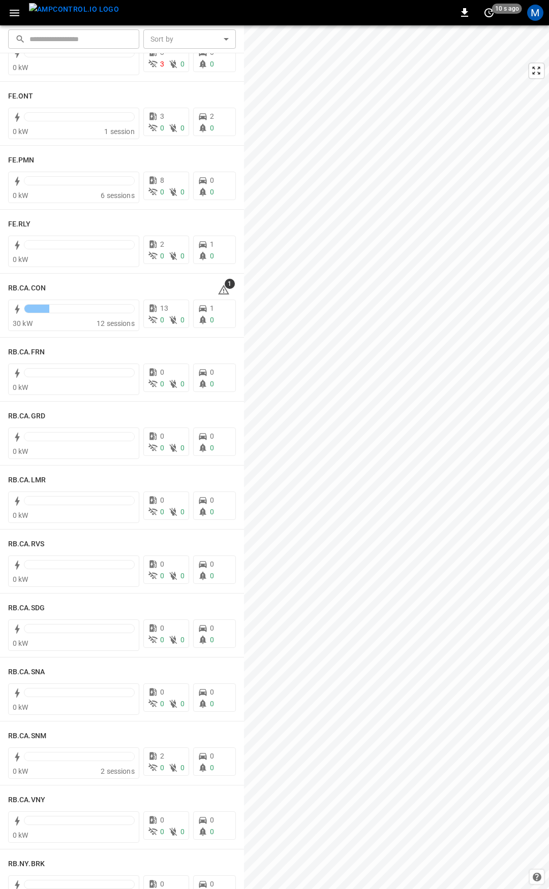
scroll to position [1140, 0]
click at [223, 290] on icon at bounding box center [223, 289] width 1 height 4
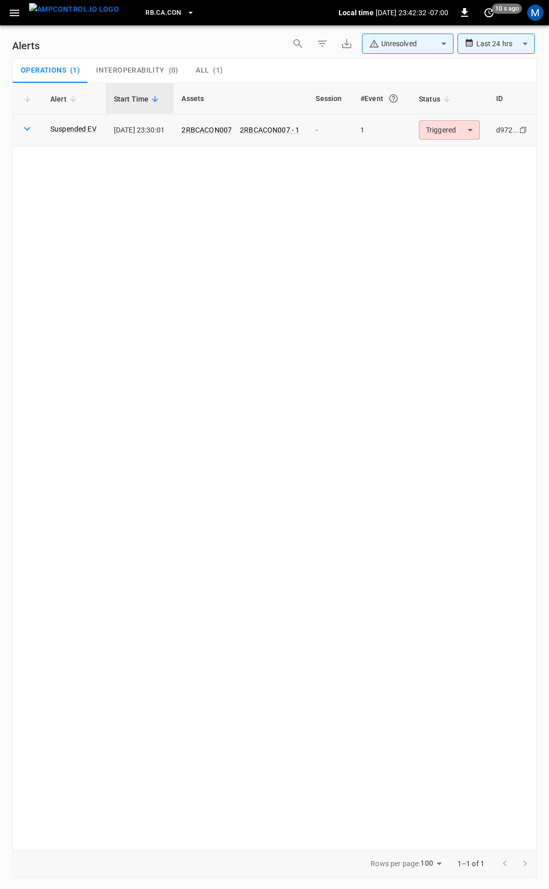
click at [469, 132] on body "**********" at bounding box center [274, 443] width 549 height 886
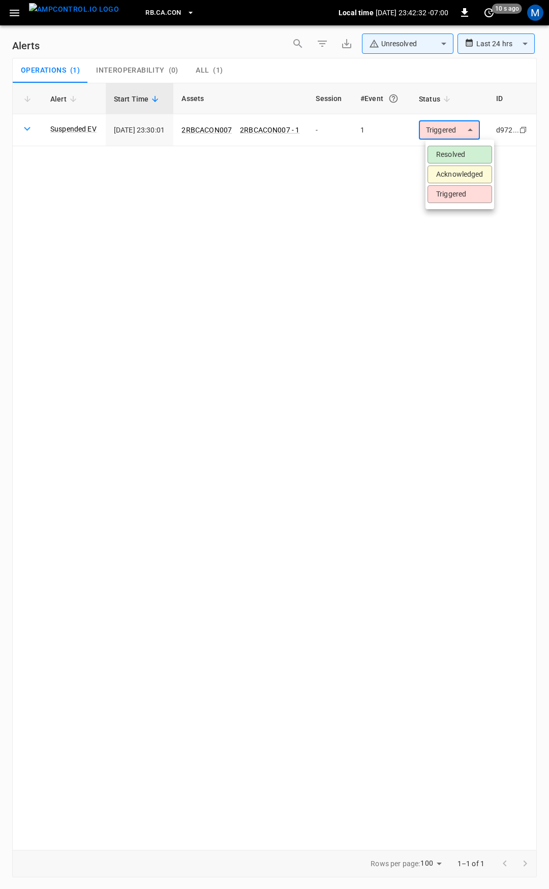
drag, startPoint x: 457, startPoint y: 158, endPoint x: 348, endPoint y: 127, distance: 112.9
click at [457, 158] on li "Resolved" at bounding box center [459, 155] width 65 height 18
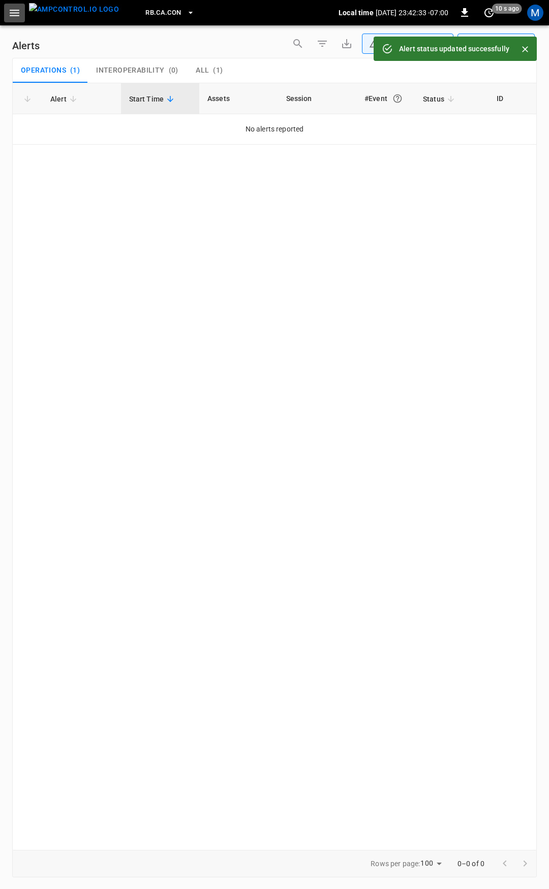
click at [17, 14] on icon "button" at bounding box center [14, 13] width 13 height 13
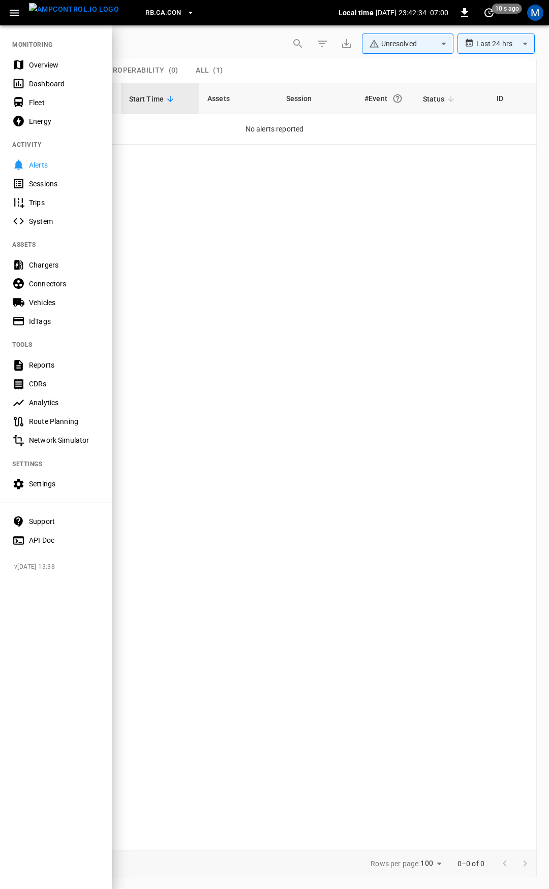
click at [51, 66] on div "Overview" at bounding box center [64, 65] width 71 height 10
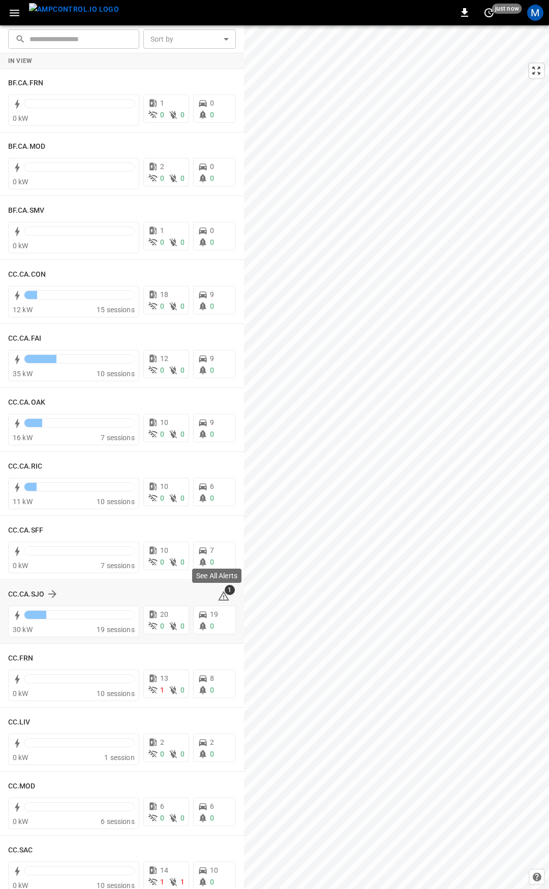
click at [218, 595] on icon at bounding box center [223, 596] width 12 height 12
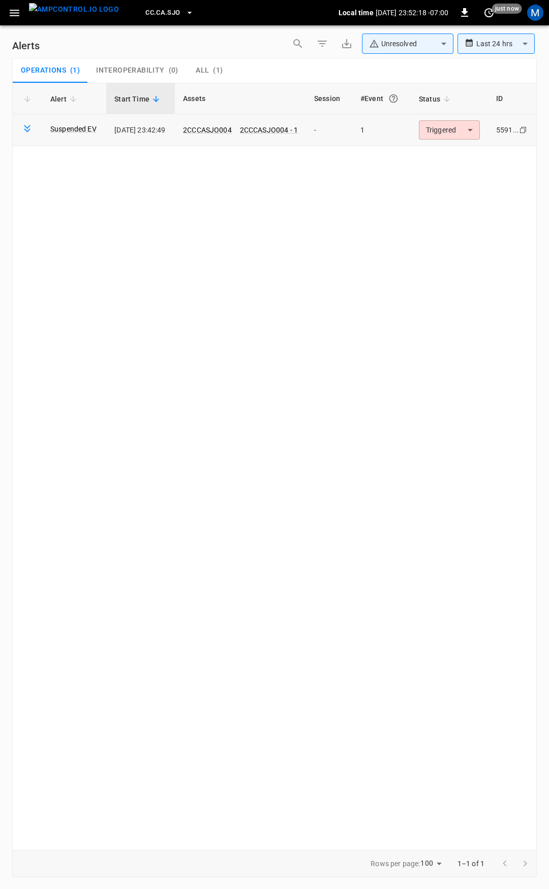
click at [458, 127] on body "**********" at bounding box center [274, 443] width 549 height 886
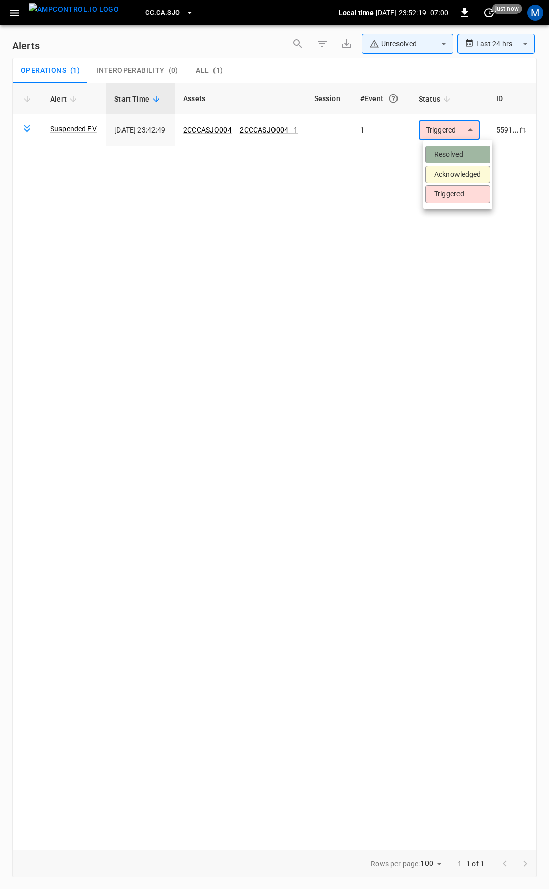
click at [458, 156] on li "Resolved" at bounding box center [457, 155] width 65 height 18
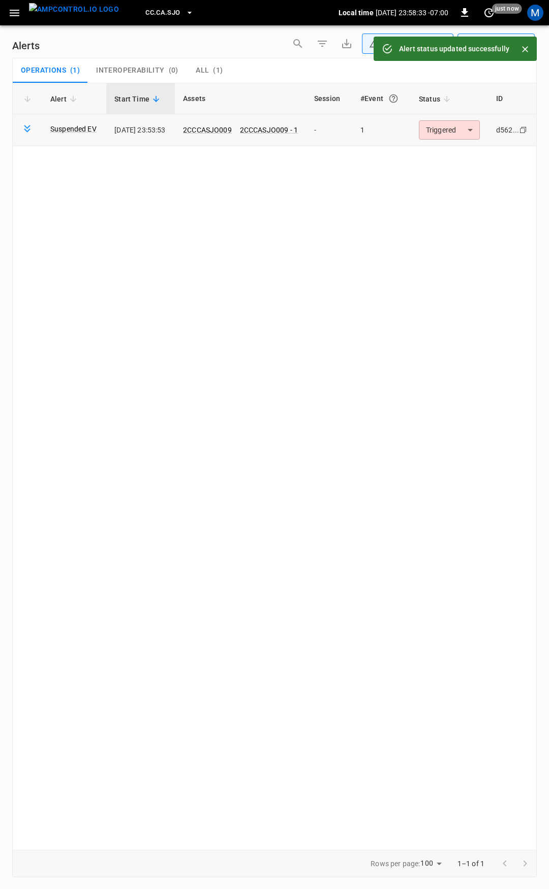
click at [444, 126] on body "**********" at bounding box center [274, 443] width 549 height 886
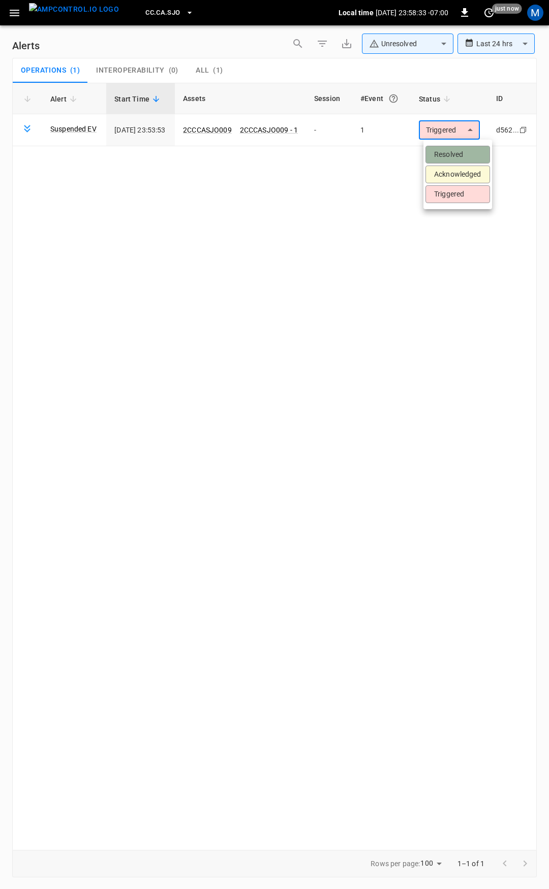
click at [454, 158] on li "Resolved" at bounding box center [457, 155] width 65 height 18
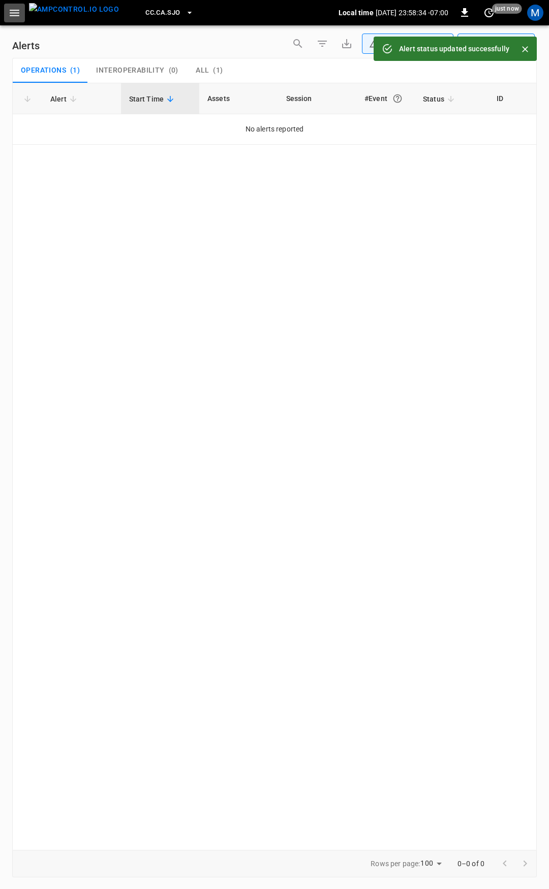
click at [11, 13] on icon "button" at bounding box center [15, 13] width 10 height 7
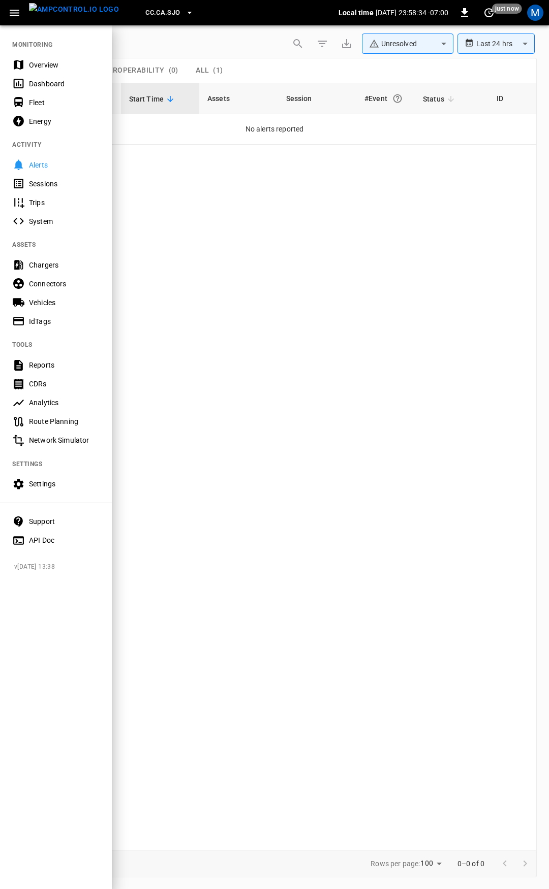
click at [54, 62] on div "Overview" at bounding box center [64, 65] width 71 height 10
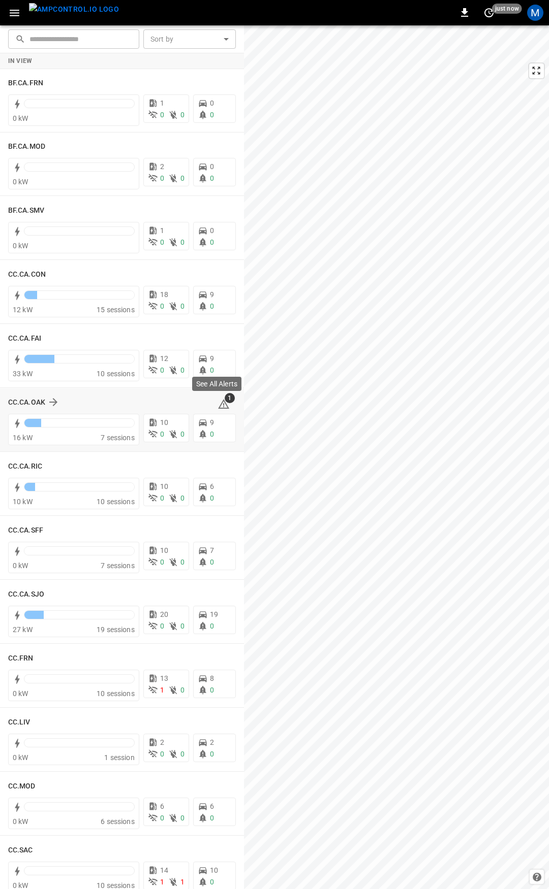
click at [219, 403] on icon at bounding box center [223, 404] width 11 height 10
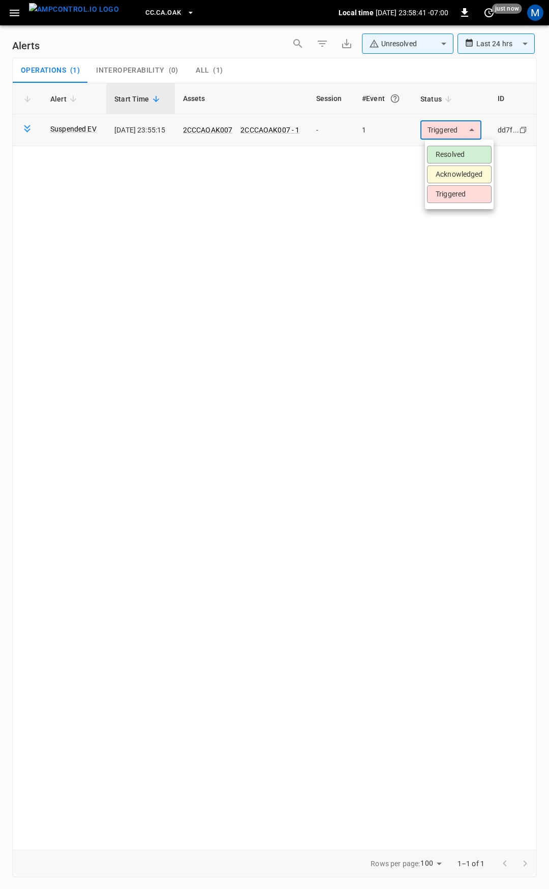
click at [447, 131] on body "**********" at bounding box center [274, 443] width 549 height 886
click at [451, 158] on li "Resolved" at bounding box center [459, 155] width 65 height 18
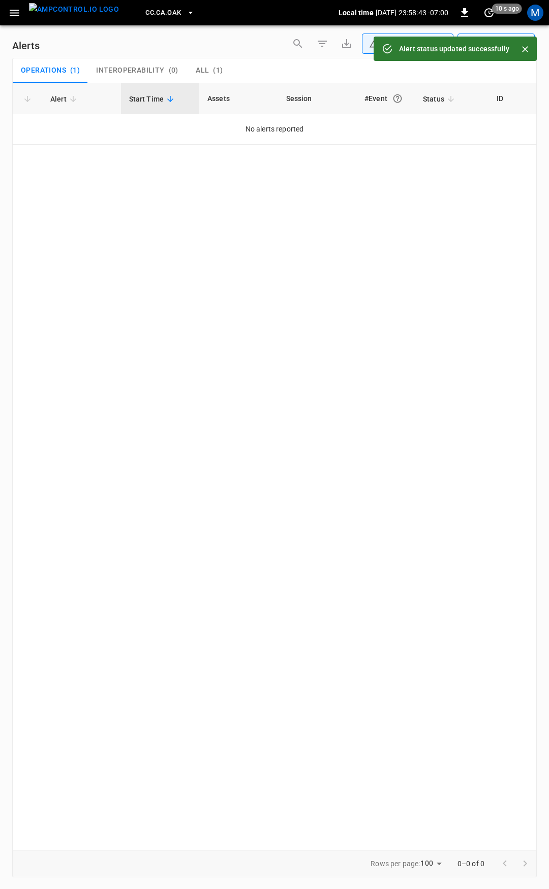
click at [10, 15] on icon "button" at bounding box center [14, 13] width 13 height 13
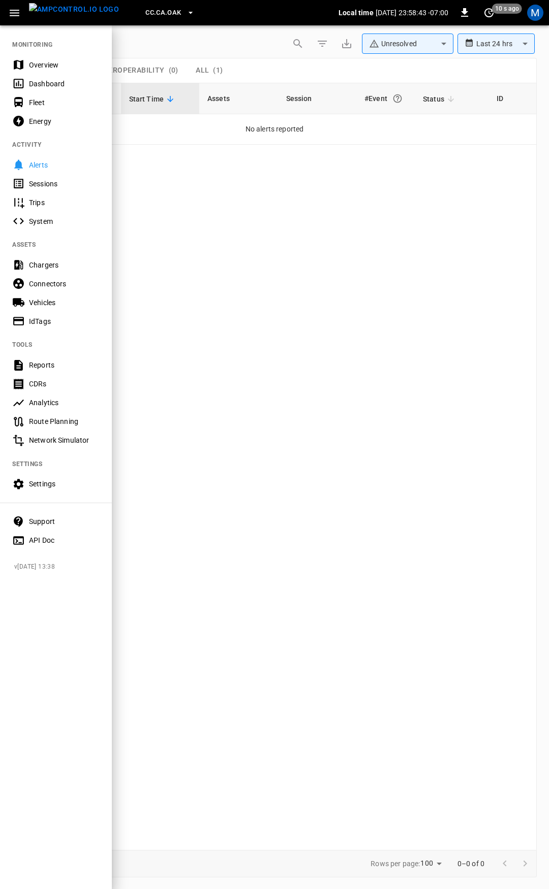
click at [38, 65] on div "Overview" at bounding box center [64, 65] width 71 height 10
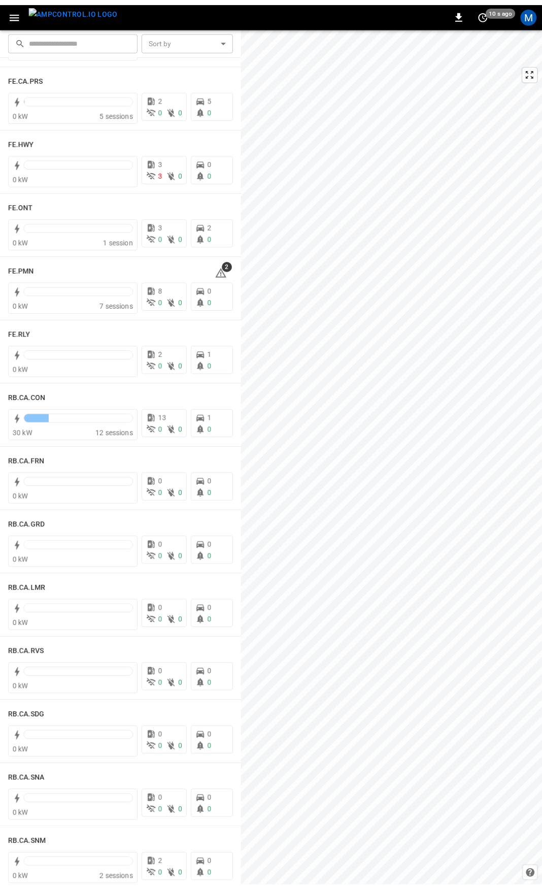
scroll to position [1157, 0]
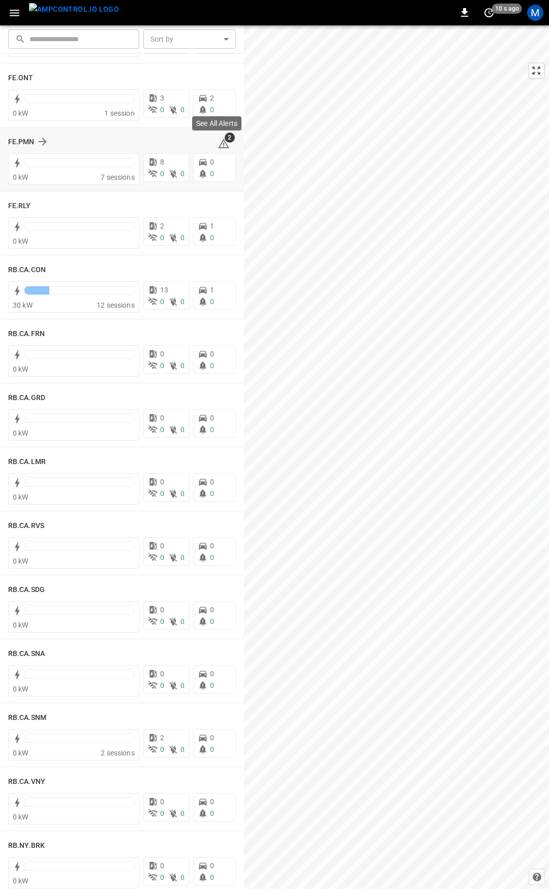
click at [223, 145] on icon at bounding box center [223, 145] width 1 height 4
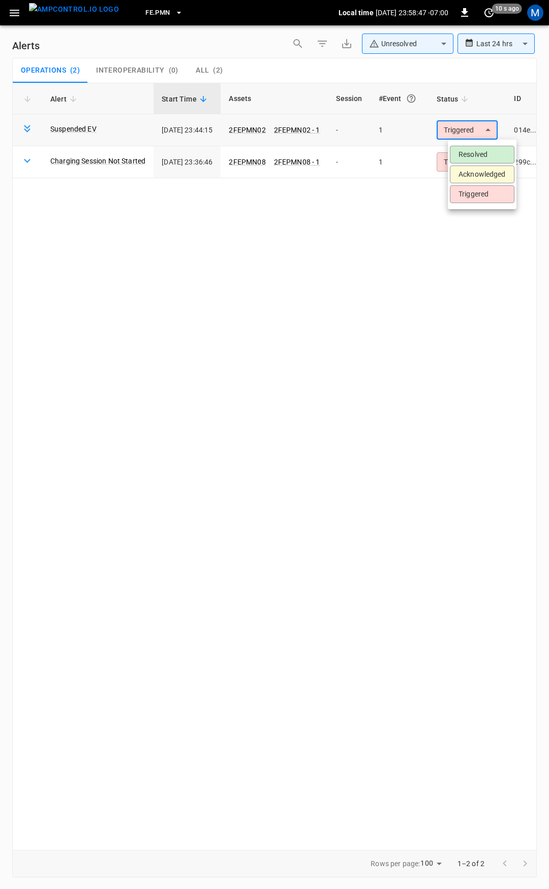
click at [486, 131] on body "**********" at bounding box center [274, 443] width 549 height 886
click at [486, 157] on li "Resolved" at bounding box center [482, 155] width 65 height 18
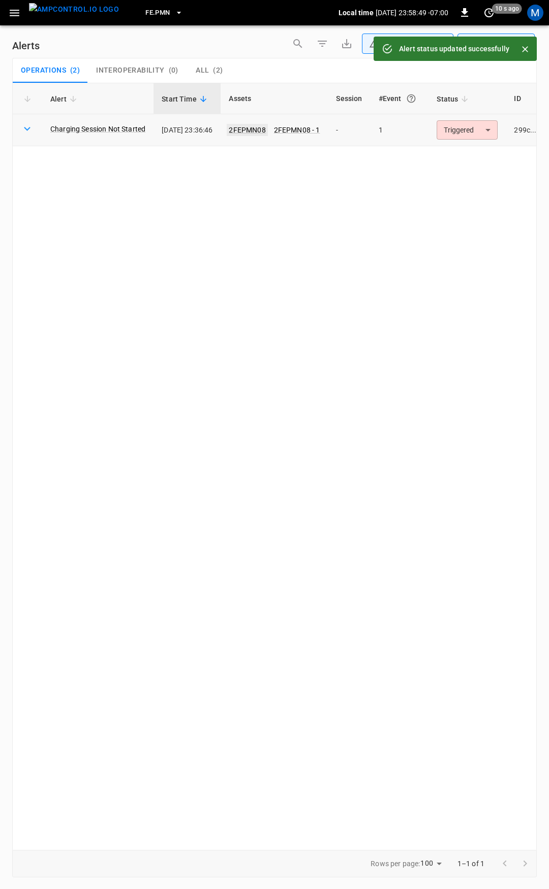
click at [265, 127] on link "2FEPMN08" at bounding box center [247, 130] width 41 height 12
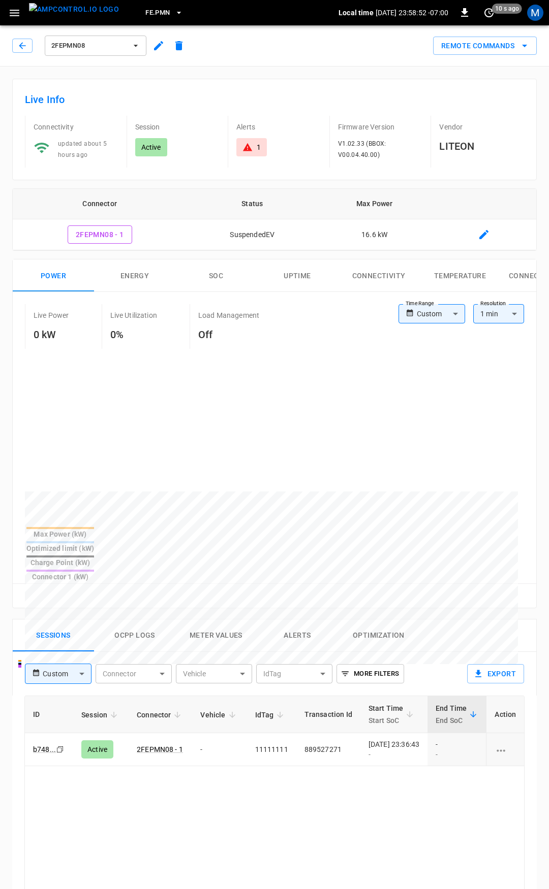
click at [434, 319] on body "FE.PMN Local time [DATE] 23:58:52 -07:00 0 10 s ago M 2FEPMN08 Remote Commands …" at bounding box center [274, 679] width 549 height 1358
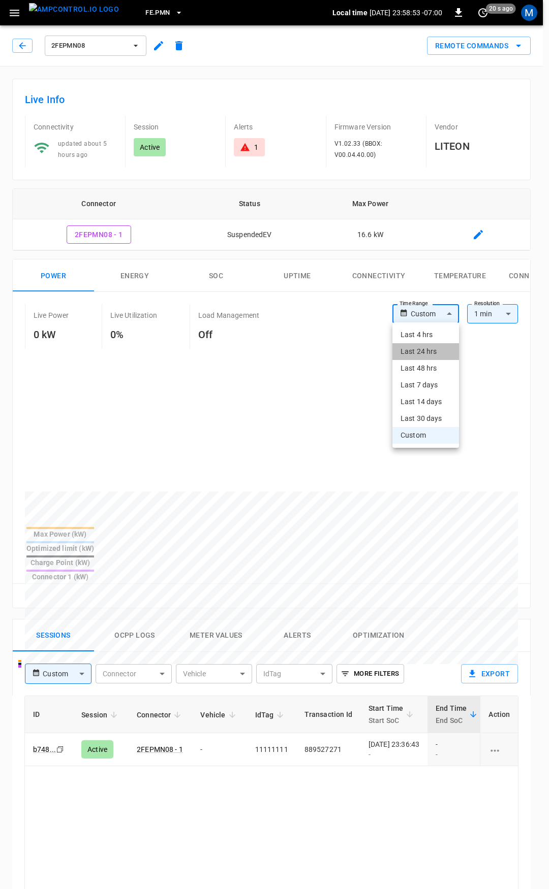
click at [431, 348] on li "Last 24 hrs" at bounding box center [425, 351] width 67 height 17
type input "**********"
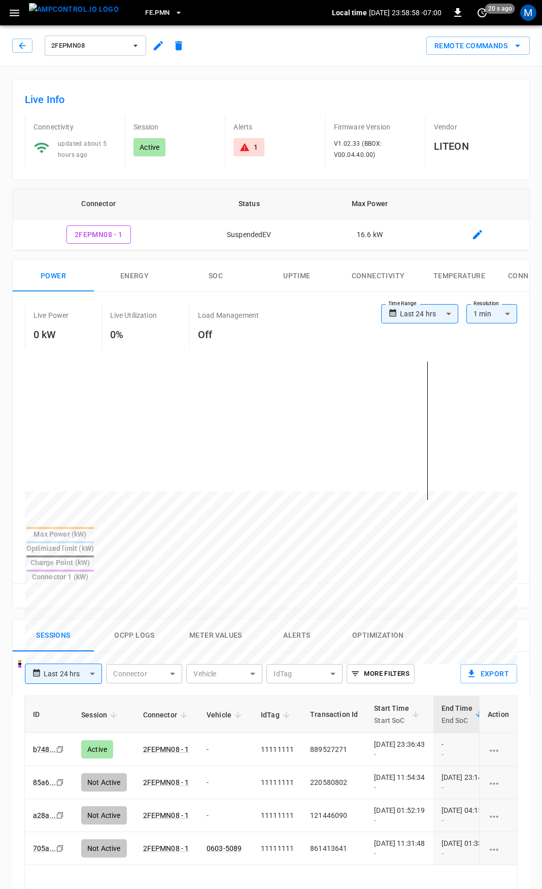
click at [24, 53] on div "2FEPMN08" at bounding box center [100, 46] width 177 height 24
click at [259, 148] on div "1" at bounding box center [249, 147] width 30 height 18
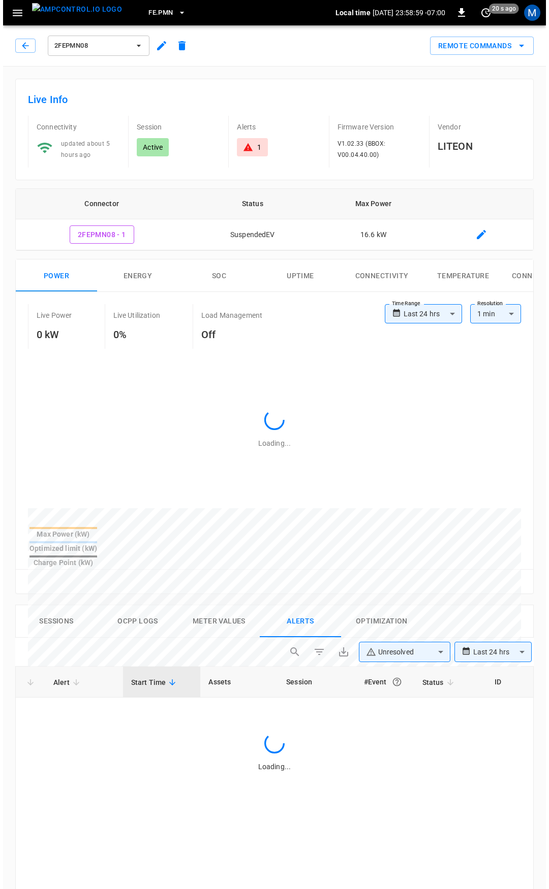
scroll to position [433, 0]
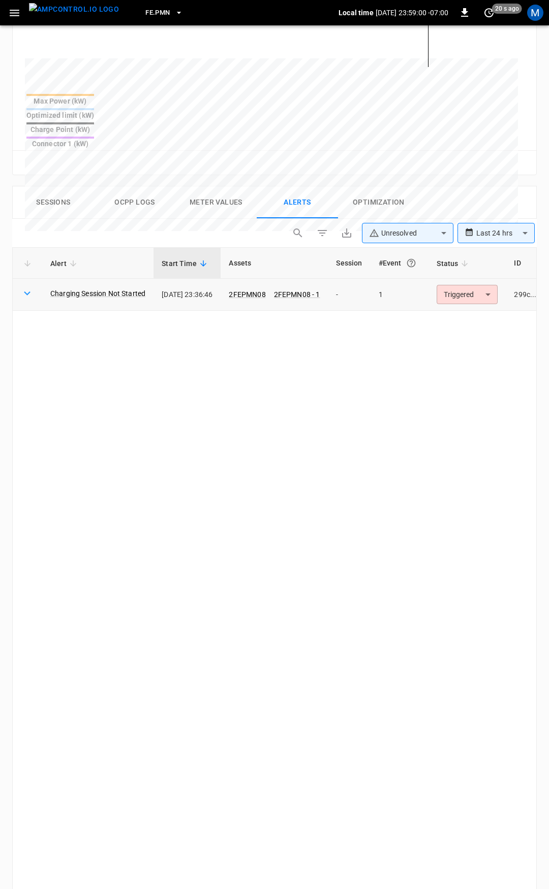
click at [480, 256] on body "**********" at bounding box center [274, 315] width 549 height 1496
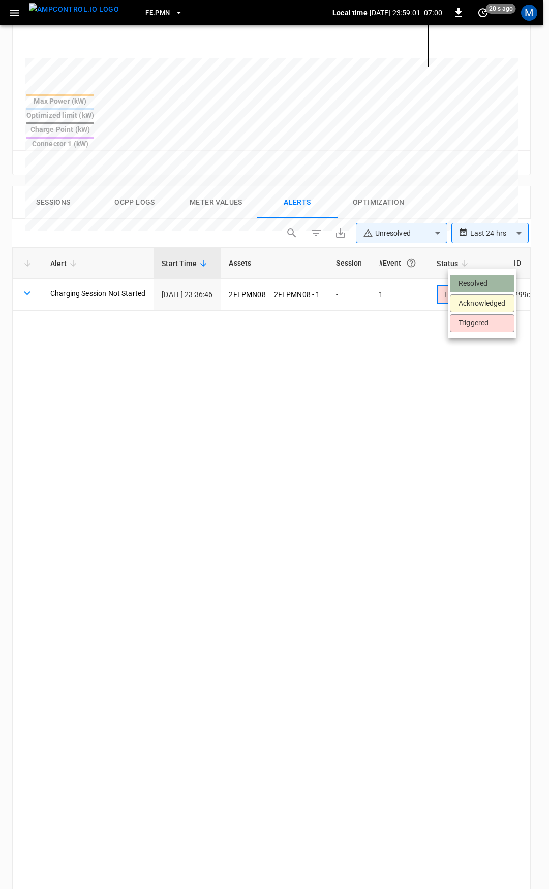
click at [483, 285] on li "Resolved" at bounding box center [482, 284] width 65 height 18
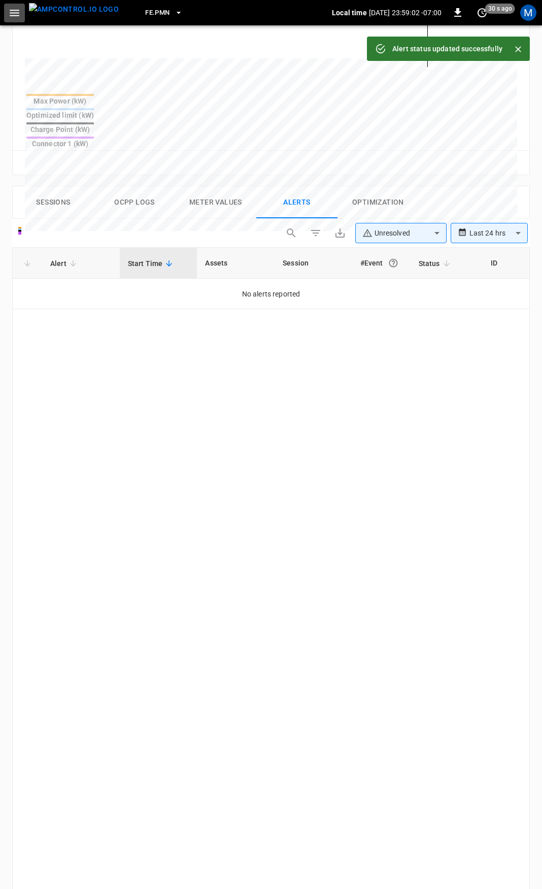
click at [7, 19] on button "button" at bounding box center [14, 13] width 21 height 19
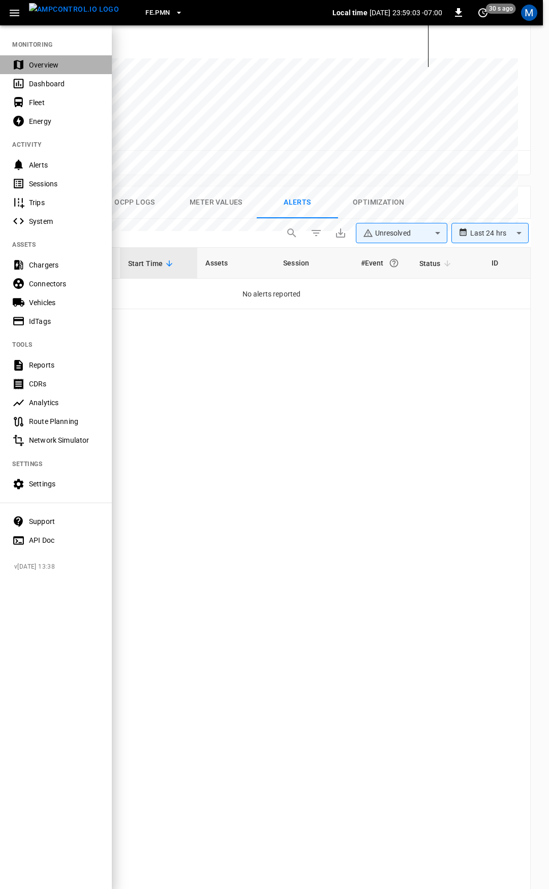
click at [36, 61] on div "Overview" at bounding box center [64, 65] width 71 height 10
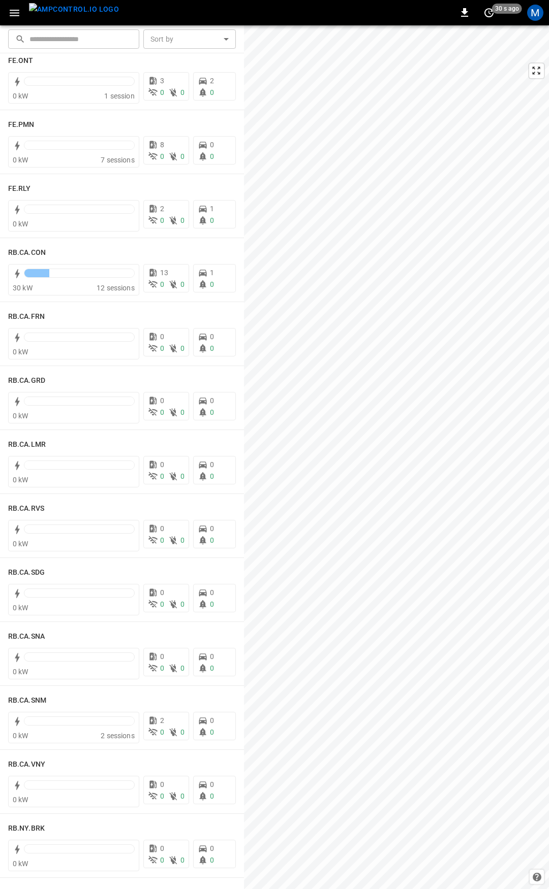
scroll to position [1208, 0]
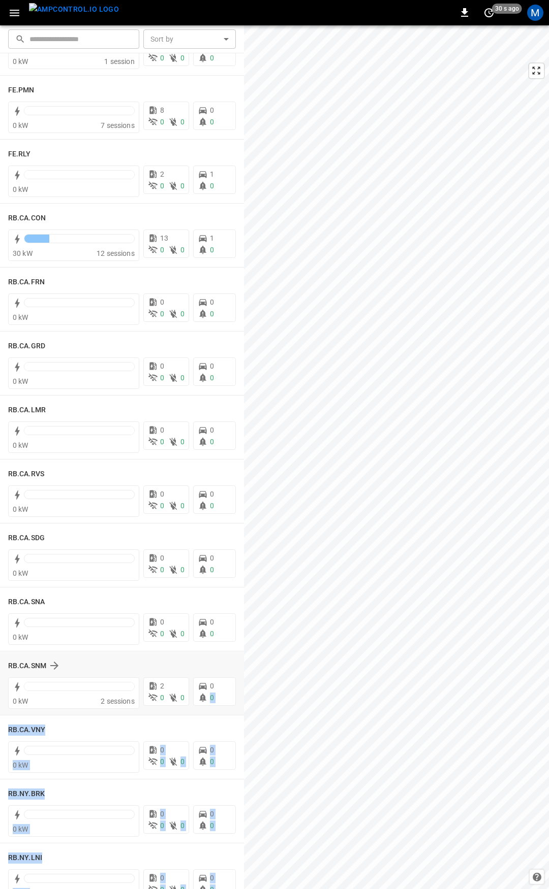
click at [260, 793] on div "​ ​ Sort by ​ Sort by FE.CA.PRS 0 kW 5 sessions 2 0 0 5 0 FE.HWY 0 kW 3 3 0 0 0…" at bounding box center [274, 457] width 549 height 864
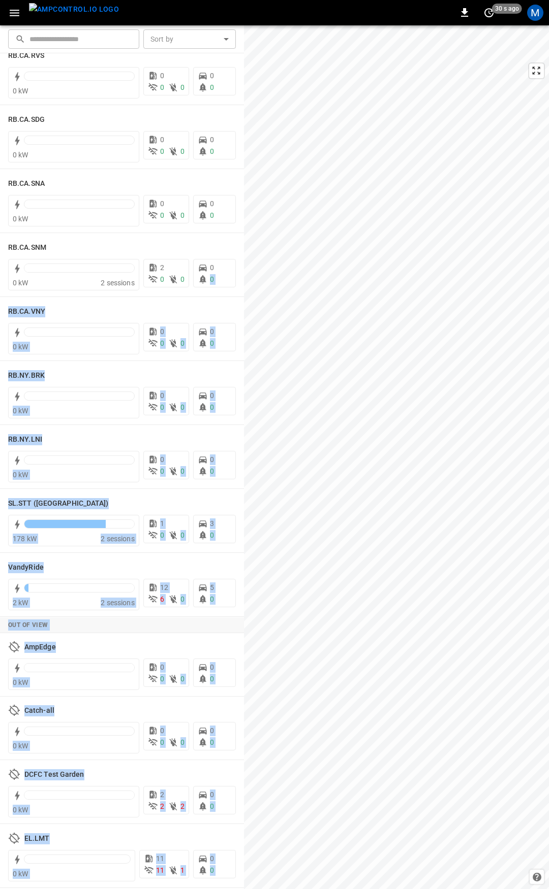
scroll to position [1679, 0]
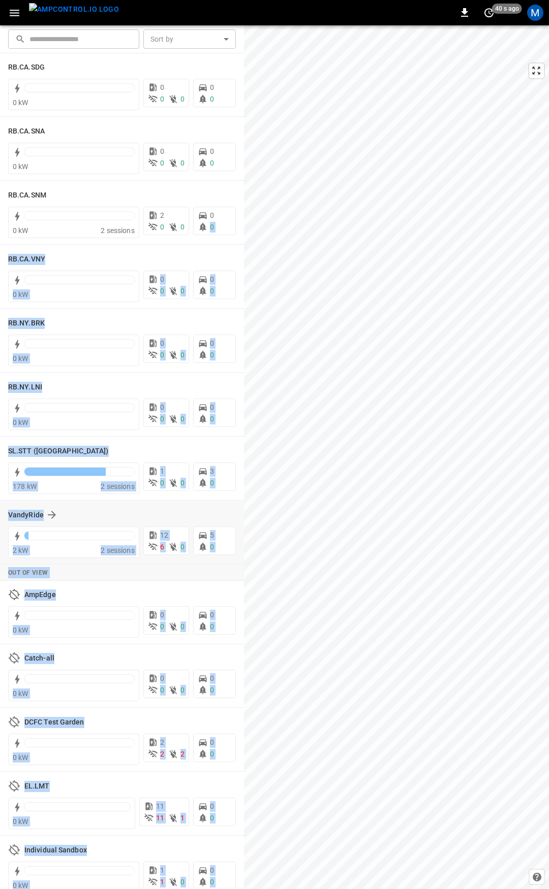
click at [213, 513] on div "VandyRide" at bounding box center [115, 515] width 215 height 12
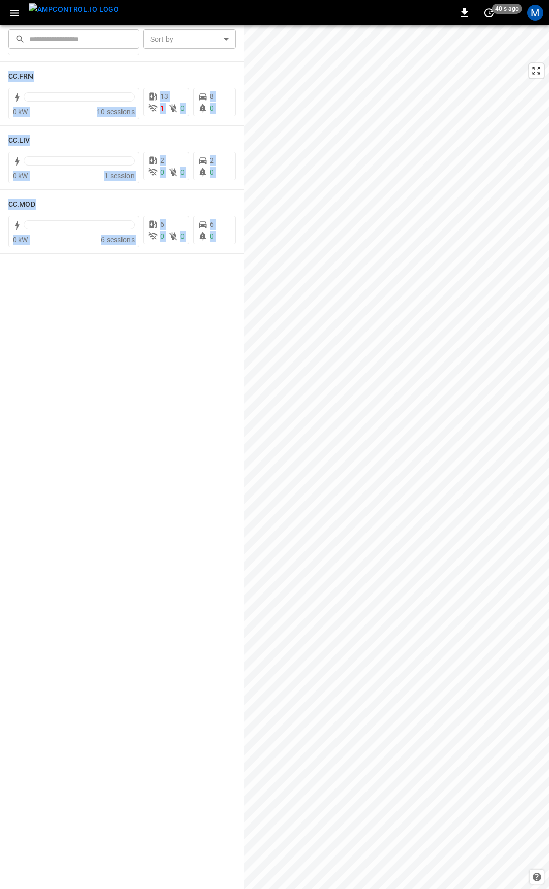
scroll to position [0, 0]
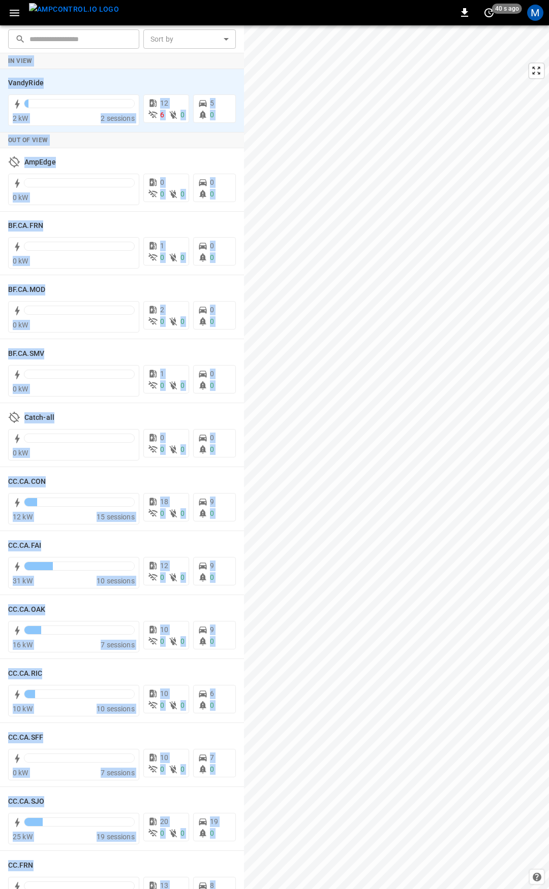
click at [14, 12] on icon "button" at bounding box center [15, 13] width 10 height 7
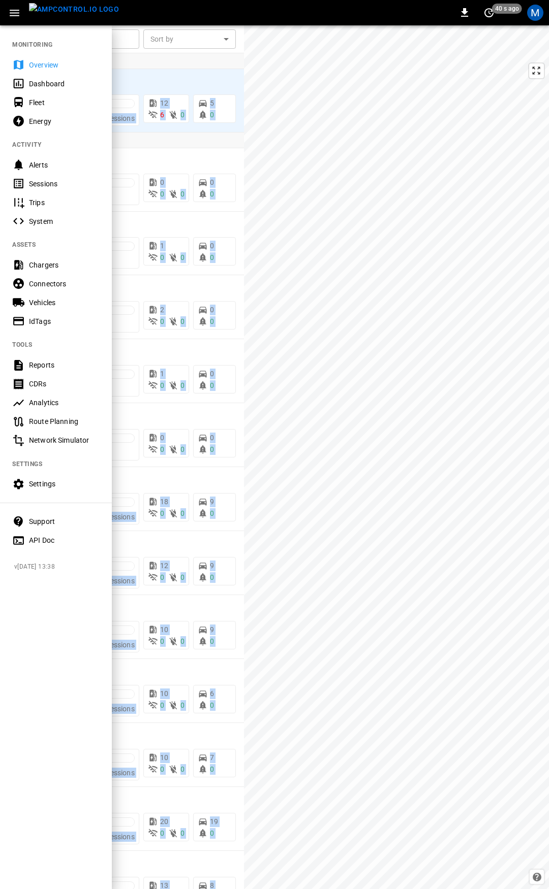
drag, startPoint x: 33, startPoint y: 69, endPoint x: 40, endPoint y: 75, distance: 9.4
click at [33, 69] on div "Overview" at bounding box center [64, 65] width 71 height 10
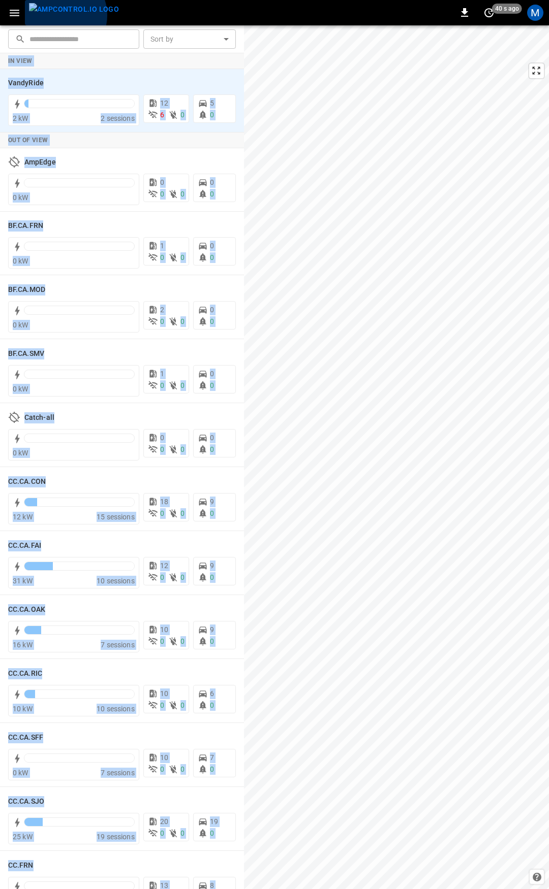
click at [58, 15] on img "menu" at bounding box center [74, 9] width 90 height 13
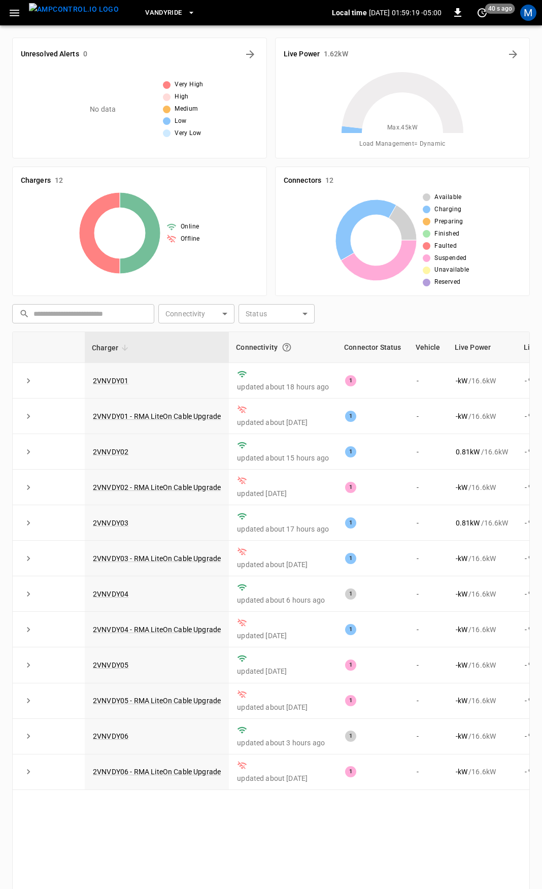
click at [19, 15] on icon "button" at bounding box center [14, 13] width 13 height 13
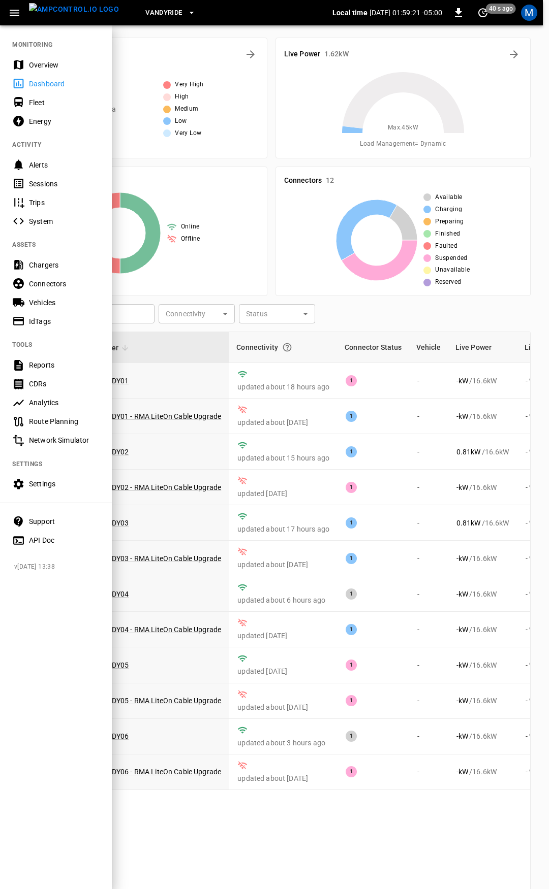
click at [40, 58] on div "Overview" at bounding box center [56, 64] width 112 height 19
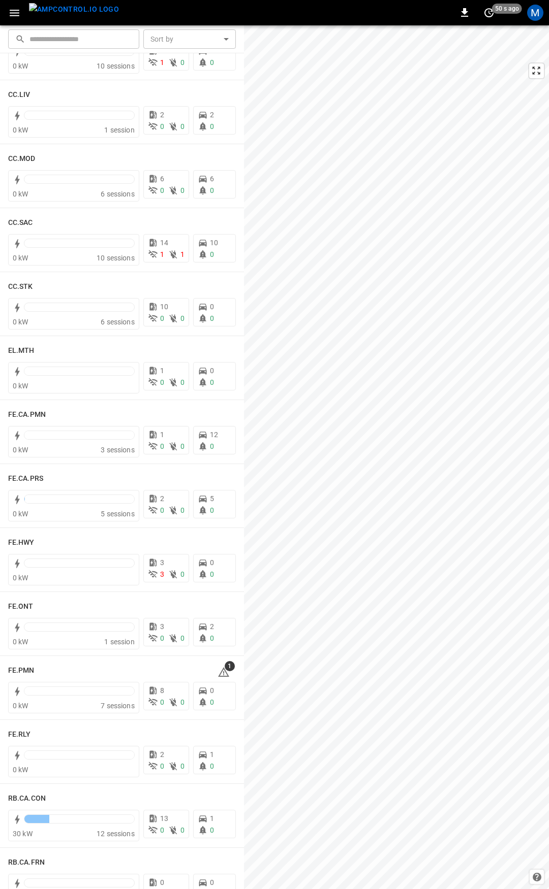
scroll to position [626, 0]
click at [223, 676] on icon at bounding box center [223, 675] width 1 height 4
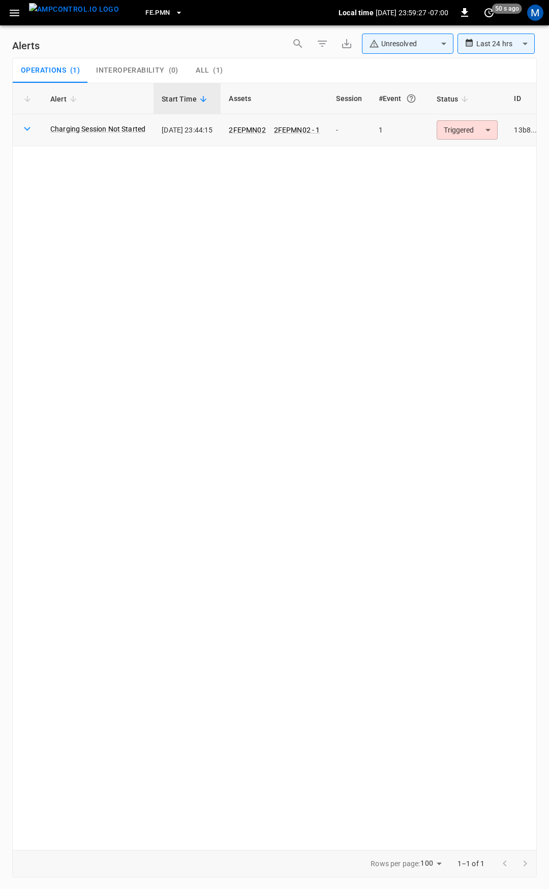
click at [469, 126] on body "**********" at bounding box center [274, 443] width 549 height 886
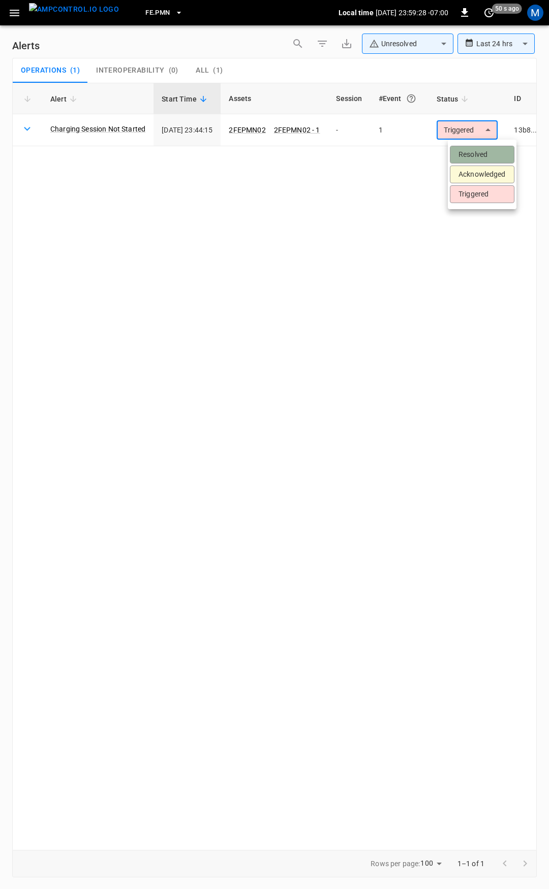
click at [478, 150] on li "Resolved" at bounding box center [482, 155] width 65 height 18
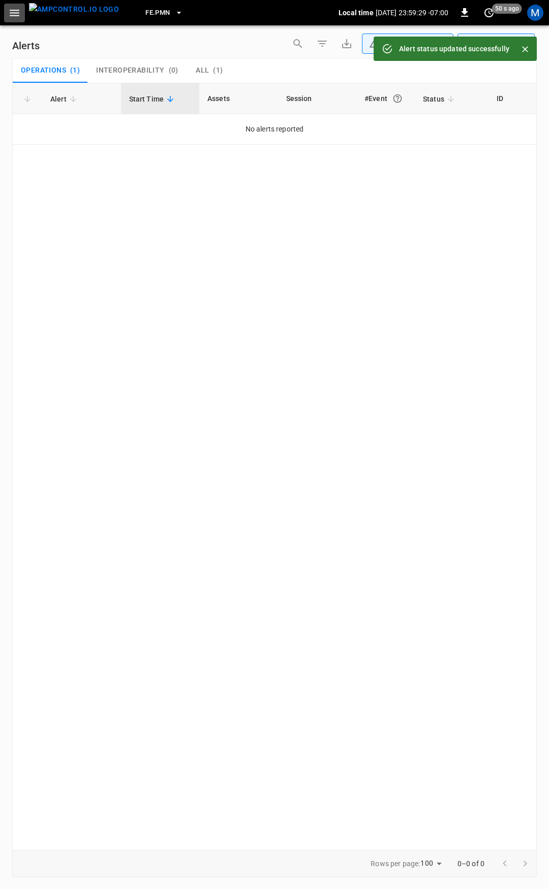
click at [10, 15] on icon "button" at bounding box center [14, 13] width 13 height 13
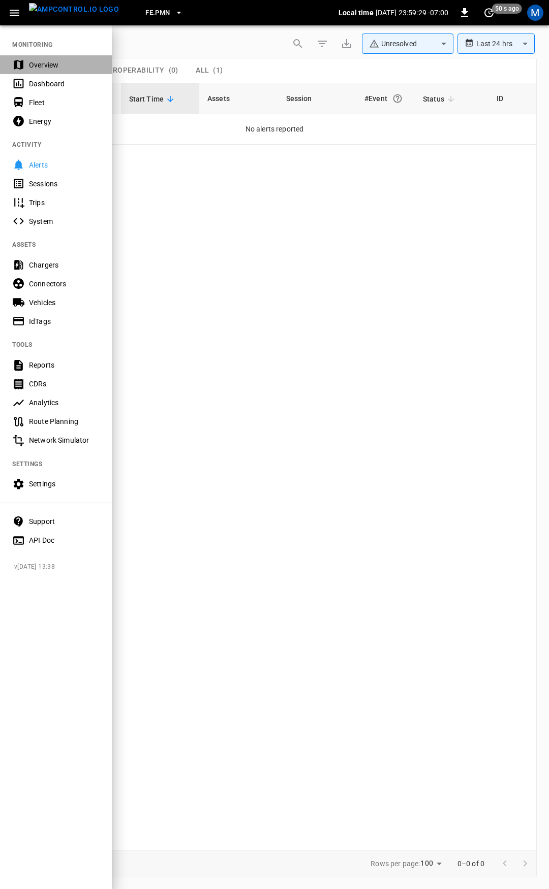
drag, startPoint x: 45, startPoint y: 62, endPoint x: 241, endPoint y: 4, distance: 205.1
click at [45, 62] on div "Overview" at bounding box center [64, 65] width 71 height 10
